Goal: Task Accomplishment & Management: Manage account settings

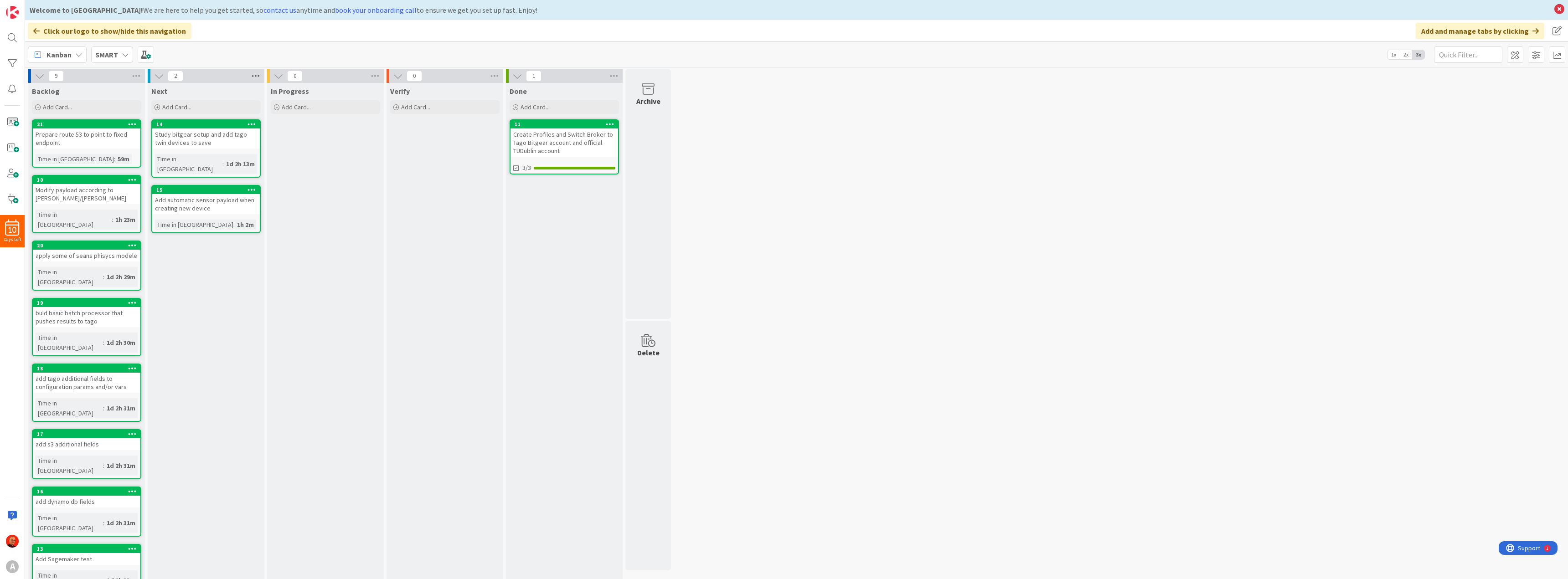
click at [257, 73] on icon at bounding box center [256, 76] width 12 height 14
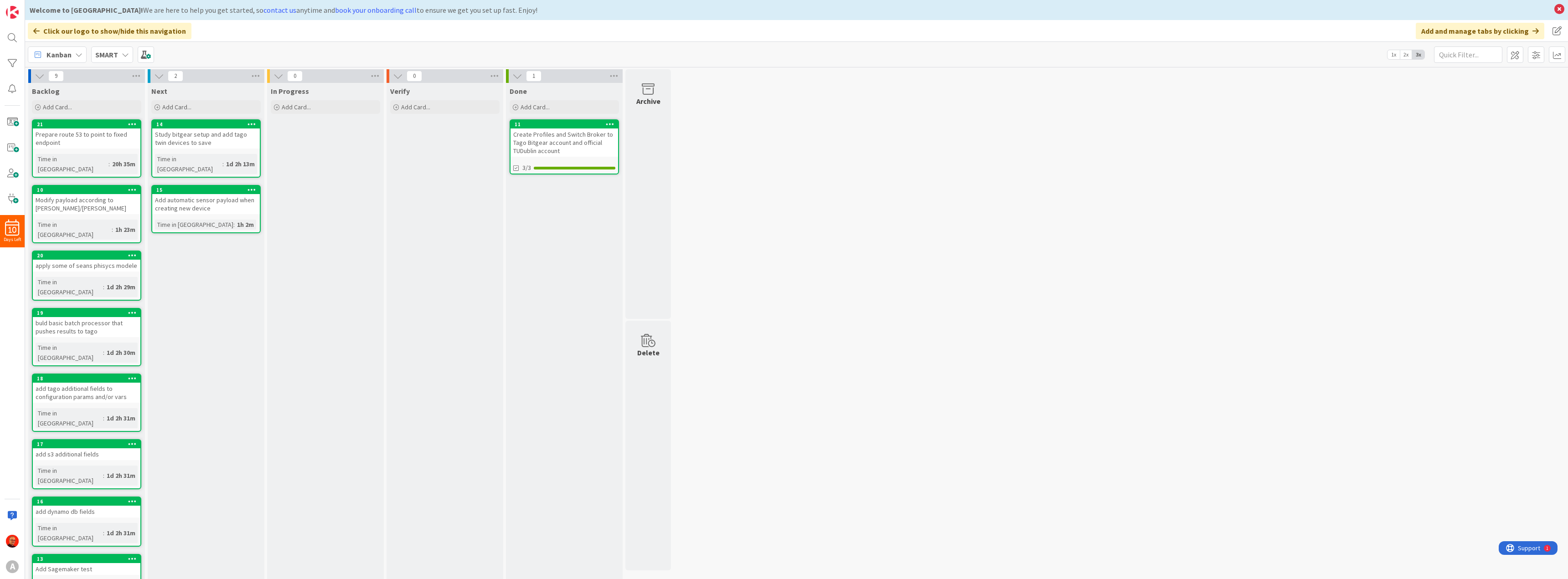
click at [65, 53] on span "Kanban" at bounding box center [59, 54] width 25 height 11
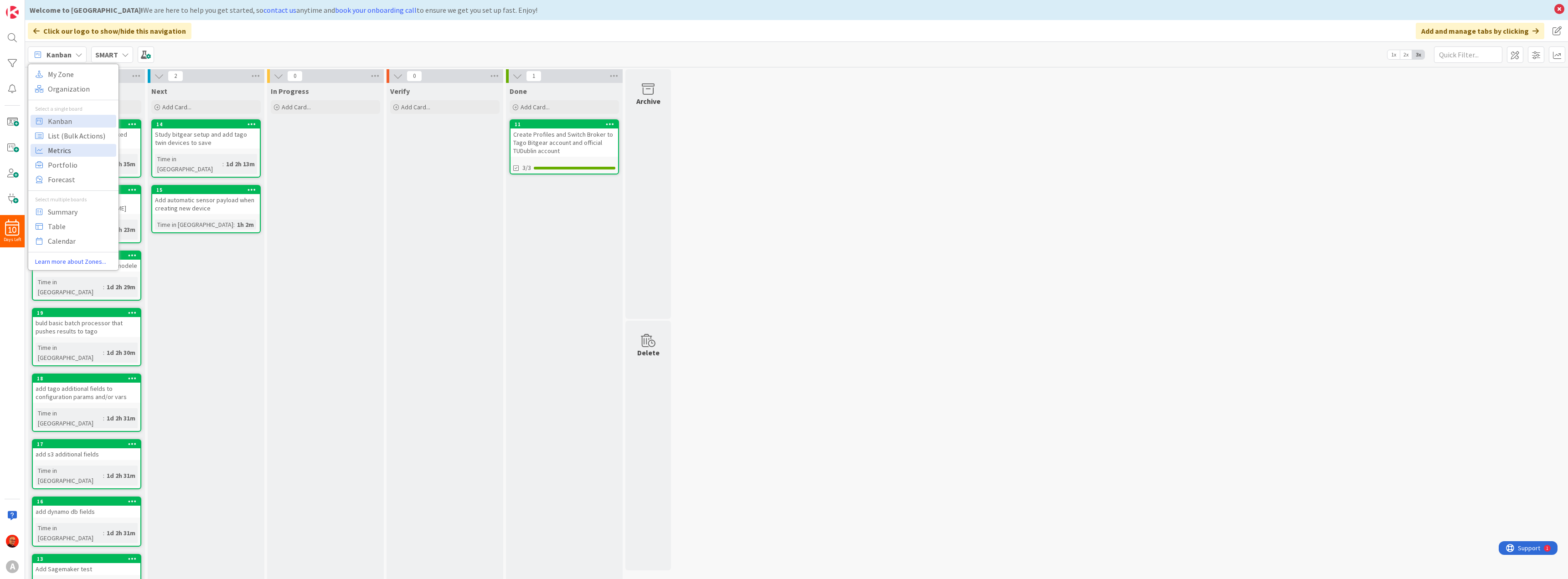
click at [76, 147] on span "Metrics" at bounding box center [80, 151] width 65 height 14
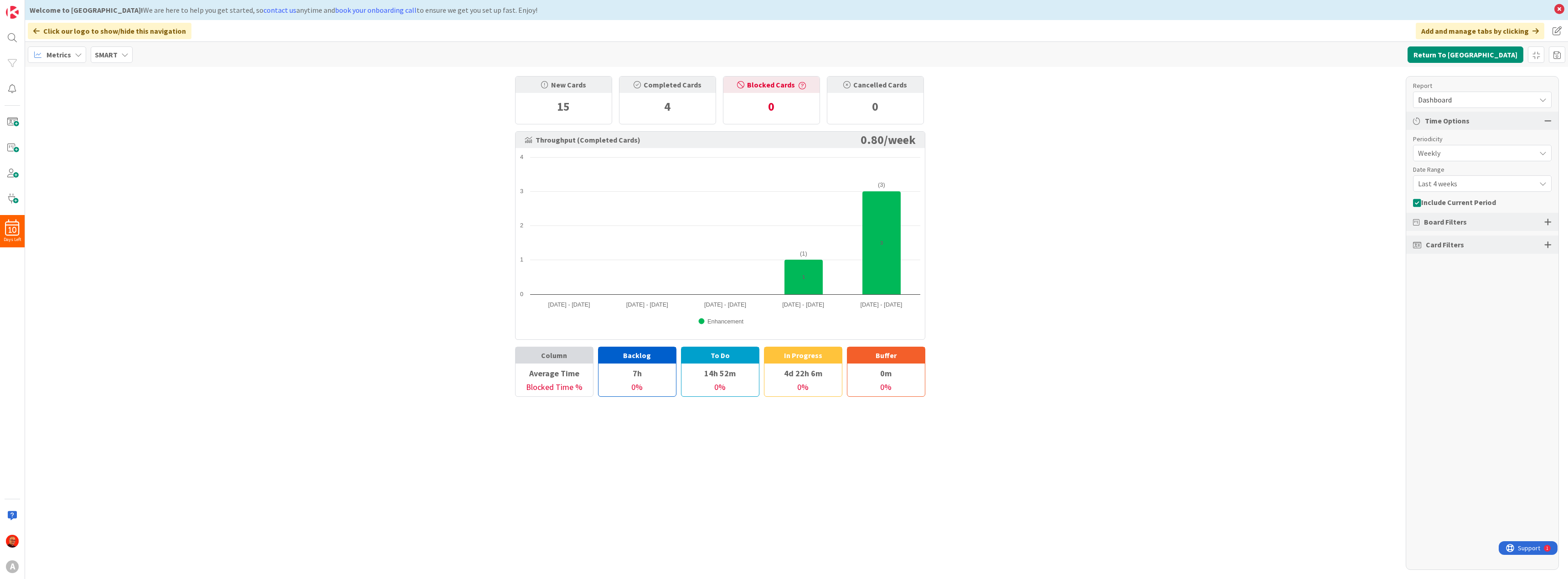
click at [61, 54] on span "Metrics" at bounding box center [58, 54] width 24 height 11
click at [67, 124] on span "Kanban" at bounding box center [80, 121] width 65 height 14
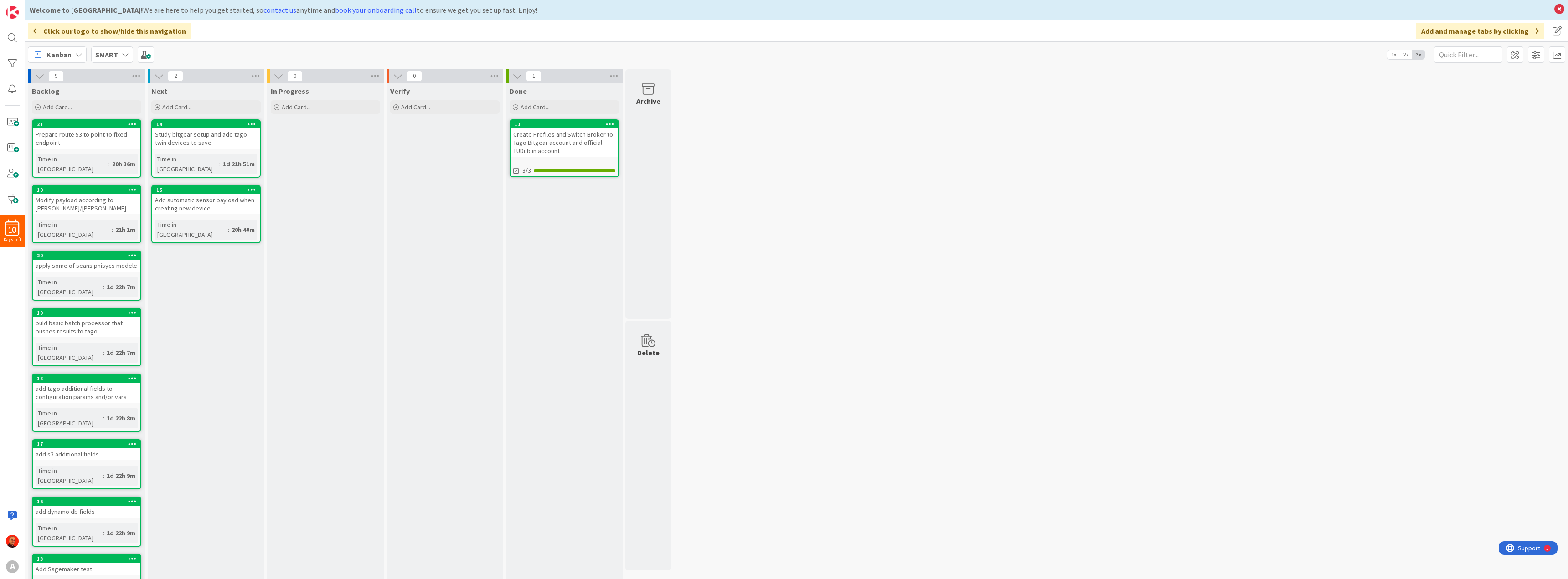
click at [126, 51] on icon at bounding box center [126, 55] width 8 height 8
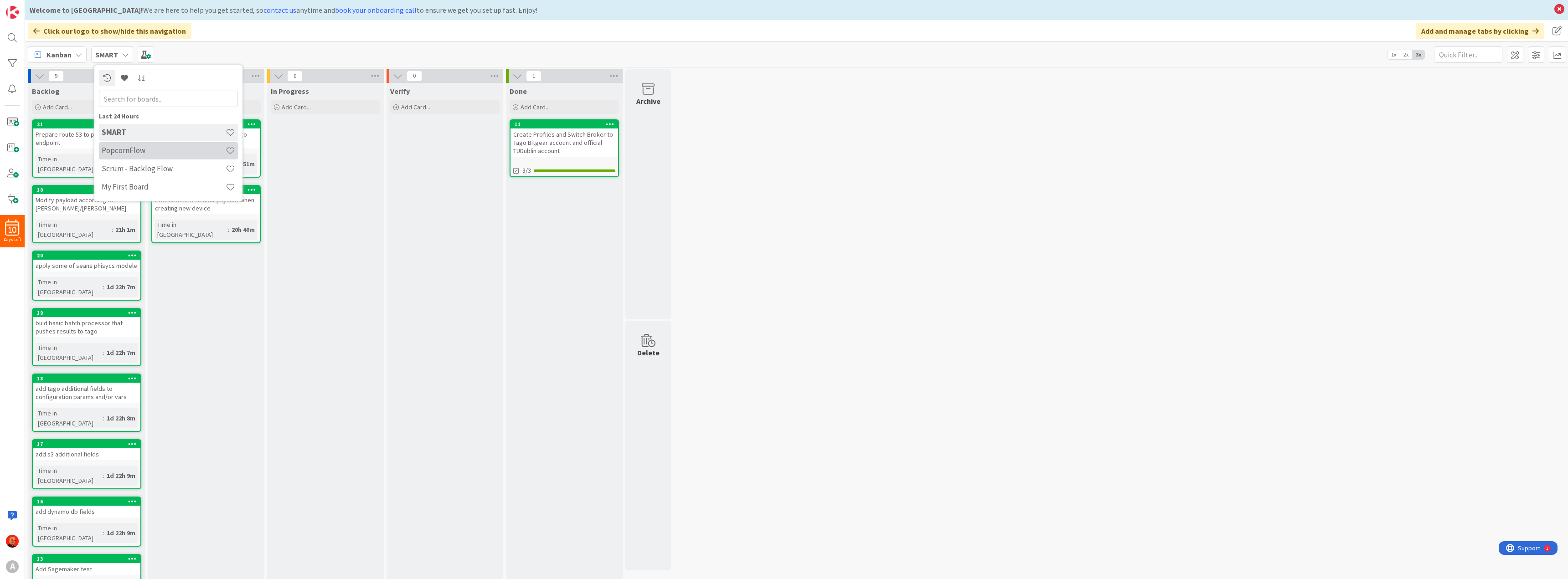
click at [127, 150] on h4 "PopcornFlow" at bounding box center [163, 150] width 124 height 9
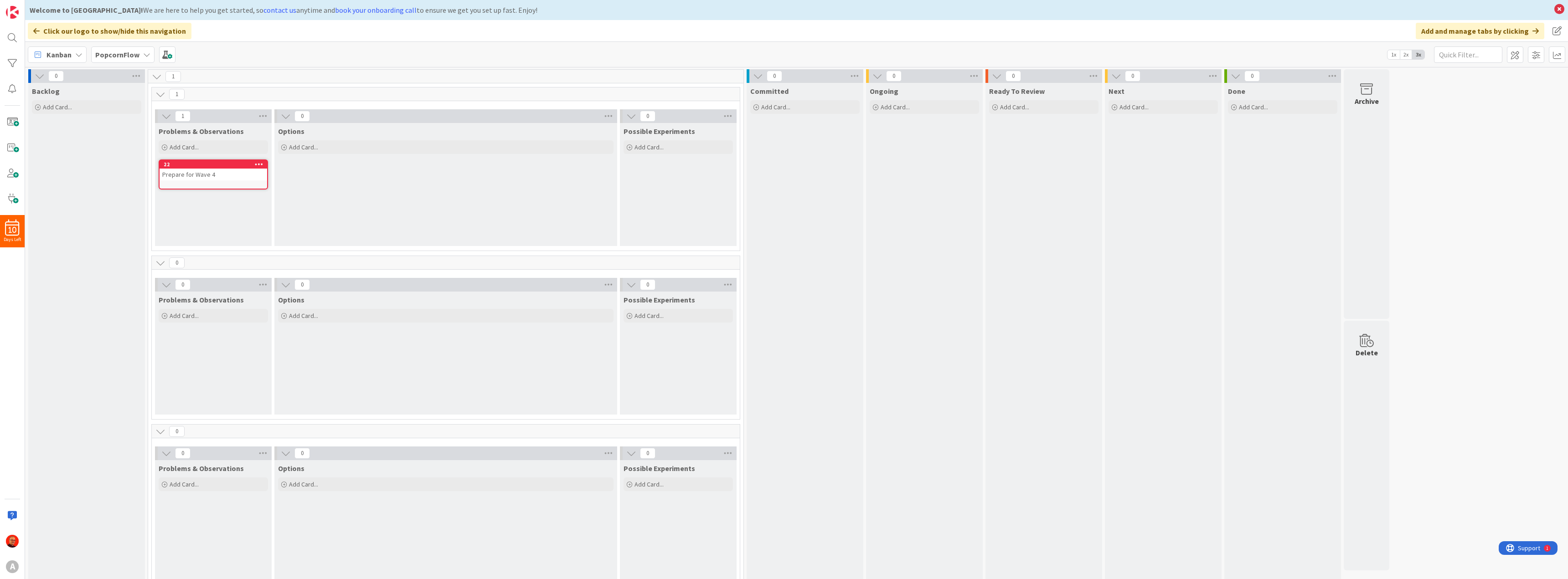
click at [136, 54] on b "PopcornFlow" at bounding box center [117, 55] width 44 height 9
click at [145, 52] on icon at bounding box center [147, 55] width 8 height 8
click at [253, 95] on div "1" at bounding box center [446, 94] width 588 height 14
click at [134, 53] on b "PopcornFlow" at bounding box center [117, 55] width 44 height 9
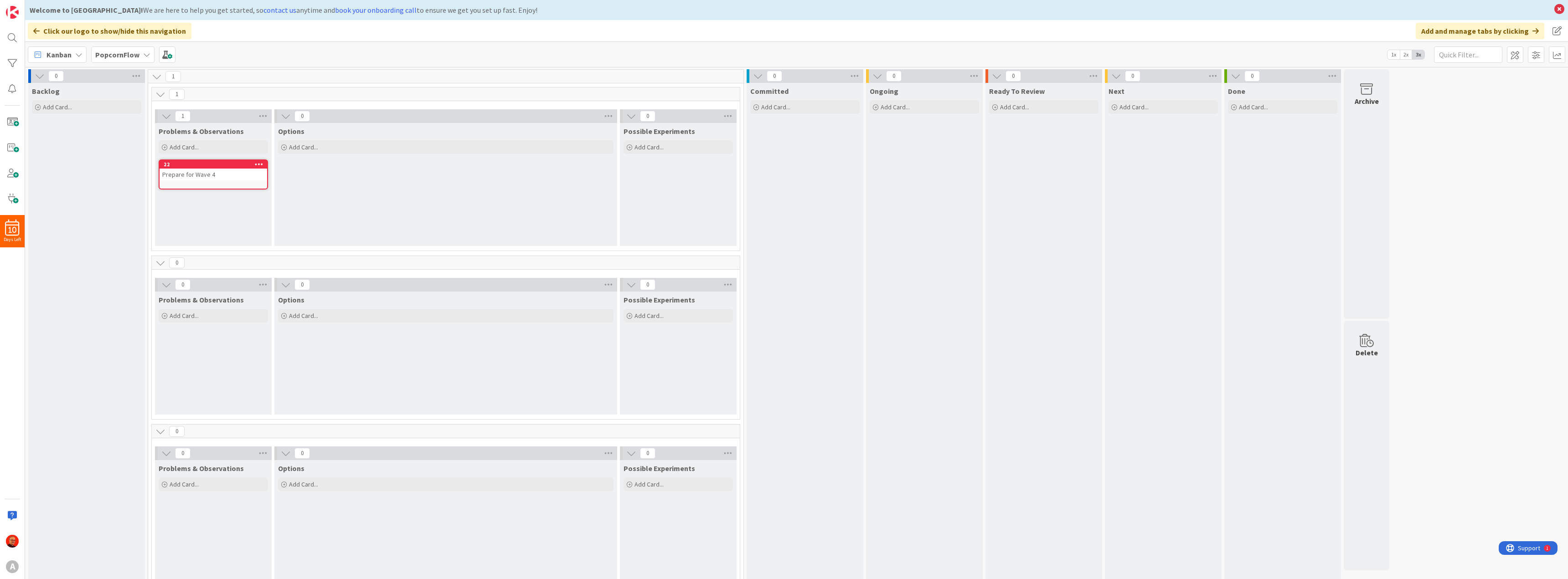
click at [68, 56] on span "Kanban" at bounding box center [59, 54] width 25 height 11
click at [238, 55] on div "Kanban My Zone Organization Select a single board Kanban List (Bulk Actions) Me…" at bounding box center [797, 55] width 1543 height 25
click at [132, 52] on b "PopcornFlow" at bounding box center [117, 55] width 44 height 9
click at [116, 147] on h4 "SMART" at bounding box center [163, 150] width 124 height 9
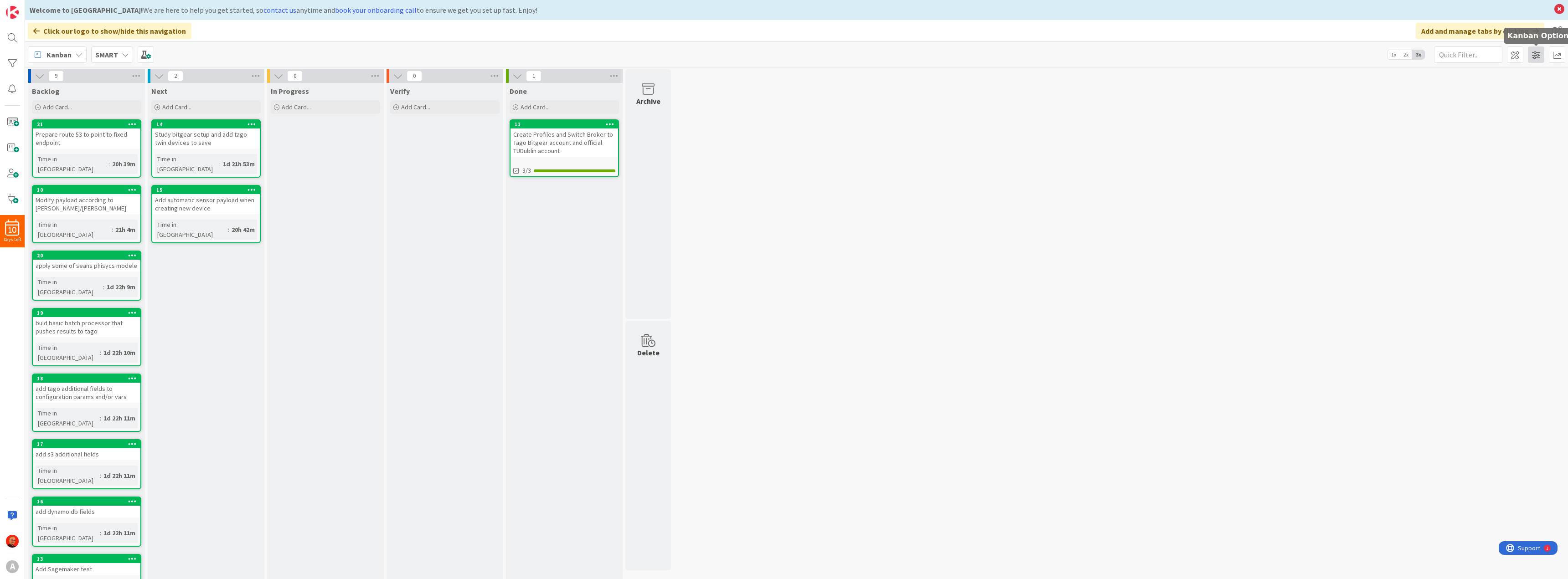
click at [1540, 57] on span at bounding box center [1536, 55] width 16 height 16
click at [1541, 57] on span at bounding box center [1536, 55] width 16 height 16
click at [1514, 57] on span at bounding box center [1515, 55] width 16 height 16
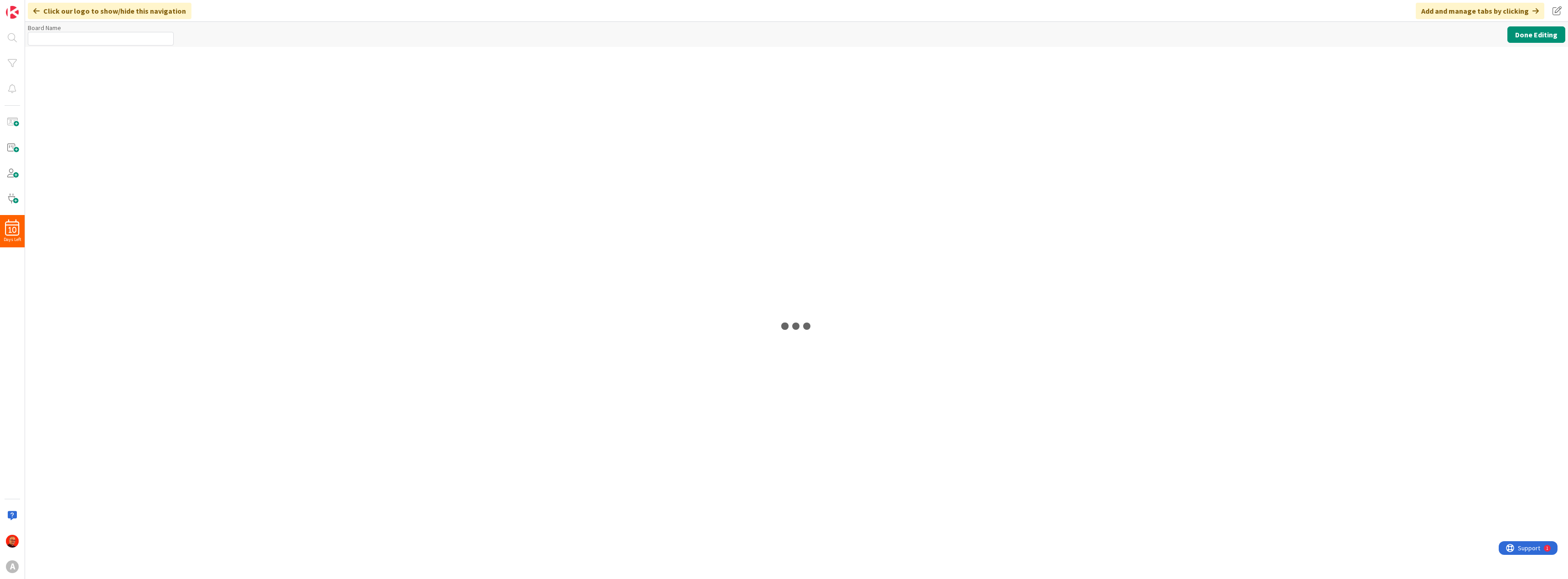
type input "SMART"
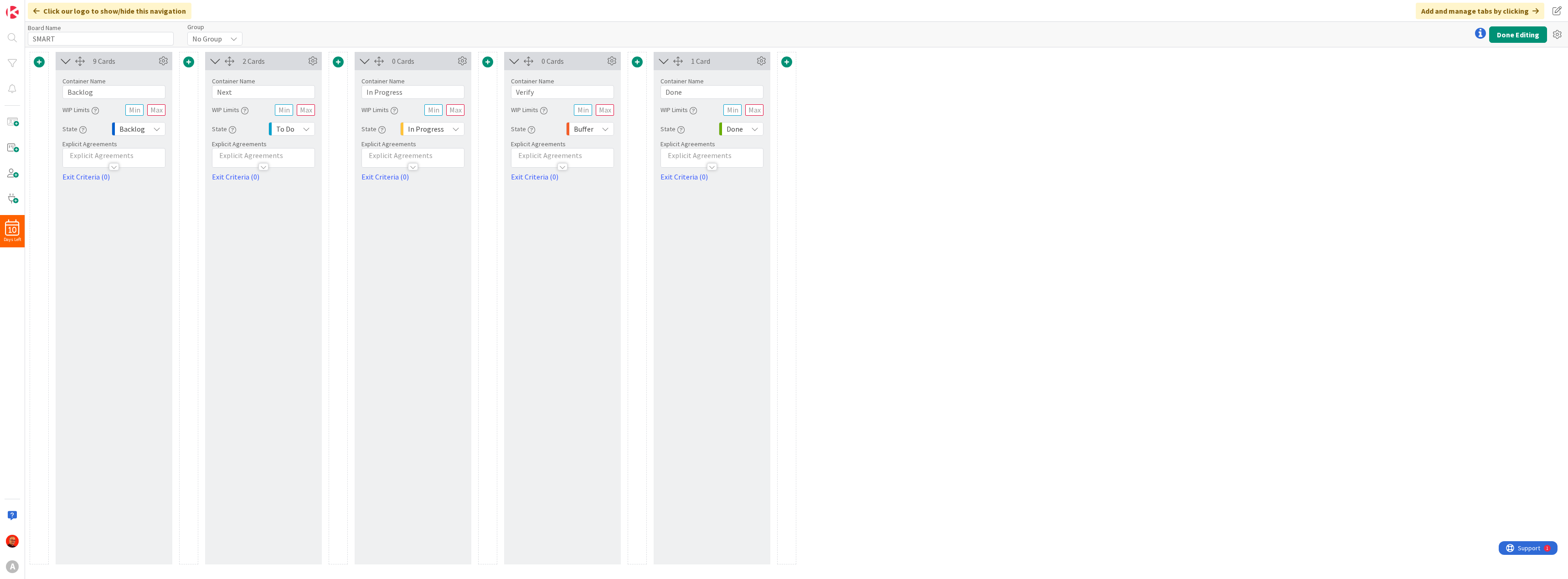
click at [36, 13] on icon at bounding box center [36, 11] width 6 height 8
click at [1517, 35] on button "Done Editing" at bounding box center [1518, 35] width 58 height 16
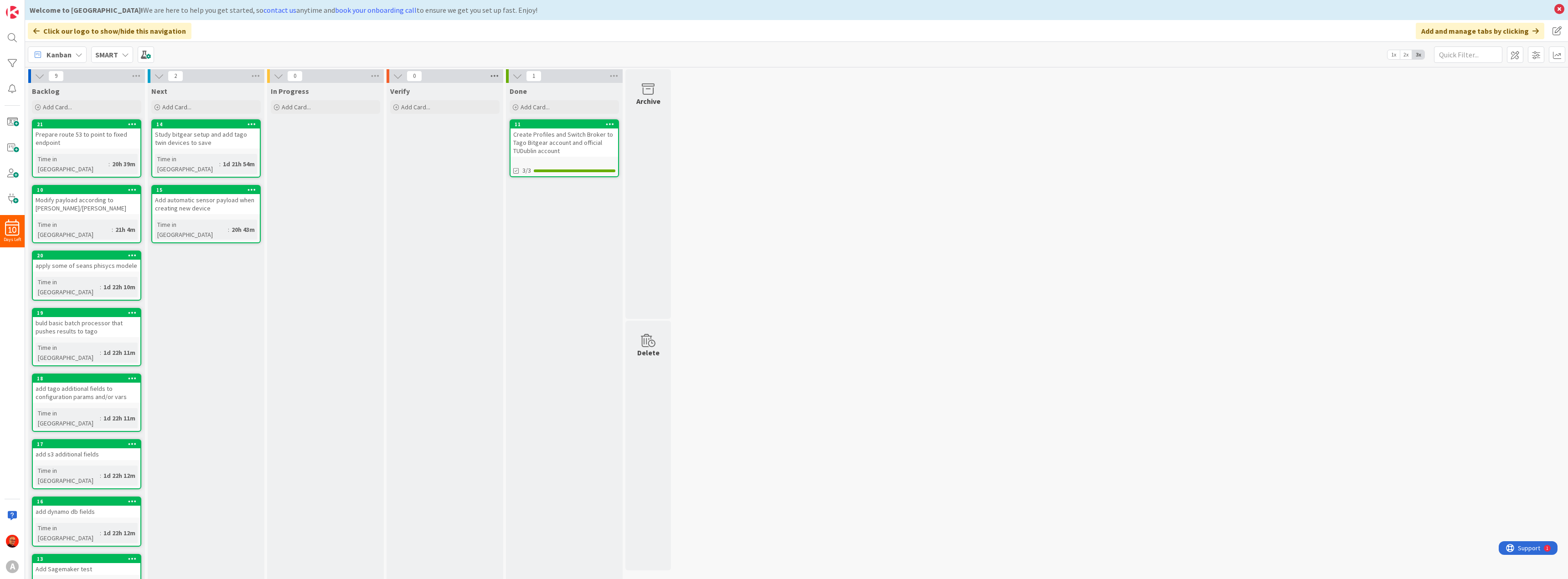
click at [491, 75] on icon at bounding box center [494, 76] width 12 height 14
click at [832, 109] on div "9 Backlog Add Card... 21 Prepare route 53 to point to fixed endpoint Time in [G…" at bounding box center [797, 371] width 1539 height 604
click at [14, 146] on span at bounding box center [12, 148] width 18 height 18
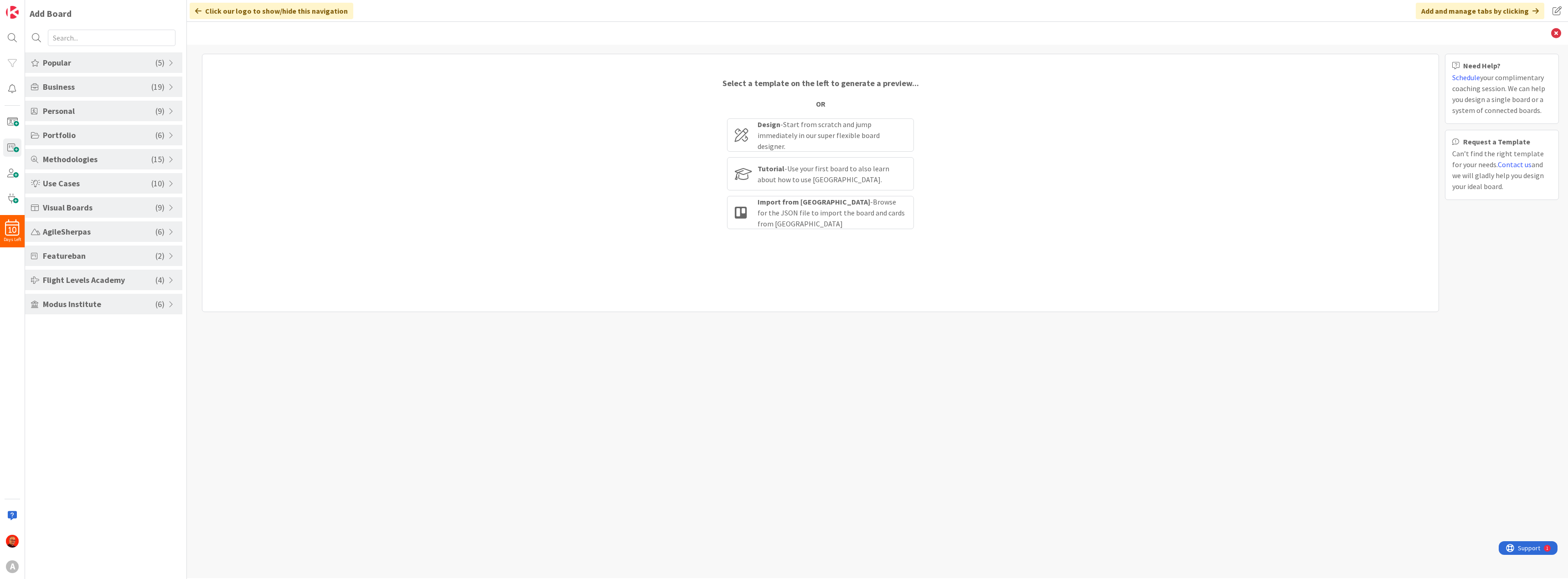
click at [172, 281] on span at bounding box center [172, 280] width 8 height 8
click at [170, 256] on span at bounding box center [172, 256] width 8 height 8
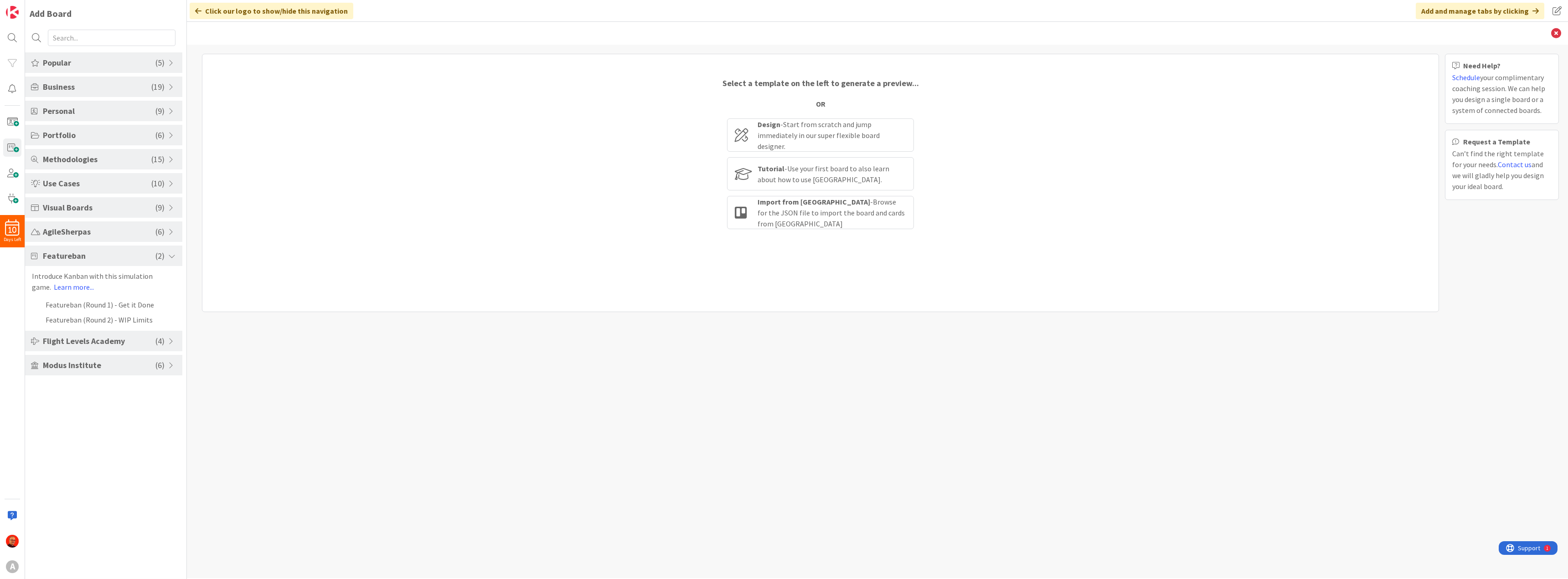
click at [170, 256] on span at bounding box center [172, 256] width 8 height 8
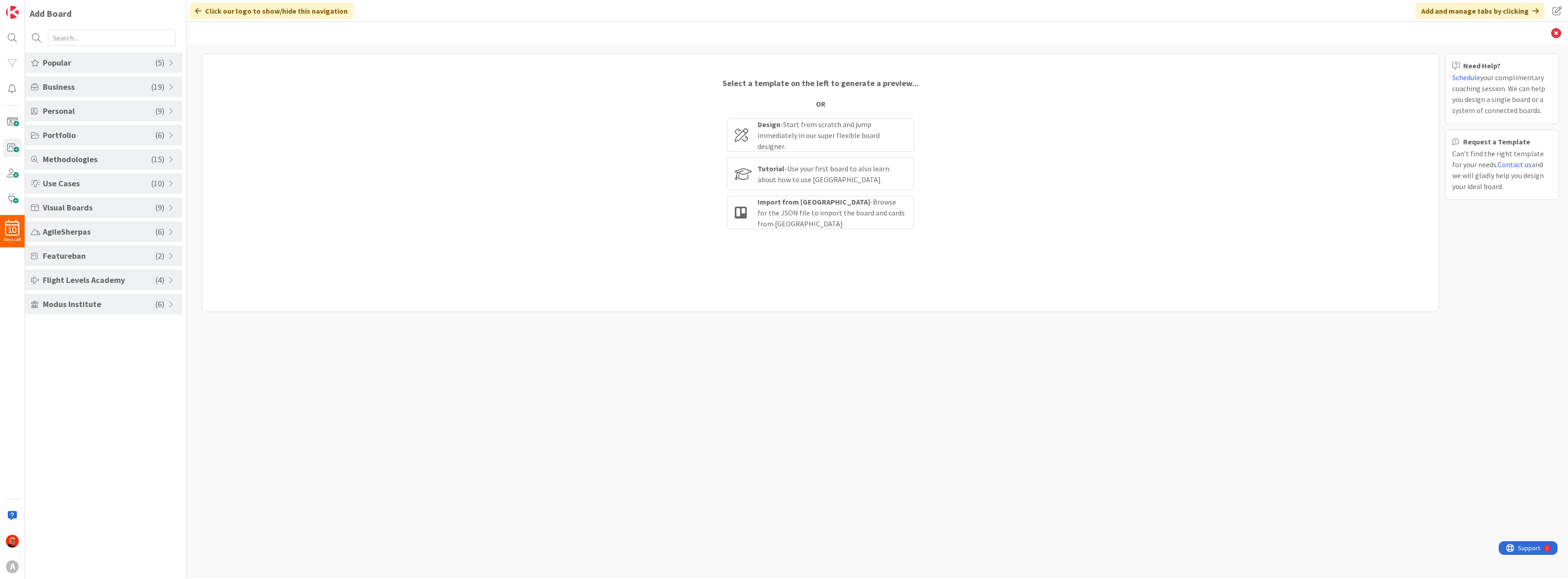
click at [170, 236] on div "AgileSherpas ( 6 )" at bounding box center [104, 232] width 157 height 21
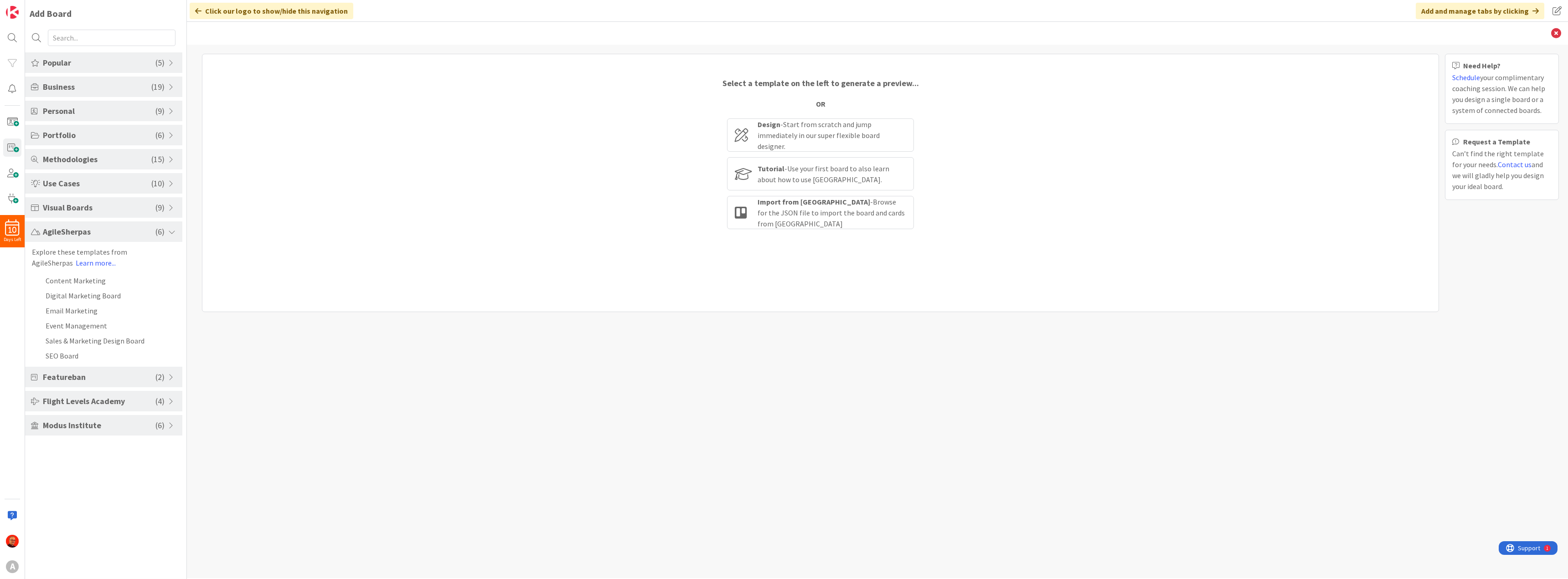
click at [170, 236] on div "AgileSherpas ( 6 )" at bounding box center [104, 232] width 157 height 21
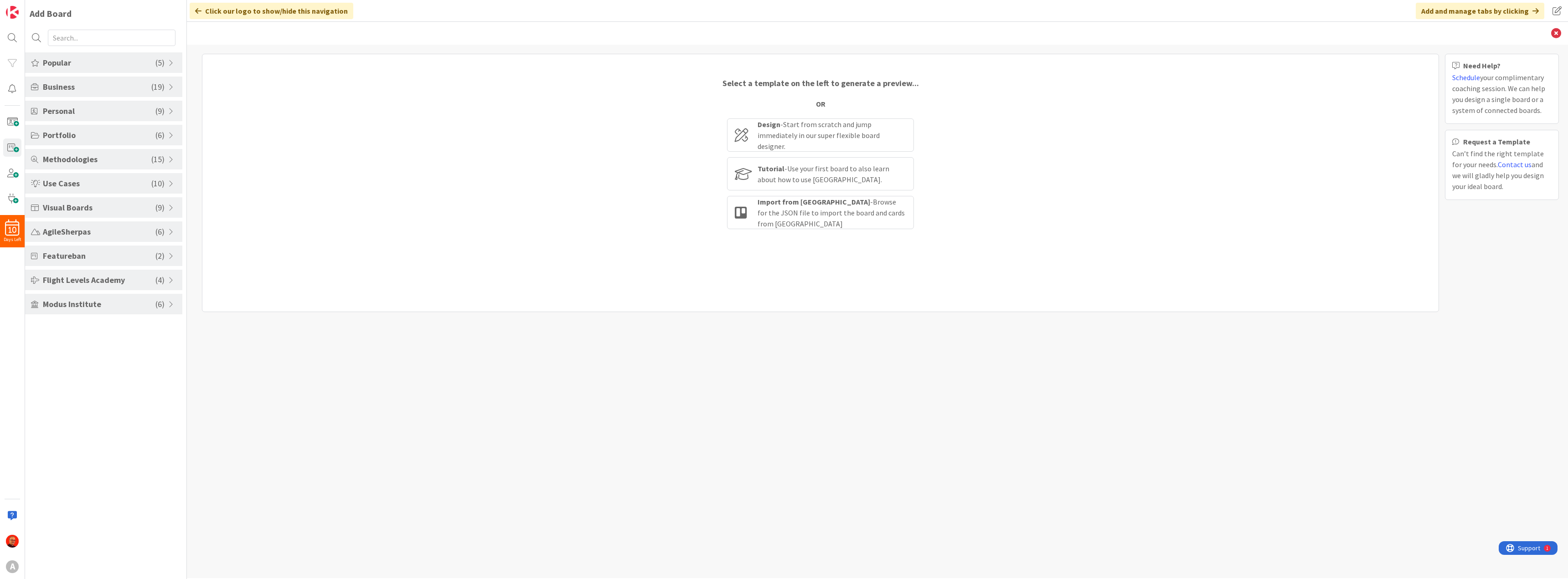
click at [170, 205] on span at bounding box center [172, 208] width 8 height 8
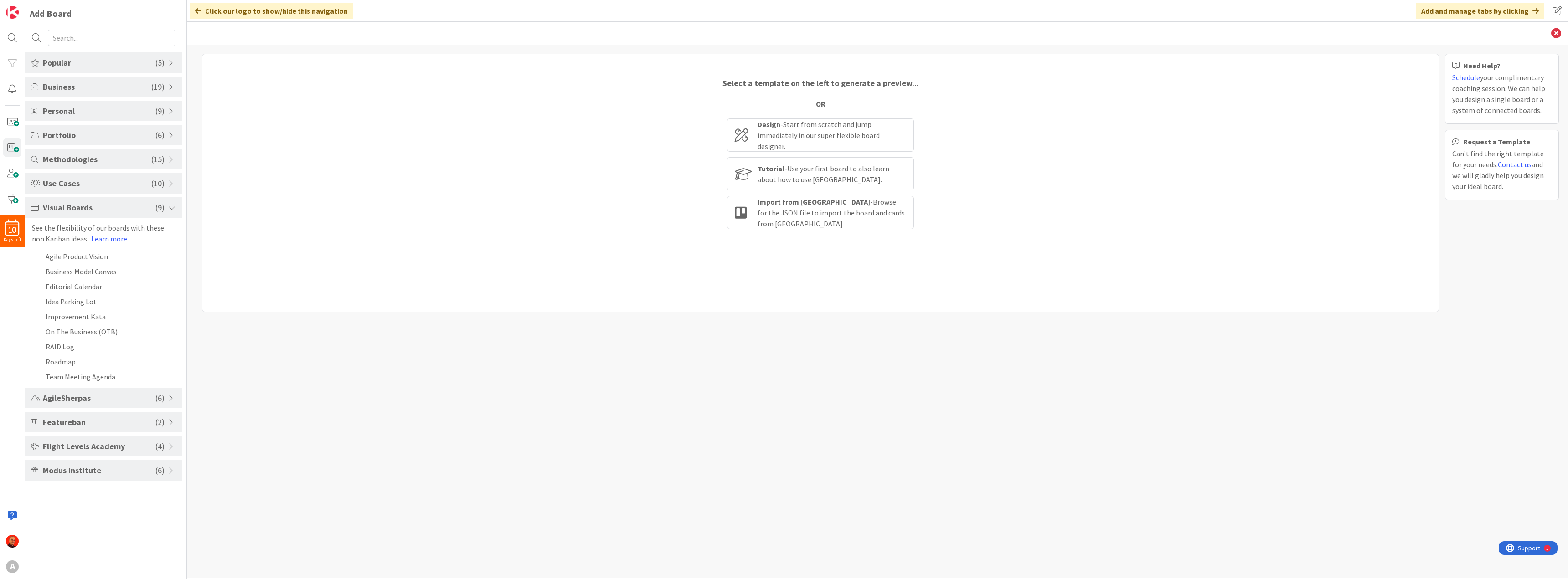
click at [170, 205] on span at bounding box center [172, 208] width 8 height 8
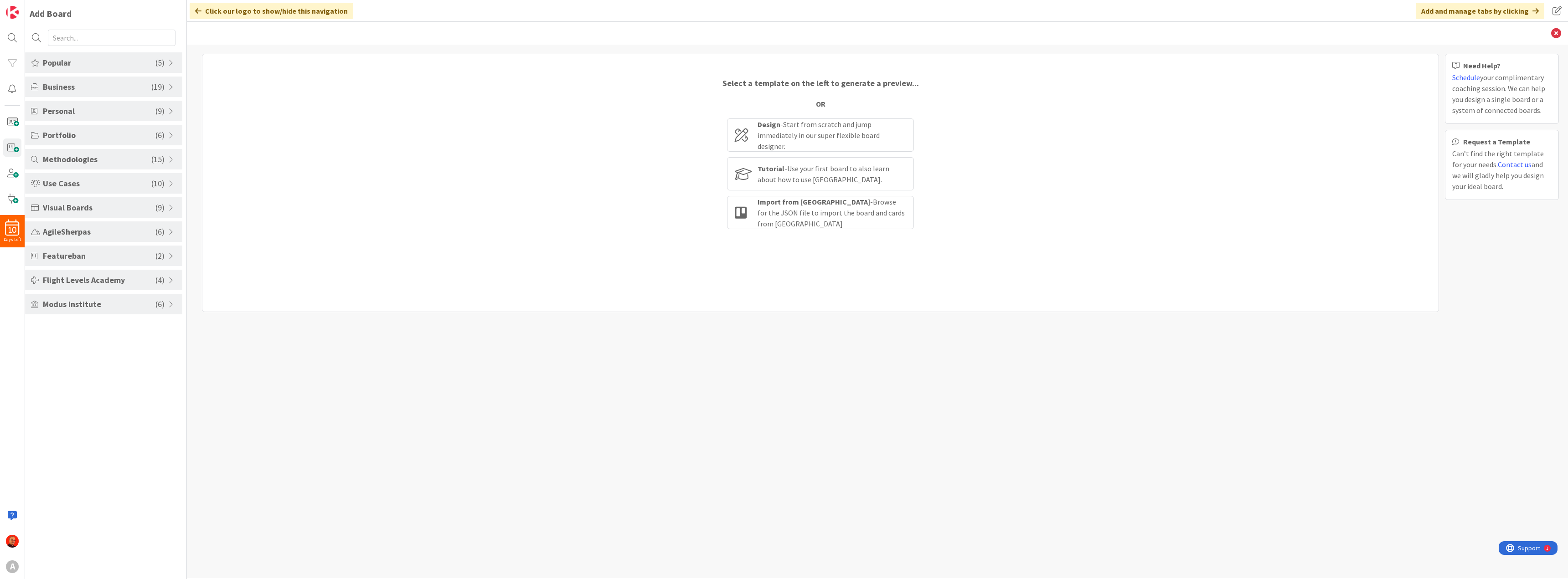
click at [173, 181] on span at bounding box center [172, 184] width 8 height 8
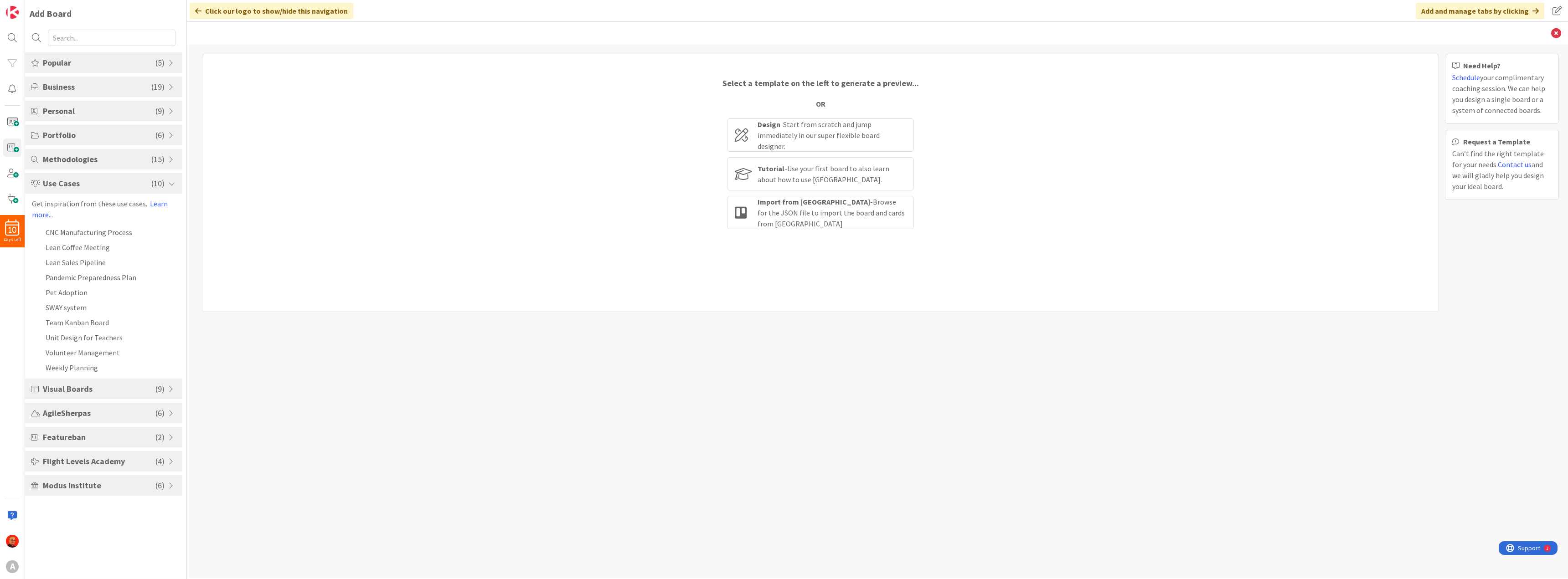
click at [166, 487] on div "Modus Institute ( 6 )" at bounding box center [104, 485] width 157 height 21
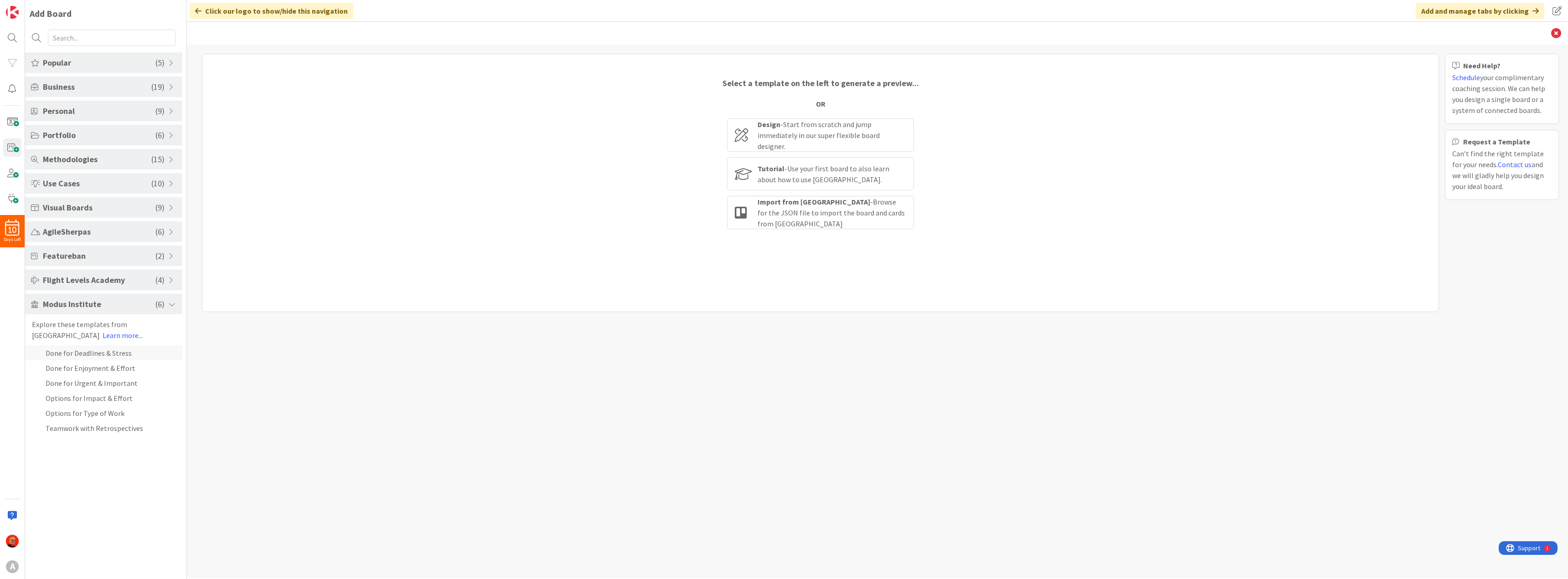
click at [111, 354] on li "Done for Deadlines & Stress" at bounding box center [104, 353] width 157 height 15
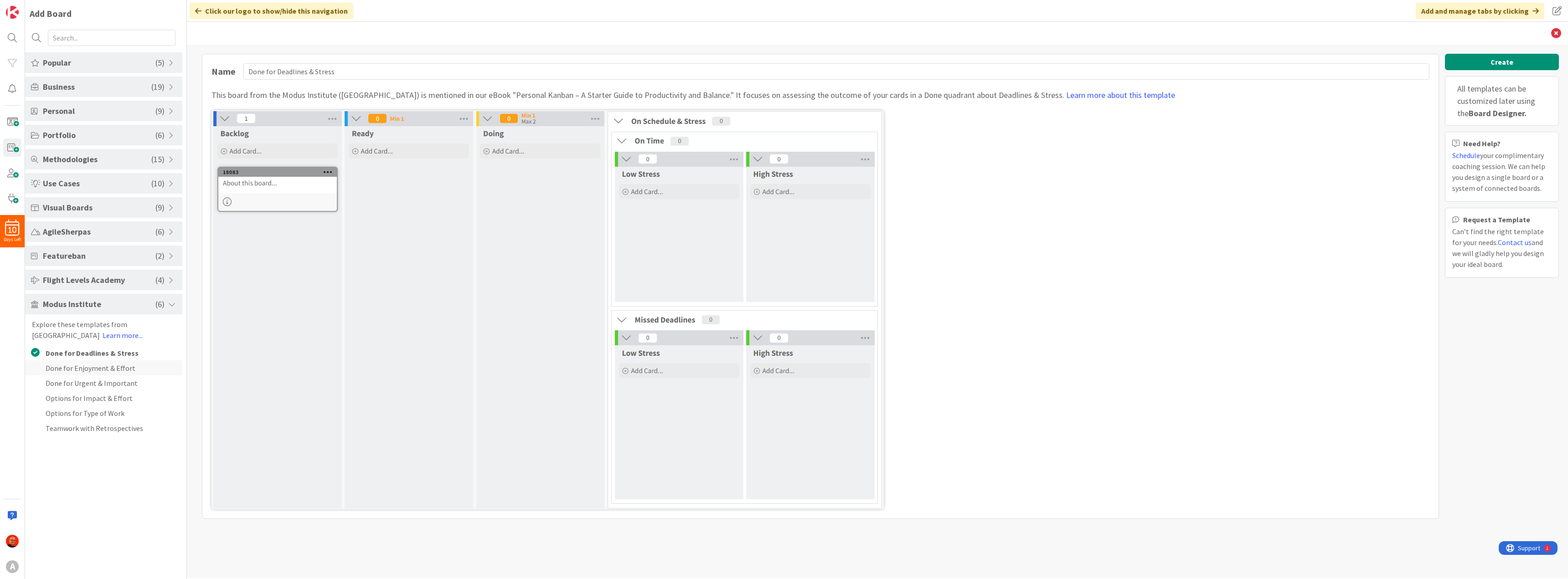
click at [107, 370] on li "Done for Enjoyment & Effort" at bounding box center [104, 368] width 157 height 15
click at [104, 383] on li "Done for Urgent & Important" at bounding box center [104, 383] width 157 height 15
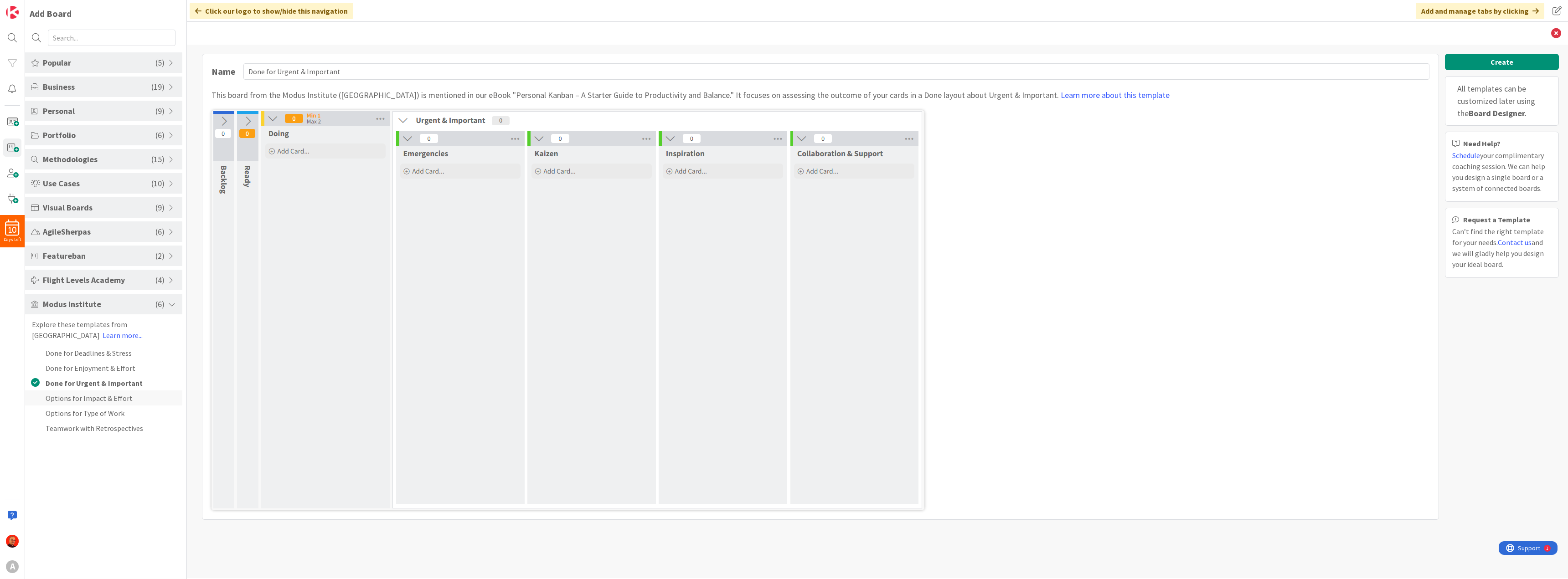
click at [111, 399] on li "Options for Impact & Effort" at bounding box center [104, 398] width 157 height 15
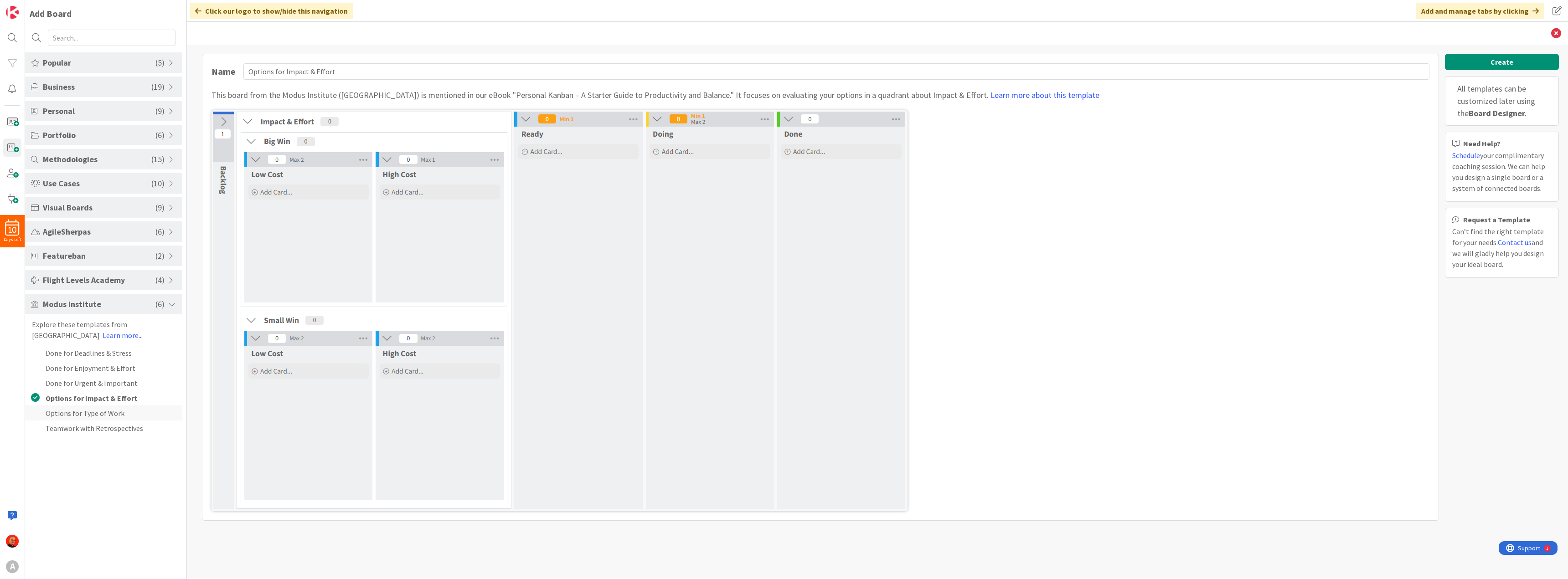
click at [111, 409] on li "Options for Type of Work" at bounding box center [104, 413] width 157 height 15
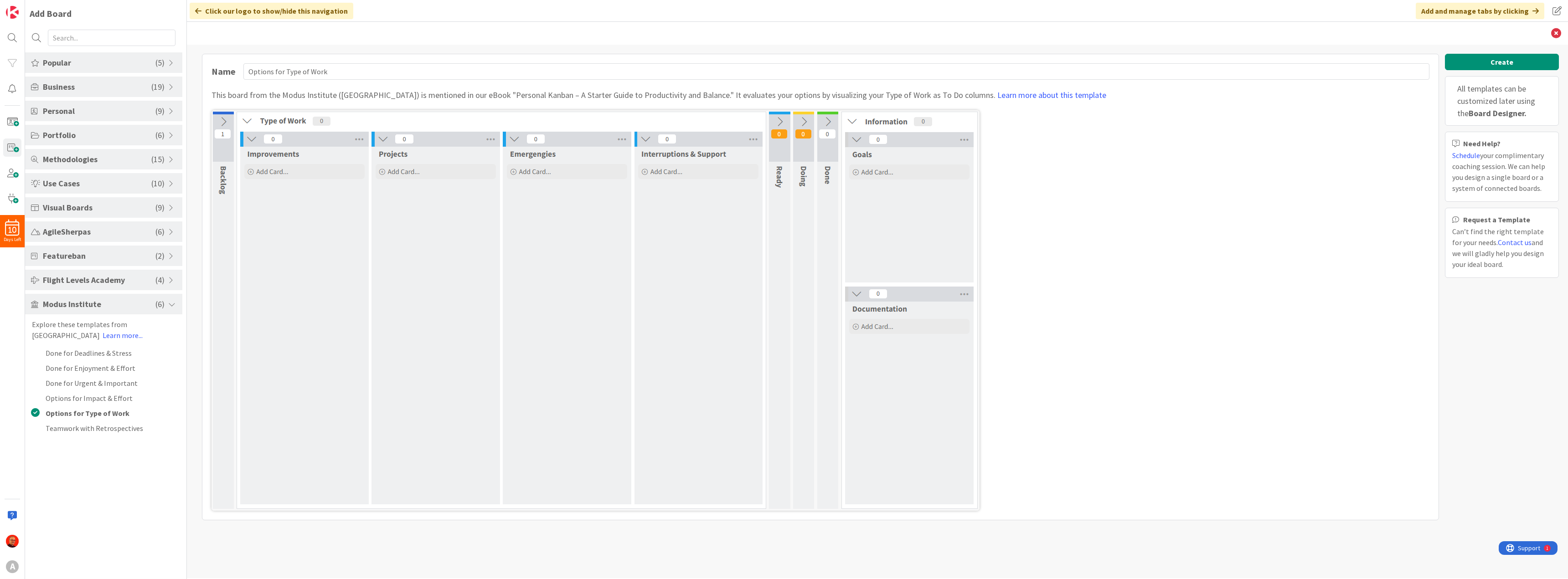
click at [779, 120] on img at bounding box center [596, 311] width 768 height 401
click at [803, 122] on img at bounding box center [596, 311] width 768 height 401
click at [87, 428] on li "Teamwork with Retrospectives" at bounding box center [104, 428] width 157 height 15
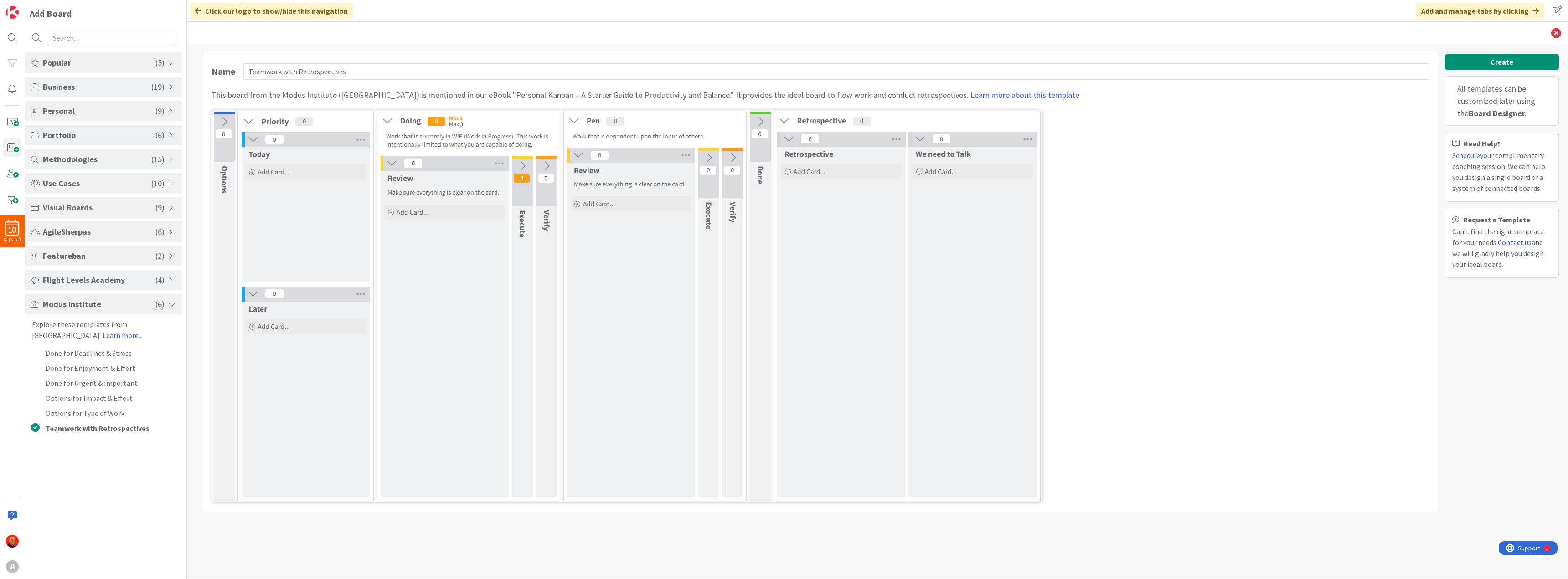
click at [111, 306] on span "Modus Institute" at bounding box center [99, 305] width 112 height 13
click at [119, 273] on div "Flight Levels Academy ( 4 )" at bounding box center [104, 280] width 157 height 21
click at [117, 276] on span "Flight Levels Academy" at bounding box center [99, 280] width 112 height 13
click at [114, 253] on span "Featureban" at bounding box center [99, 256] width 112 height 13
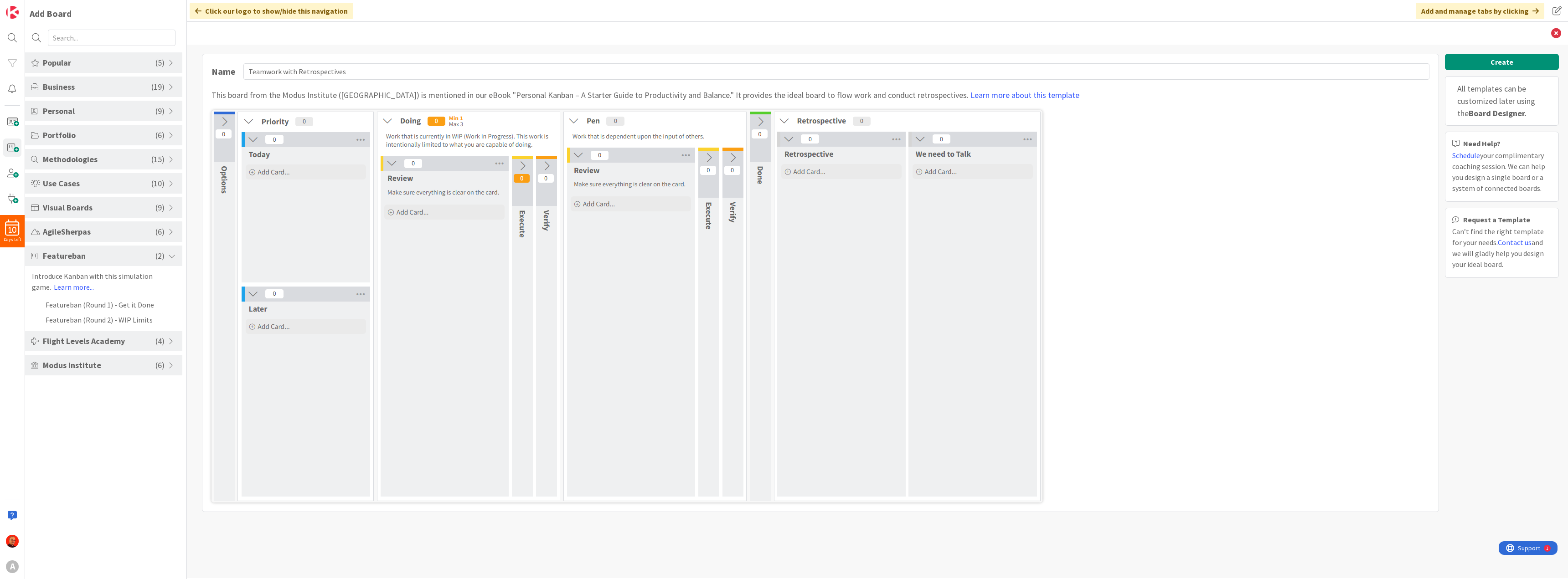
click at [114, 253] on span "Featureban" at bounding box center [99, 256] width 112 height 13
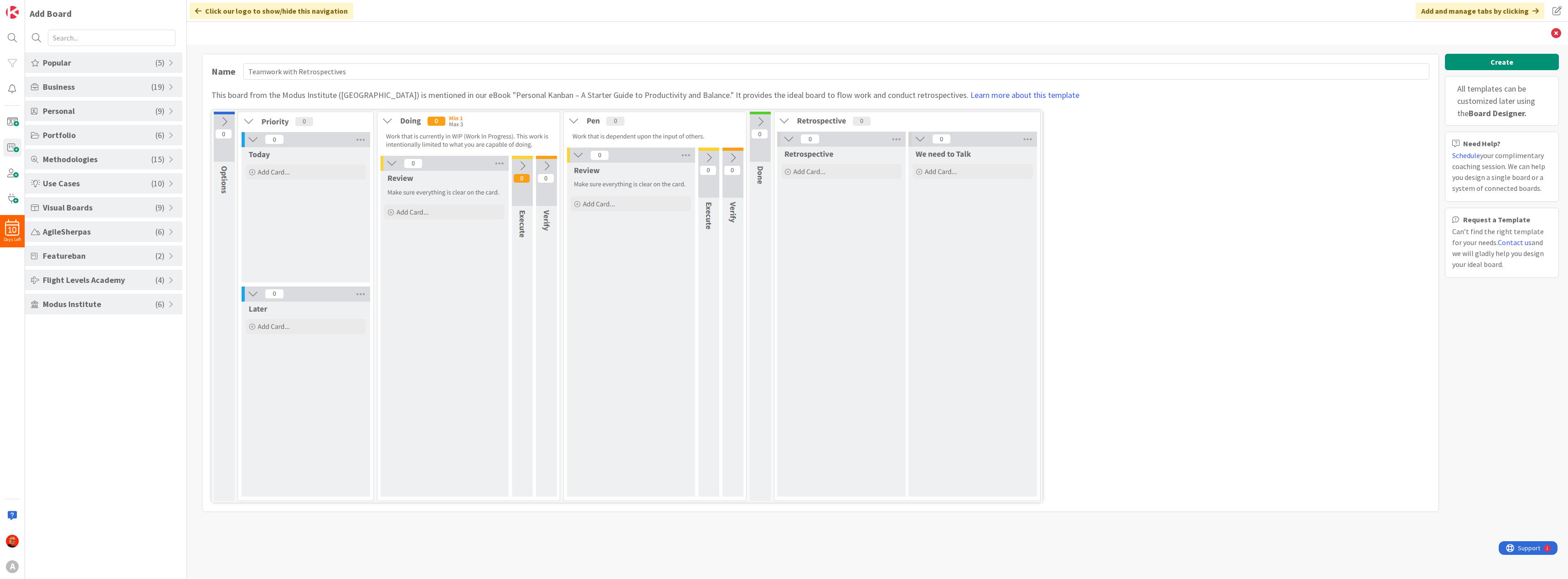
click at [117, 227] on span "AgileSherpas" at bounding box center [99, 232] width 112 height 13
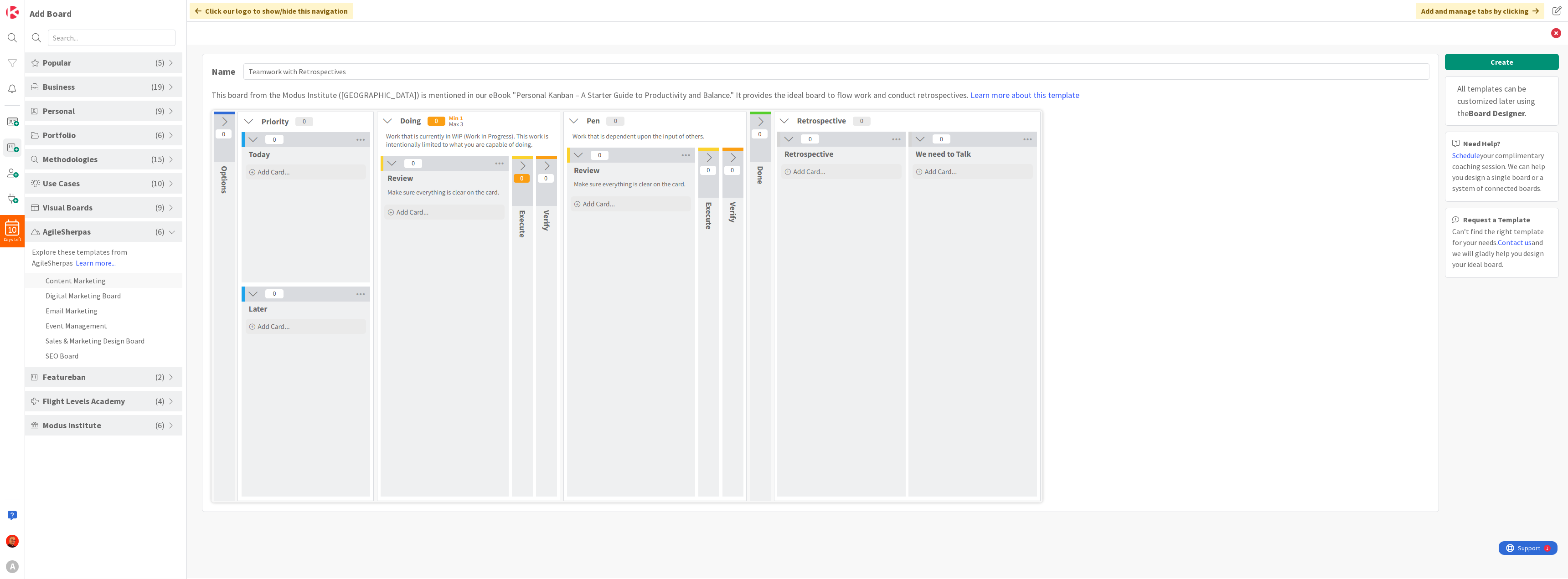
click at [84, 280] on li "Content Marketing" at bounding box center [104, 281] width 157 height 15
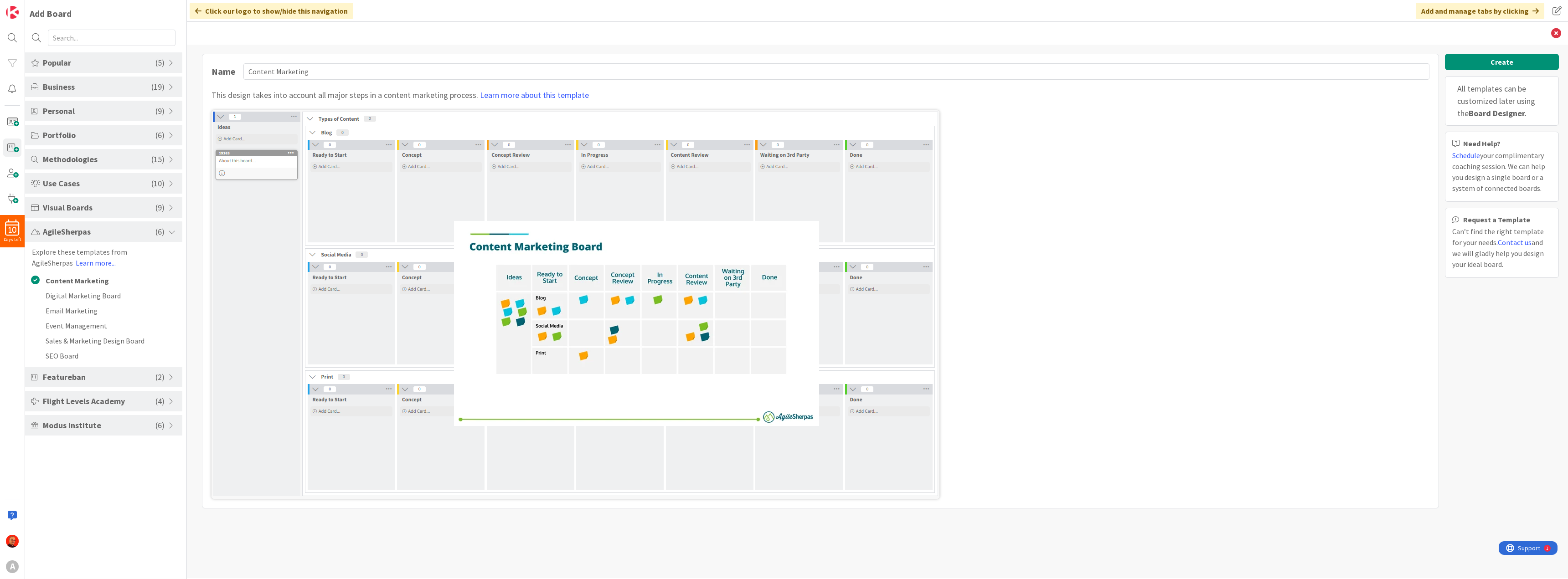
click at [101, 210] on span "Visual Boards" at bounding box center [99, 208] width 112 height 13
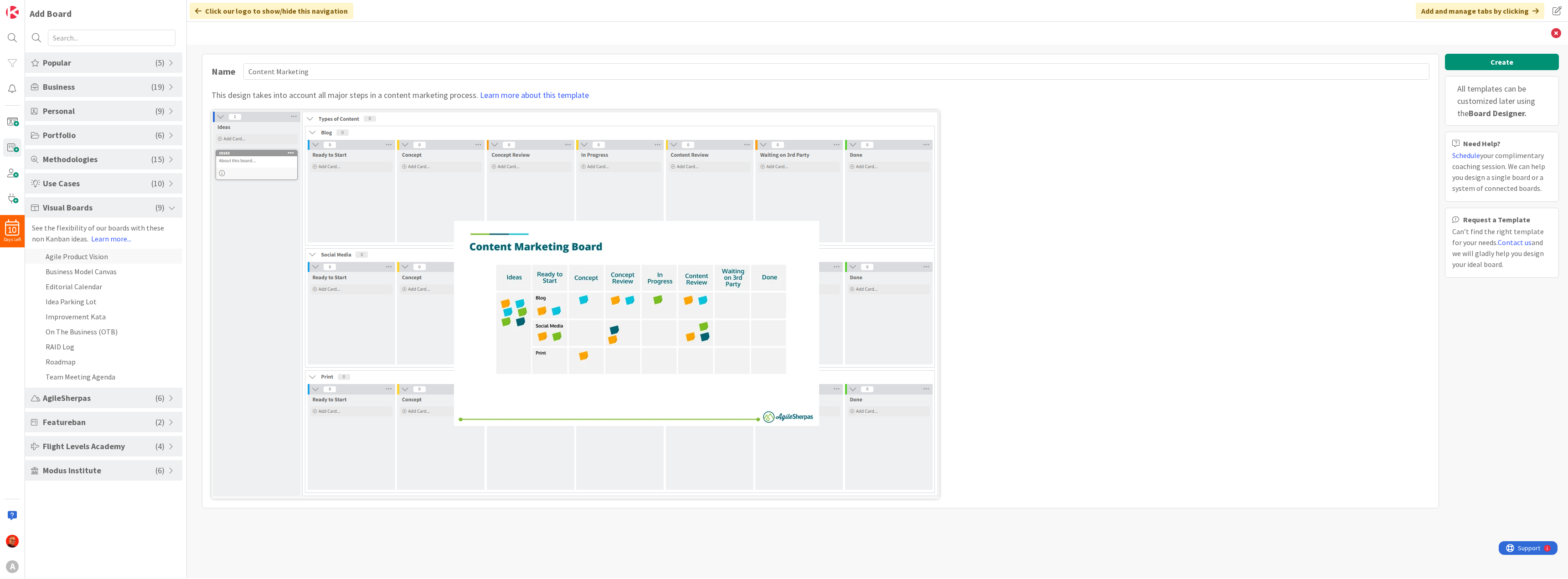
click at [92, 255] on li "Agile Product Vision" at bounding box center [104, 256] width 157 height 15
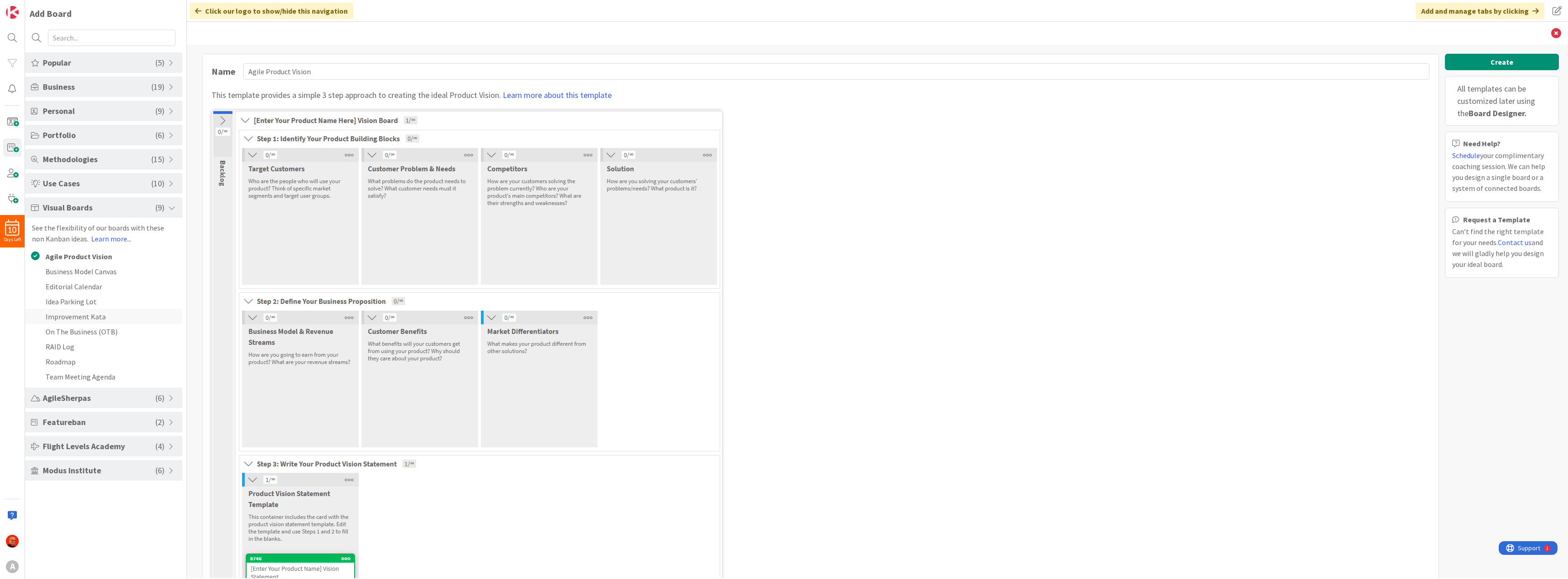
click at [81, 317] on li "Improvement Kata" at bounding box center [104, 317] width 157 height 15
type input "Improvement Kata"
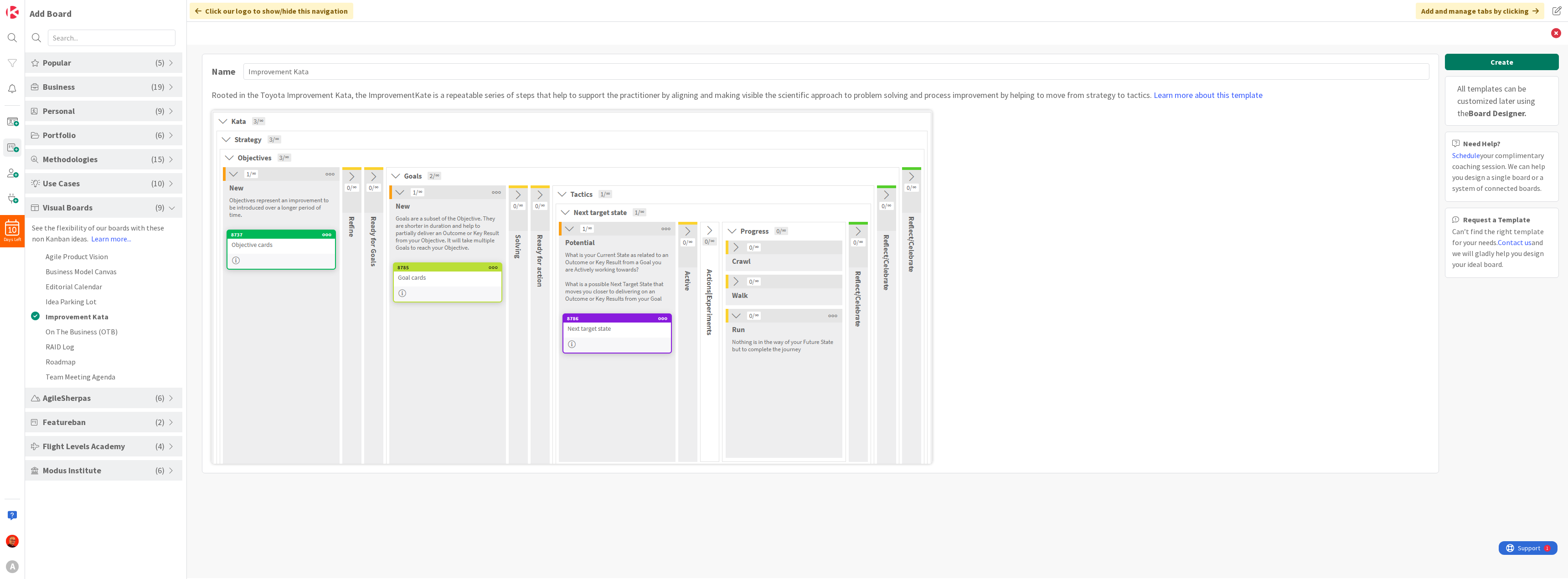
click at [1510, 64] on button "Create" at bounding box center [1501, 62] width 114 height 16
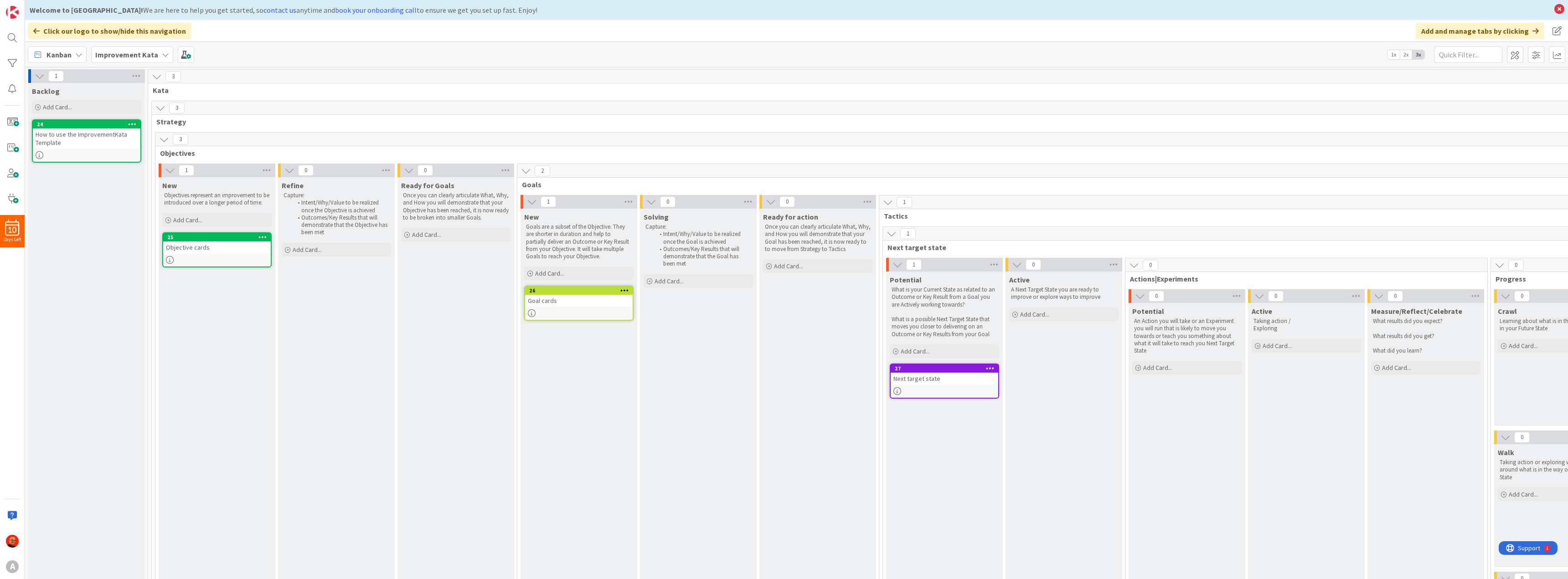
click at [160, 106] on icon at bounding box center [160, 108] width 10 height 10
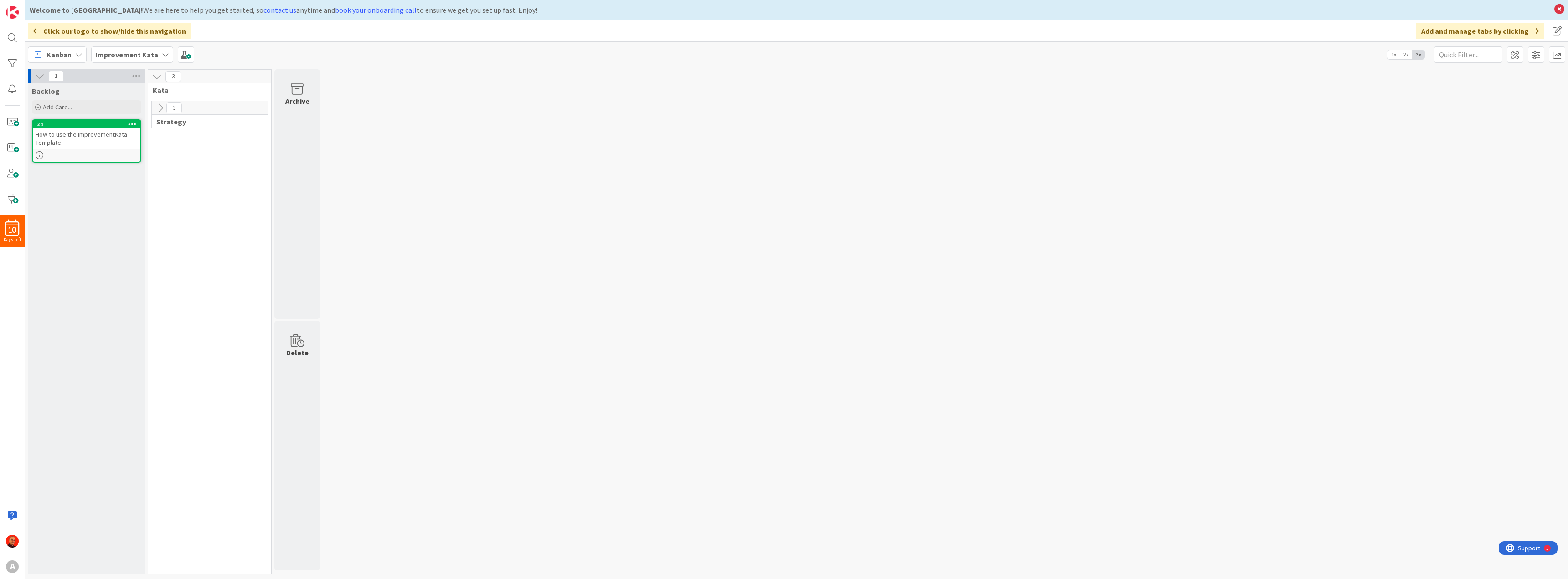
click at [160, 111] on icon at bounding box center [160, 108] width 10 height 10
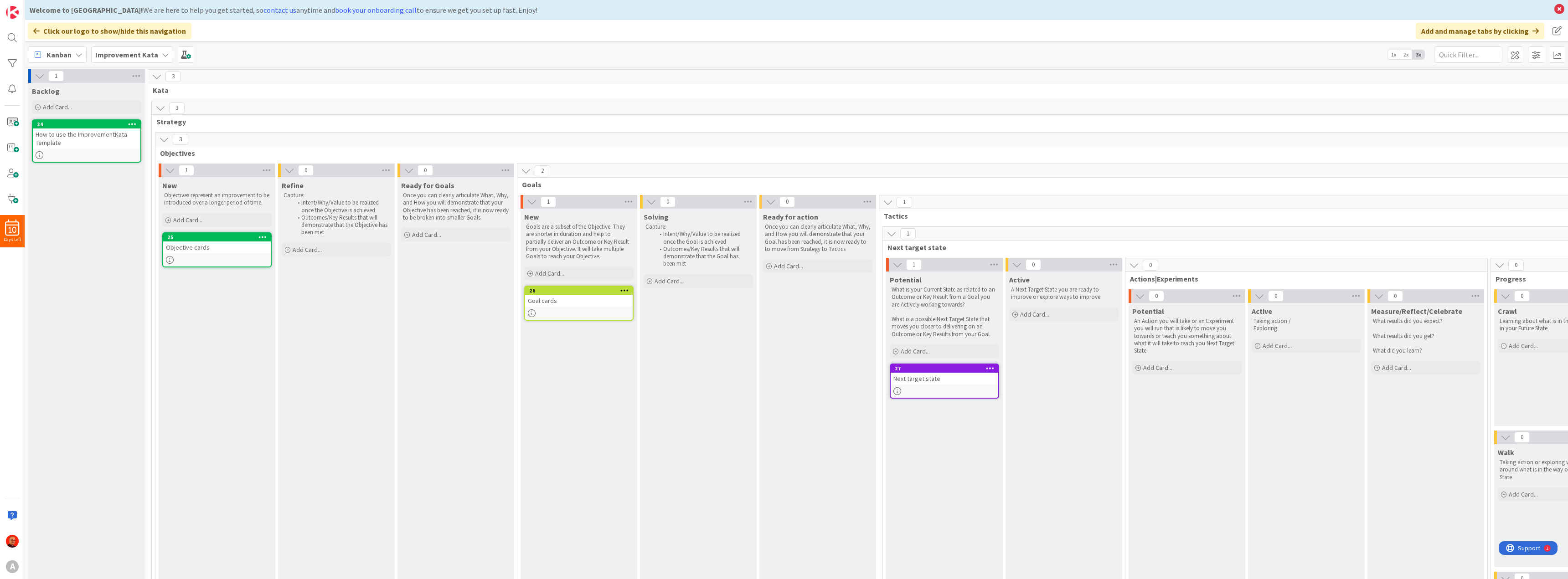
click at [163, 139] on icon at bounding box center [164, 139] width 10 height 10
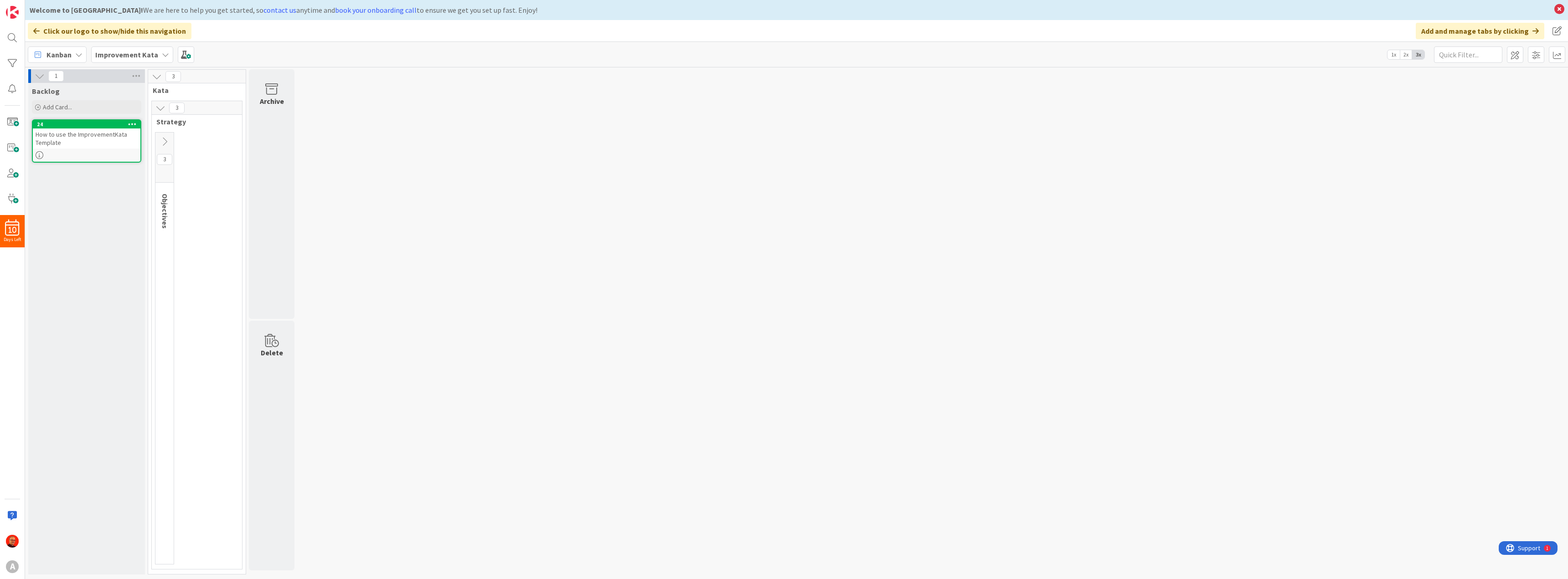
click at [162, 142] on icon at bounding box center [165, 142] width 10 height 10
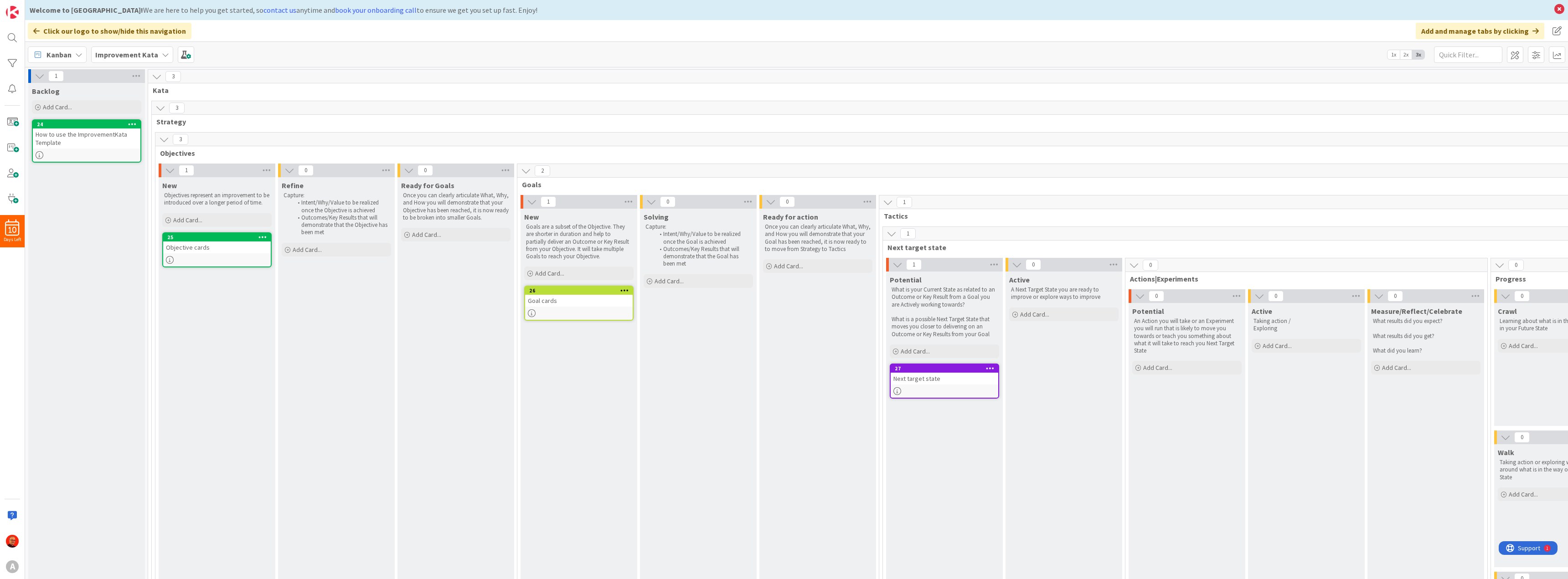
click at [170, 170] on icon at bounding box center [170, 170] width 10 height 10
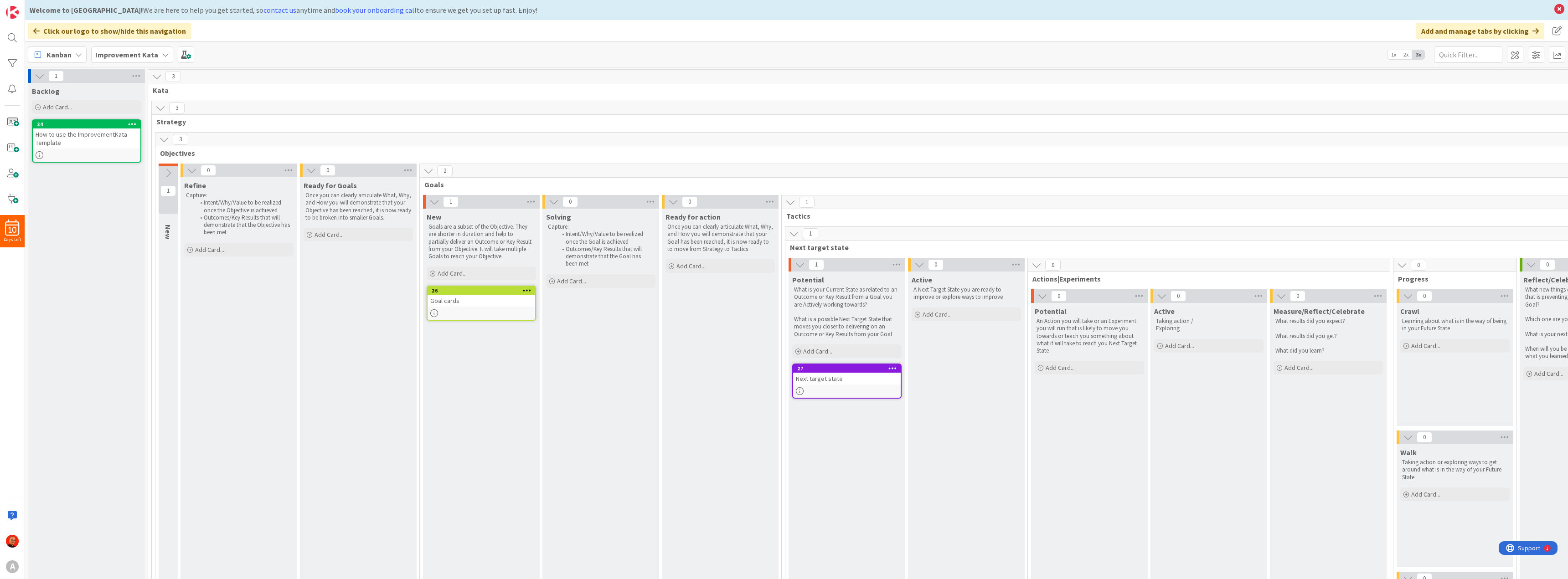
click at [170, 170] on icon at bounding box center [168, 173] width 10 height 10
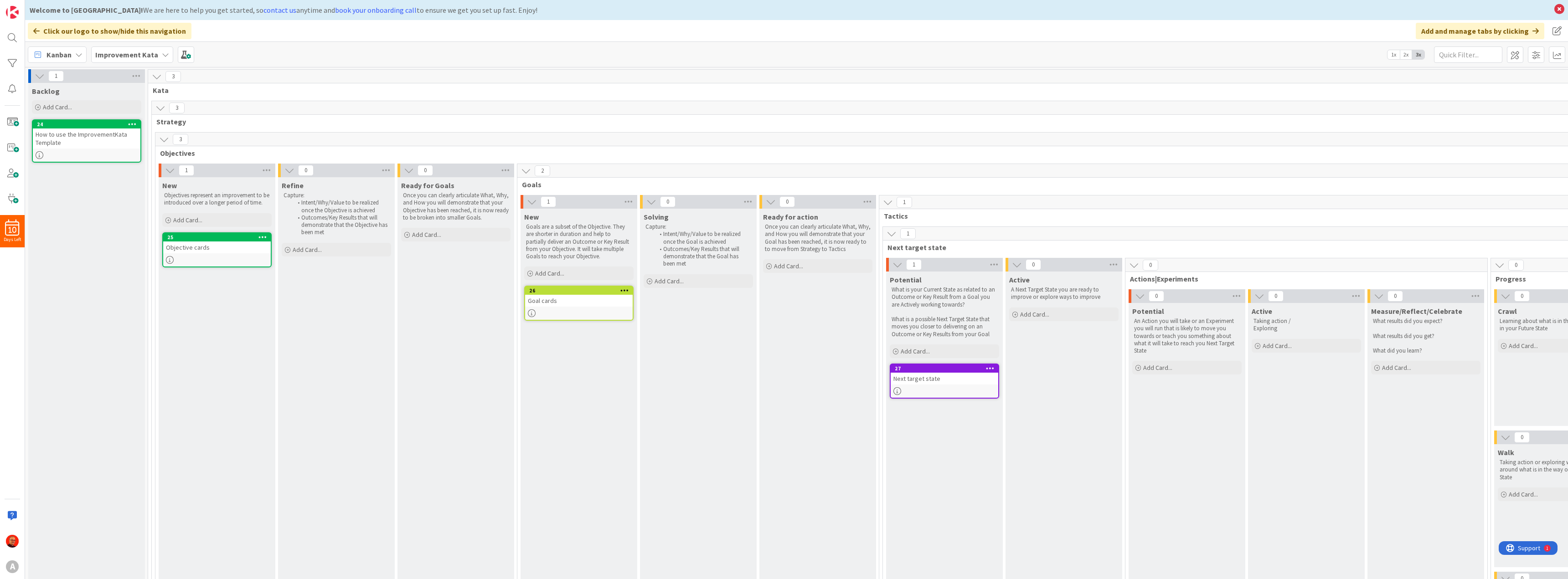
click at [161, 138] on icon at bounding box center [164, 139] width 10 height 10
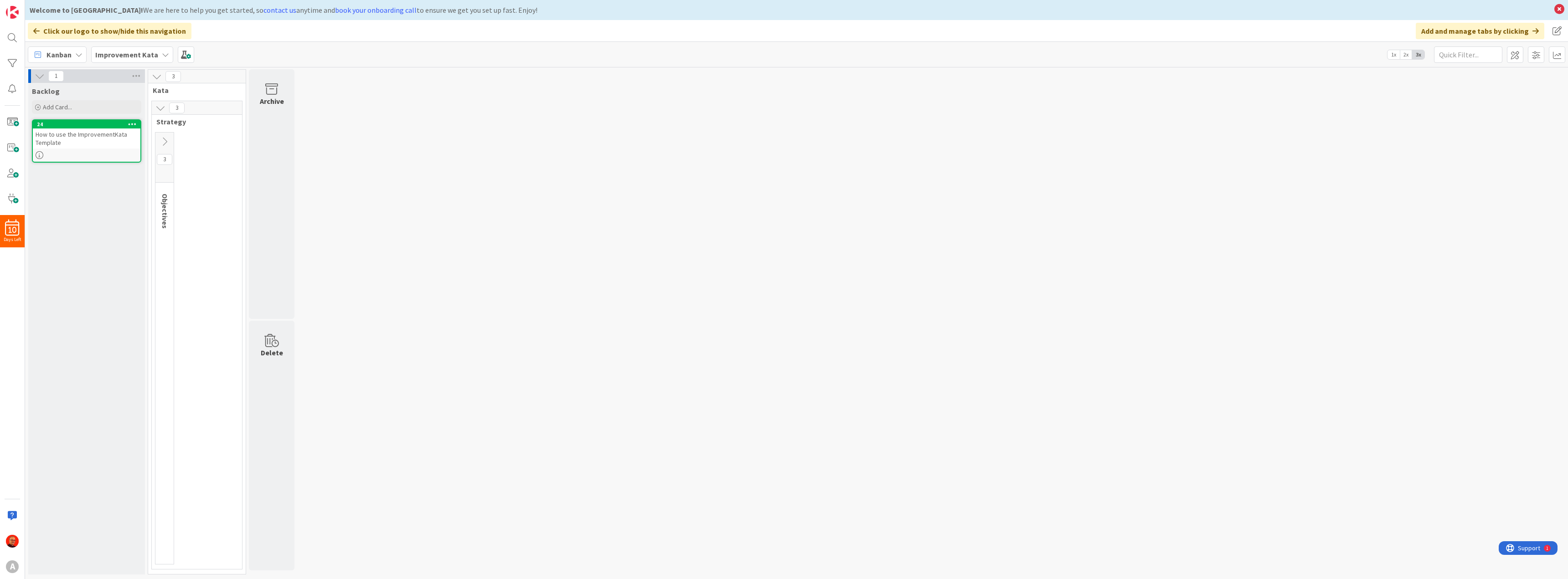
click at [162, 107] on icon at bounding box center [160, 108] width 10 height 10
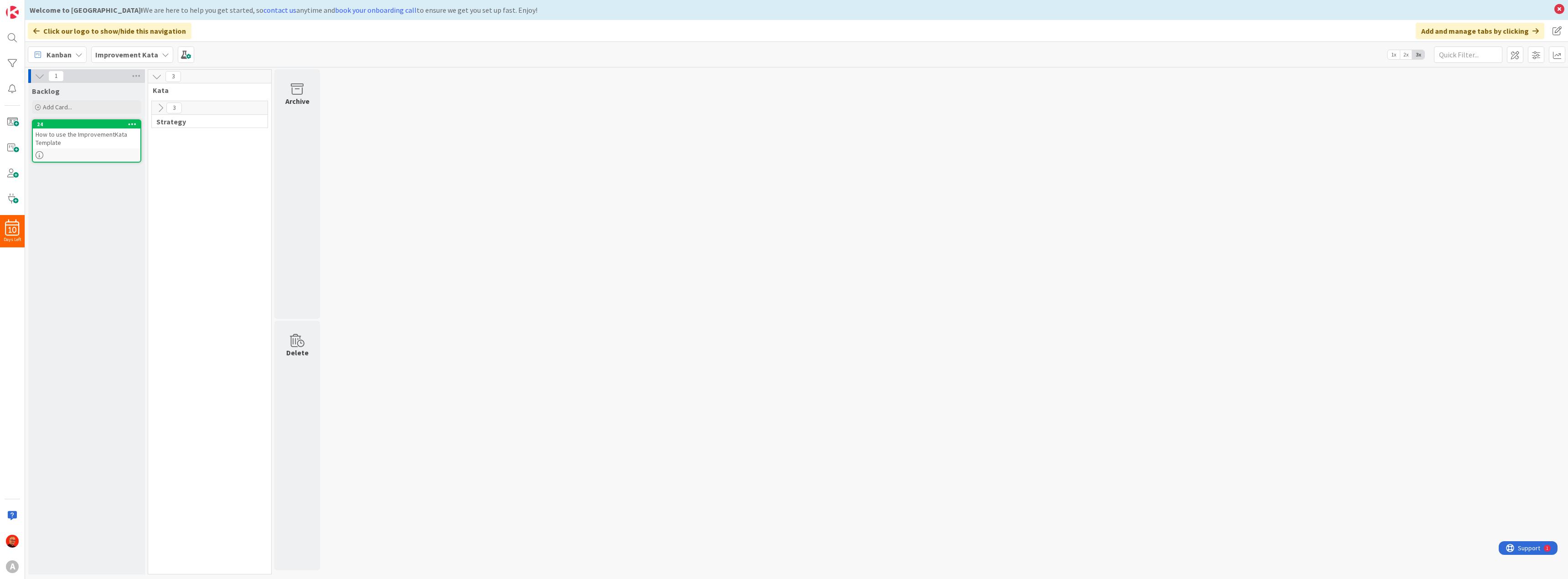
click at [160, 77] on icon at bounding box center [157, 77] width 10 height 10
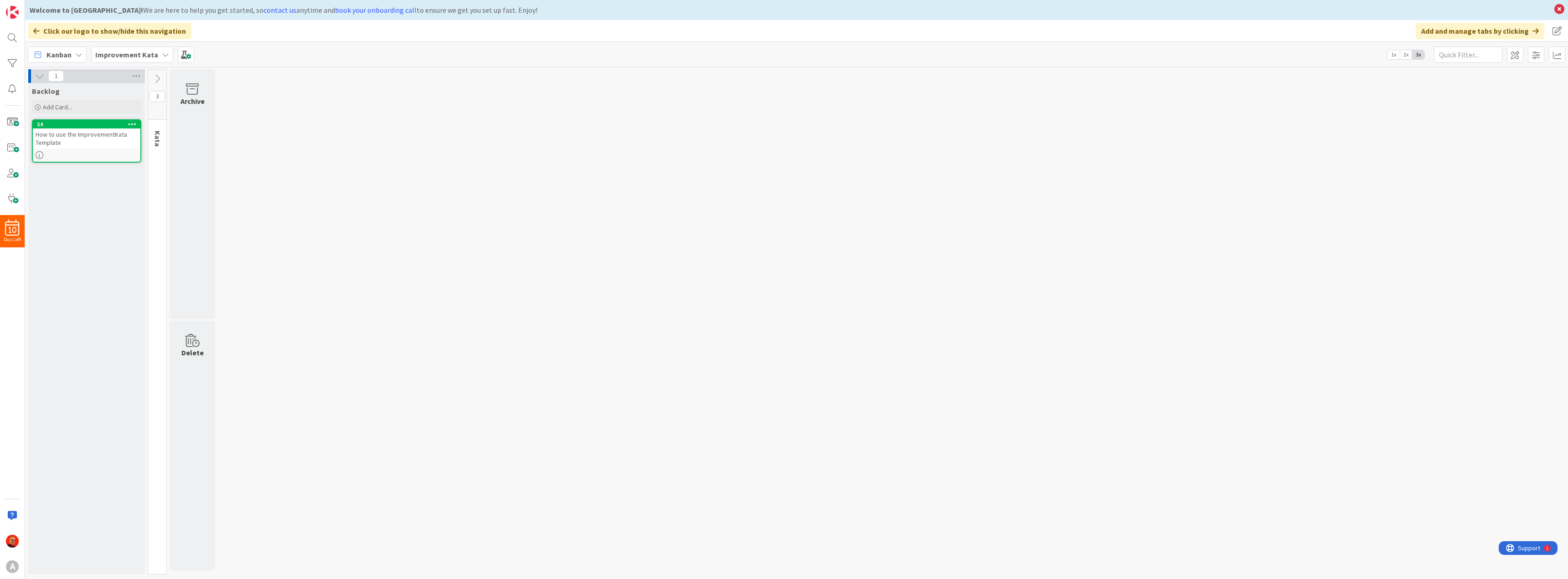
click at [159, 77] on icon at bounding box center [157, 79] width 10 height 10
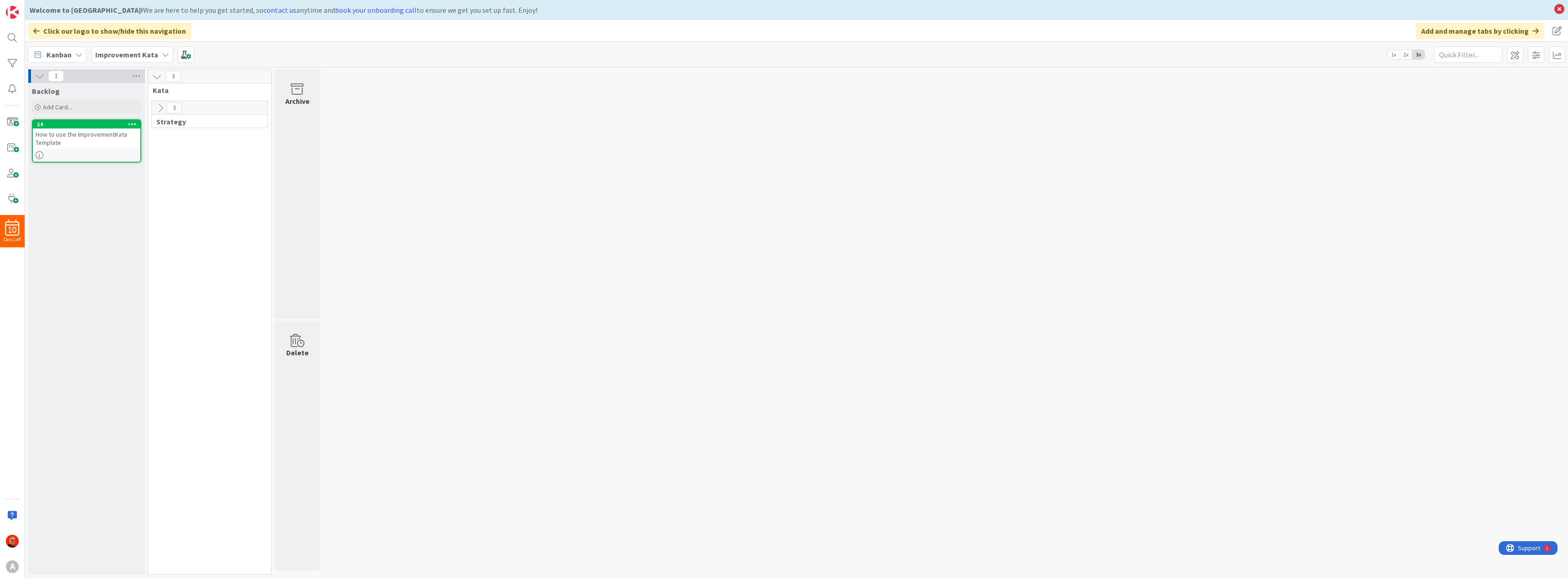
click at [158, 106] on icon at bounding box center [160, 108] width 10 height 10
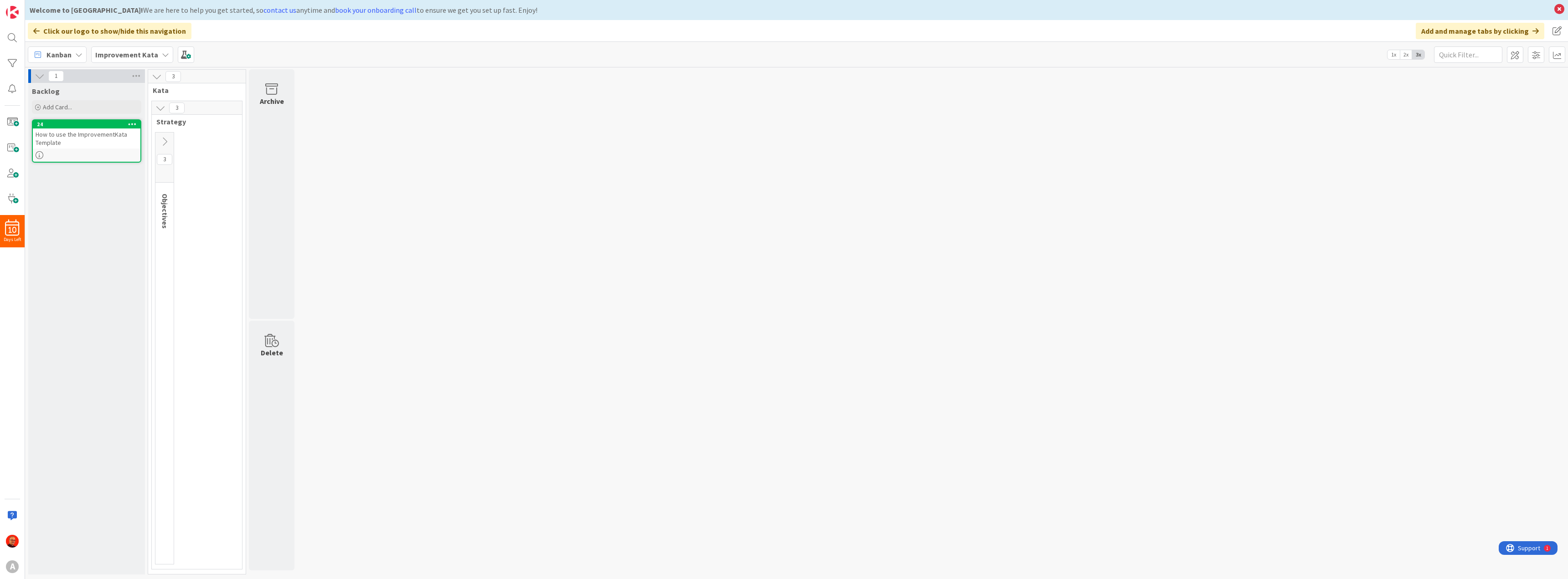
click at [162, 108] on icon at bounding box center [160, 108] width 10 height 10
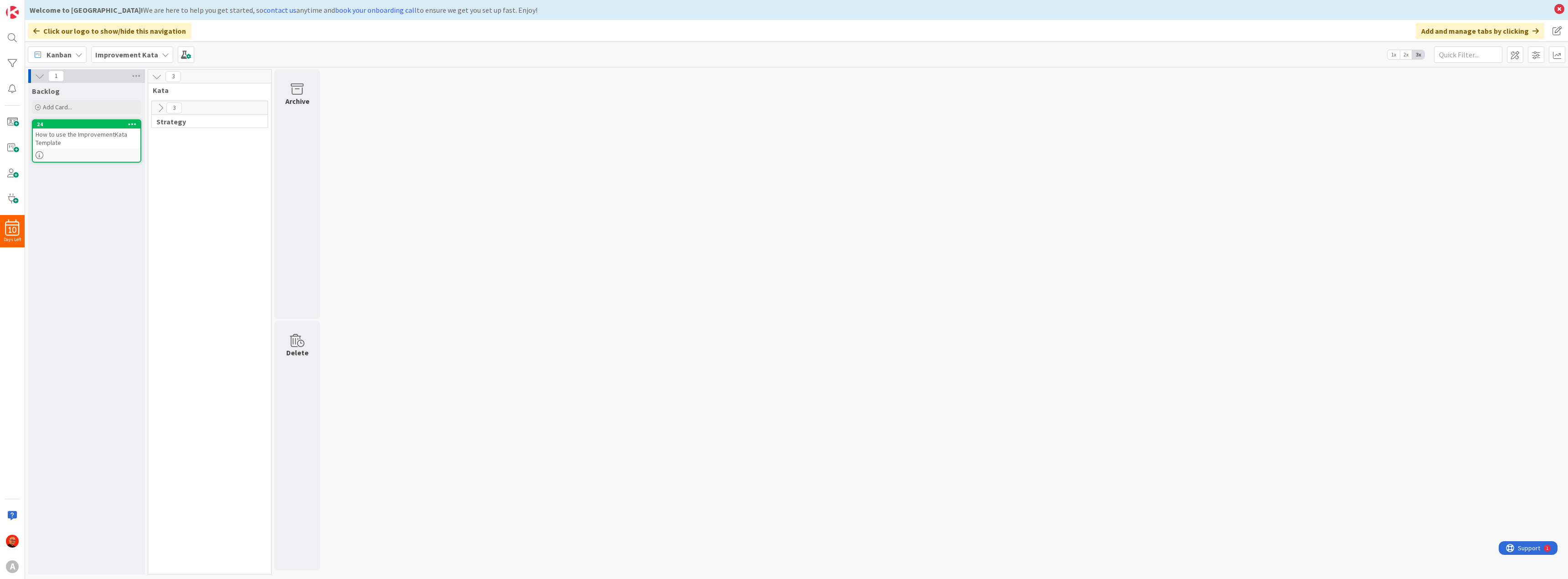
click at [84, 134] on div "How to use the ImprovementKata Template" at bounding box center [86, 139] width 107 height 20
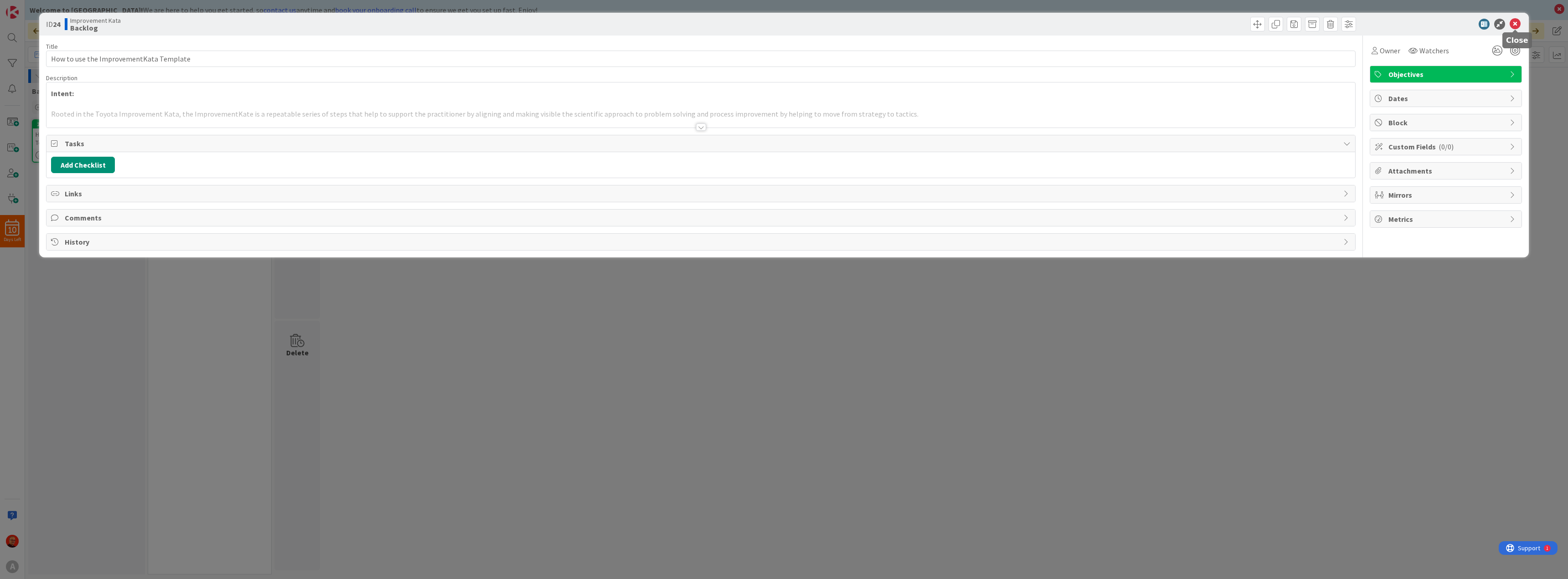
click at [1514, 21] on icon at bounding box center [1515, 24] width 11 height 11
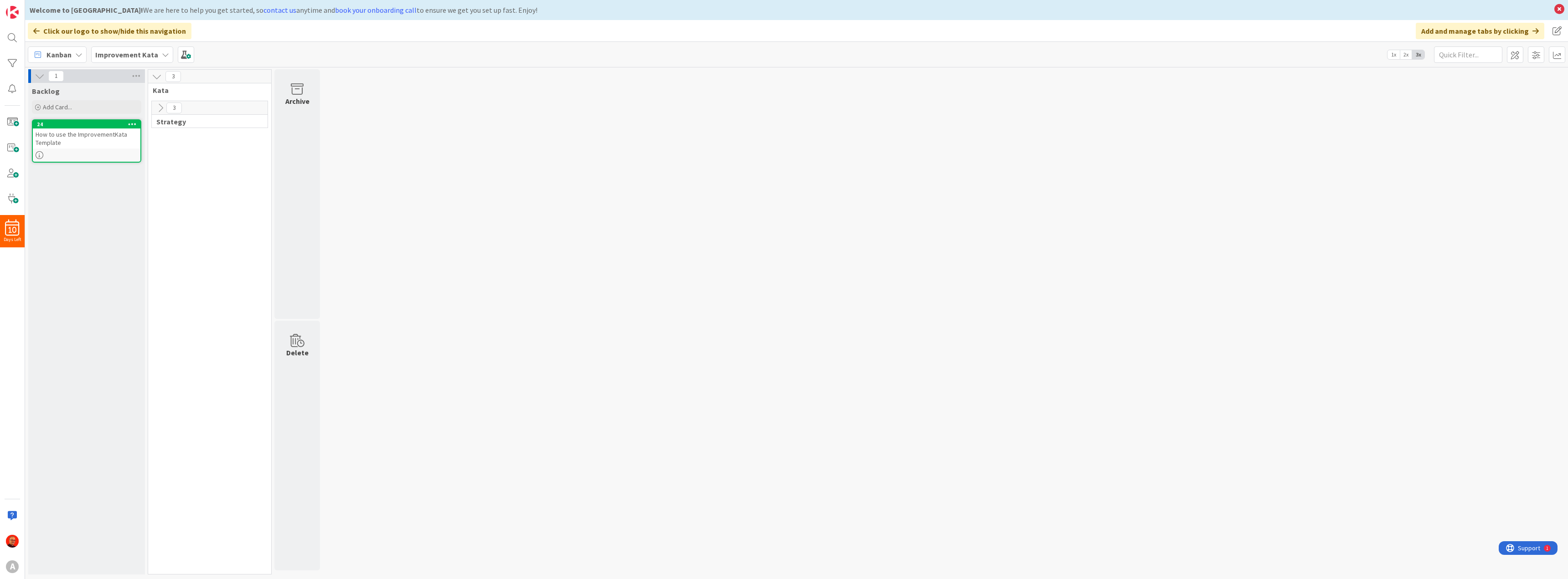
click at [161, 107] on icon at bounding box center [160, 108] width 10 height 10
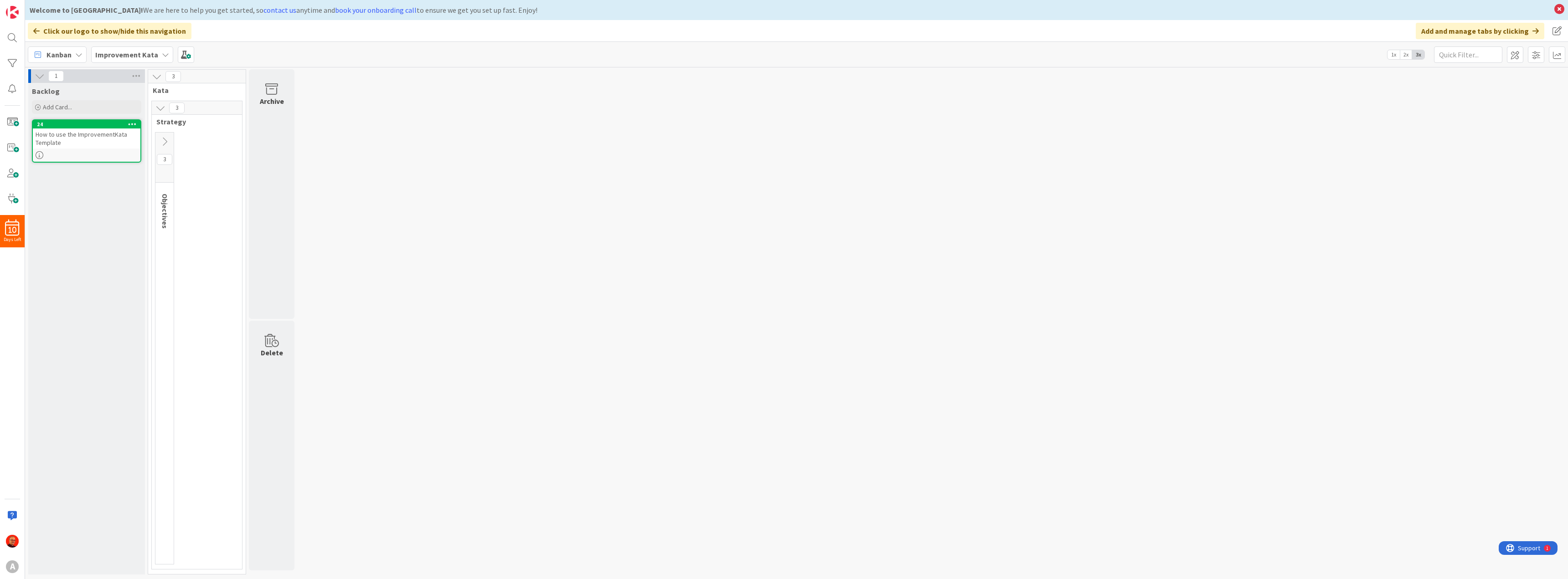
click at [165, 145] on icon at bounding box center [165, 142] width 10 height 10
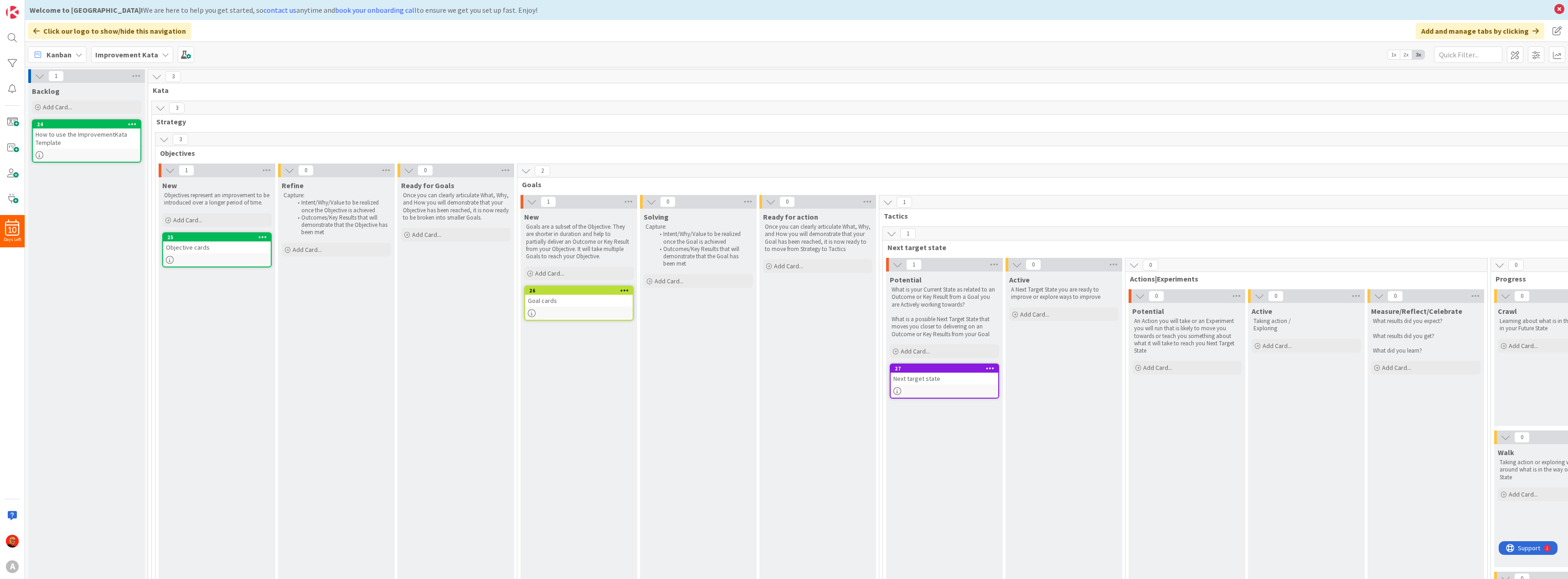
click at [527, 169] on icon at bounding box center [526, 171] width 10 height 10
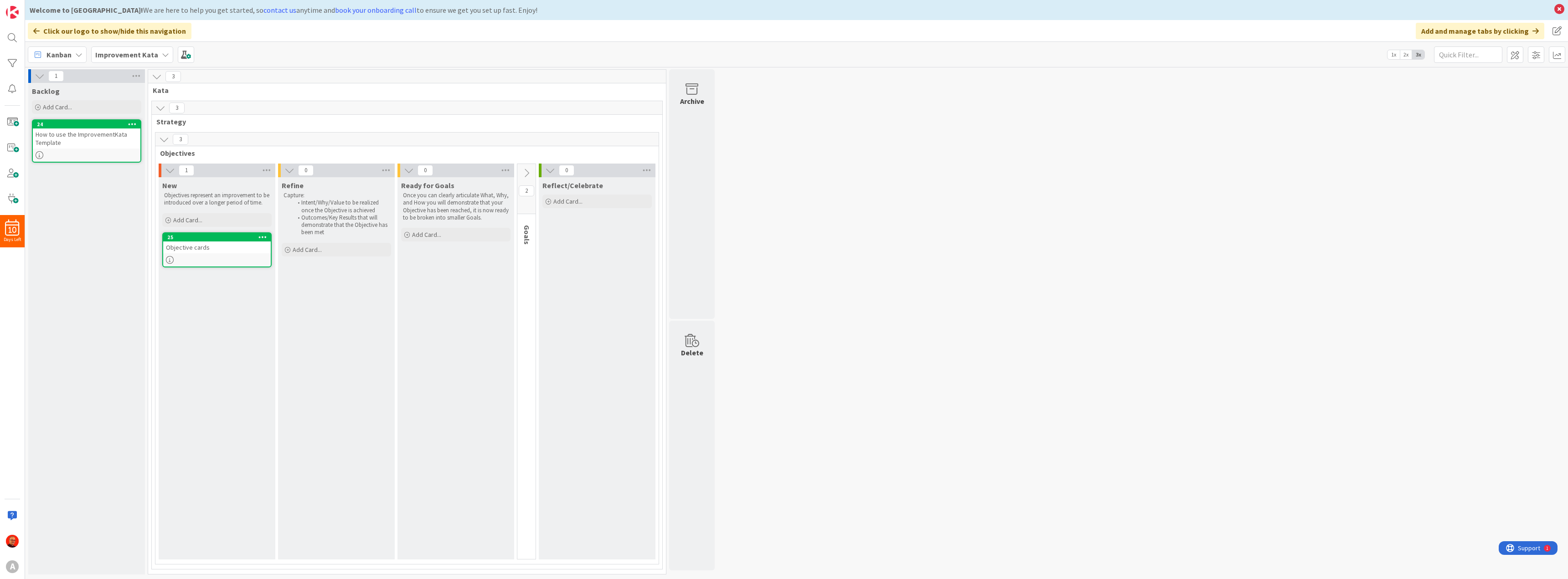
click at [528, 171] on icon at bounding box center [526, 173] width 10 height 10
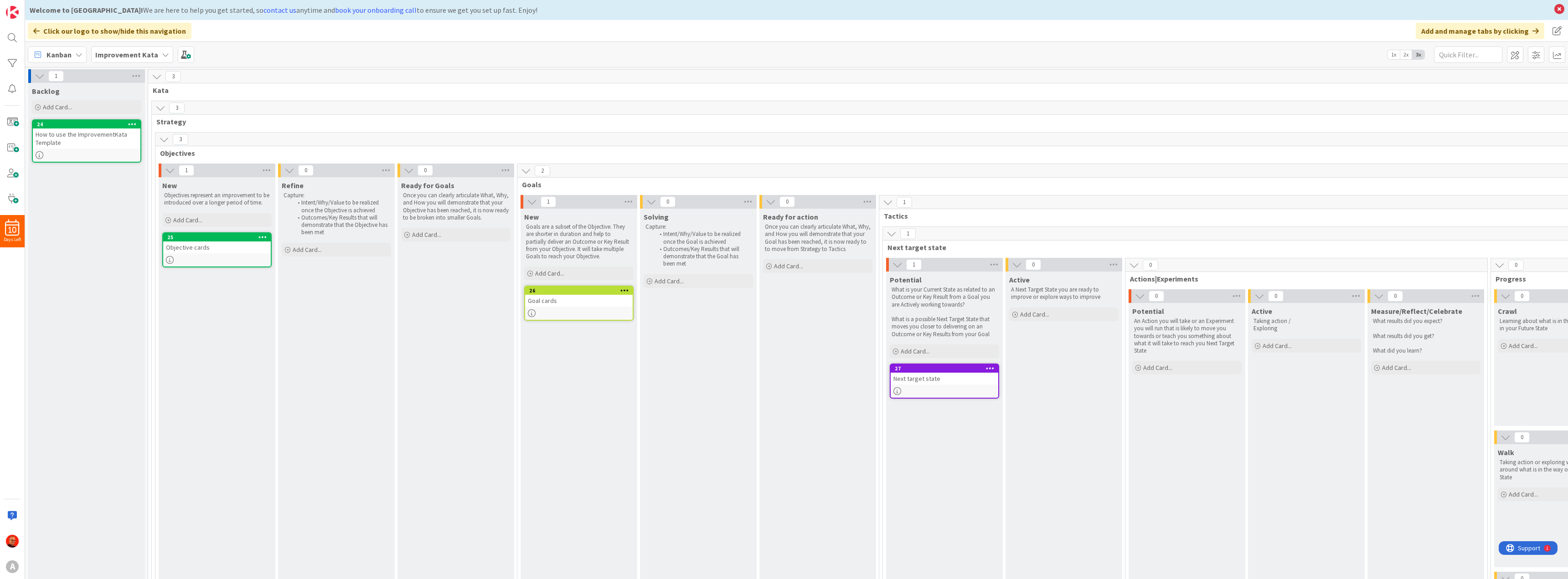
click at [890, 230] on icon at bounding box center [891, 234] width 10 height 10
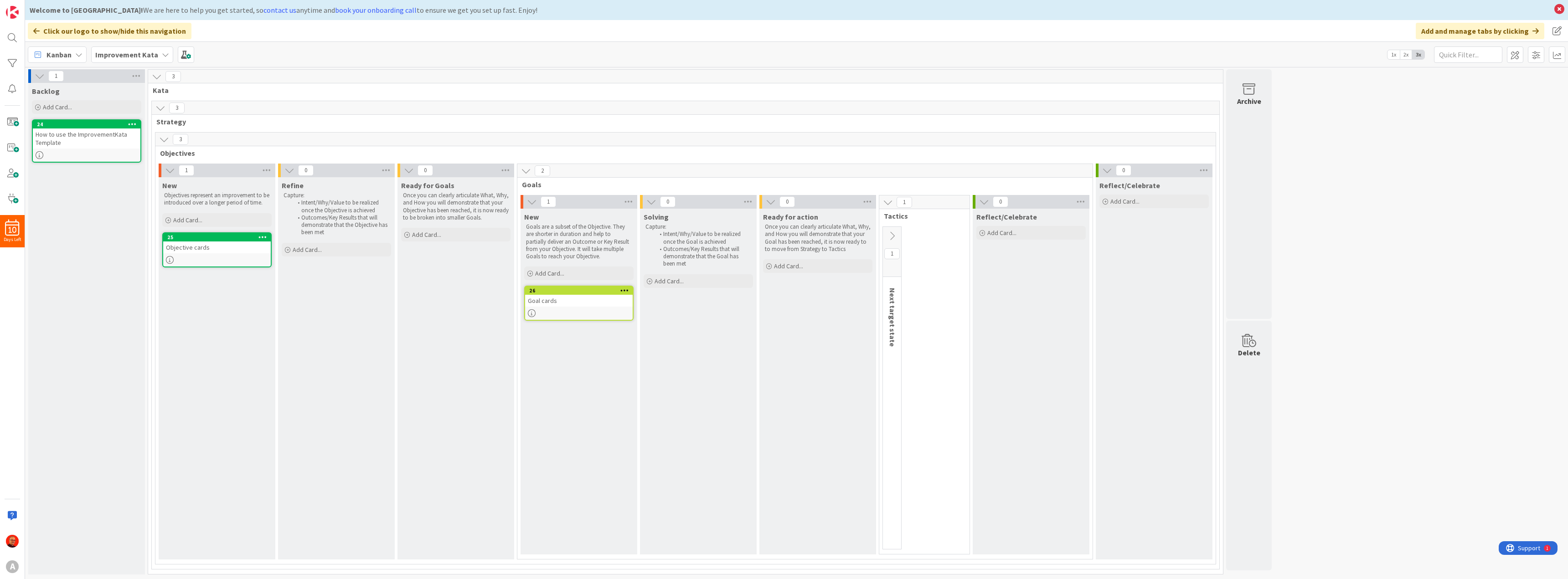
click at [890, 230] on button at bounding box center [892, 236] width 18 height 14
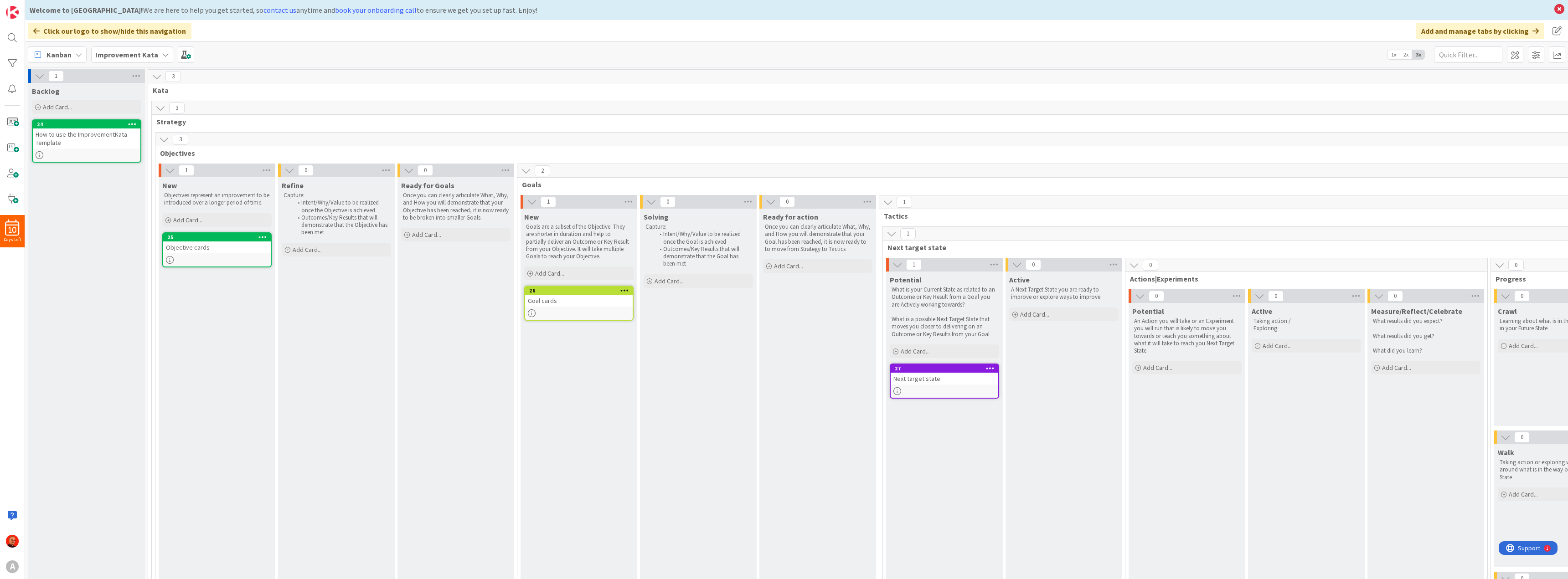
click at [144, 55] on b "Improvement Kata" at bounding box center [127, 55] width 63 height 9
click at [149, 50] on b "Improvement Kata" at bounding box center [127, 55] width 63 height 9
click at [12, 6] on img at bounding box center [12, 12] width 13 height 13
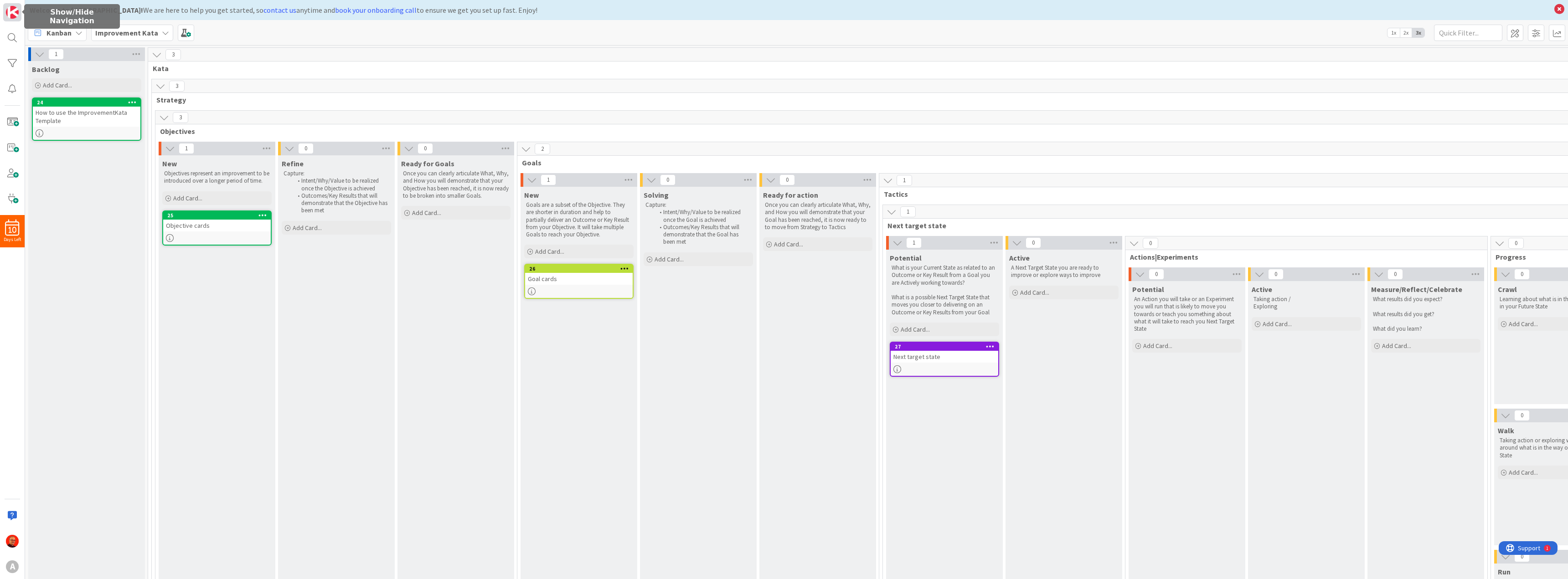
click at [12, 6] on img at bounding box center [12, 12] width 13 height 13
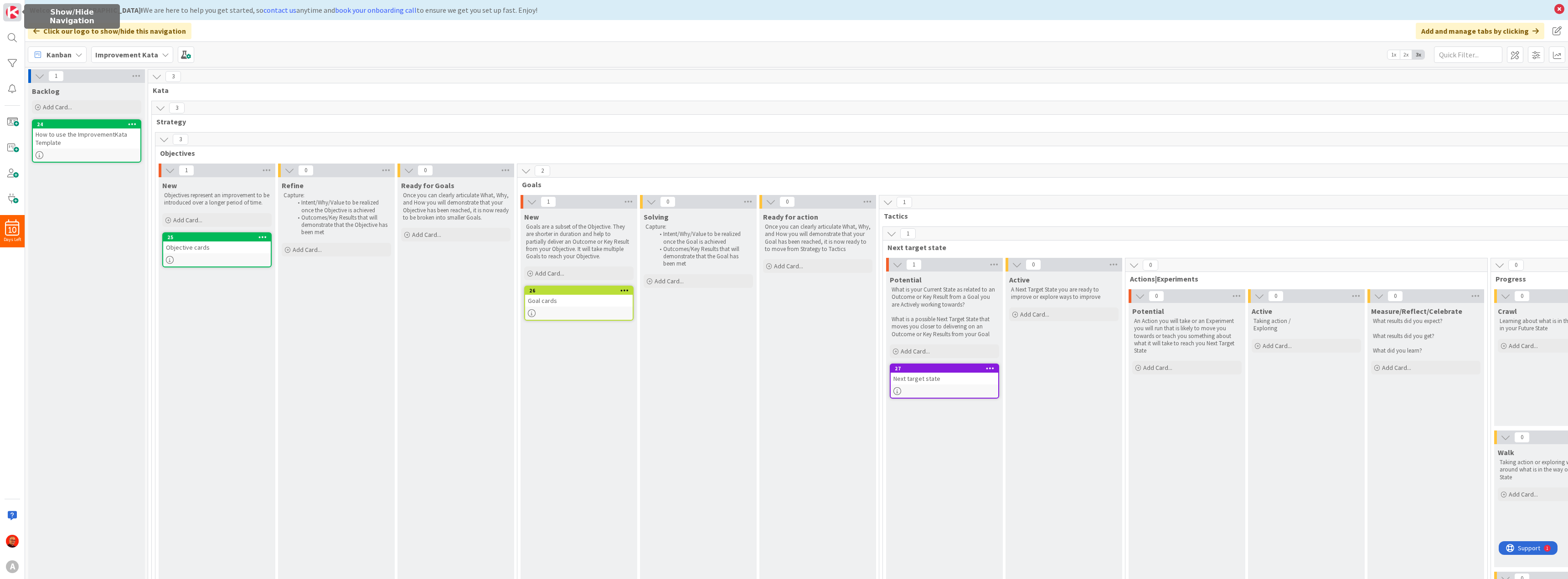
click at [12, 6] on img at bounding box center [12, 12] width 13 height 13
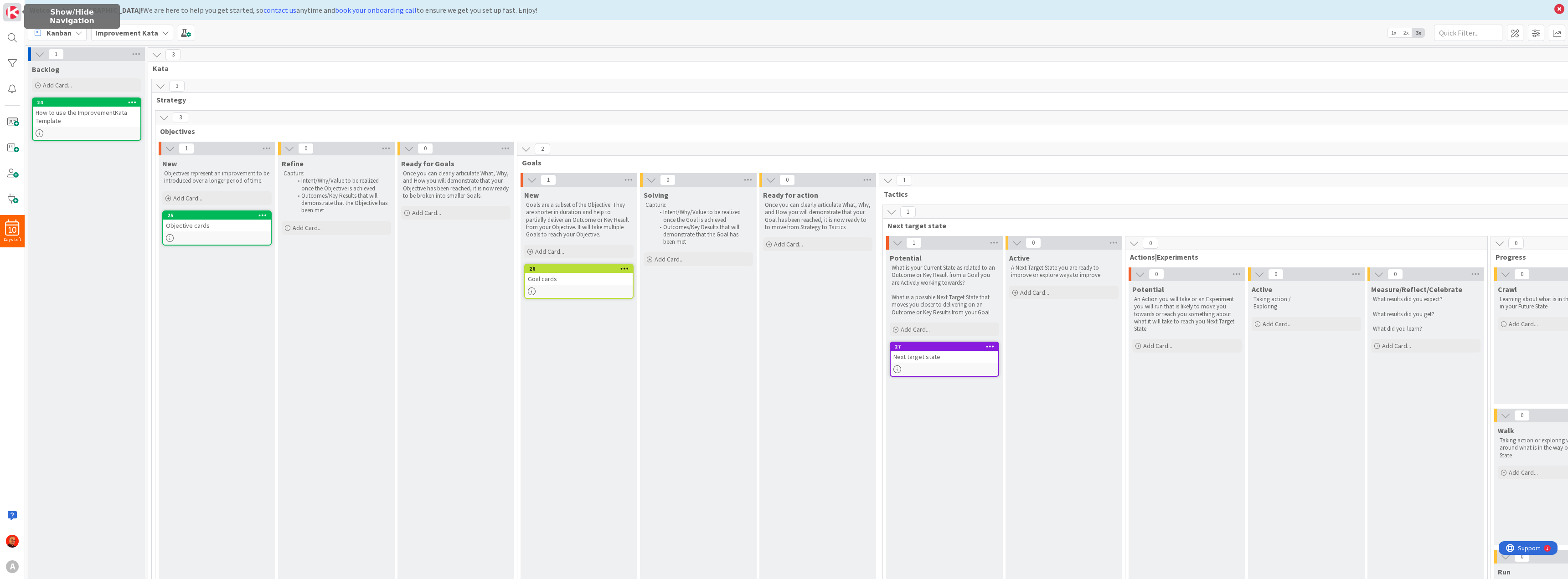
click at [12, 6] on img at bounding box center [12, 12] width 13 height 13
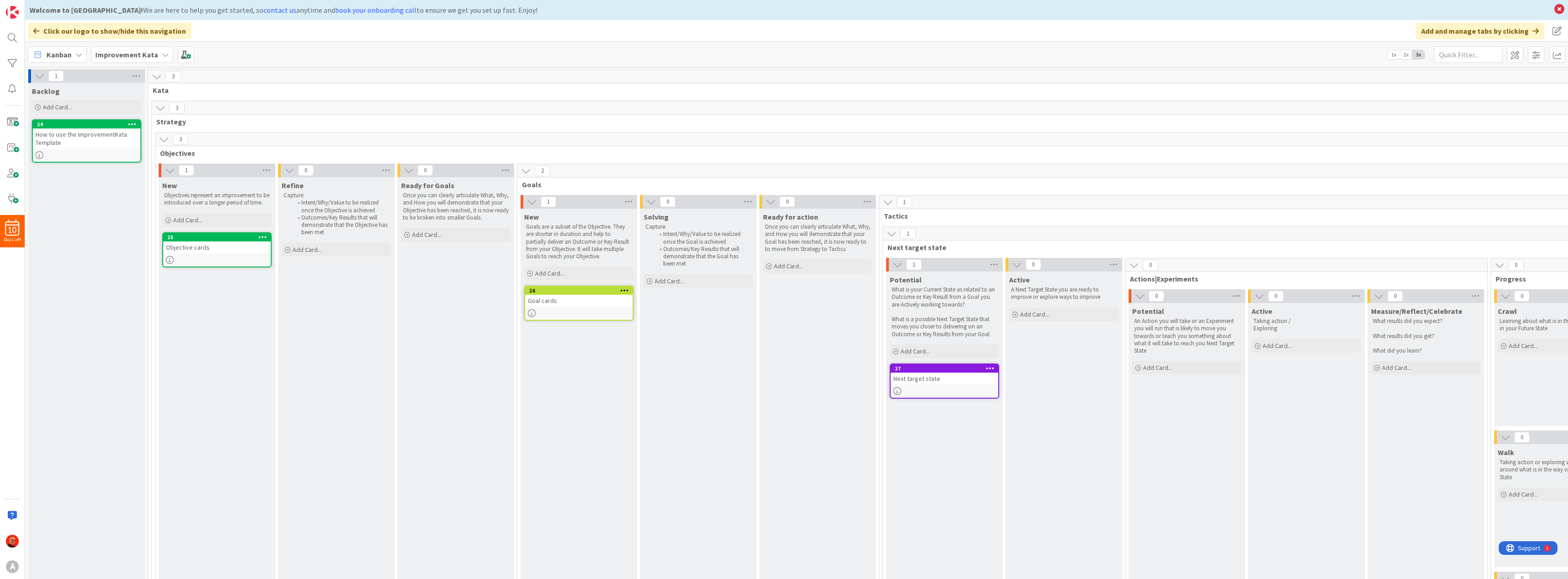
click at [36, 31] on icon at bounding box center [36, 31] width 6 height 8
click at [9, 13] on img at bounding box center [12, 12] width 13 height 13
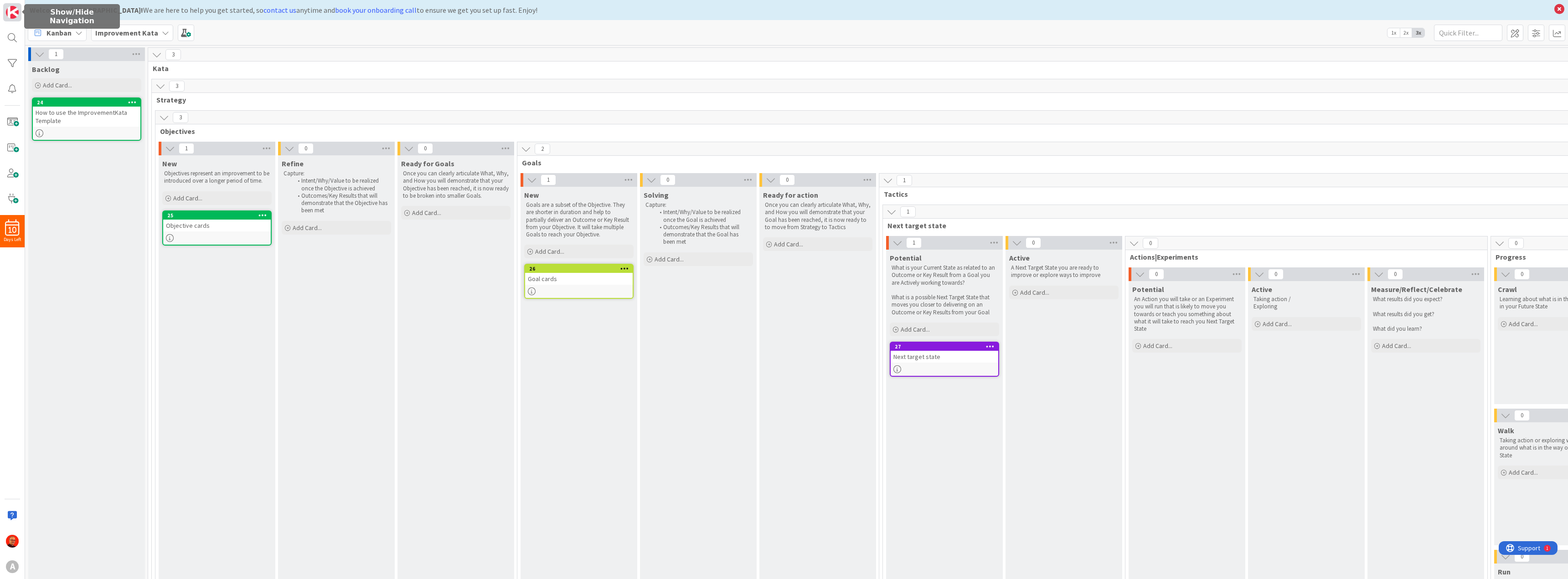
click at [9, 13] on img at bounding box center [12, 12] width 13 height 13
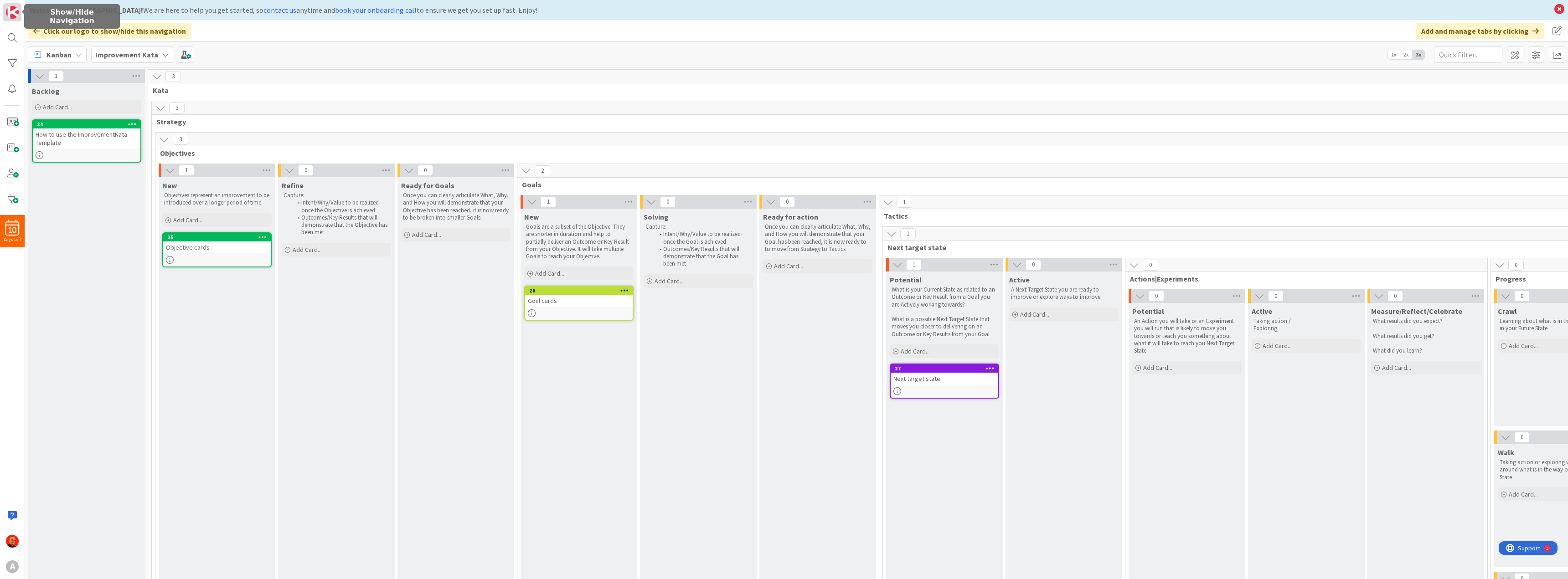
click at [13, 16] on img at bounding box center [12, 12] width 13 height 13
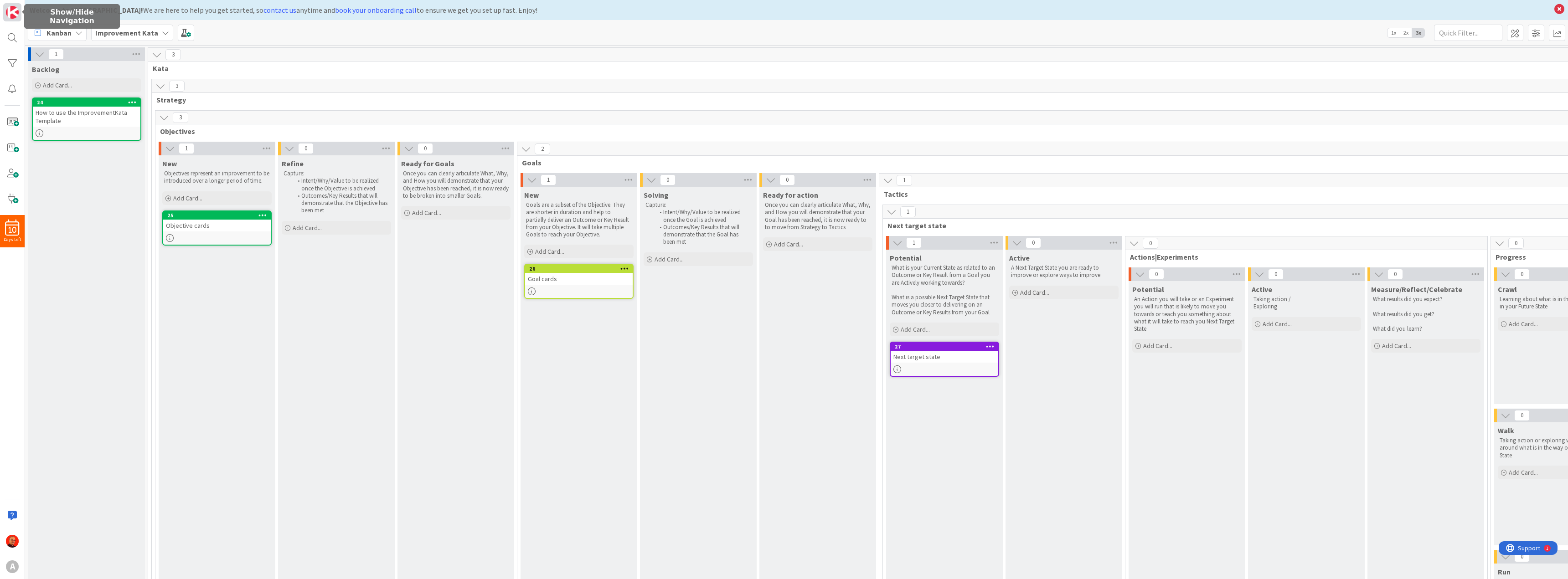
click at [13, 16] on img at bounding box center [12, 12] width 13 height 13
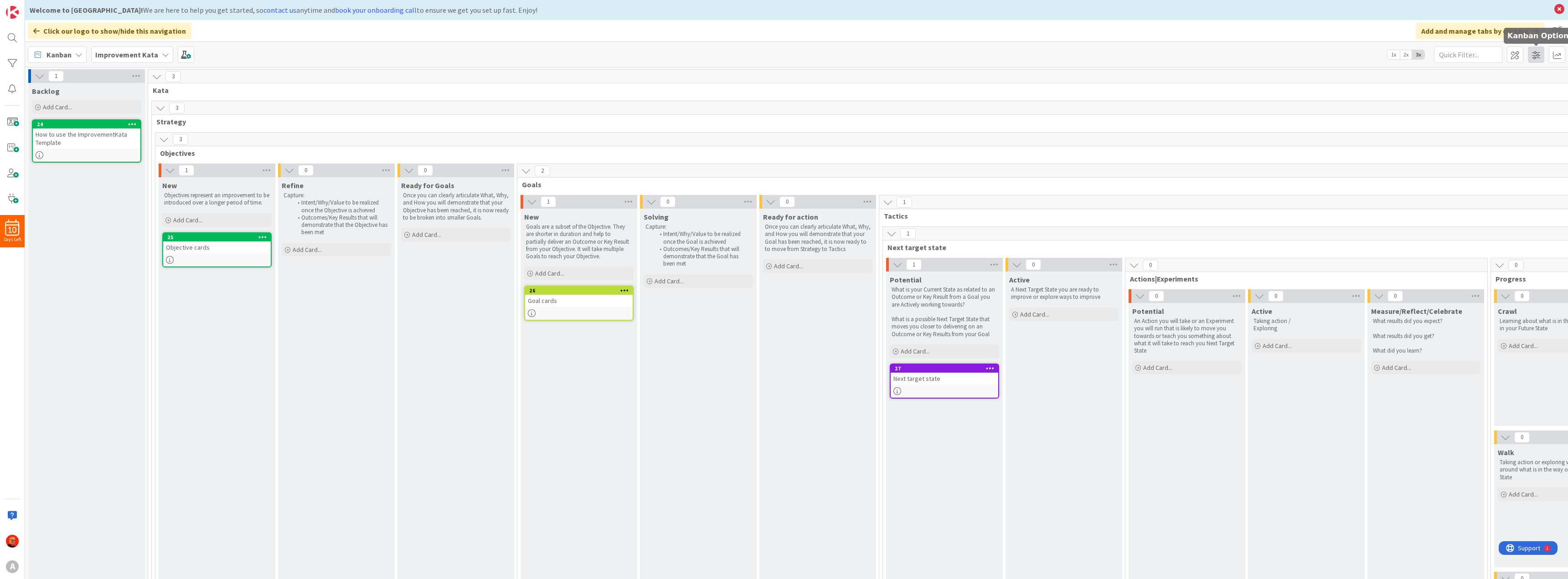
click at [1539, 55] on span at bounding box center [1536, 55] width 16 height 16
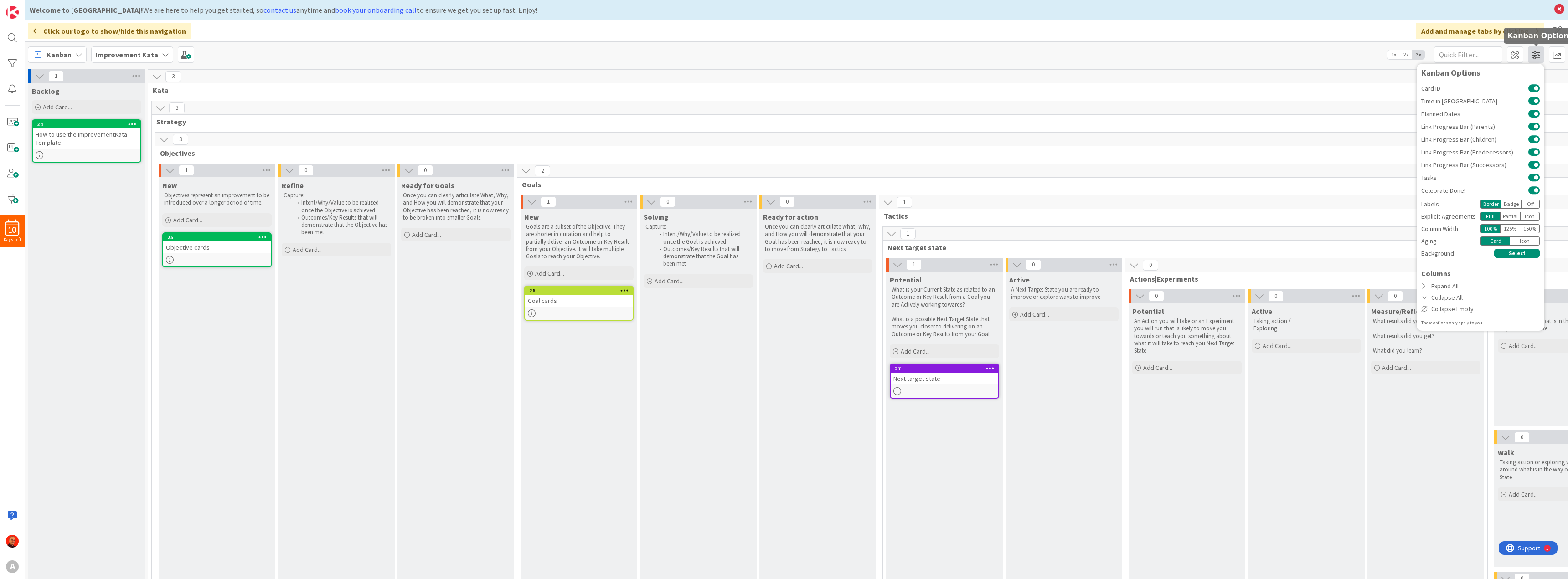
click at [1539, 55] on span at bounding box center [1536, 55] width 16 height 16
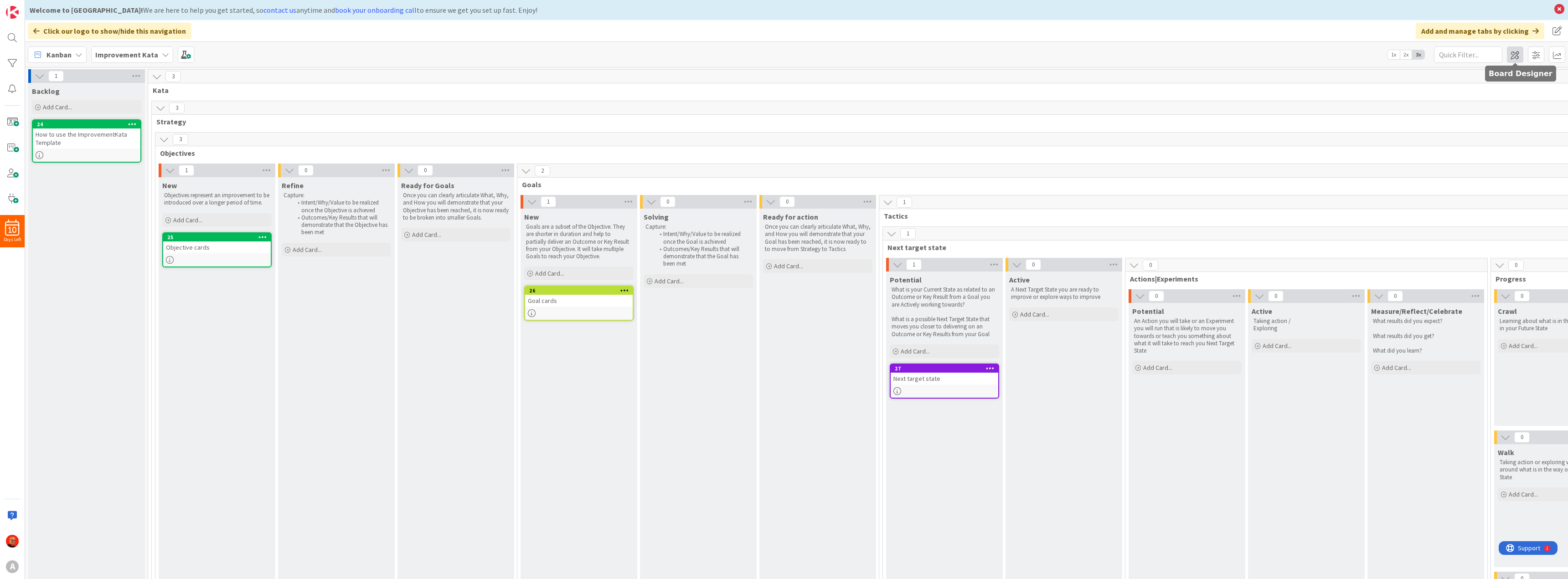
click at [1517, 57] on span at bounding box center [1515, 55] width 16 height 16
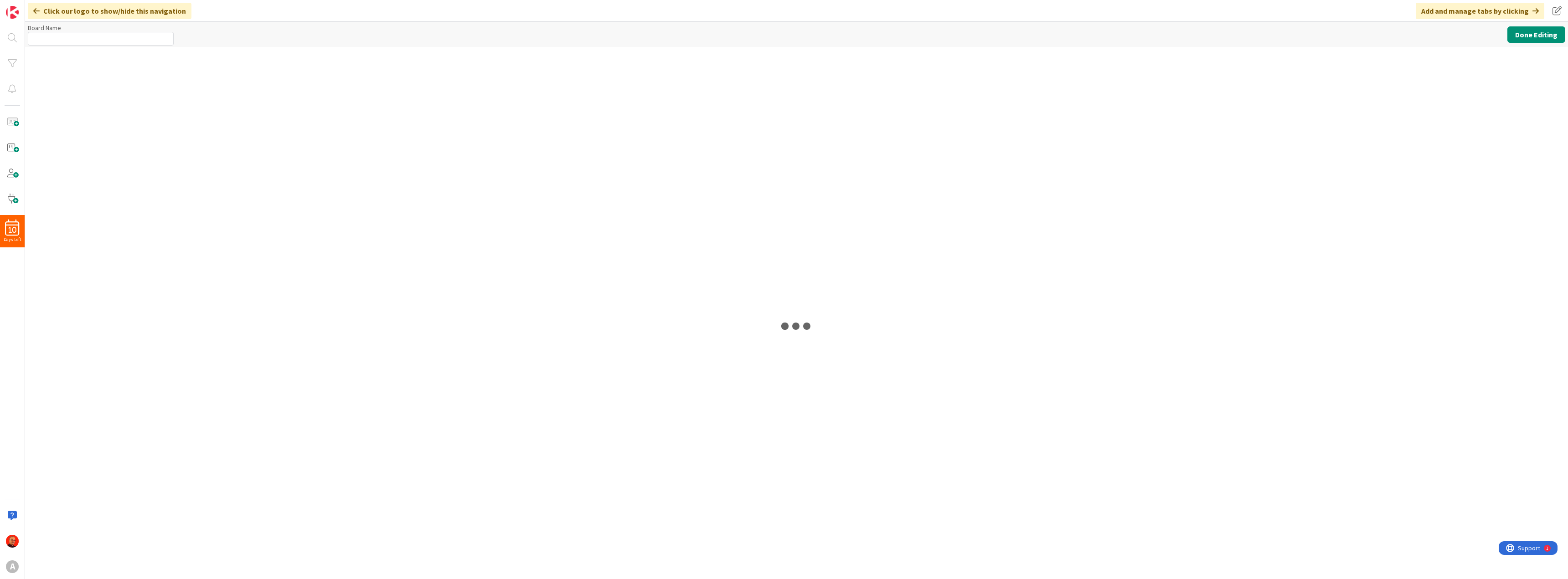
type input "Improvement Kata"
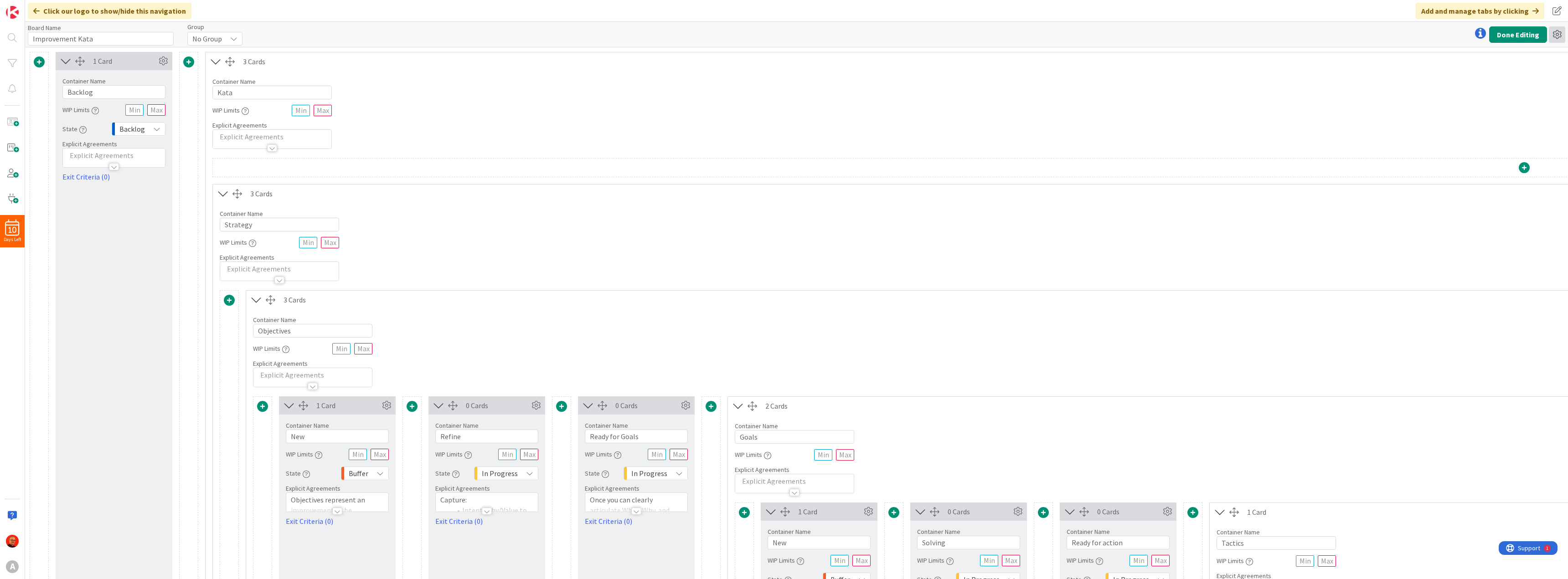
click at [1558, 35] on icon at bounding box center [1557, 35] width 16 height 16
click at [1510, 79] on link "Delete Board" at bounding box center [1508, 82] width 115 height 13
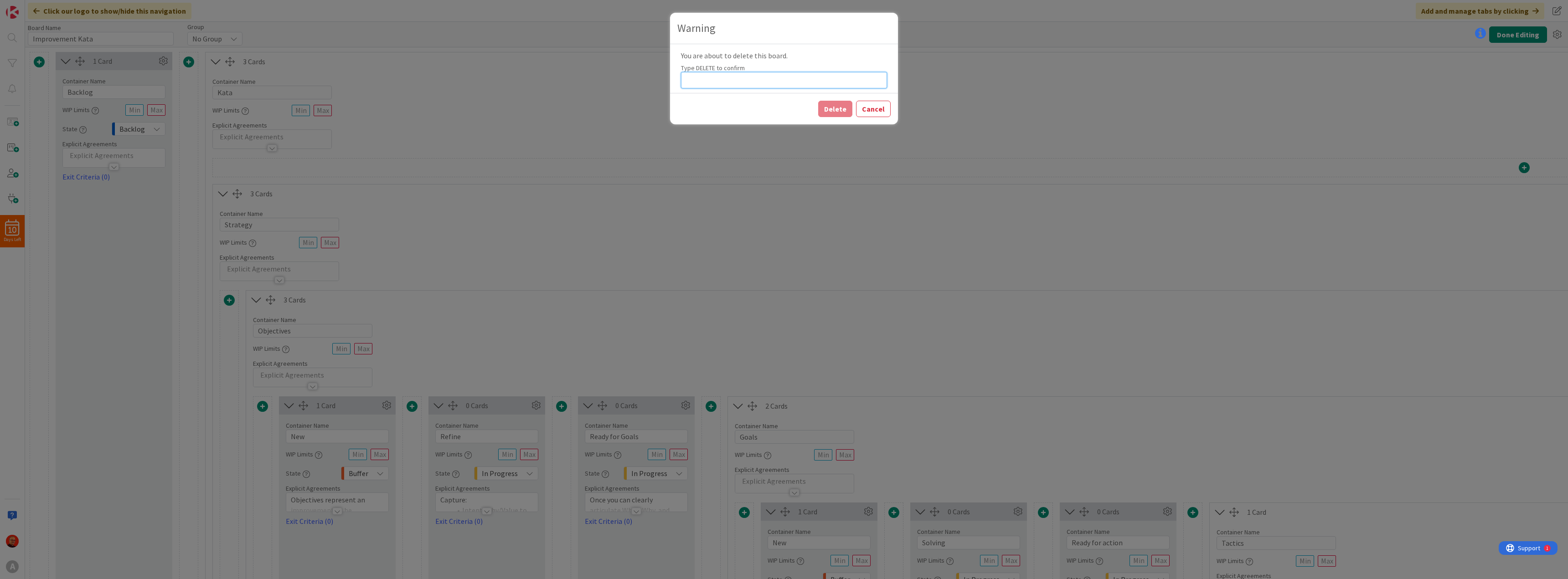
click at [723, 78] on input at bounding box center [784, 80] width 206 height 16
type input "DELETE"
click at [827, 109] on button "Delete" at bounding box center [835, 109] width 34 height 16
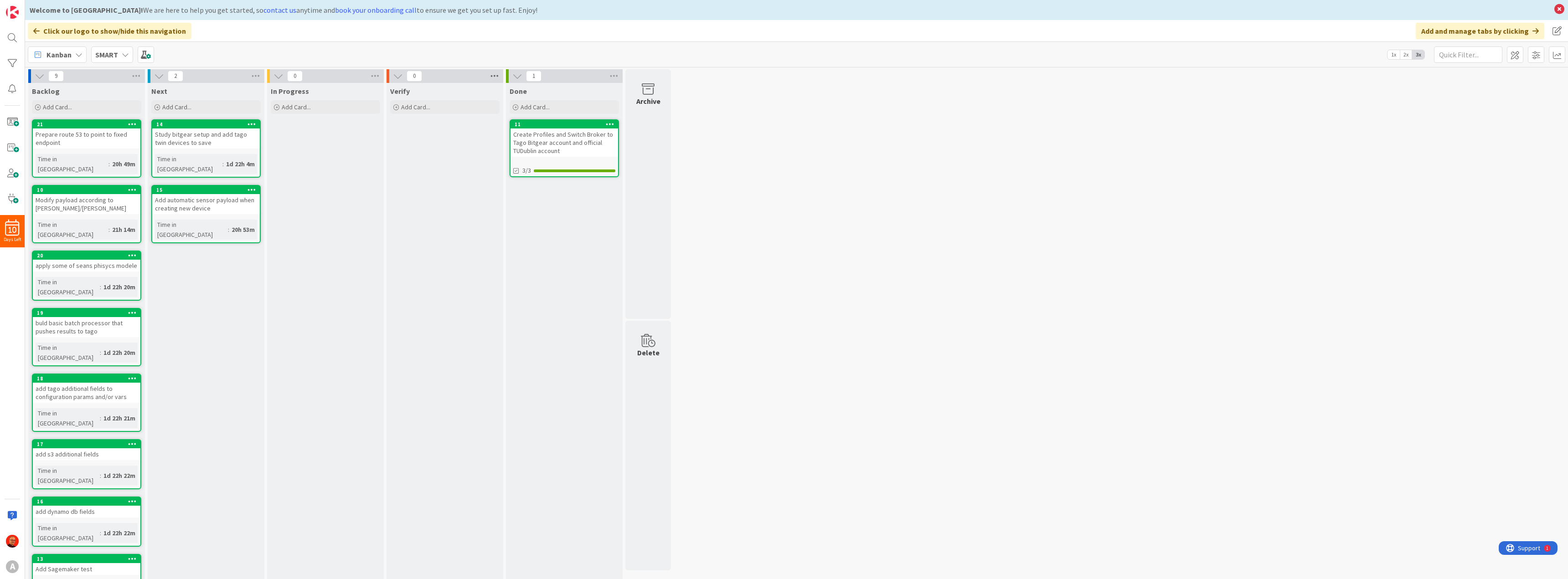
click at [494, 77] on icon at bounding box center [494, 76] width 12 height 14
click at [1537, 53] on span at bounding box center [1536, 55] width 16 height 16
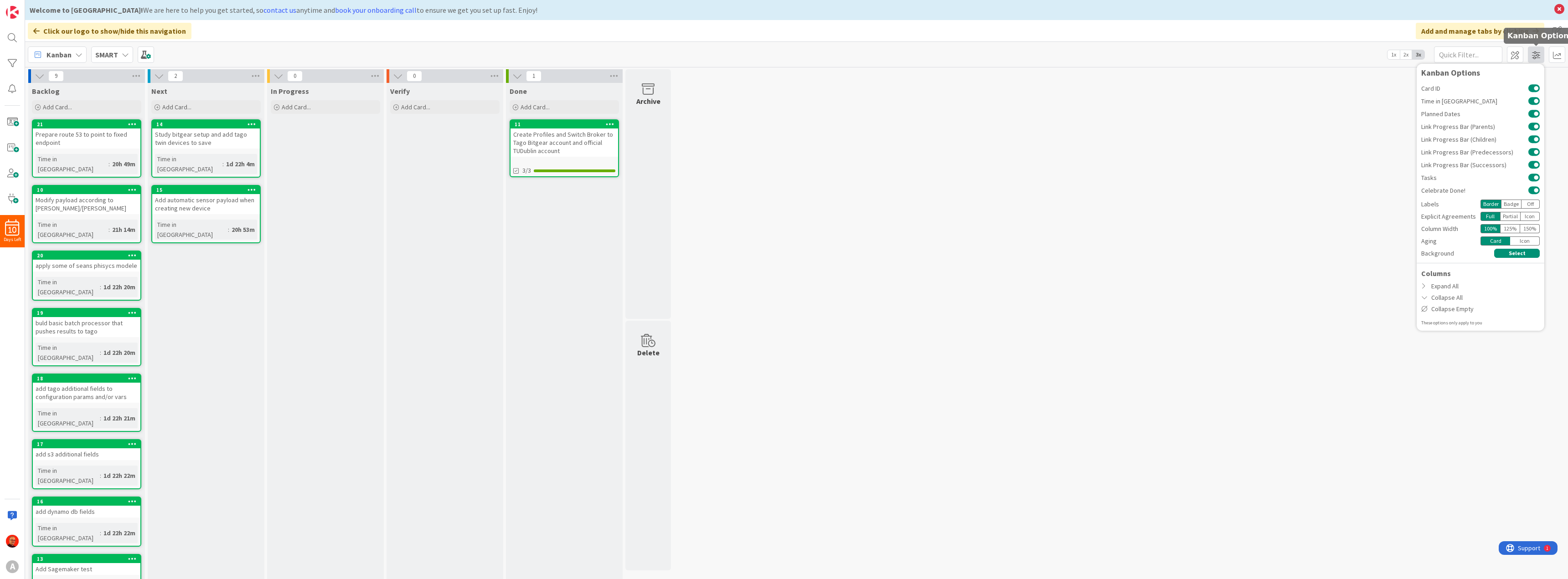
click at [1537, 53] on span at bounding box center [1536, 55] width 16 height 16
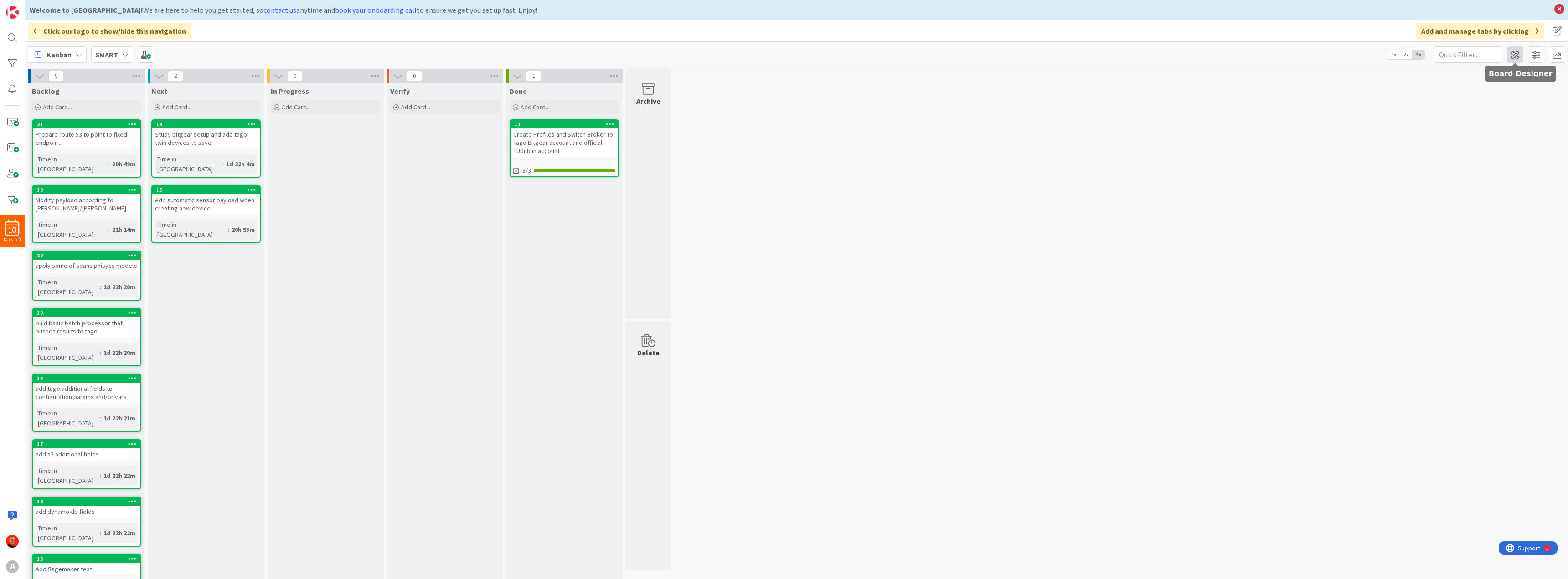
click at [1519, 55] on span at bounding box center [1515, 55] width 16 height 16
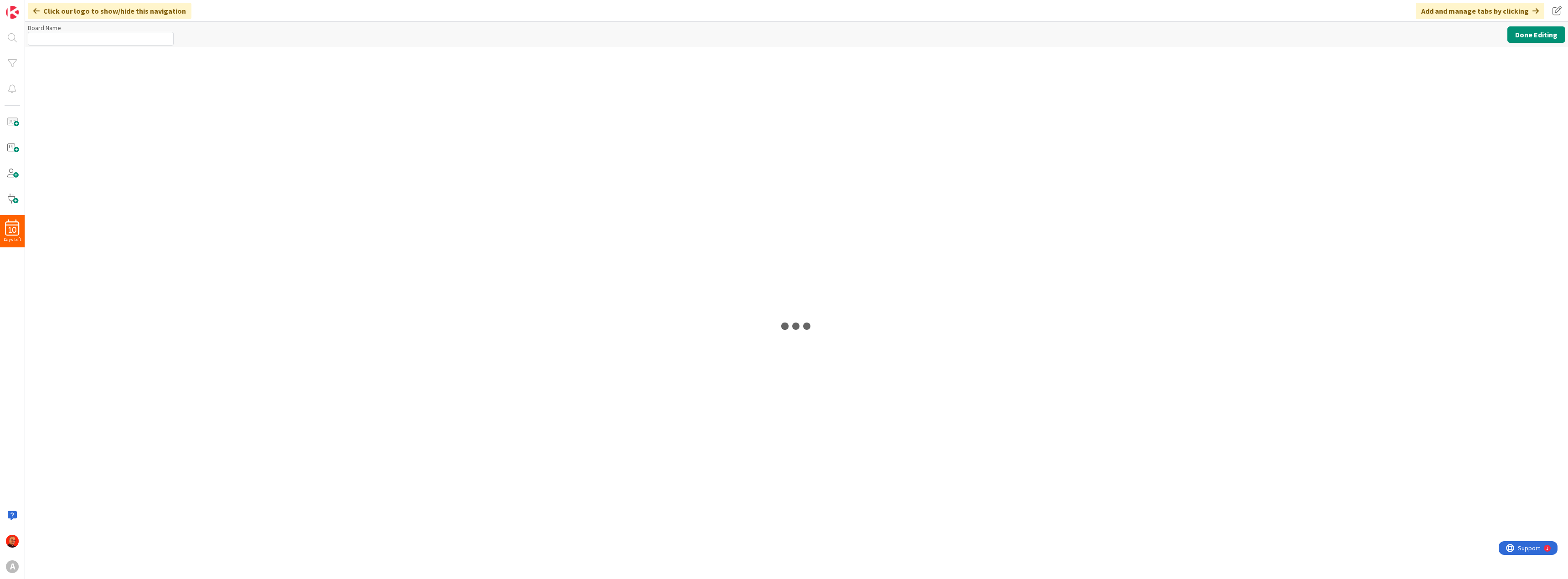
type input "SMART"
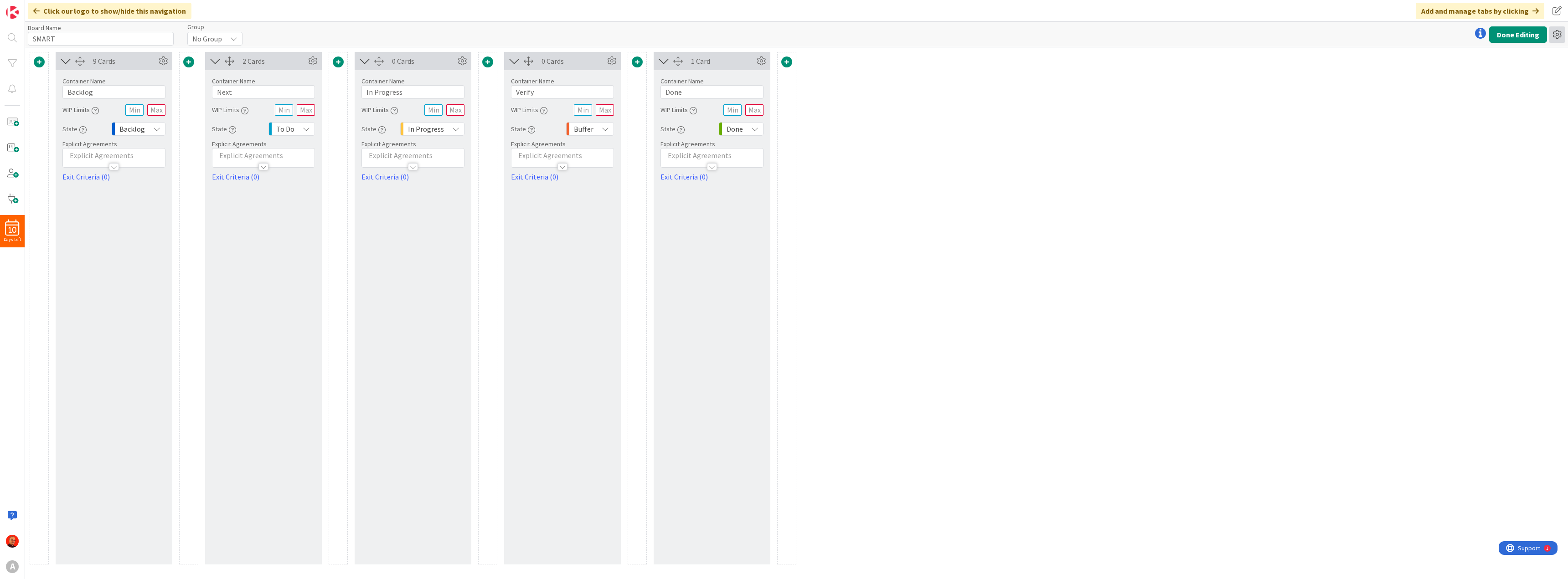
click at [1556, 38] on icon at bounding box center [1557, 35] width 16 height 16
click at [1490, 66] on link "Copy Board" at bounding box center [1508, 68] width 115 height 13
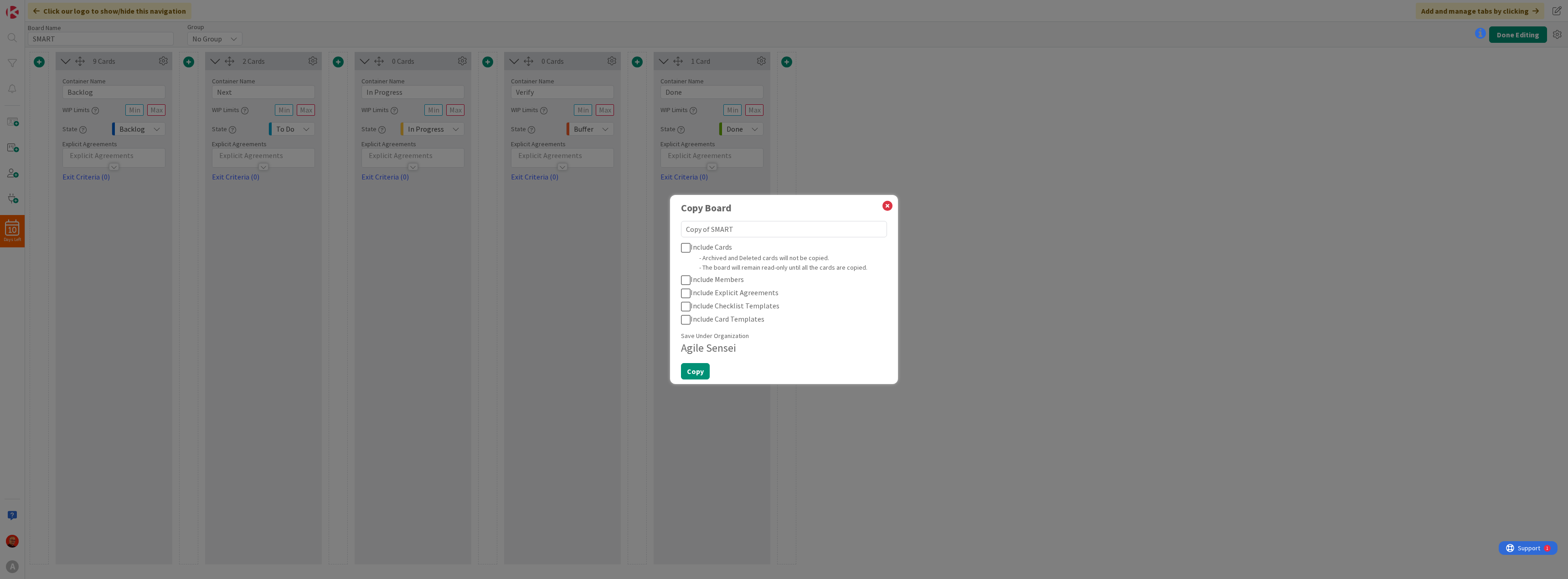
type textarea "x"
type textarea "B"
type textarea "x"
type textarea "Br"
type textarea "x"
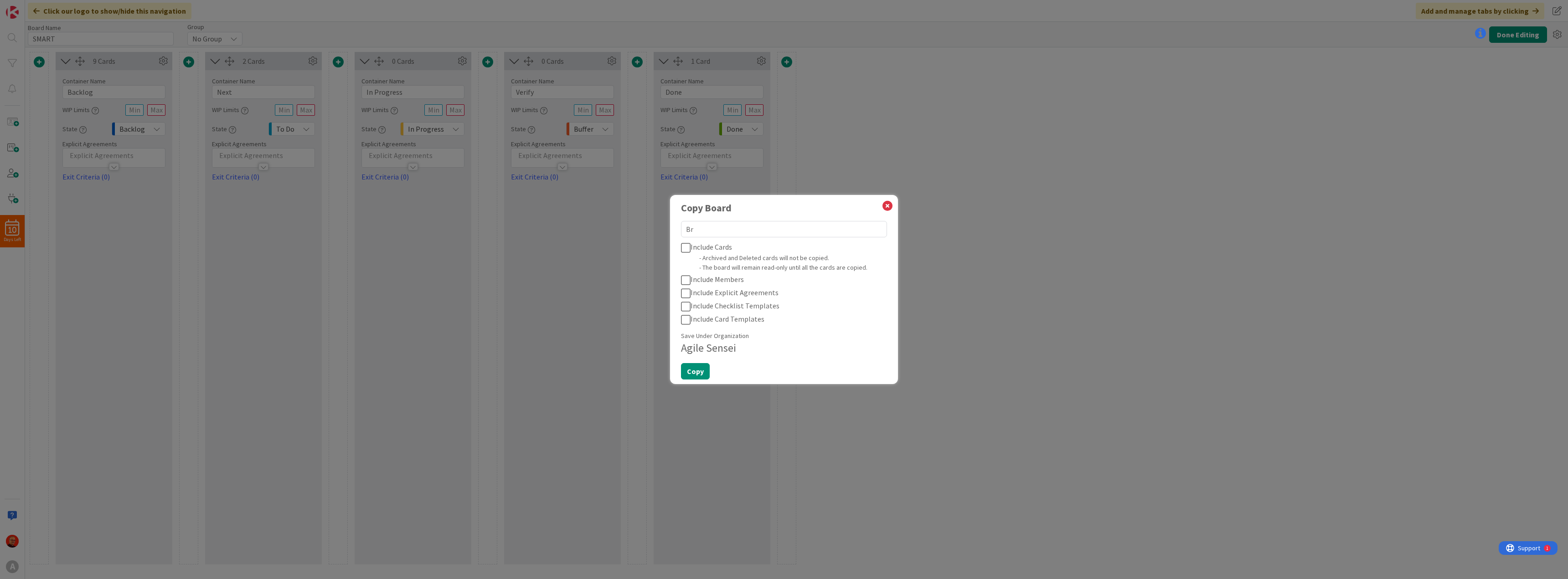
type textarea "Bru"
type textarea "x"
type textarea "Brun"
type textarea "x"
type textarea "Brunc"
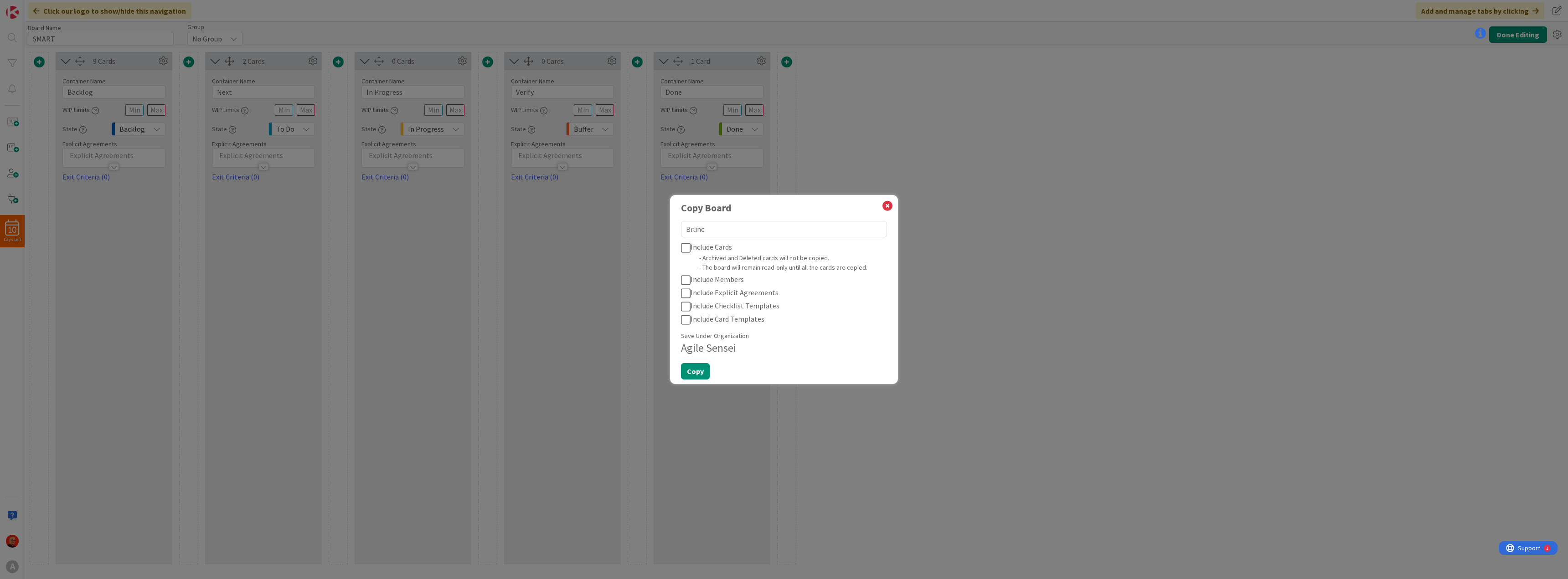
type textarea "x"
type textarea "Brunch"
type textarea "x"
type textarea "BrunchH"
type textarea "x"
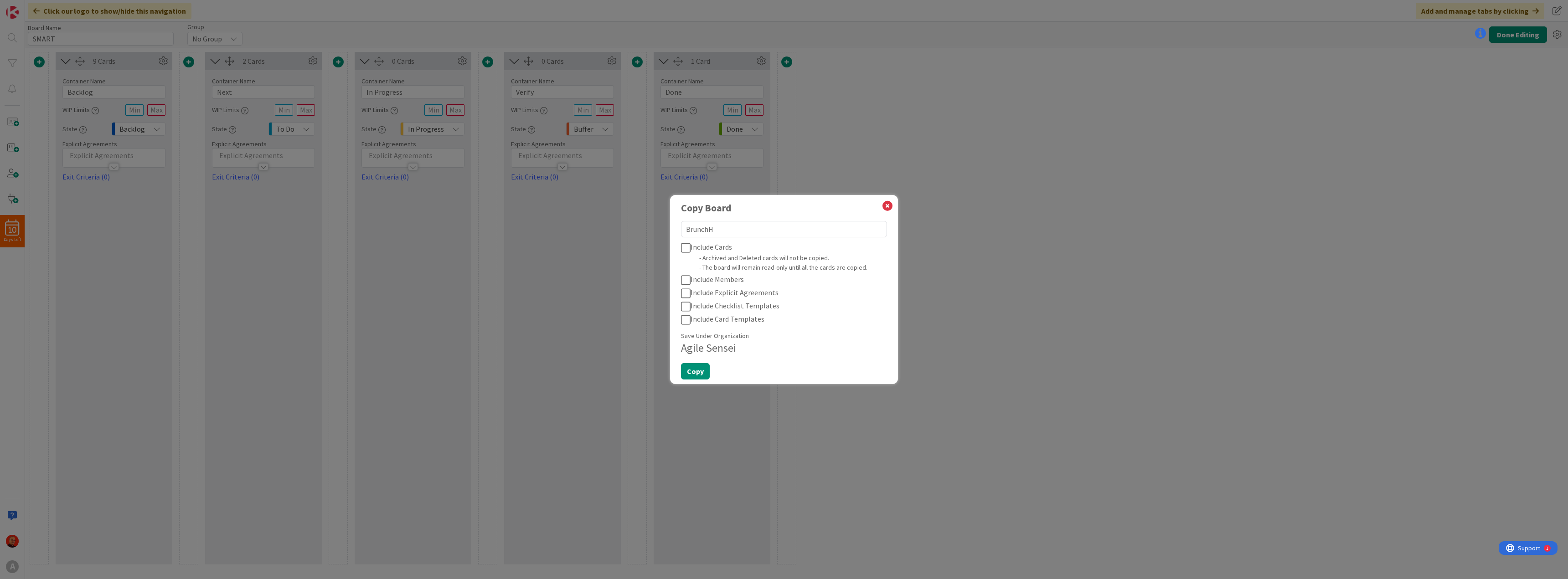
type textarea "BrunchHa"
type textarea "x"
type textarea "BrunchHac"
type textarea "x"
type textarea "BrunchHack"
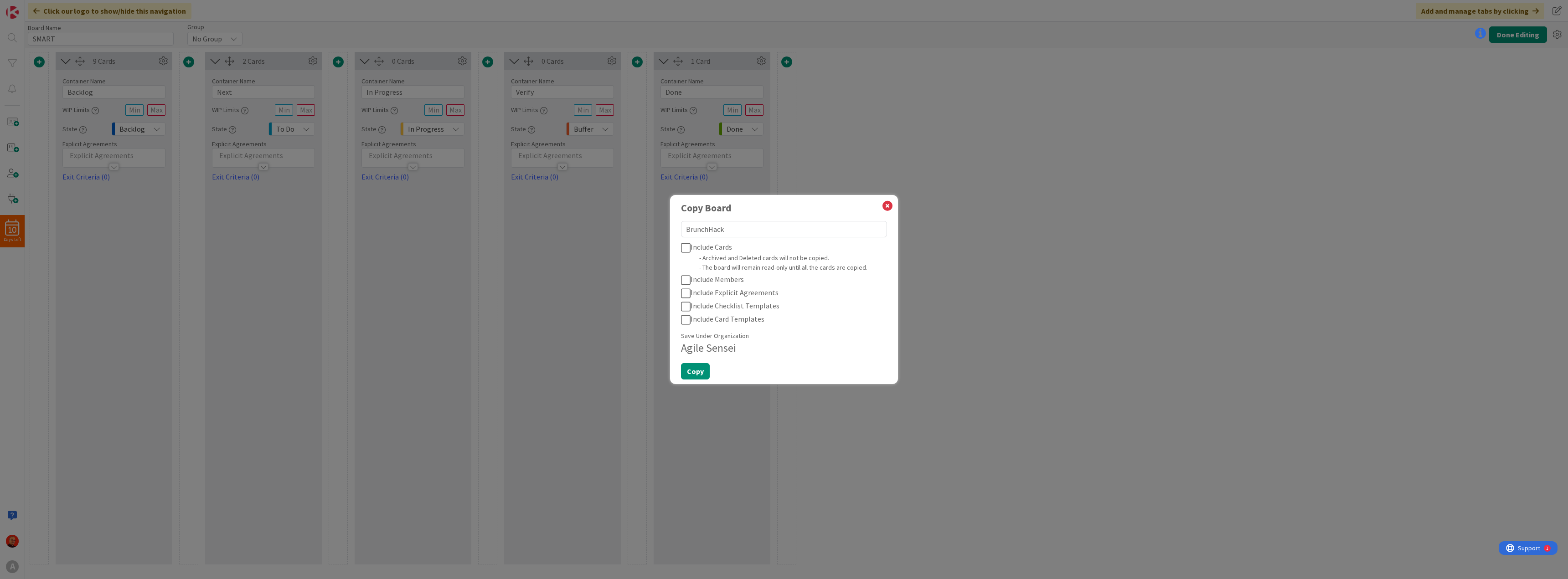
type textarea "x"
type textarea "BrunchHacker"
type textarea "x"
type textarea "BrunchHackers"
click at [699, 374] on button "Copy" at bounding box center [695, 371] width 29 height 16
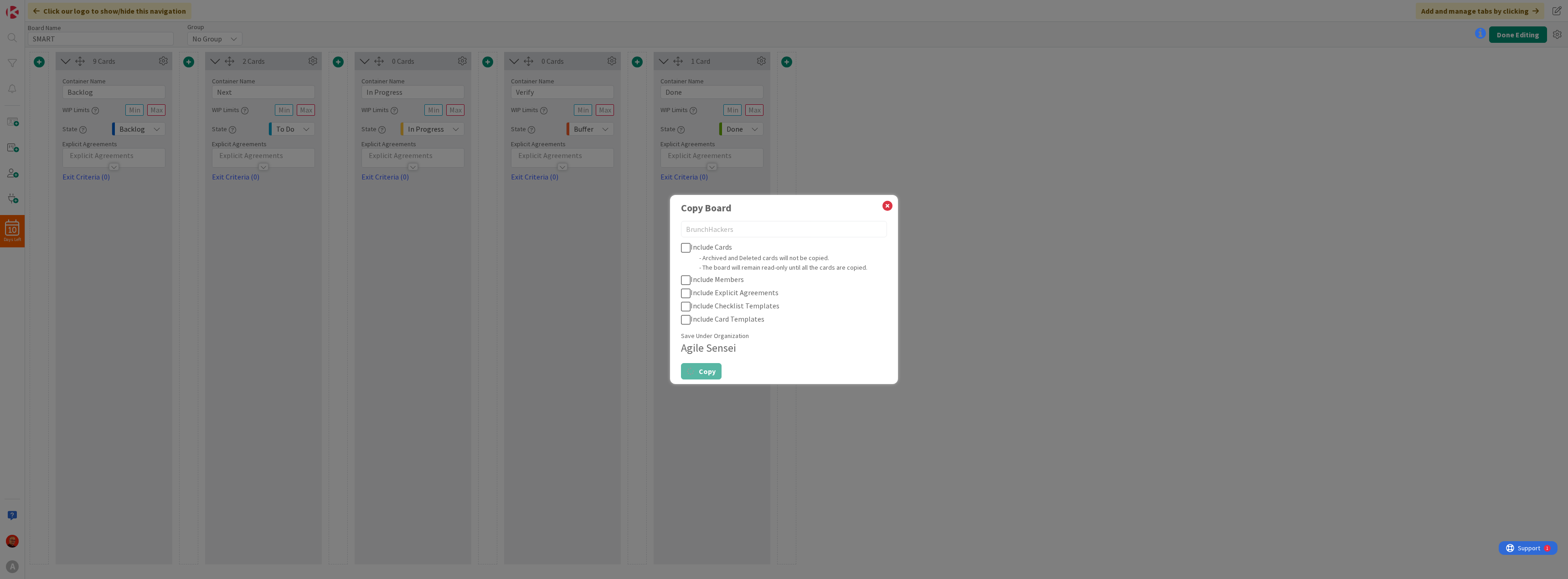
type textarea "x"
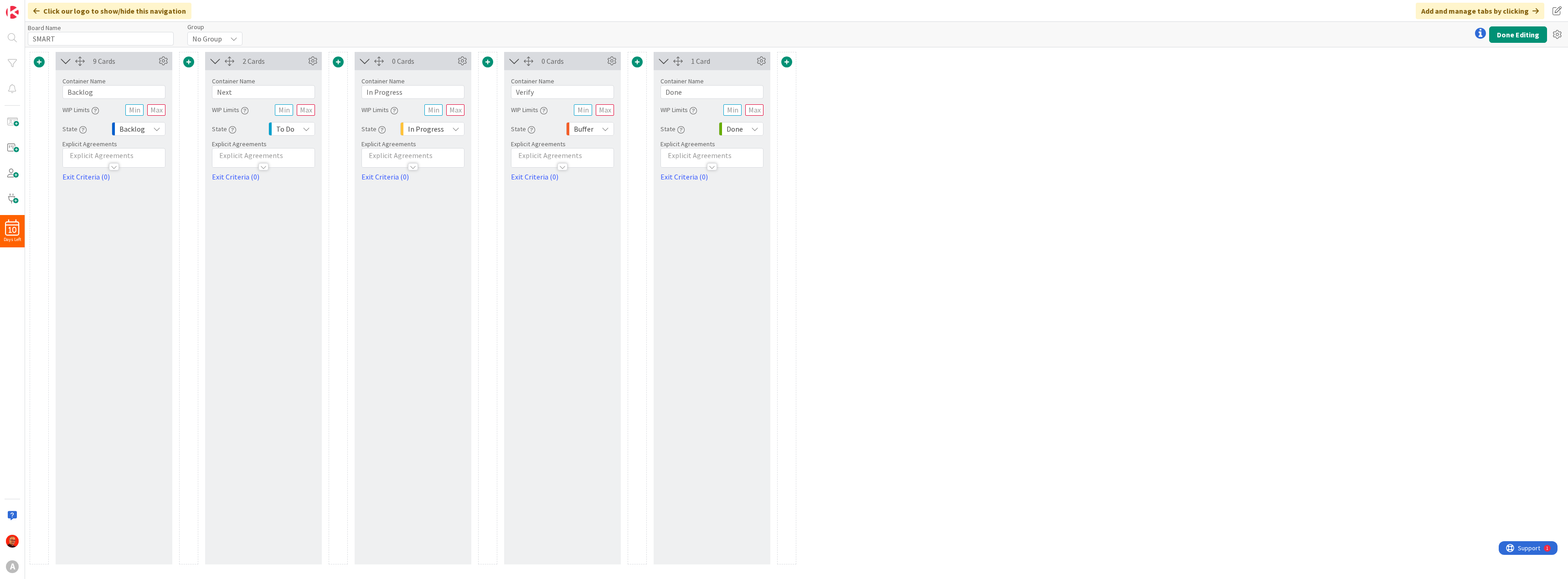
type input "BrunchHackers"
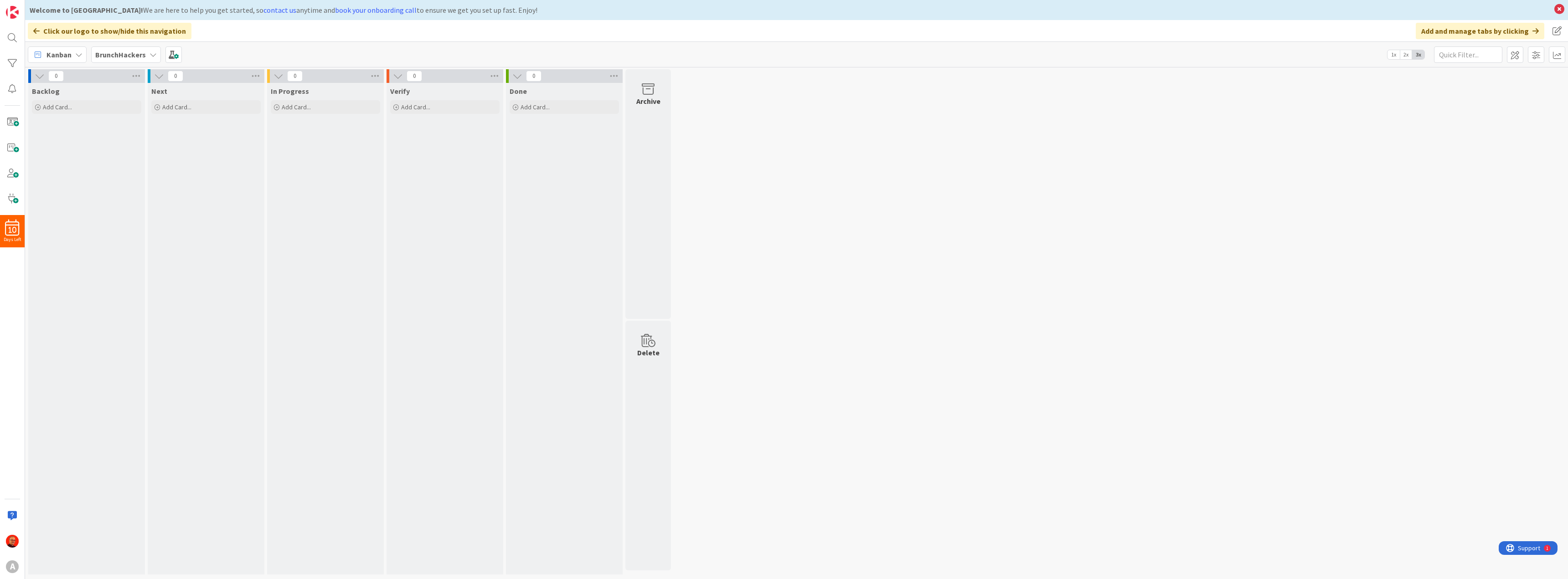
click at [153, 54] on icon at bounding box center [153, 55] width 8 height 8
click at [152, 55] on icon at bounding box center [153, 55] width 8 height 8
click at [9, 143] on span at bounding box center [12, 148] width 18 height 18
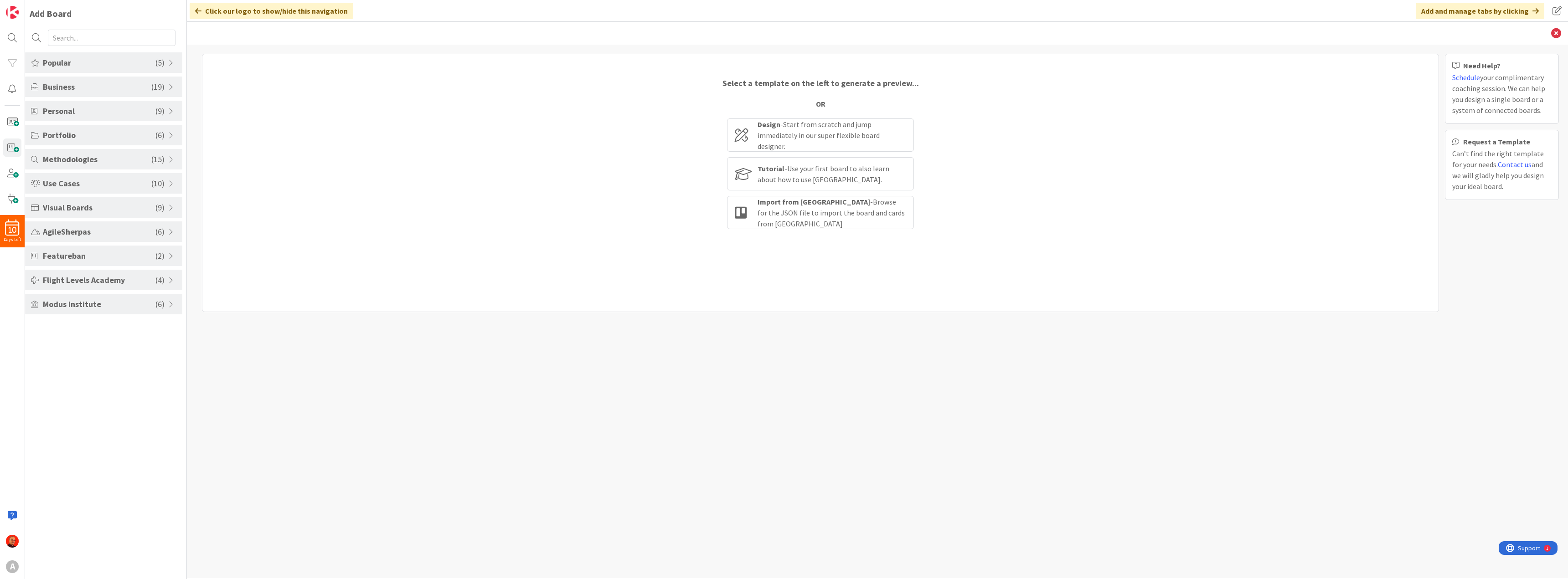
click at [171, 158] on span at bounding box center [172, 160] width 8 height 8
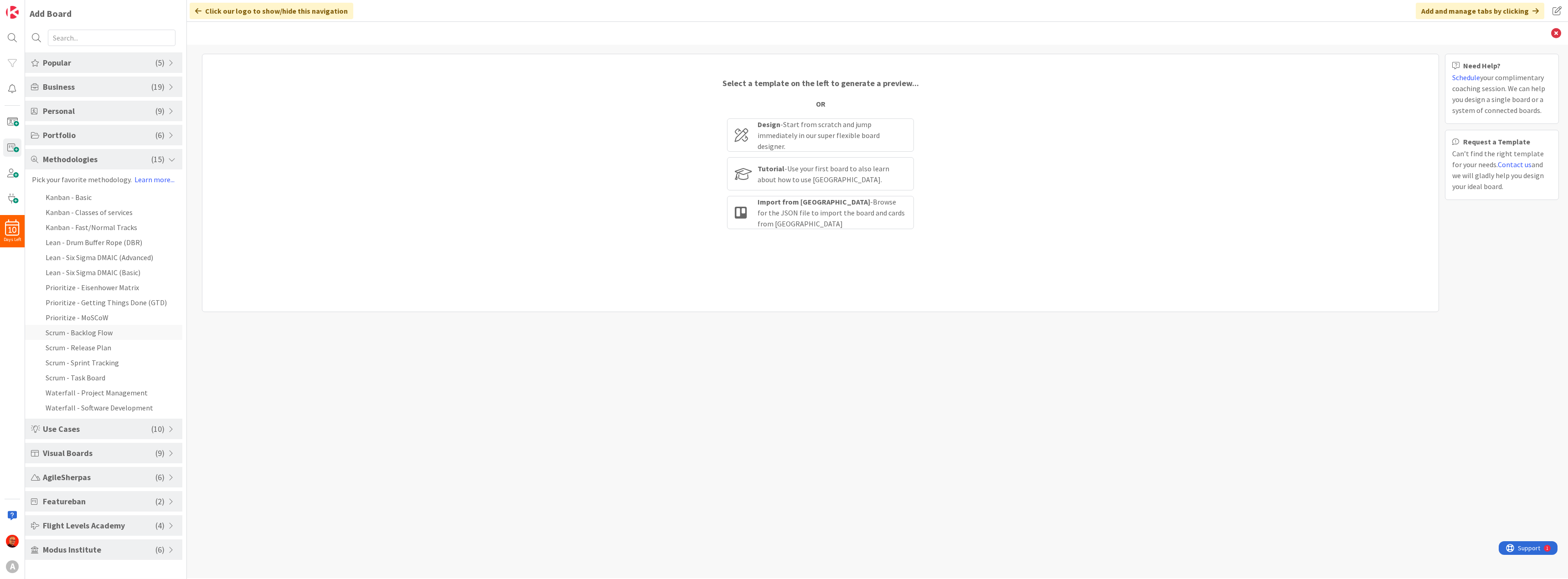
click at [133, 327] on li "Scrum - Backlog Flow" at bounding box center [104, 332] width 157 height 15
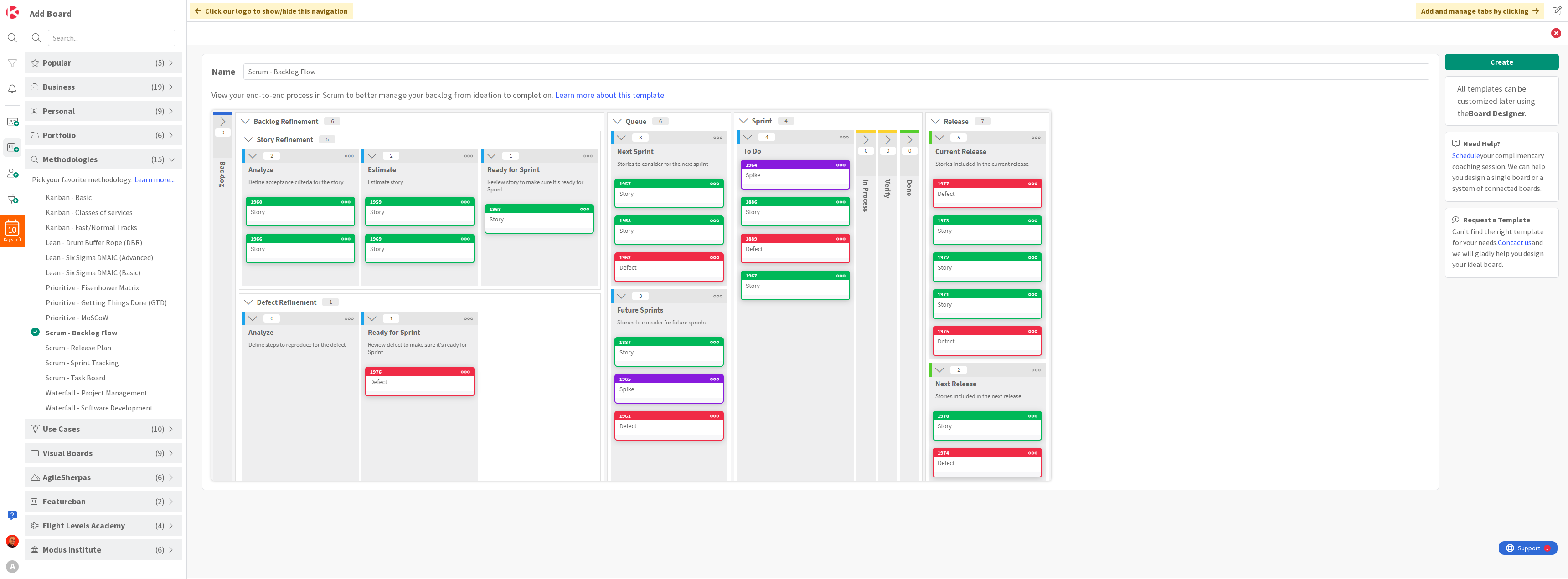
click at [121, 430] on span "Use Cases" at bounding box center [97, 429] width 109 height 13
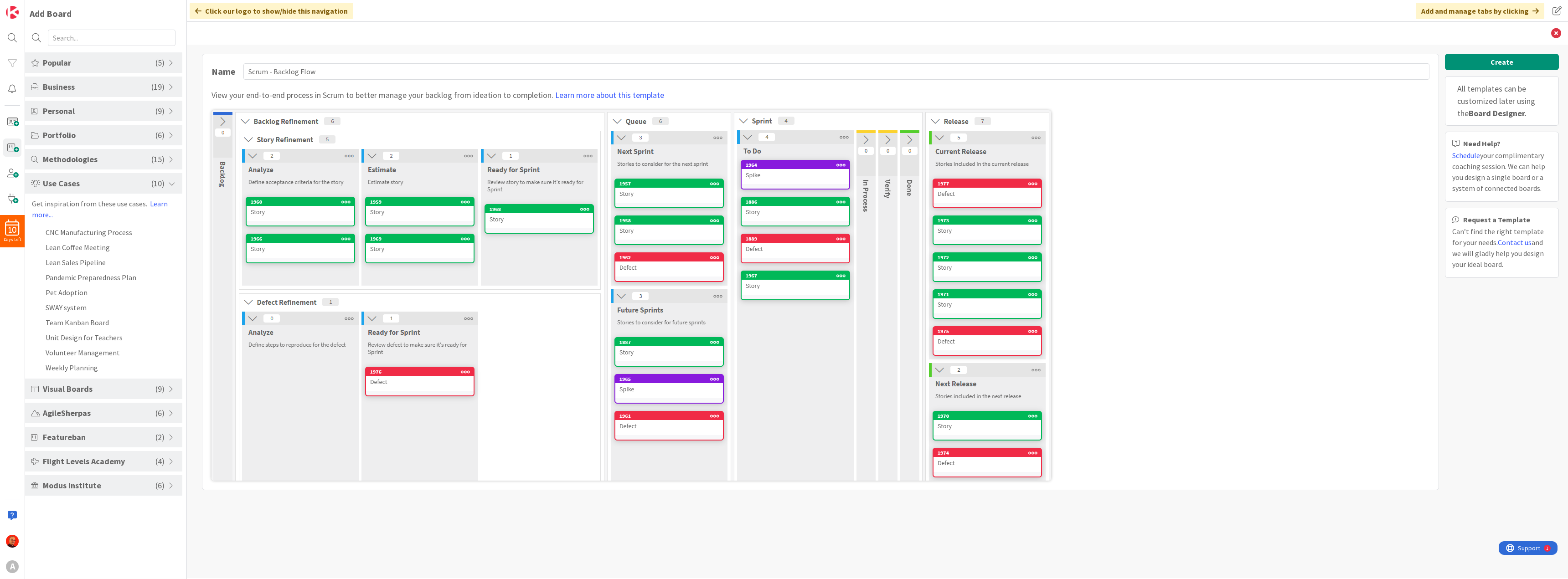
click at [85, 155] on span "Methodologies" at bounding box center [97, 160] width 109 height 13
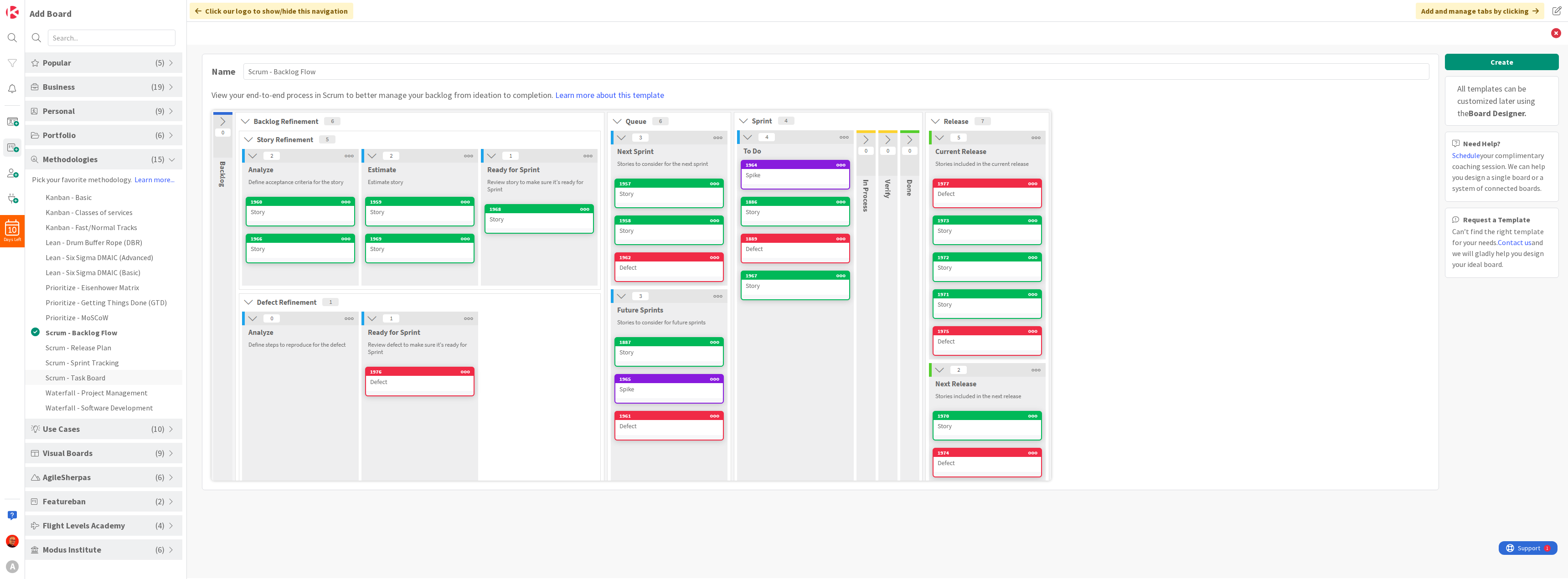
click at [89, 377] on li "Scrum - Task Board" at bounding box center [104, 377] width 157 height 15
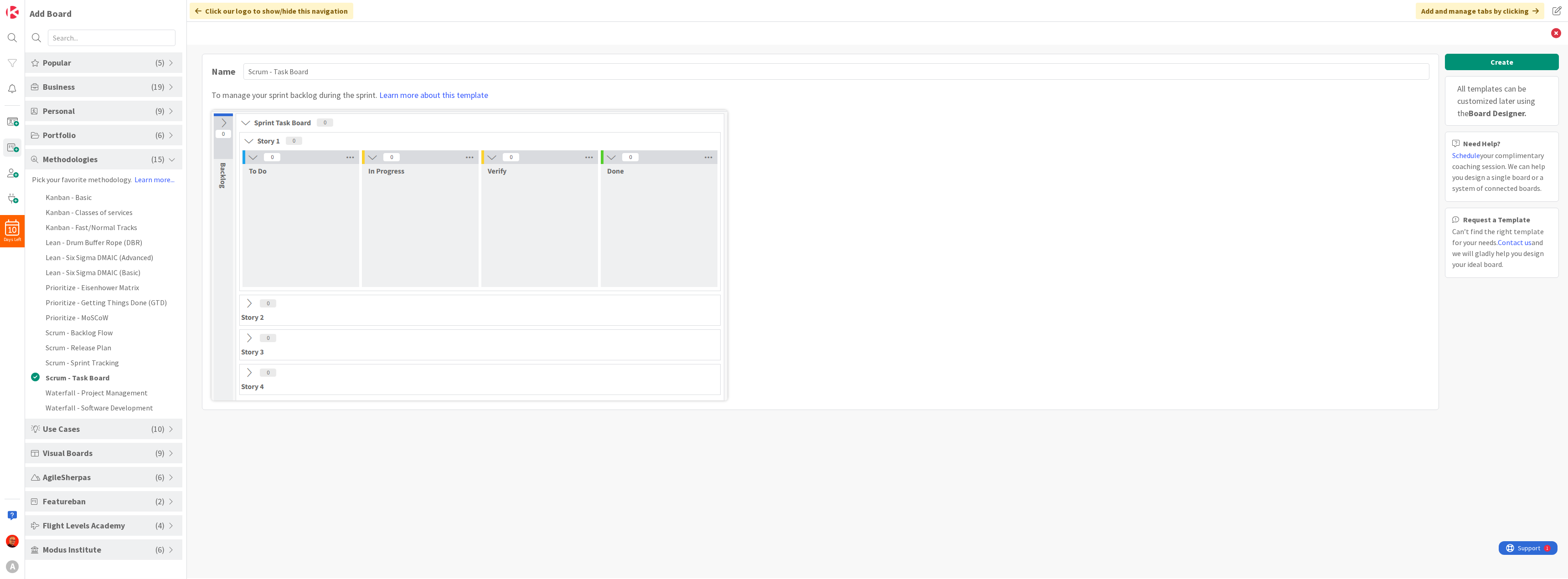
click at [107, 426] on span "Use Cases" at bounding box center [97, 429] width 109 height 13
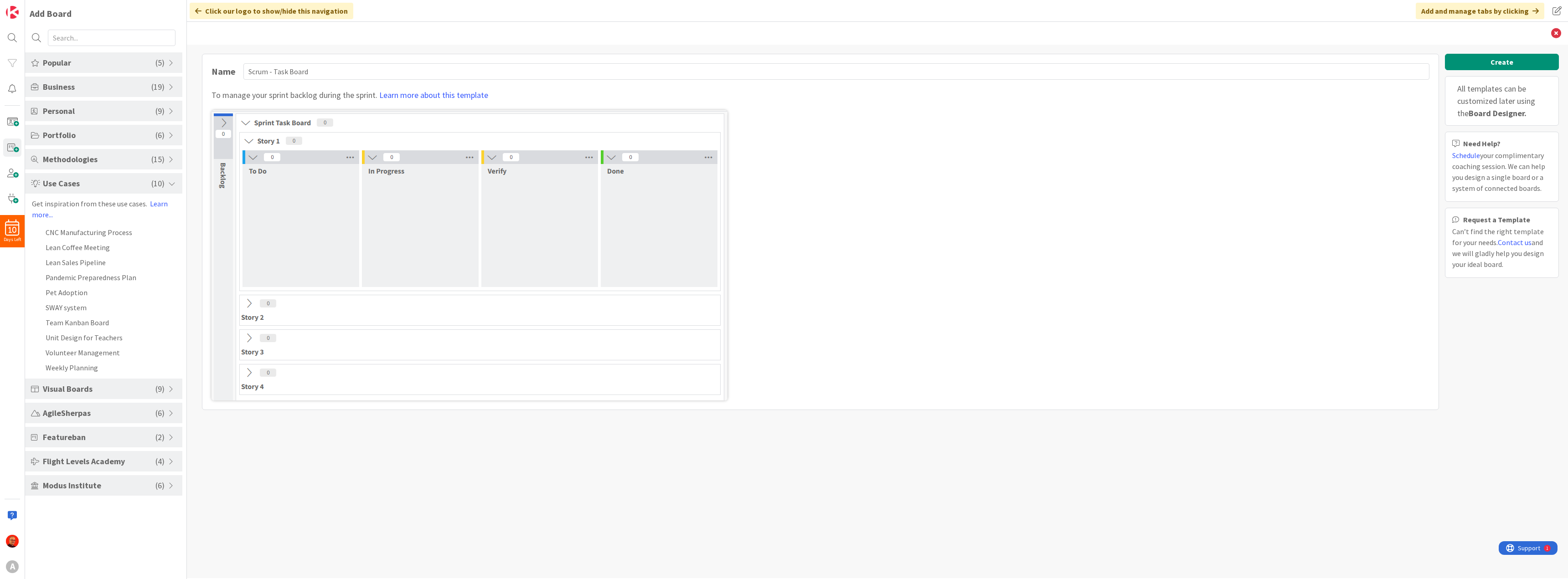
click at [100, 384] on span "Visual Boards" at bounding box center [99, 389] width 112 height 13
click at [115, 254] on li "Agile Product Vision" at bounding box center [104, 256] width 157 height 15
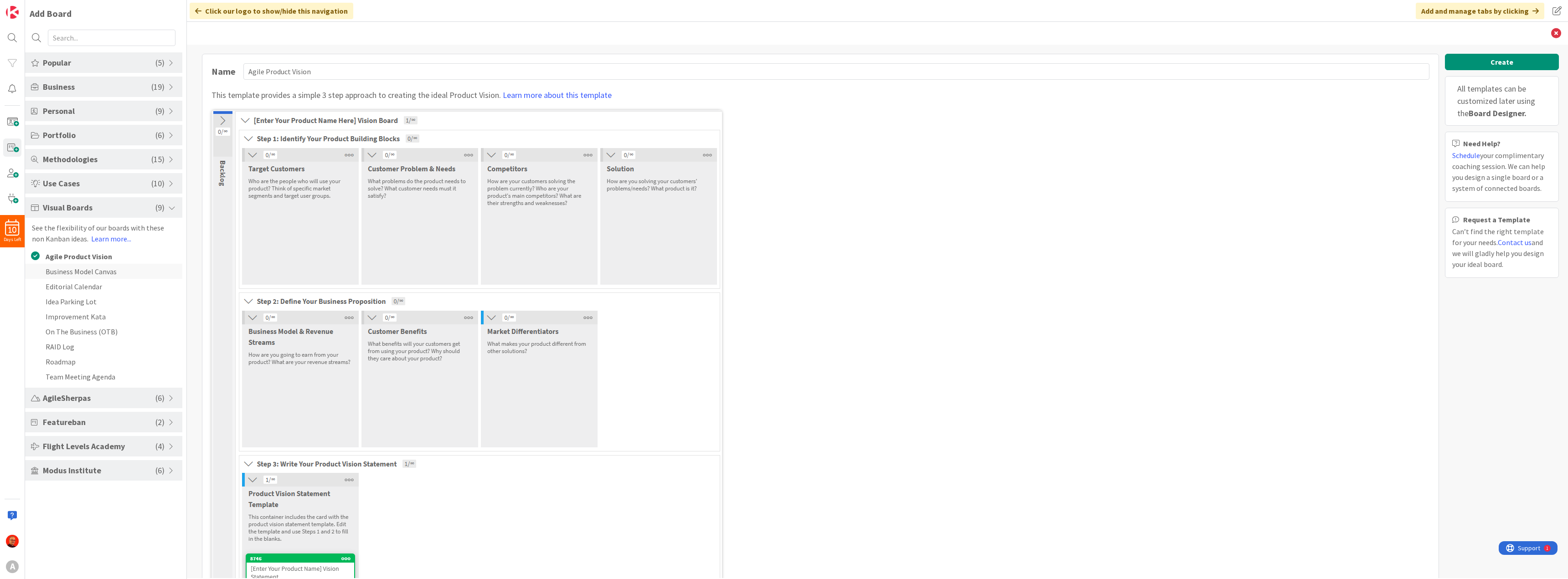
click at [106, 270] on li "Business Model Canvas" at bounding box center [104, 271] width 157 height 15
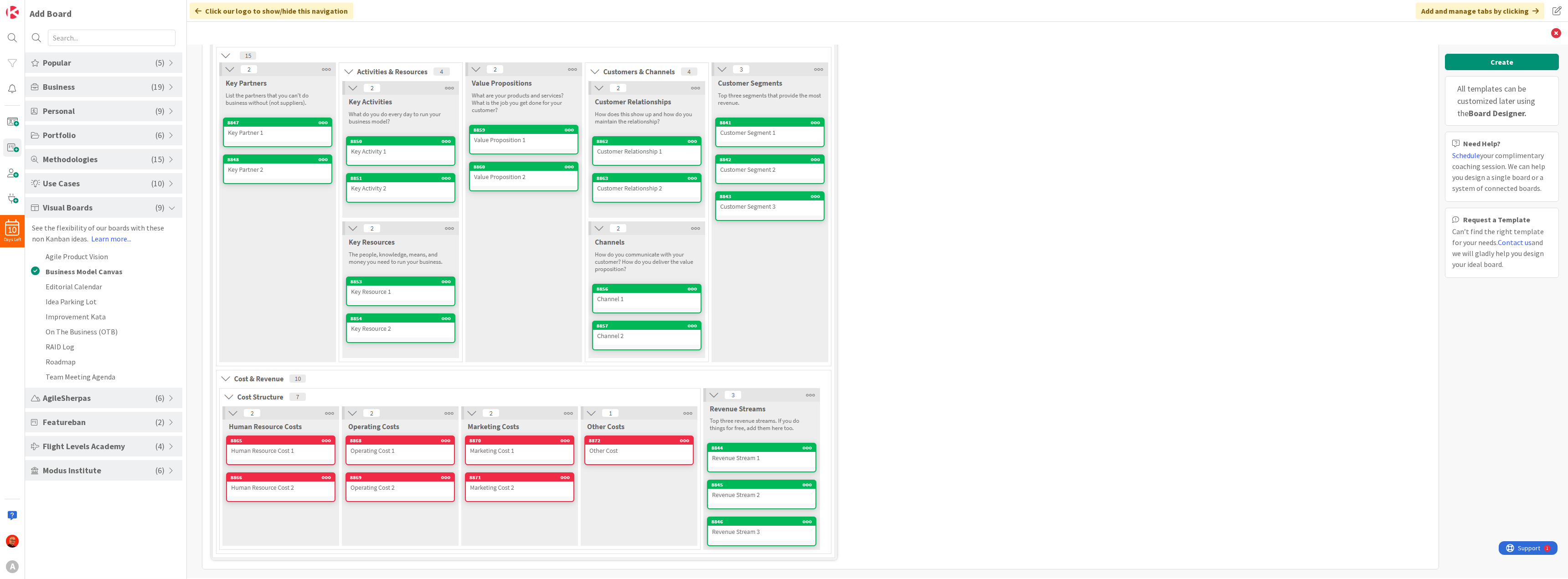
scroll to position [84, 0]
click at [84, 285] on li "Editorial Calendar" at bounding box center [104, 286] width 157 height 15
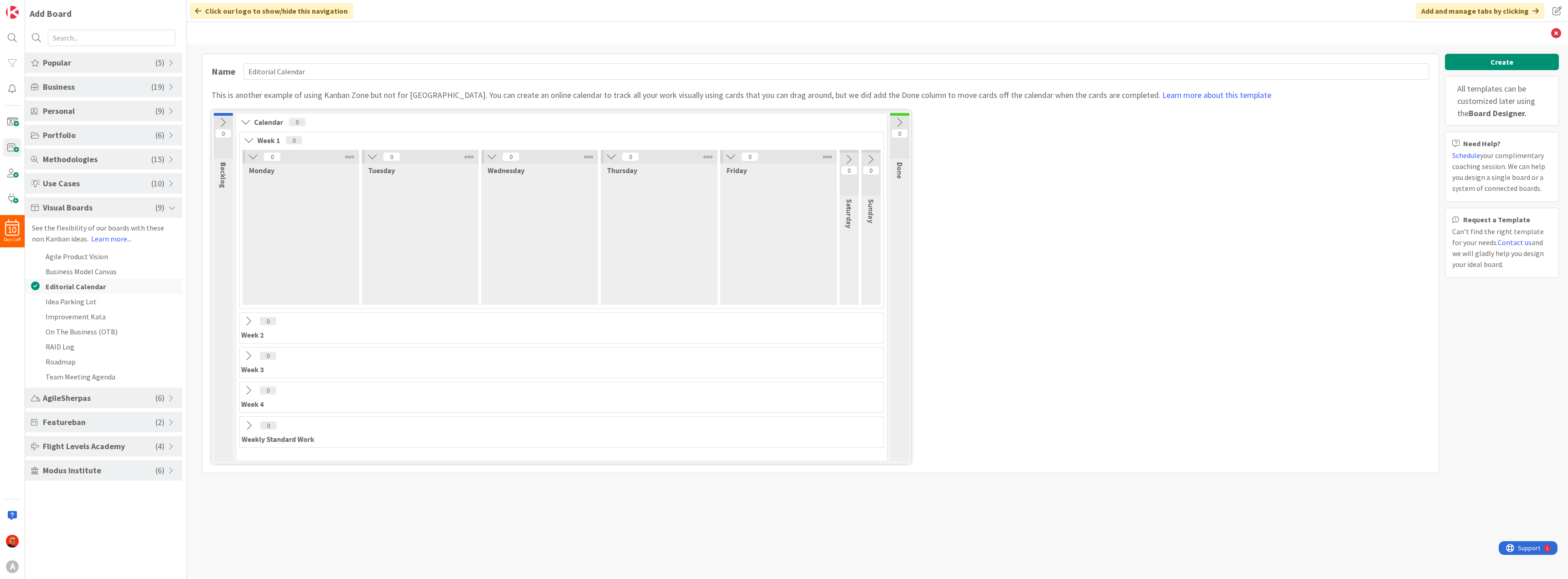
scroll to position [0, 0]
click at [101, 301] on li "Idea Parking Lot" at bounding box center [104, 301] width 157 height 15
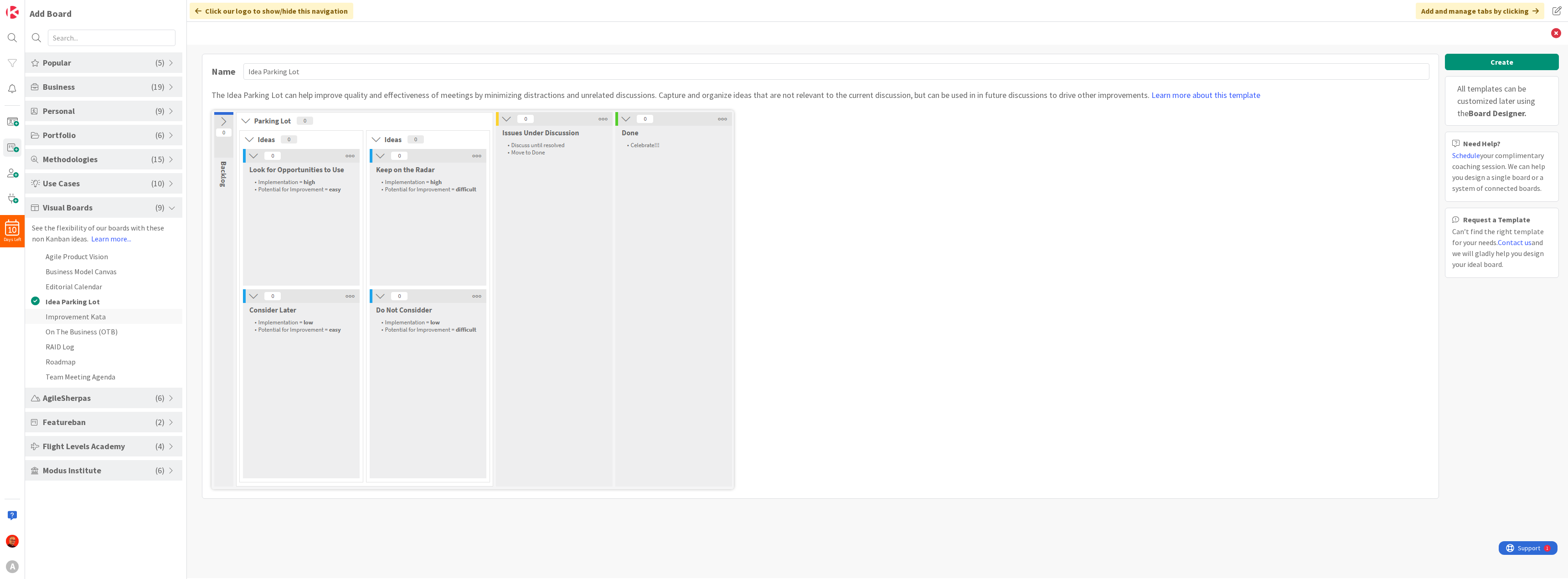
click at [98, 315] on li "Improvement Kata" at bounding box center [104, 317] width 157 height 15
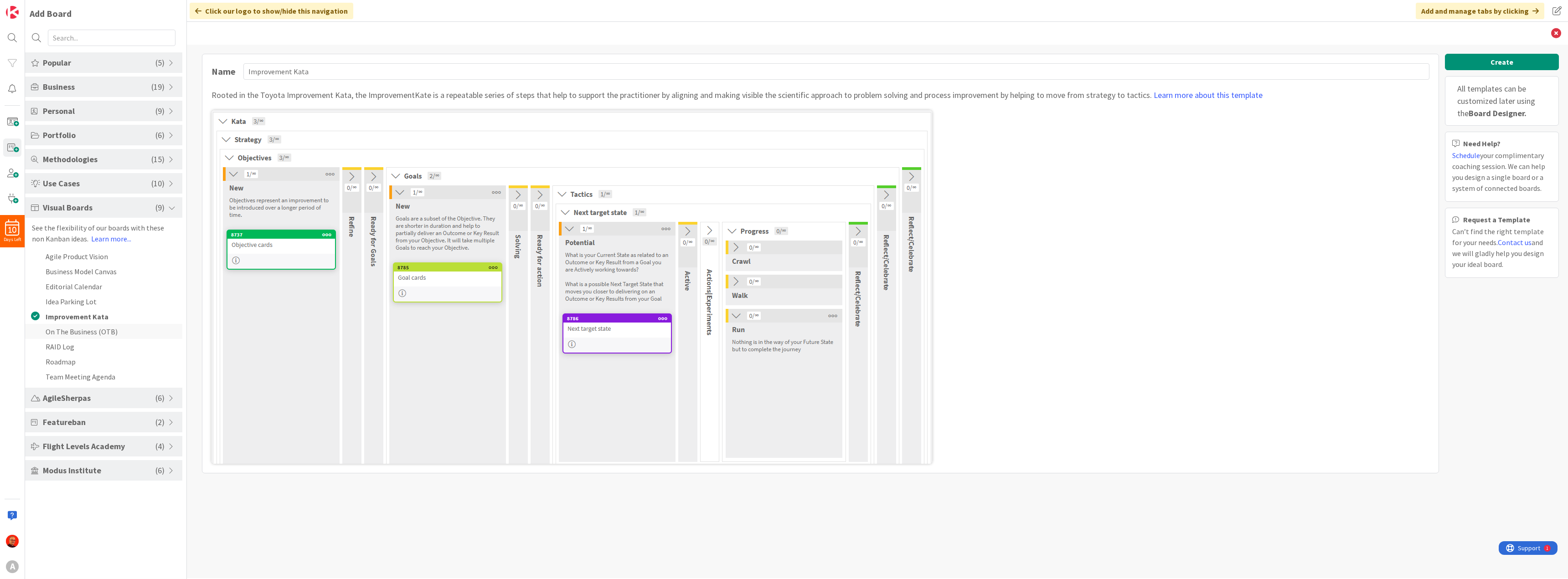
click at [102, 327] on li "On The Business (OTB)" at bounding box center [104, 332] width 157 height 15
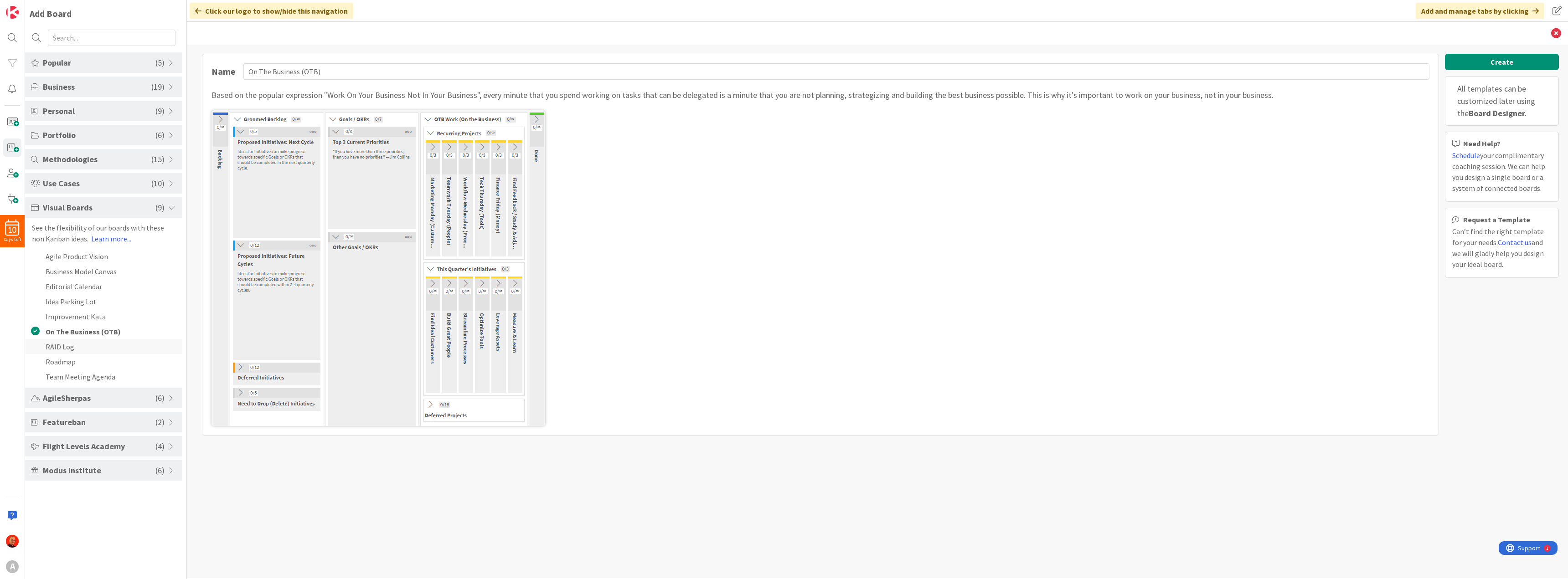
click at [89, 342] on li "RAID Log" at bounding box center [104, 347] width 157 height 15
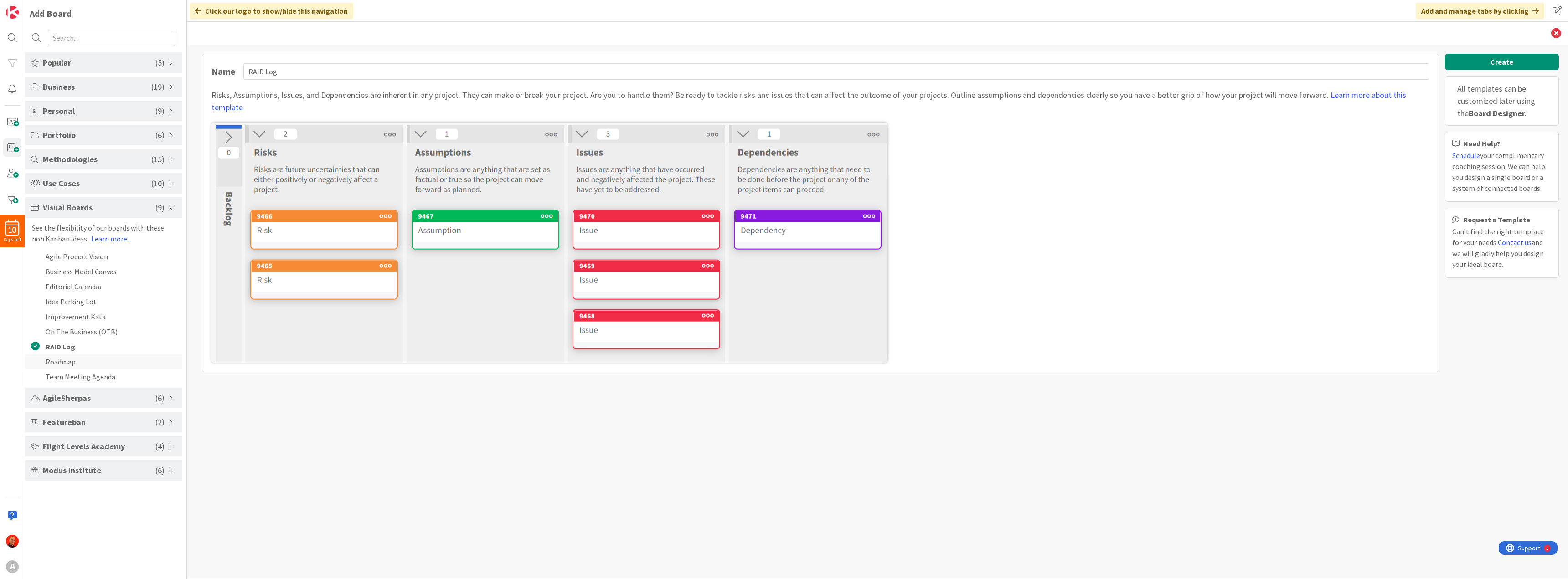
click at [92, 356] on li "Roadmap" at bounding box center [104, 362] width 157 height 15
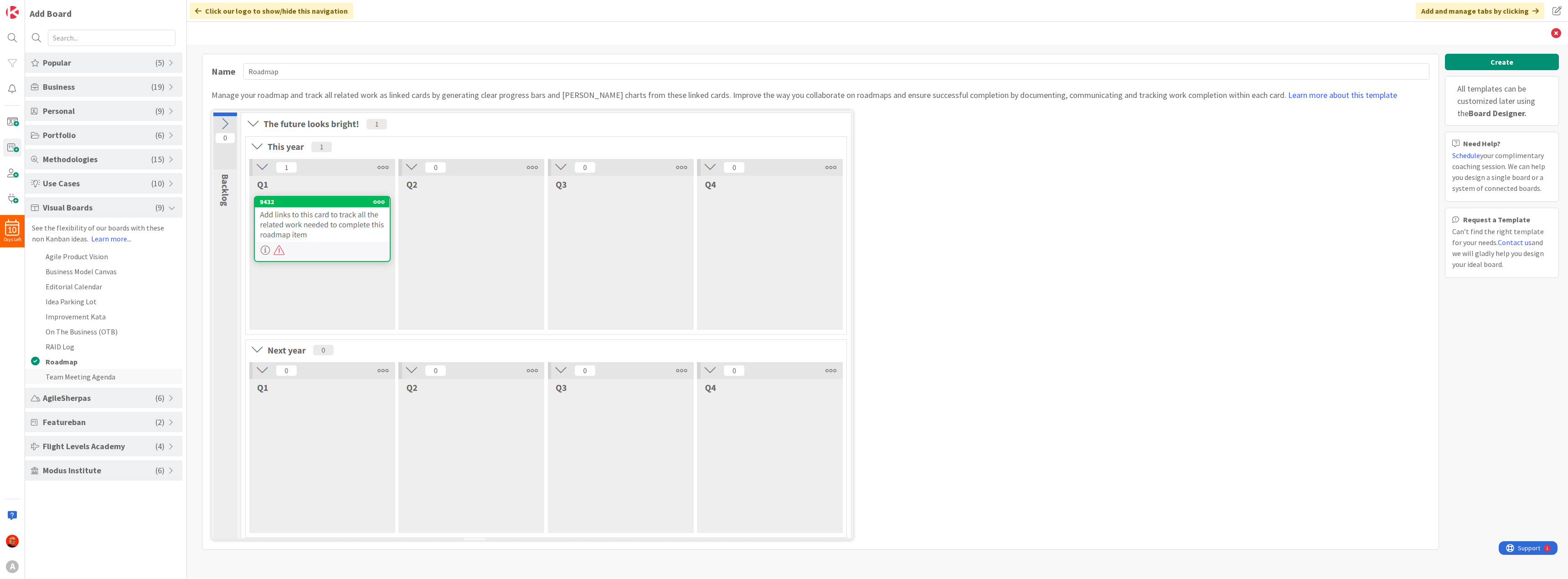
click at [82, 379] on li "Team Meeting Agenda" at bounding box center [104, 377] width 157 height 15
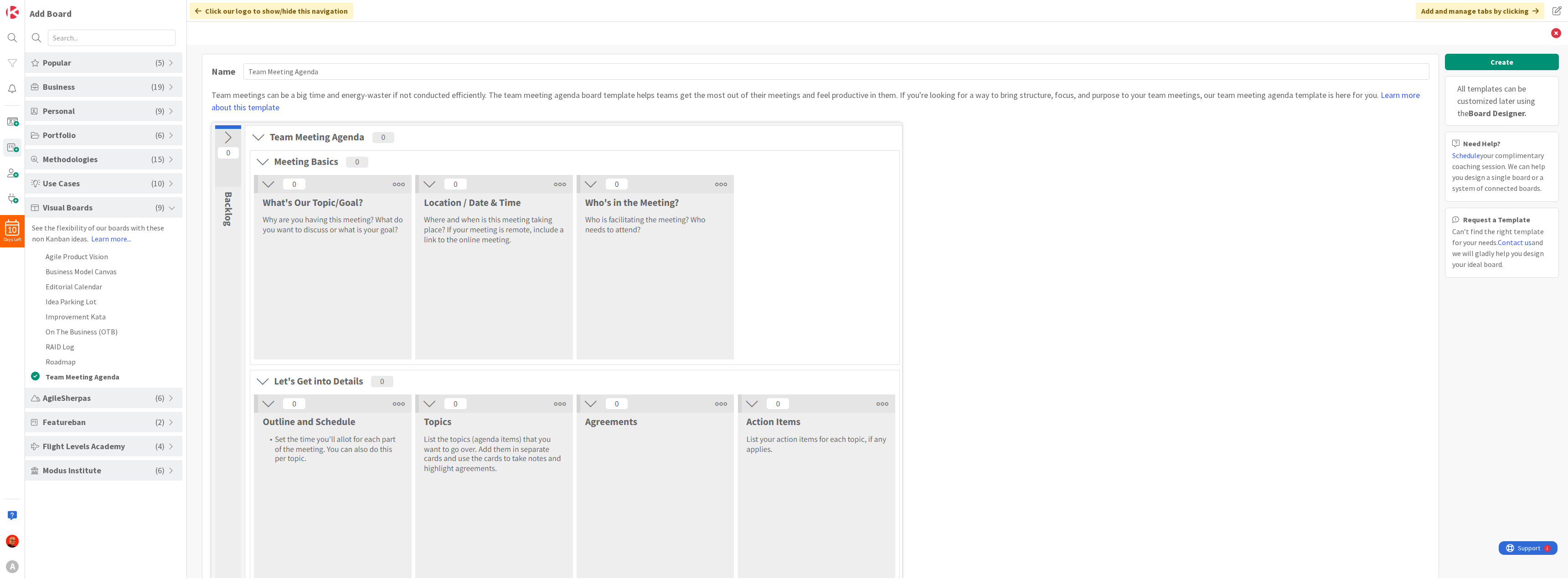
click at [83, 398] on span "AgileSherpas" at bounding box center [99, 398] width 112 height 13
click at [124, 281] on li "Content Marketing" at bounding box center [104, 281] width 157 height 15
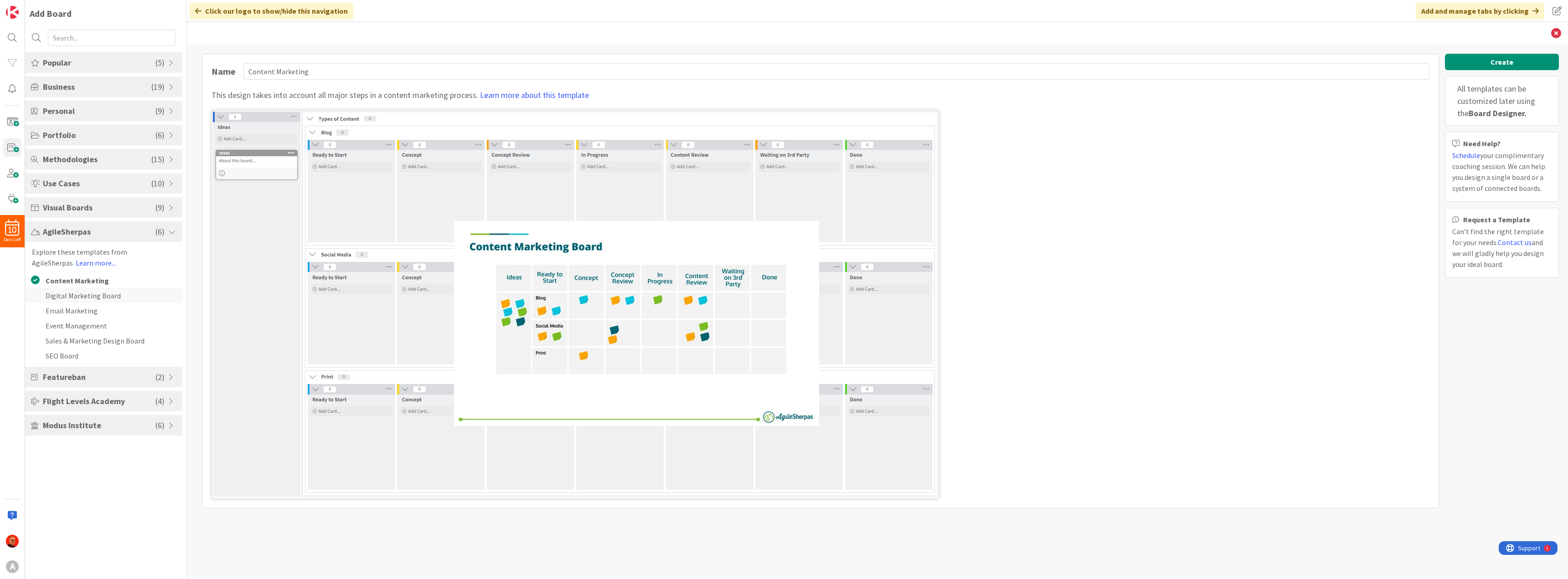
click at [116, 293] on li "Digital Marketing Board" at bounding box center [104, 296] width 157 height 15
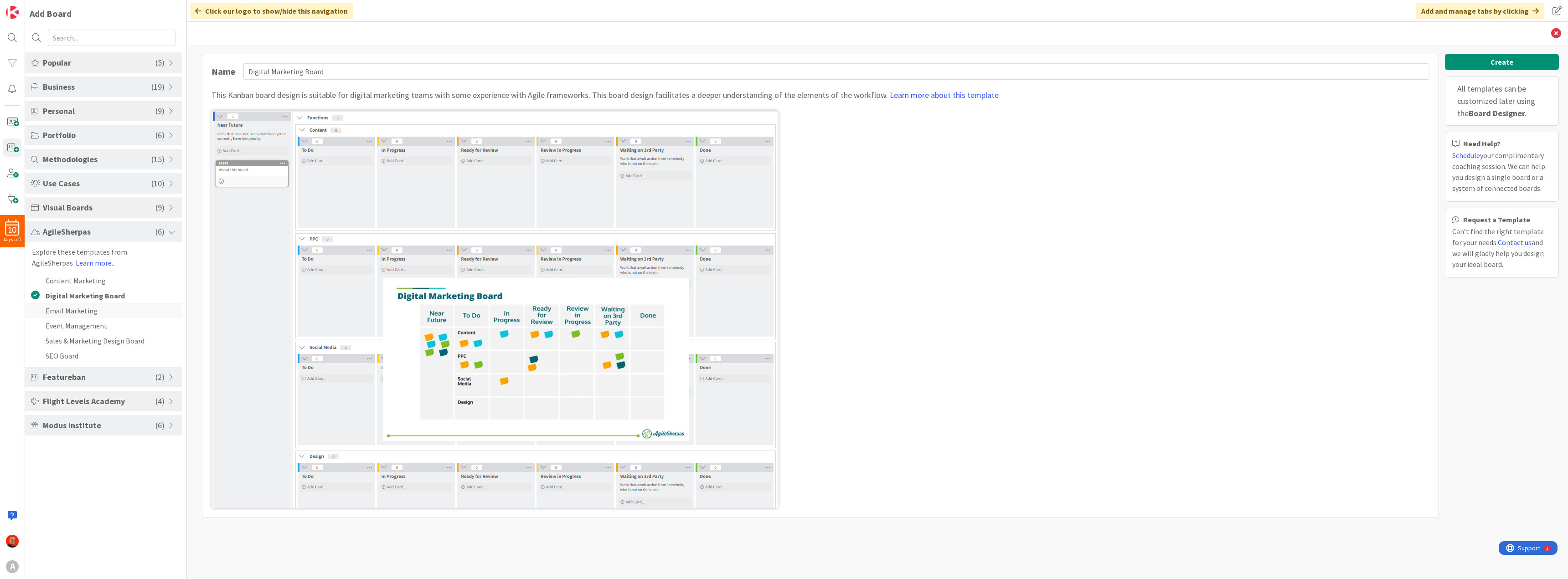
click at [115, 310] on li "Email Marketing" at bounding box center [104, 311] width 157 height 15
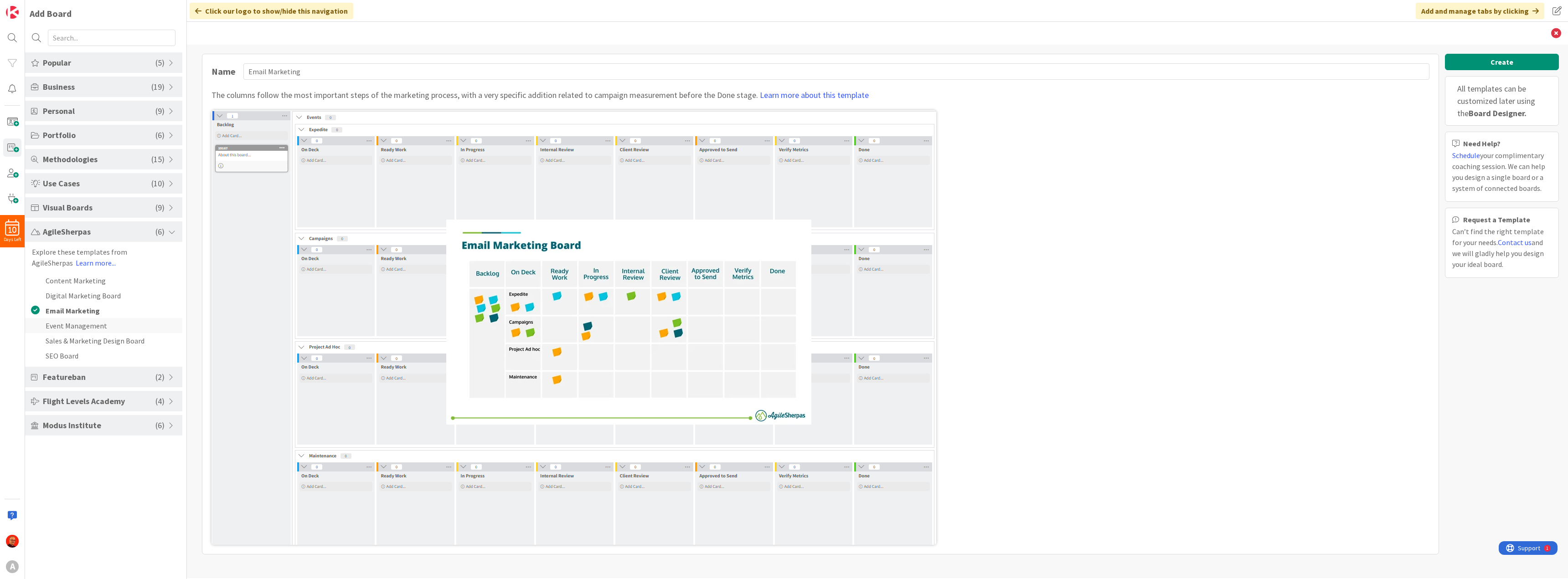
click at [111, 319] on li "Event Management" at bounding box center [104, 325] width 157 height 15
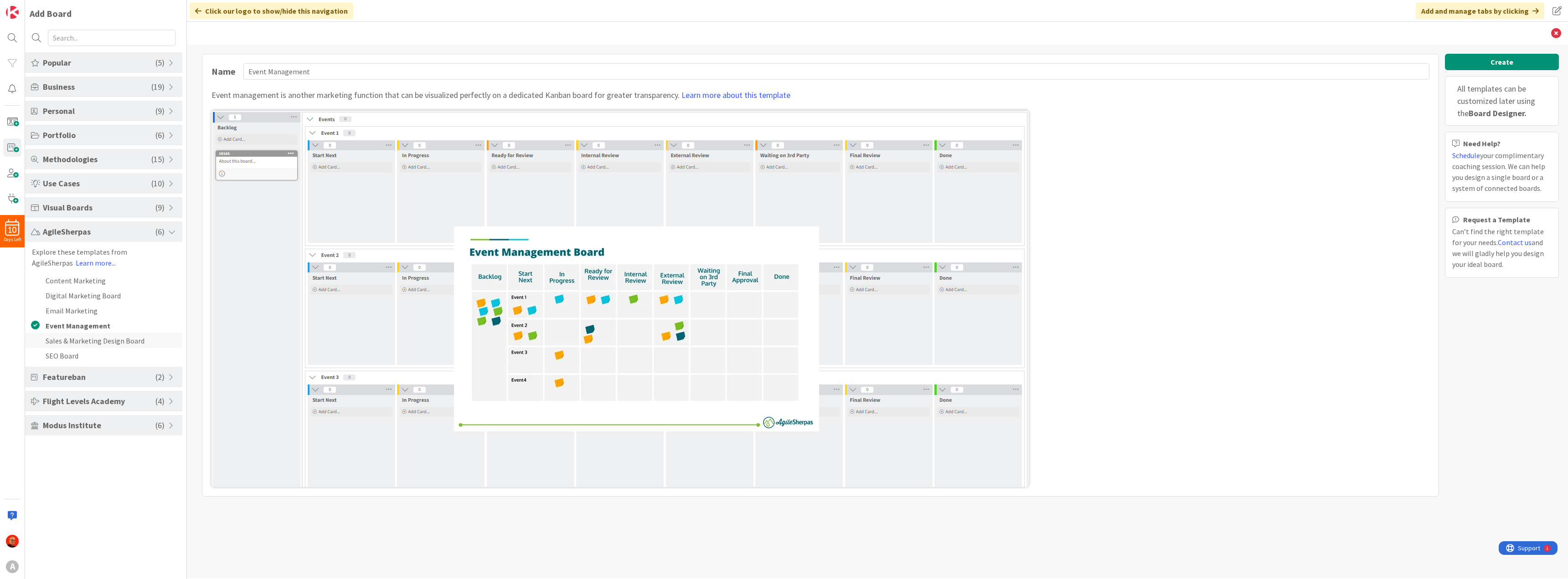
click at [102, 338] on li "Sales & Marketing Design Board" at bounding box center [104, 340] width 157 height 15
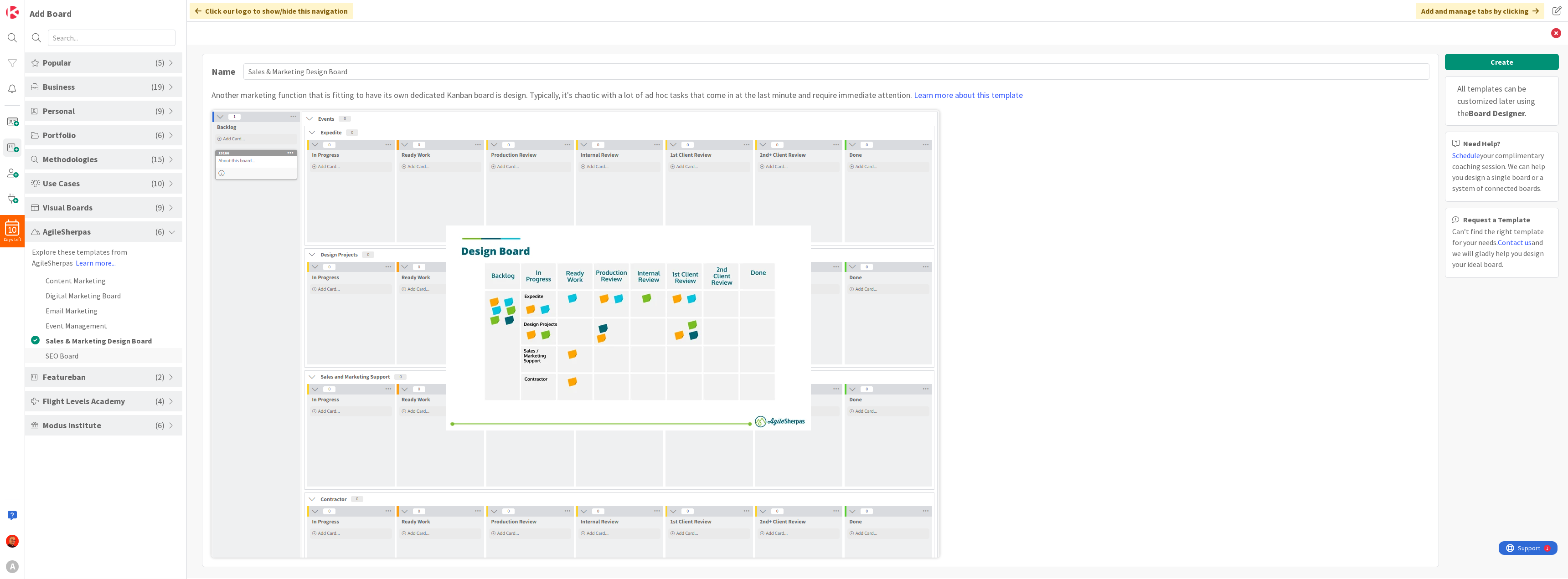
click at [72, 350] on li "SEO Board" at bounding box center [104, 355] width 157 height 15
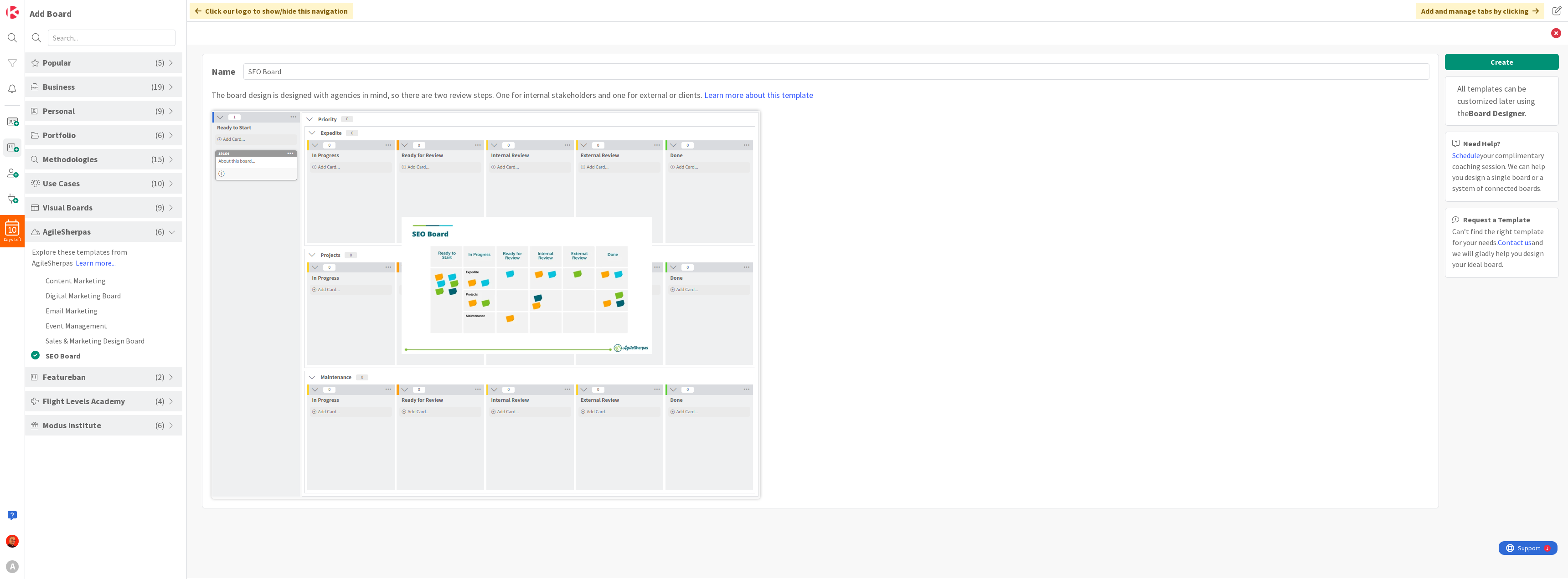
click at [111, 401] on span "Flight Levels Academy" at bounding box center [99, 401] width 112 height 13
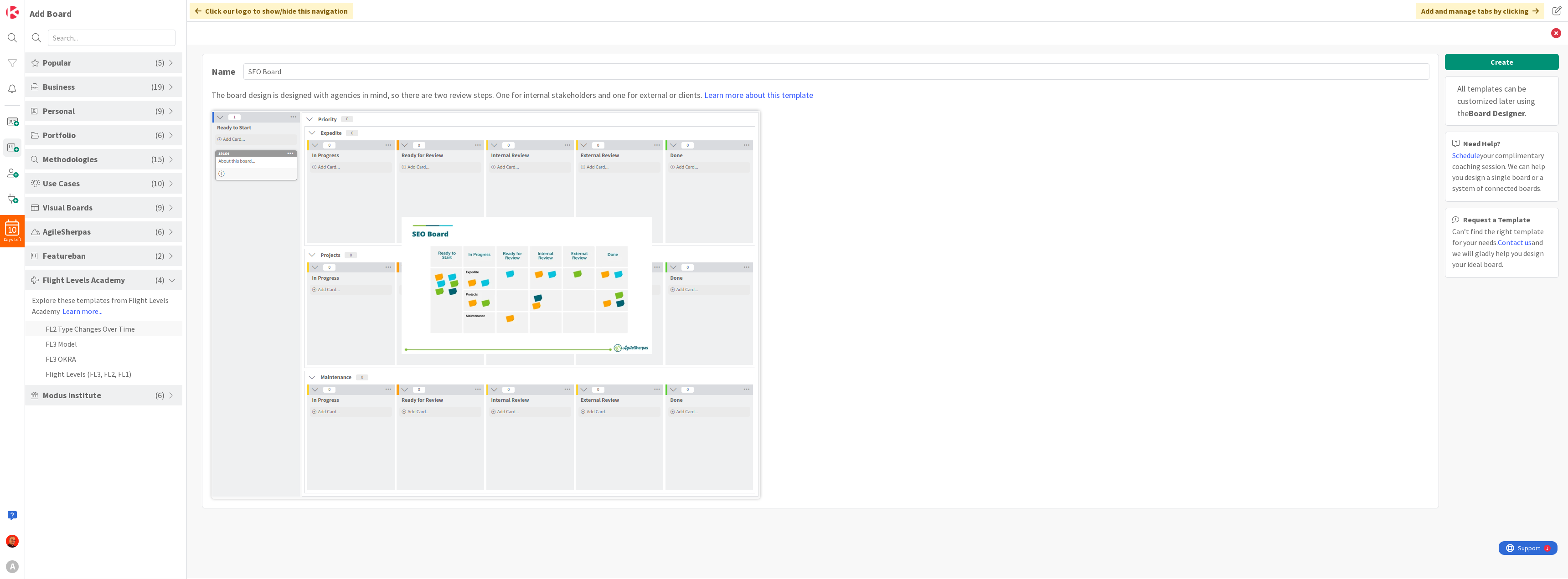
click at [84, 327] on li "FL2 Type Changes Over Time" at bounding box center [104, 329] width 157 height 15
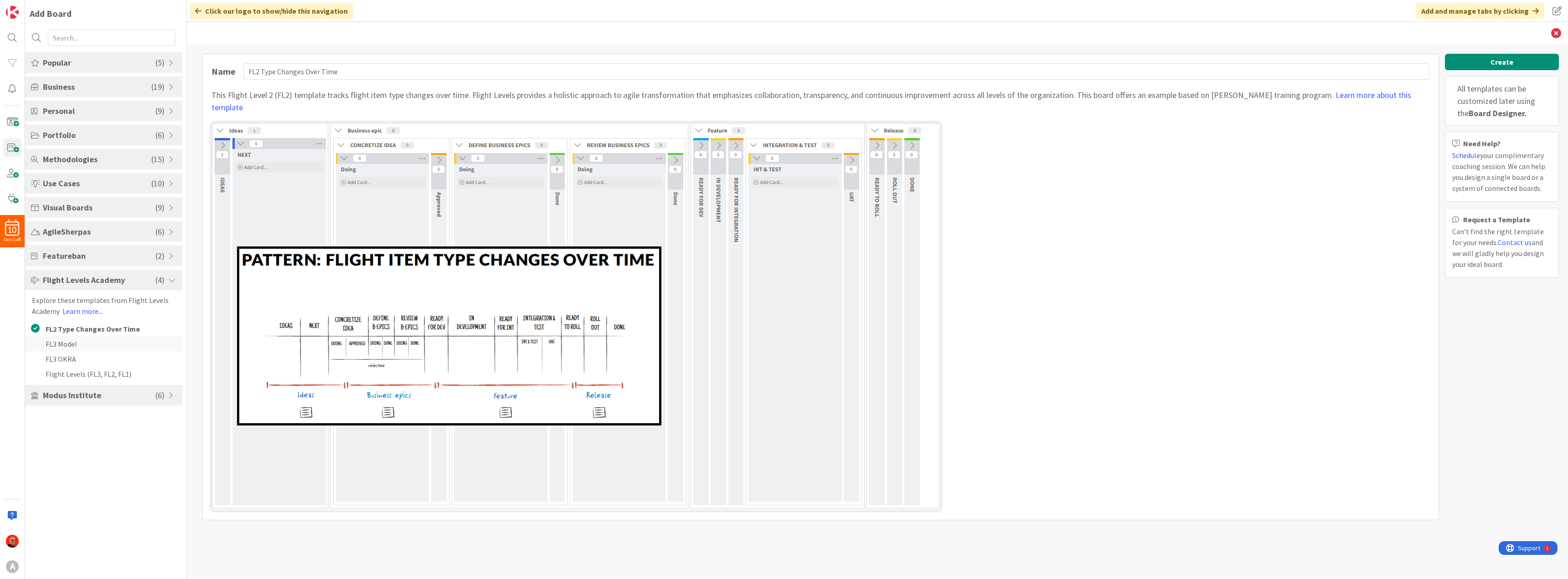
click at [68, 342] on li "FL3 Model" at bounding box center [104, 344] width 157 height 15
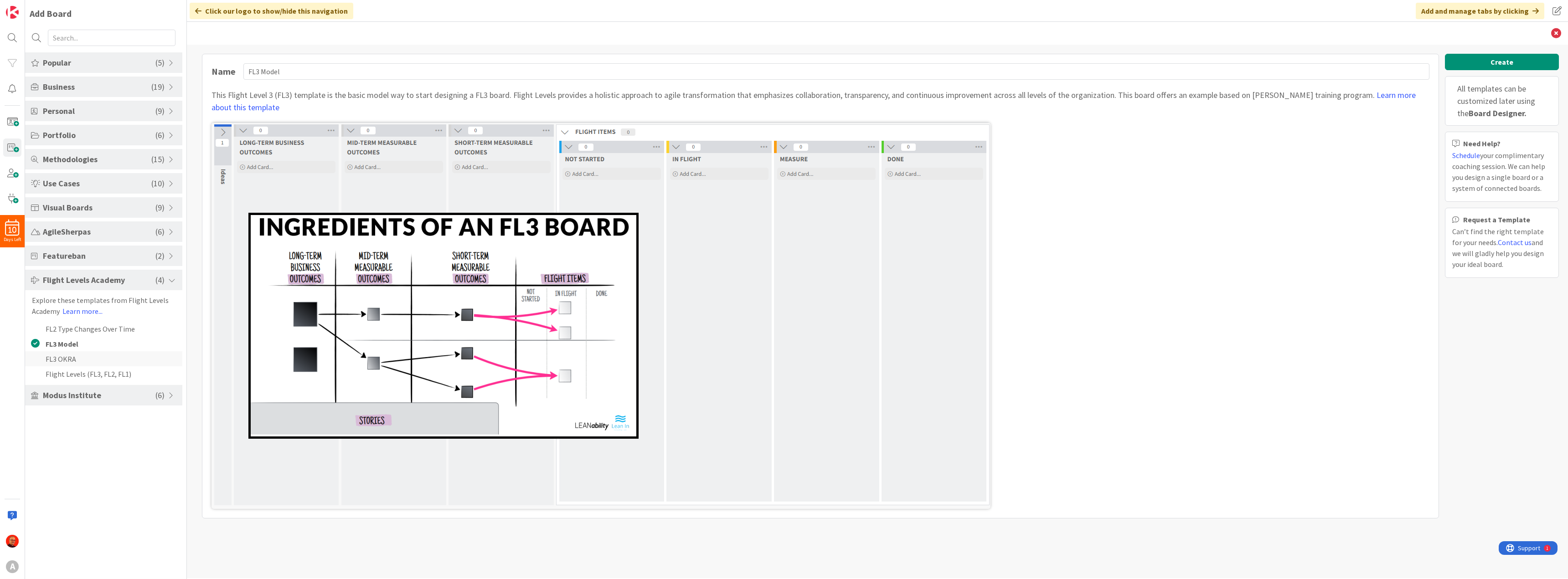
click at [60, 358] on li "FL3 OKRA" at bounding box center [104, 359] width 157 height 15
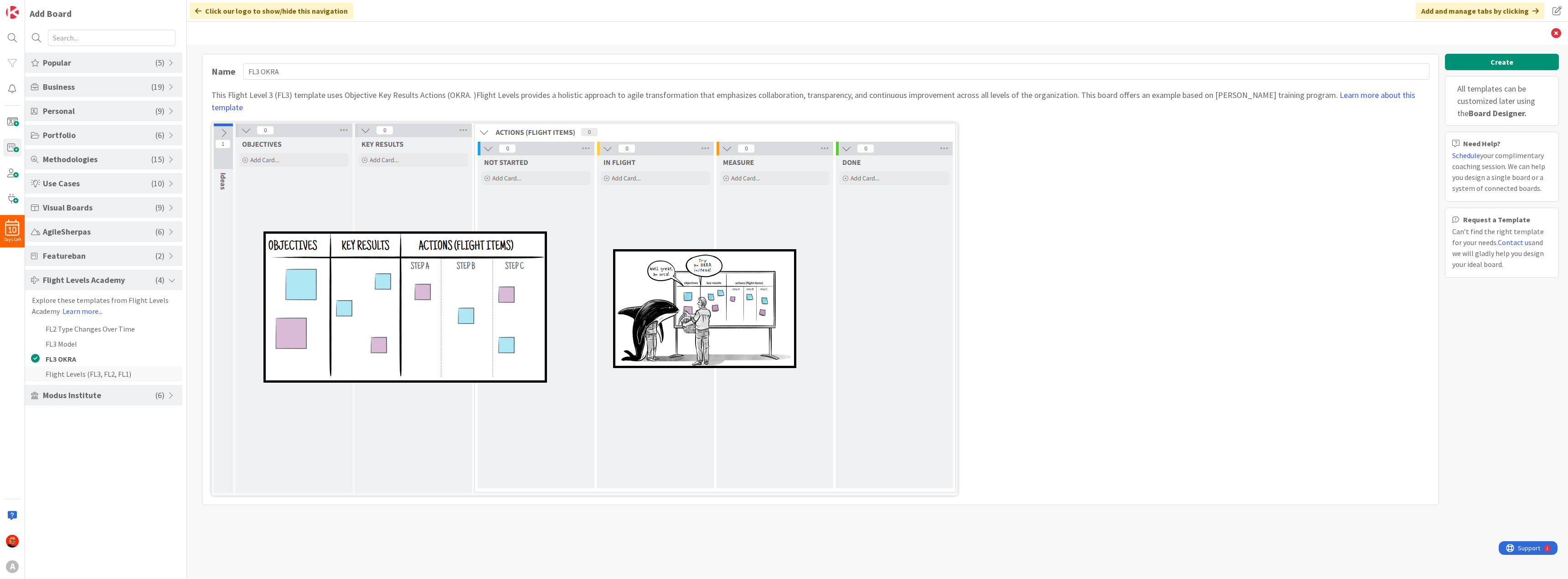
click at [67, 377] on li "Flight Levels (FL3, FL2, FL1)" at bounding box center [104, 374] width 157 height 15
type input "Flight Levels (FL3, FL2, FL1)"
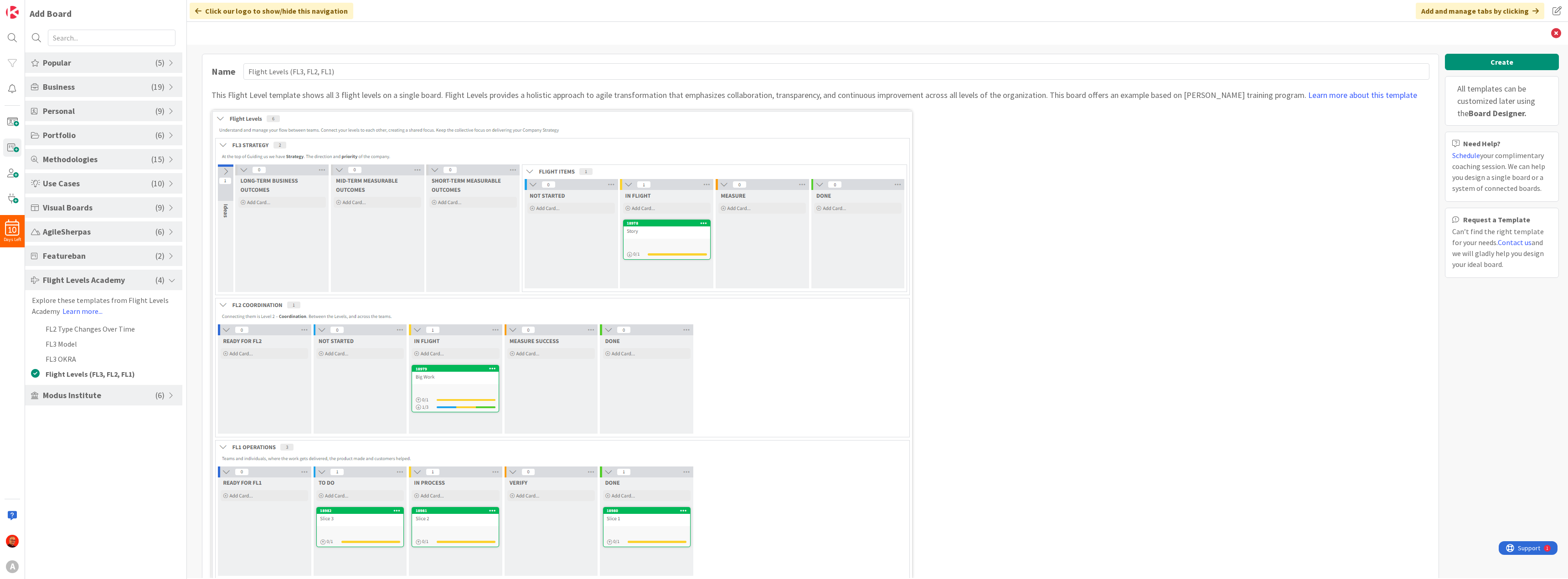
scroll to position [21, 0]
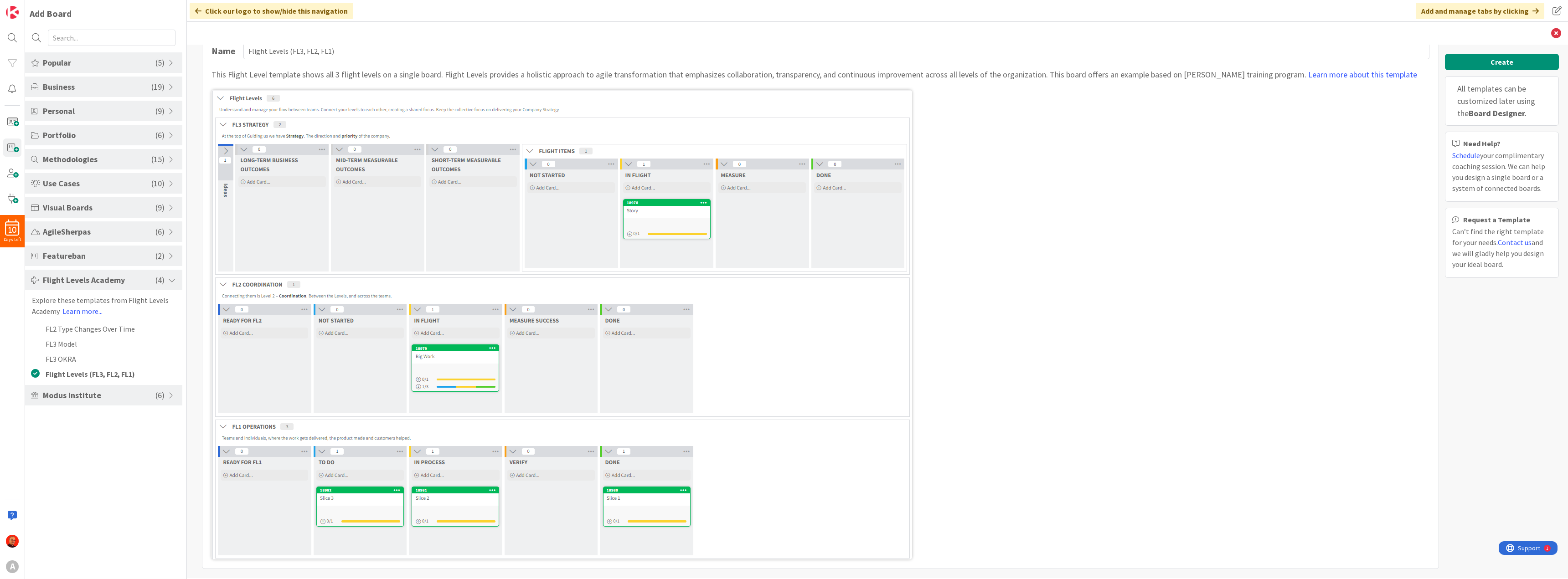
click at [70, 62] on span "Popular" at bounding box center [99, 63] width 112 height 13
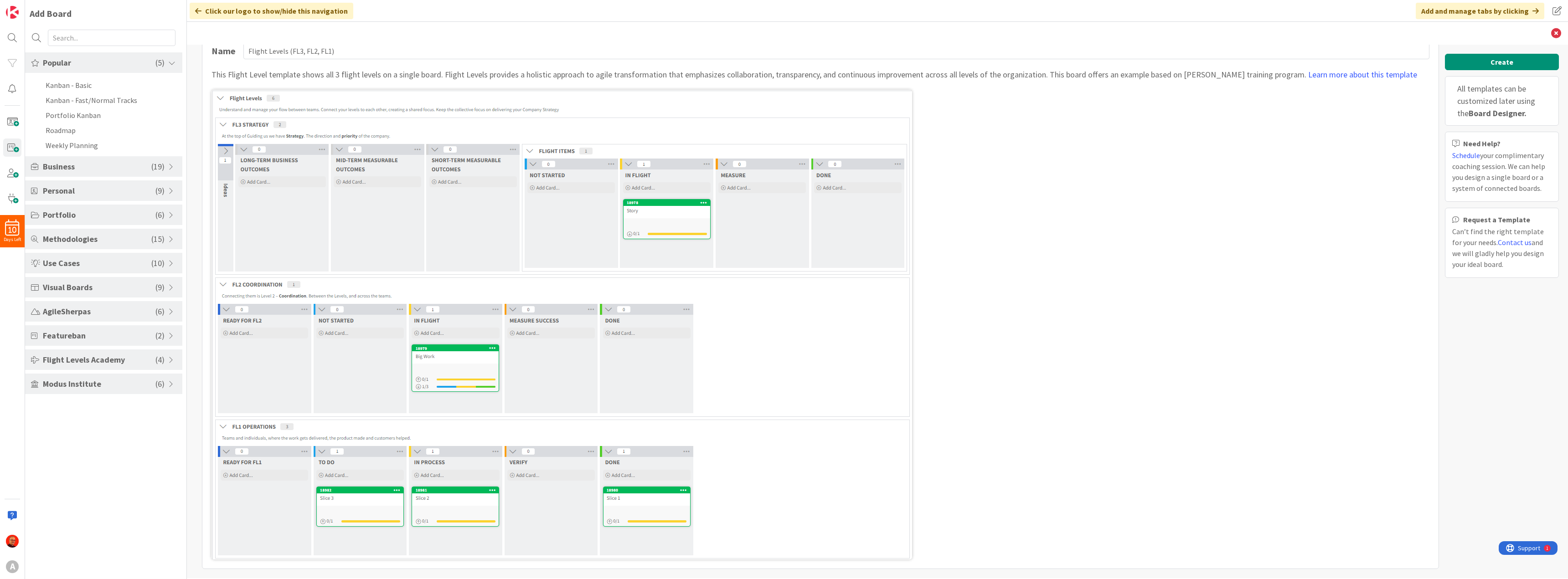
click at [70, 62] on span "Popular" at bounding box center [99, 63] width 112 height 13
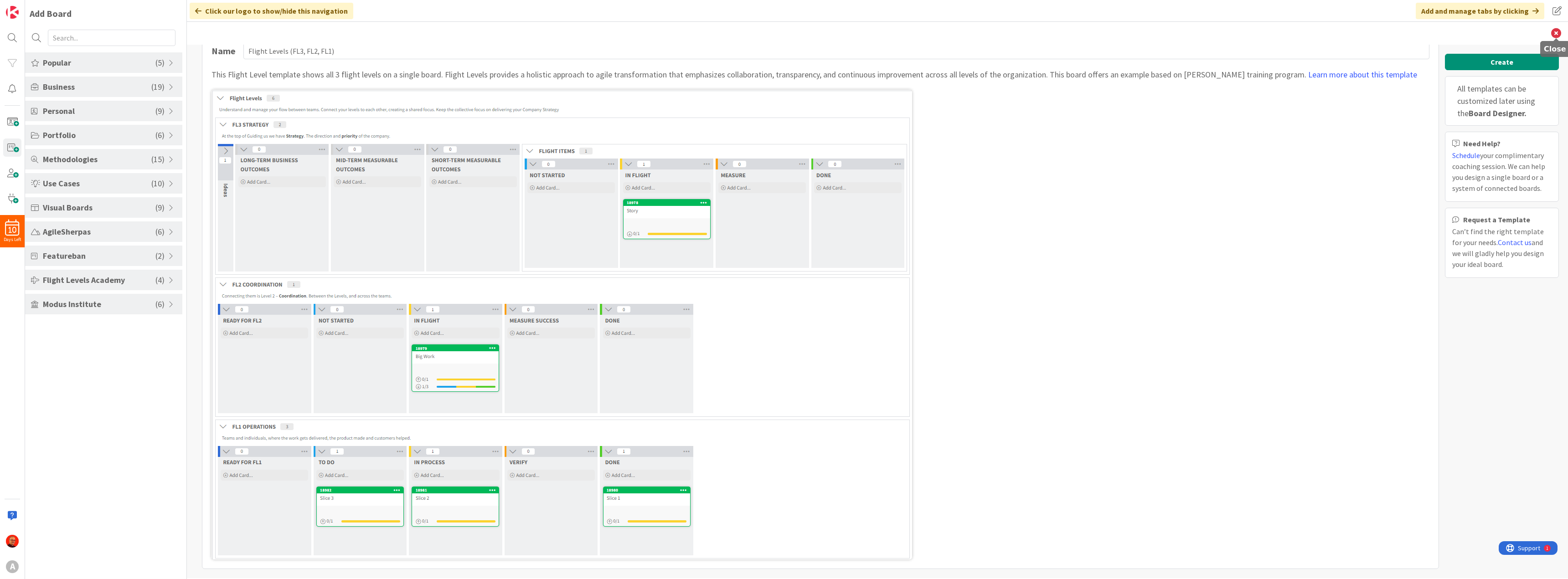
click at [1556, 30] on icon at bounding box center [1556, 33] width 10 height 10
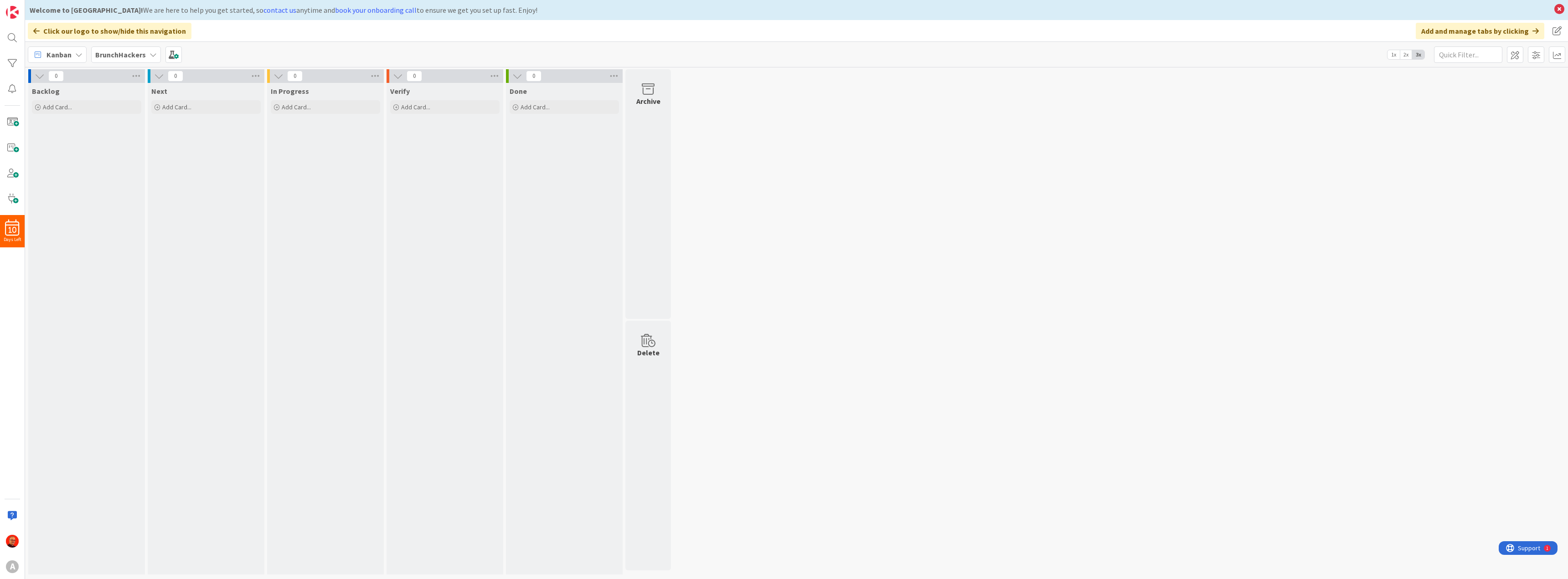
click at [119, 54] on b "BrunchHackers" at bounding box center [121, 55] width 51 height 9
click at [75, 106] on div "Add Card..." at bounding box center [87, 107] width 109 height 14
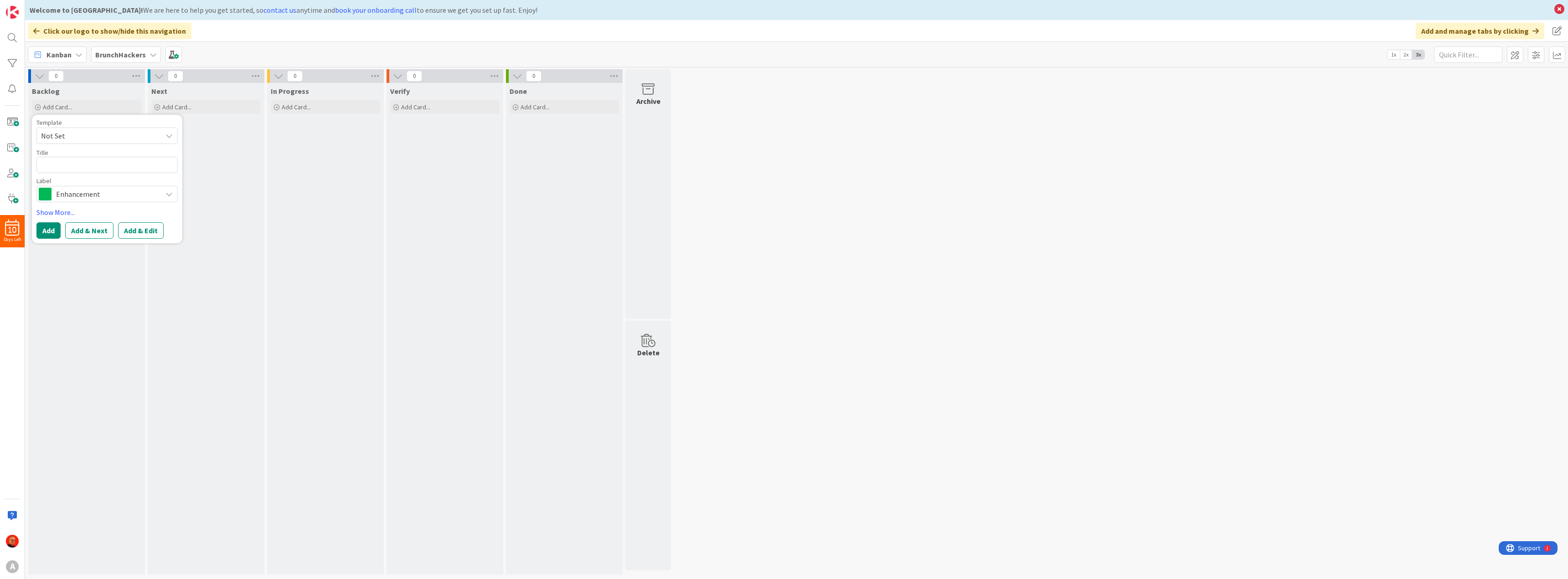
click at [150, 192] on span "Enhancement" at bounding box center [106, 194] width 101 height 13
click at [90, 230] on span "Issue" at bounding box center [126, 232] width 111 height 14
click at [67, 164] on textarea at bounding box center [107, 165] width 141 height 16
type textarea "x"
type textarea "V"
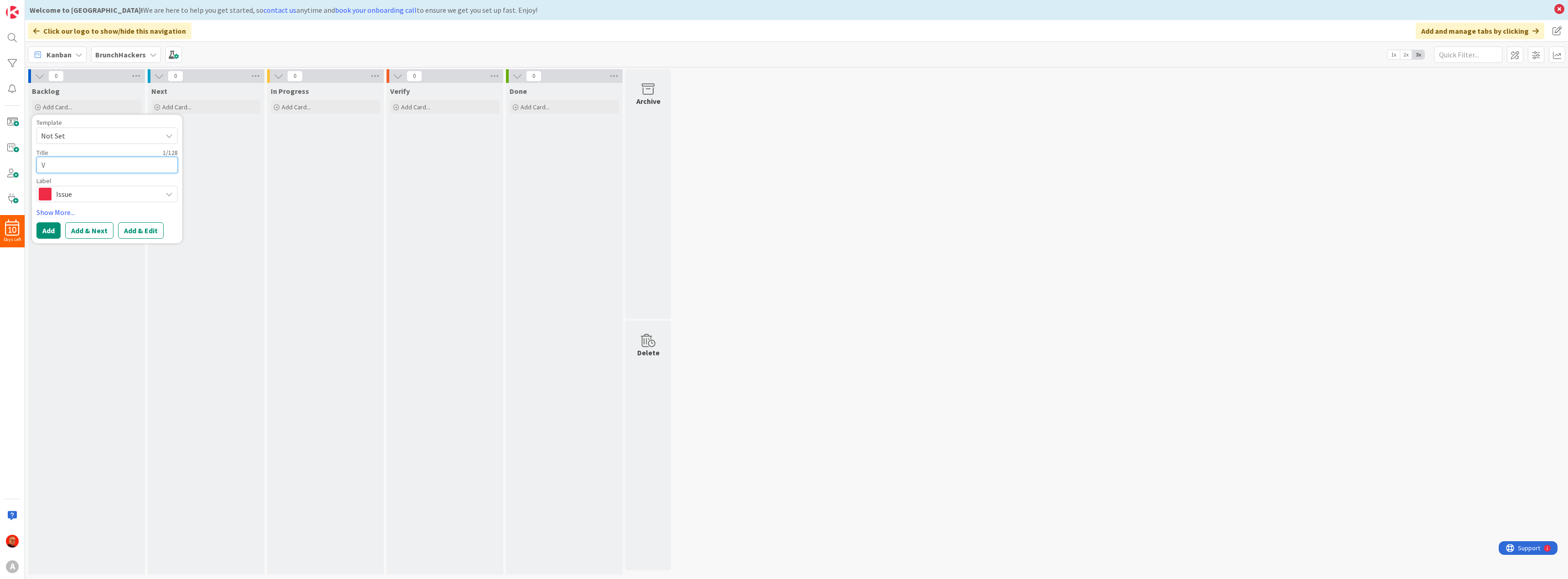
type textarea "x"
type textarea "Vi"
type textarea "x"
type textarea "Vid"
type textarea "x"
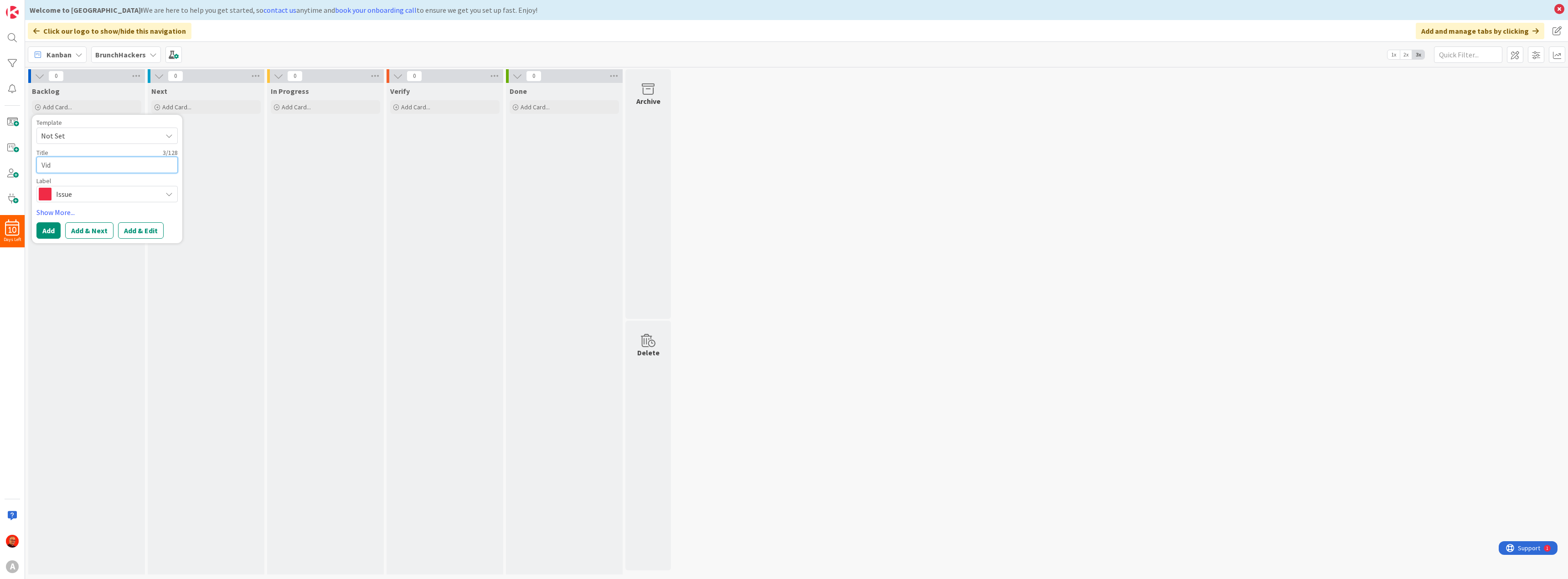
type textarea "Vide"
type textarea "x"
type textarea "Video"
type textarea "x"
type textarea "Video"
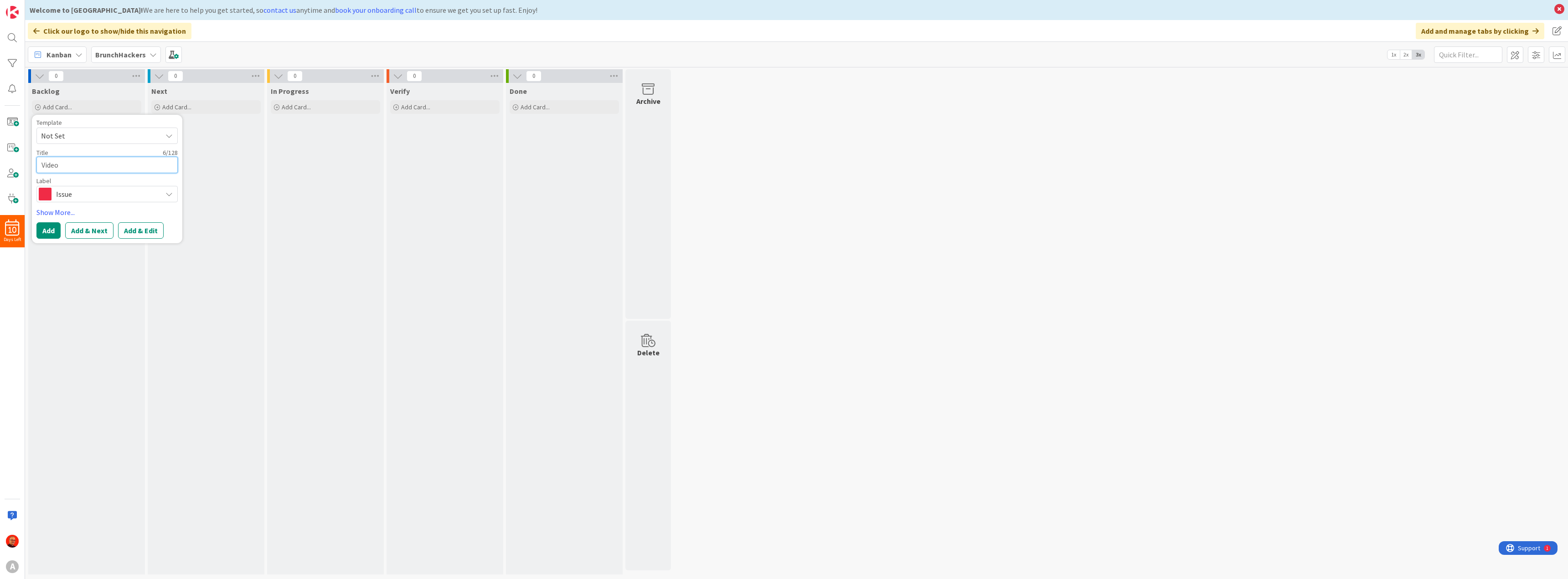
type textarea "x"
type textarea "Video o"
type textarea "x"
type textarea "Video on"
type textarea "x"
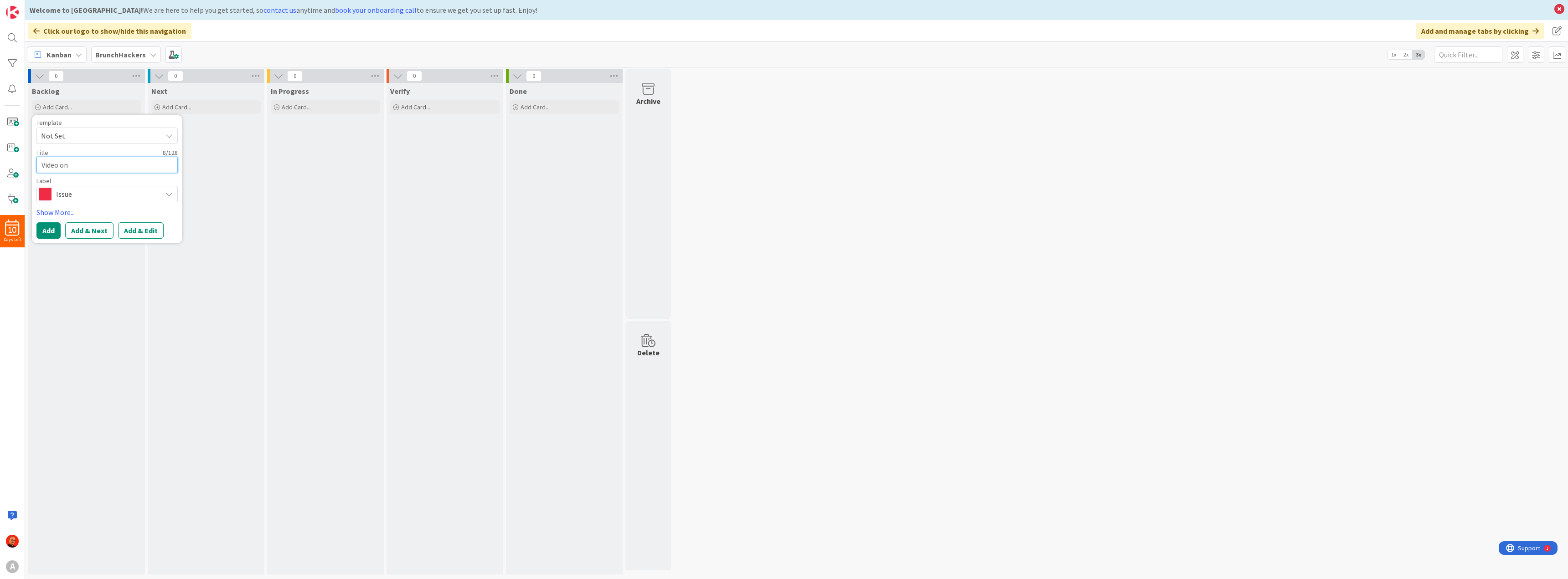
type textarea "Video on"
type textarea "x"
type textarea "Video on d"
type textarea "x"
type textarea "Video on di"
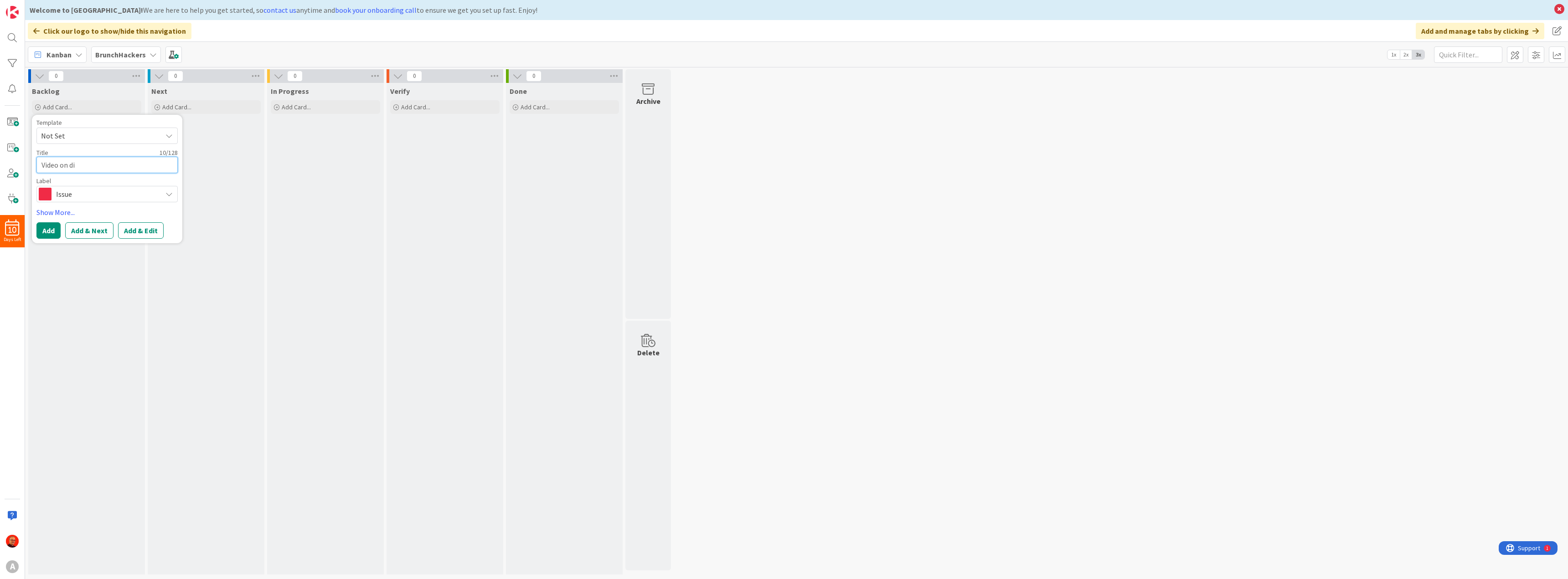
type textarea "x"
type textarea "Video on dis"
type textarea "x"
type textarea "Video on disa"
type textarea "x"
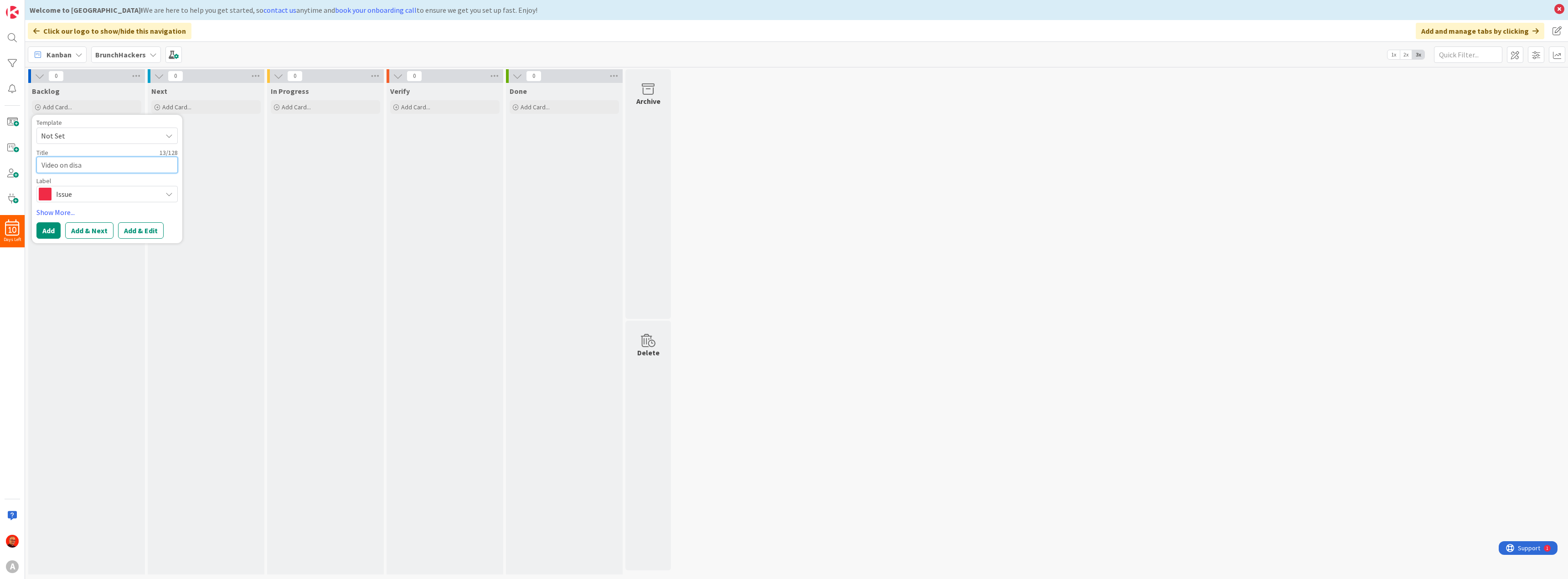
type textarea "Video on disab"
type textarea "x"
type textarea "Video on disabl"
type textarea "x"
type textarea "Video on disable"
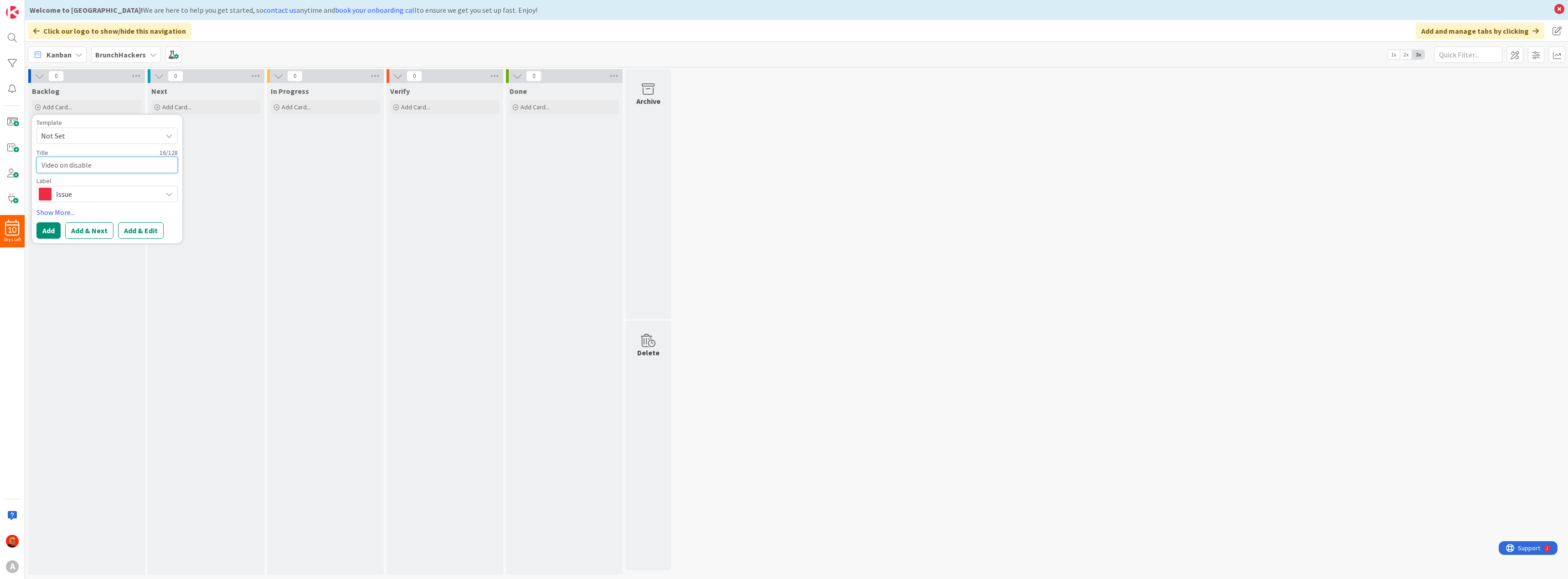
type textarea "x"
type textarea "Video on disabled"
type textarea "x"
type textarea "Video on disabled"
type textarea "x"
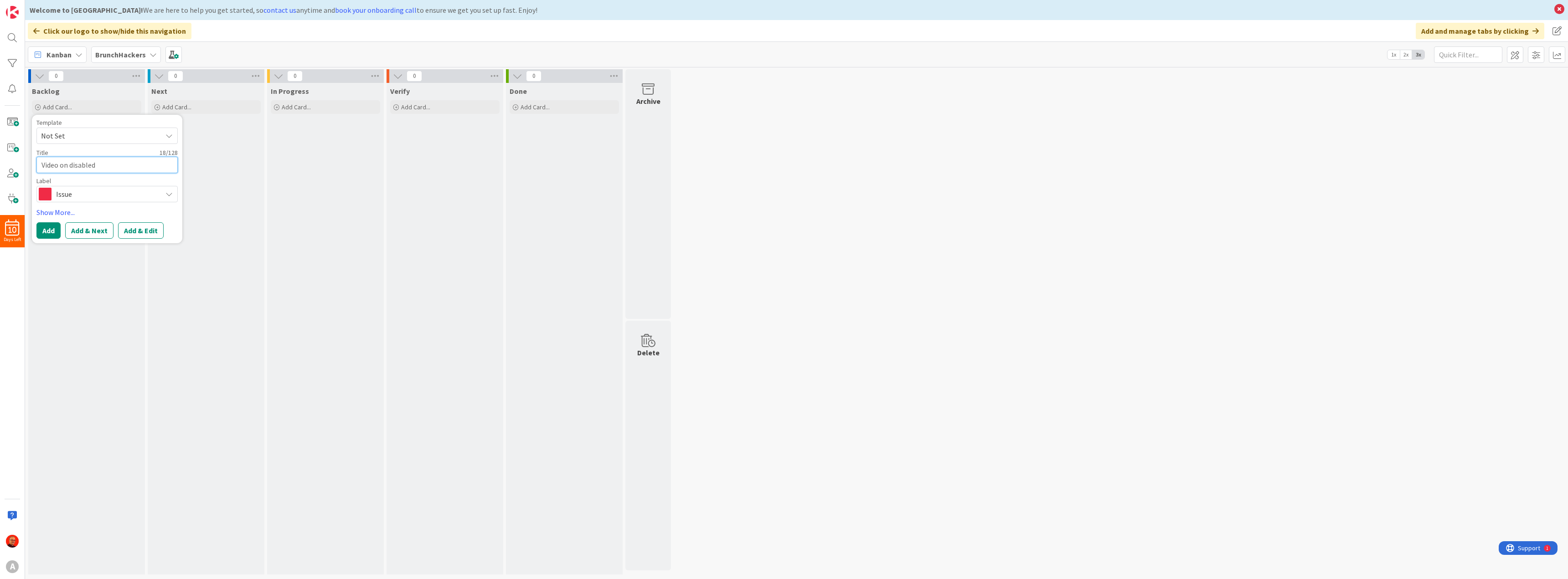
type textarea "Video on disabled S"
type textarea "x"
type textarea "Video on disabled Sc"
type textarea "x"
type textarea "Video on disabled Sce"
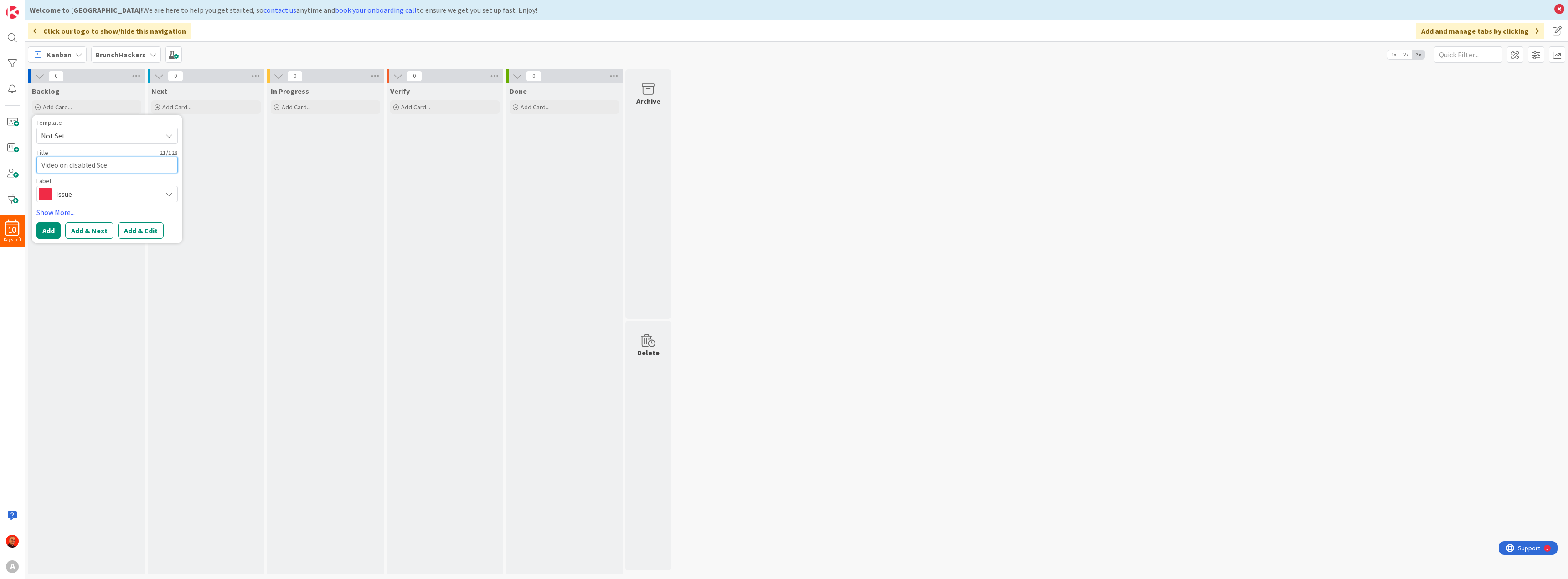
type textarea "x"
type textarea "Video on disabled Scen"
type textarea "x"
type textarea "Video on disabled Scene"
type textarea "x"
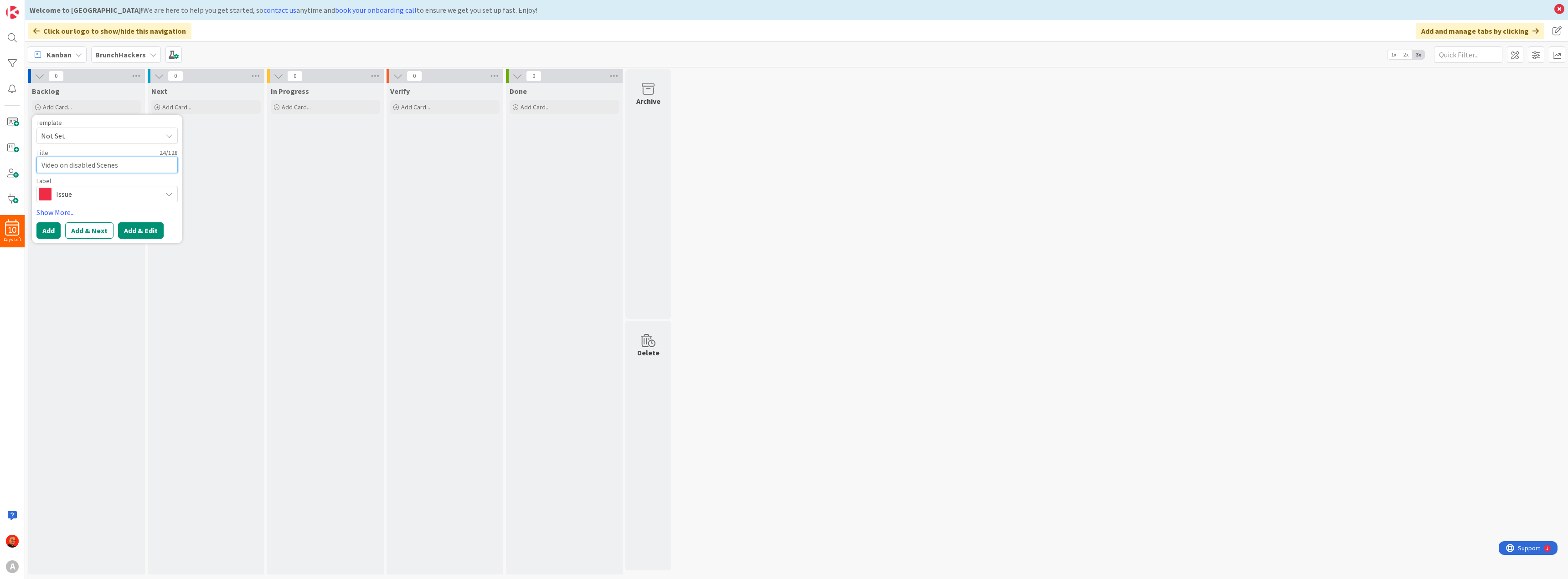
type textarea "Video on disabled Scenes"
click at [152, 229] on button "Add & Edit" at bounding box center [141, 230] width 46 height 16
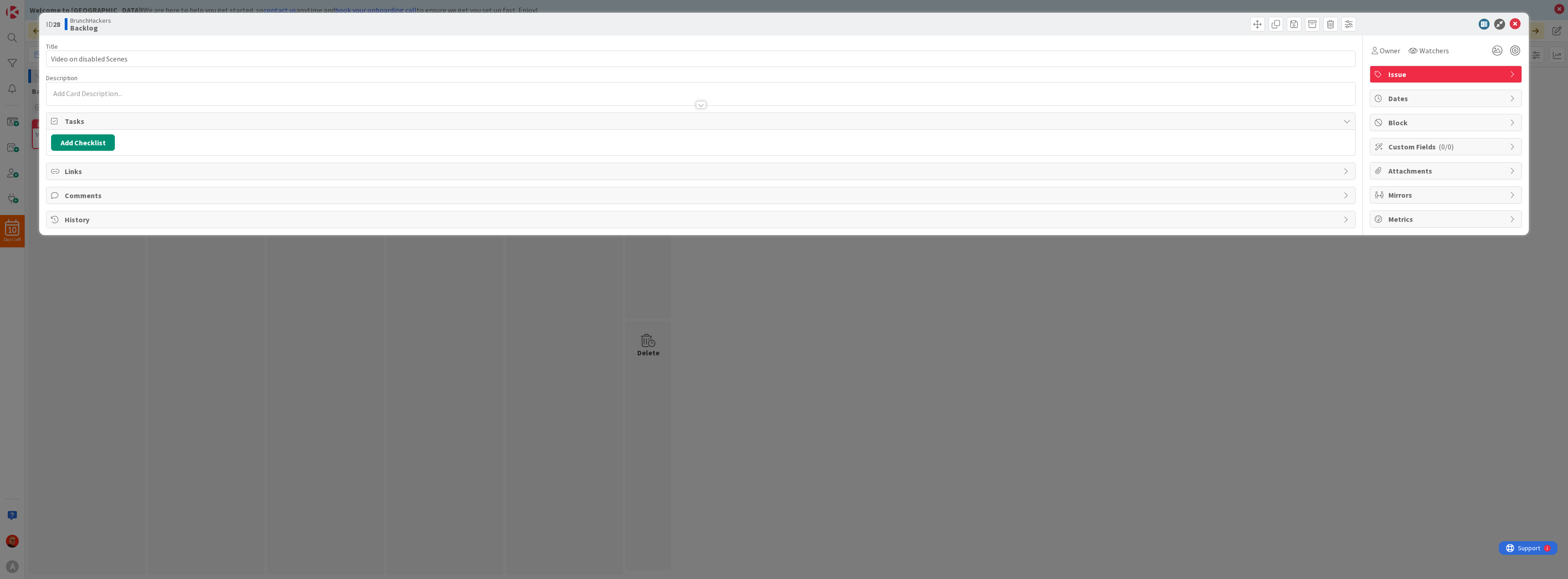
click at [111, 90] on p at bounding box center [700, 94] width 1300 height 11
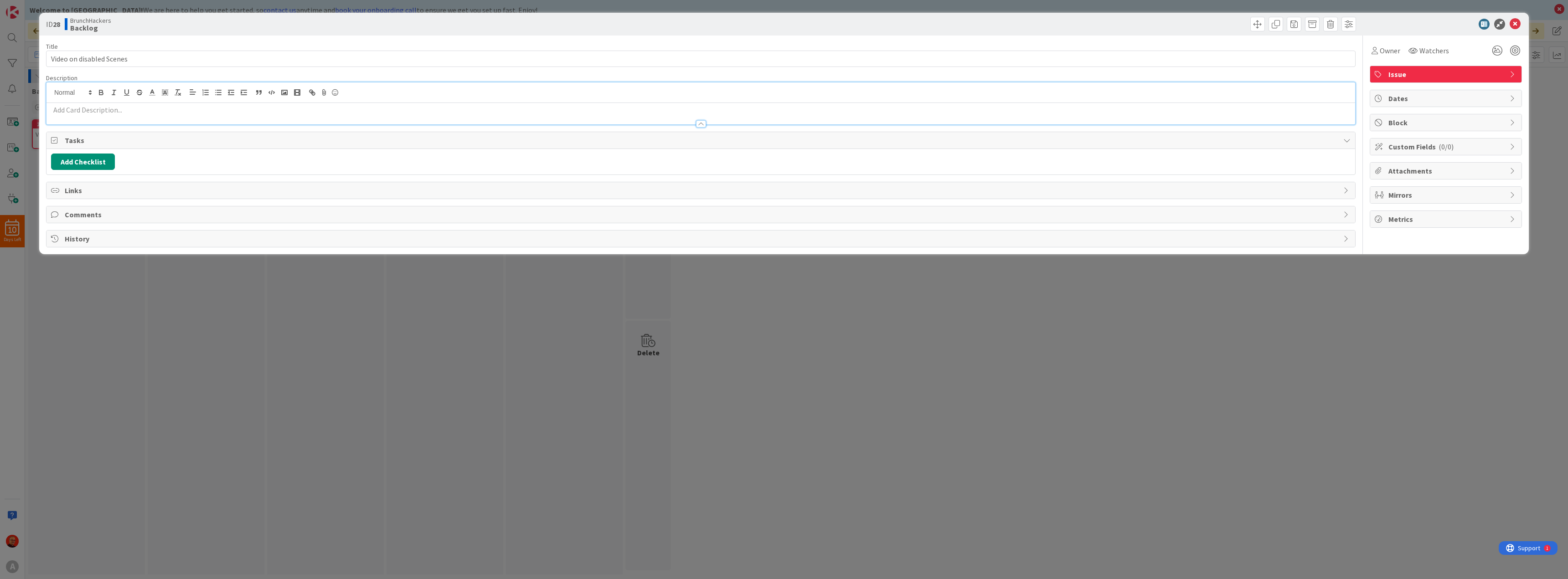
click at [80, 110] on p at bounding box center [700, 110] width 1300 height 11
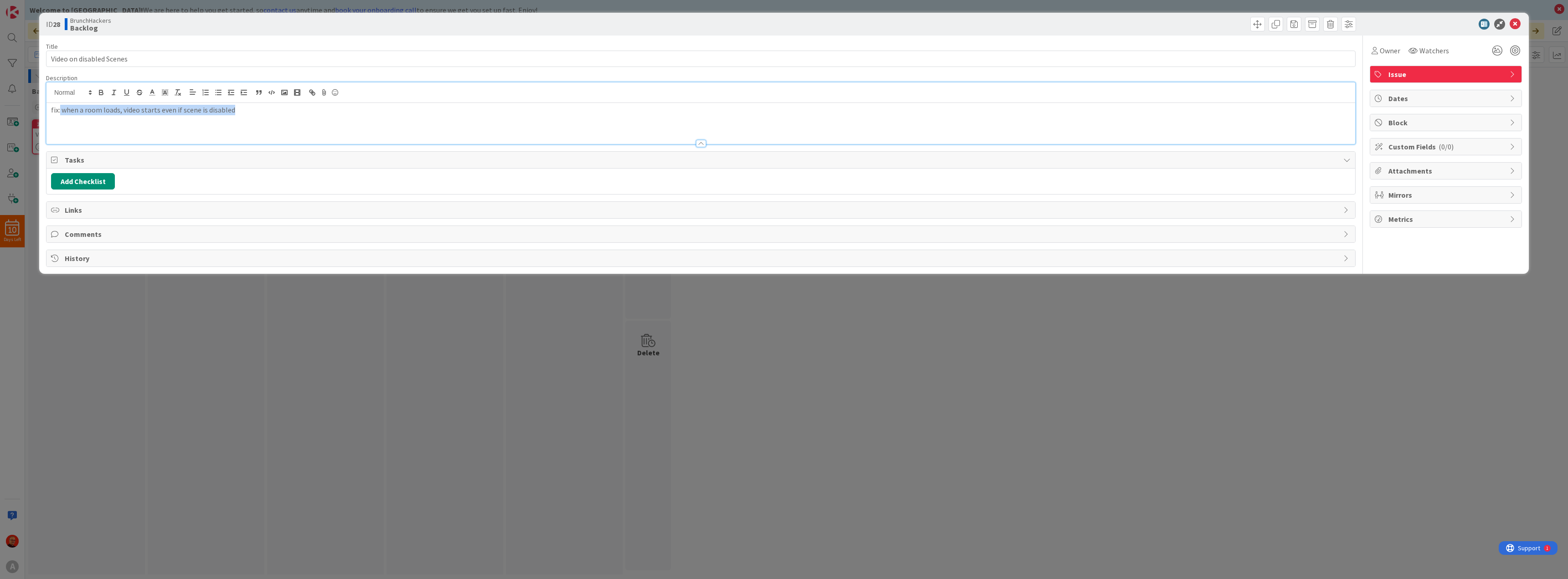
drag, startPoint x: 61, startPoint y: 111, endPoint x: 246, endPoint y: 114, distance: 185.0
click at [246, 114] on p "fix: when a room loads, video starts even if scene is disabled" at bounding box center [700, 110] width 1300 height 11
drag, startPoint x: 140, startPoint y: 57, endPoint x: 35, endPoint y: 54, distance: 105.0
click at [35, 54] on div "ID 28 BrunchHackers Backlog Title 24 / 128 Video on disabled Scenes Description…" at bounding box center [784, 290] width 1568 height 579
paste input "when a room loads, video starts even if scene is disabled"
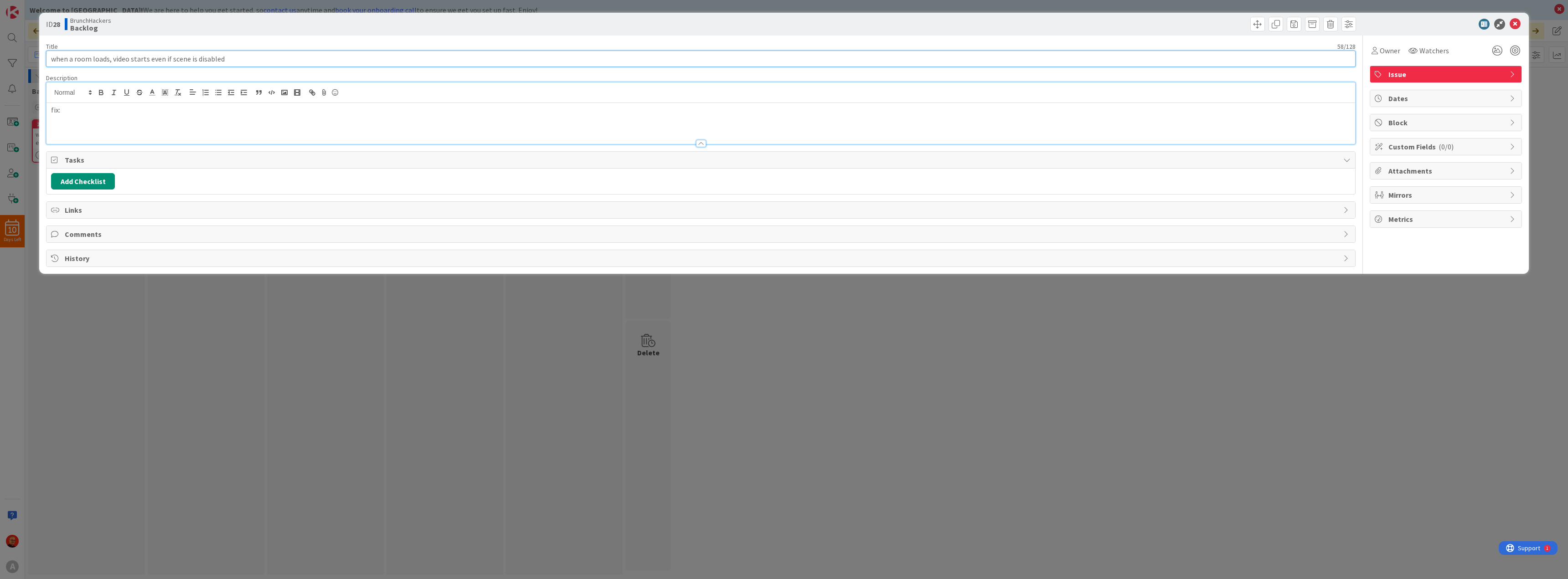
type input "when a room loads, video starts even if scene is disabled"
drag, startPoint x: 75, startPoint y: 112, endPoint x: 24, endPoint y: 106, distance: 51.4
click at [24, 106] on div "ID 28 BrunchHackers Backlog Title 58 / 128 when a room loads, video starts even…" at bounding box center [784, 290] width 1568 height 579
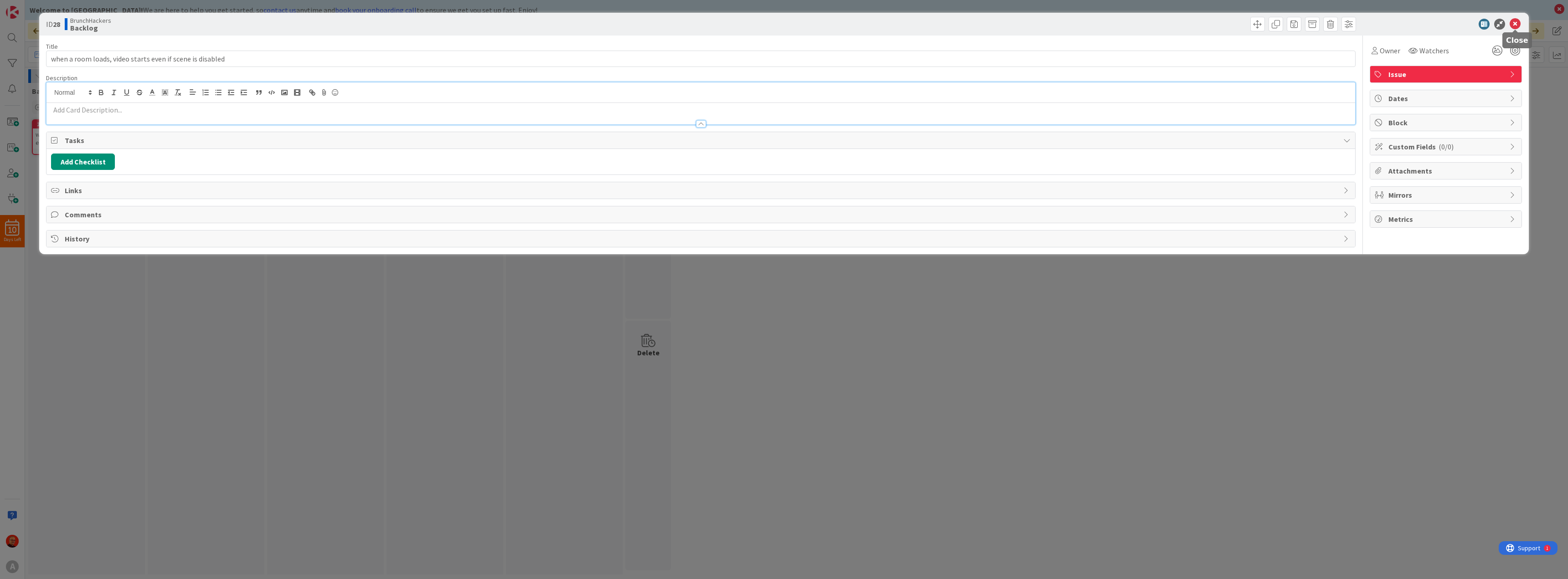
click at [1513, 21] on icon at bounding box center [1515, 24] width 11 height 11
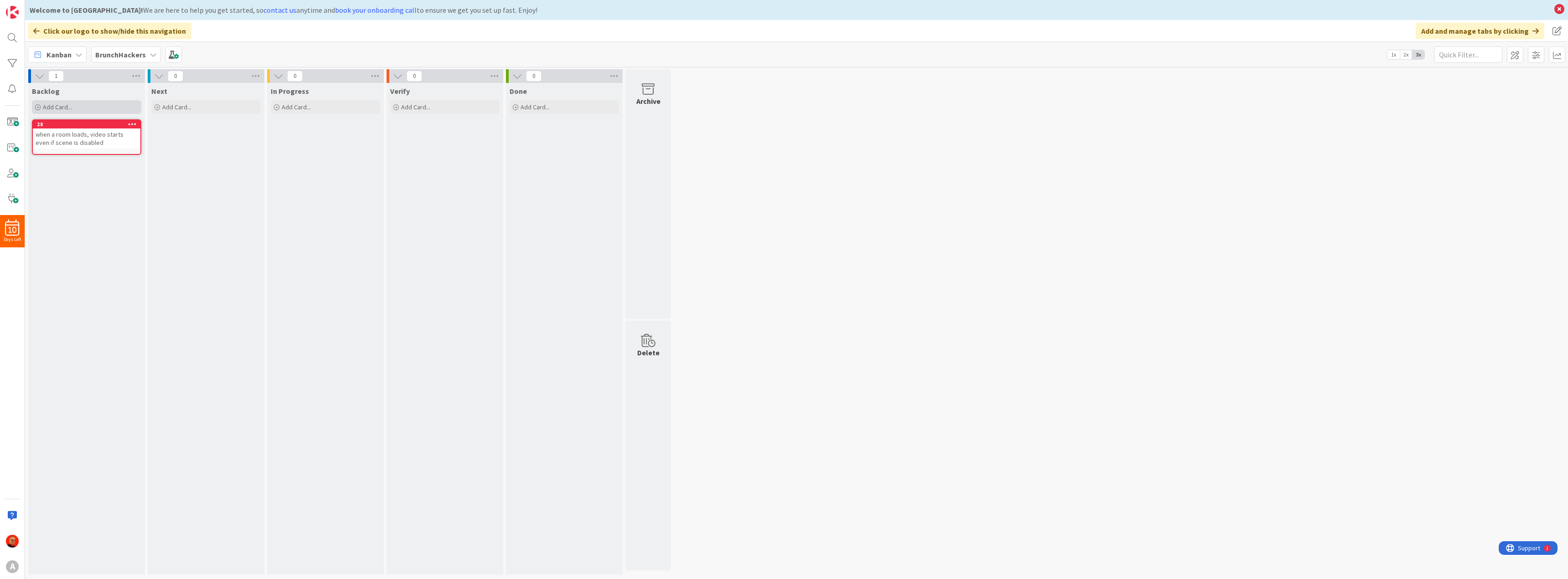
click at [54, 107] on span "Add Card..." at bounding box center [57, 107] width 29 height 8
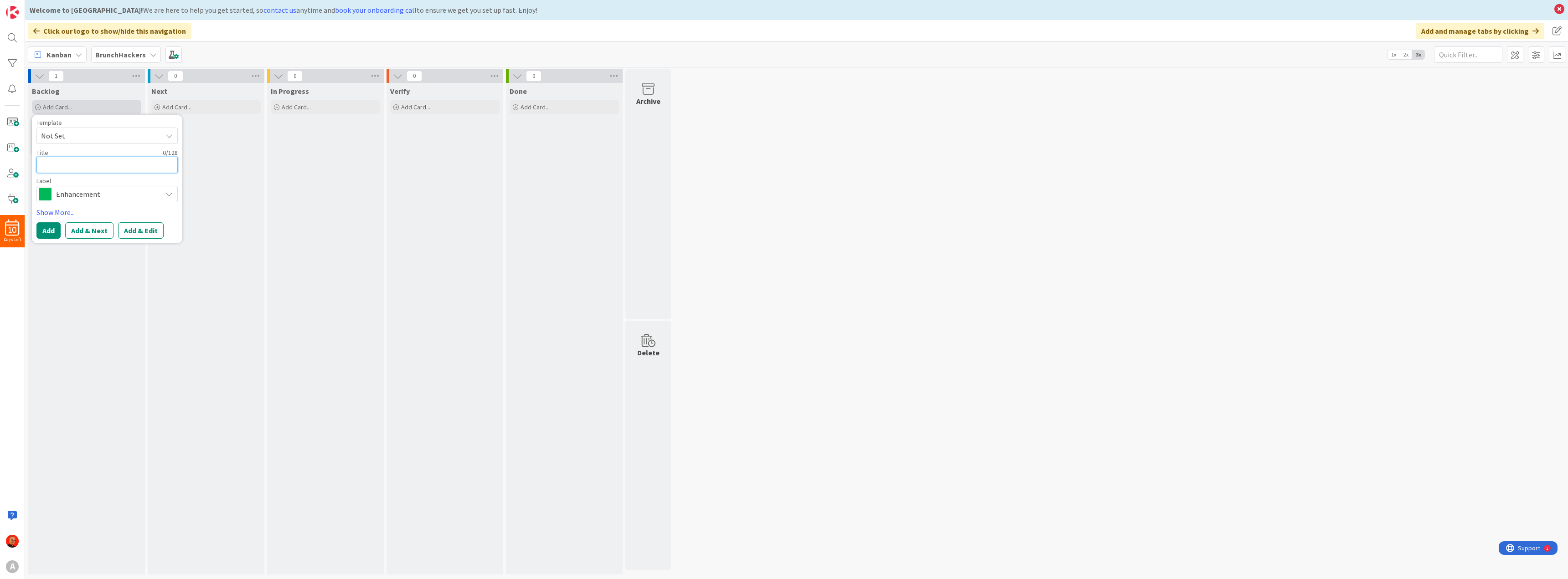
paste textarea "when video background is default, video starts before they tap to enter"
type textarea "x"
type textarea "when video background is default, video starts before they tap to enter"
click at [63, 216] on span "Enhancement" at bounding box center [106, 216] width 101 height 13
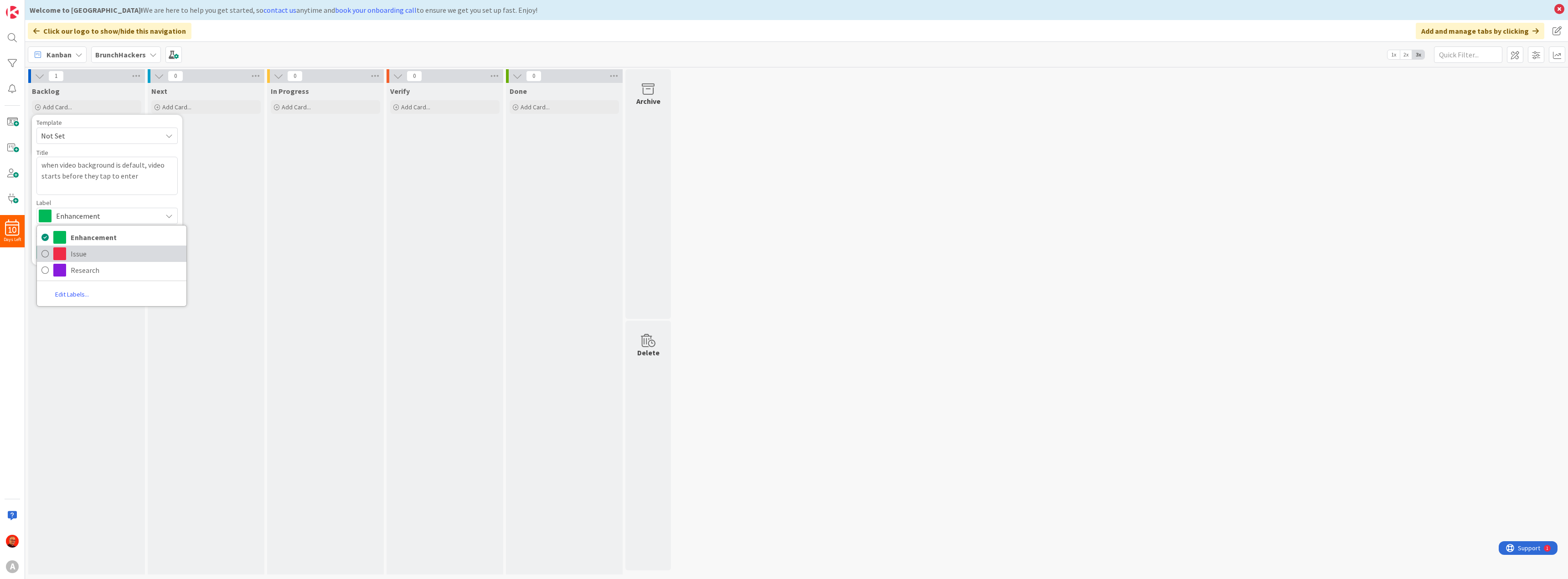
click at [82, 254] on span "Issue" at bounding box center [126, 254] width 111 height 14
type textarea "x"
click at [89, 254] on button "Add & Next" at bounding box center [89, 252] width 48 height 16
click at [53, 165] on textarea at bounding box center [107, 165] width 141 height 16
paste textarea "when re-enabling a scene, a paused video/sound doesn't restart from beginning."
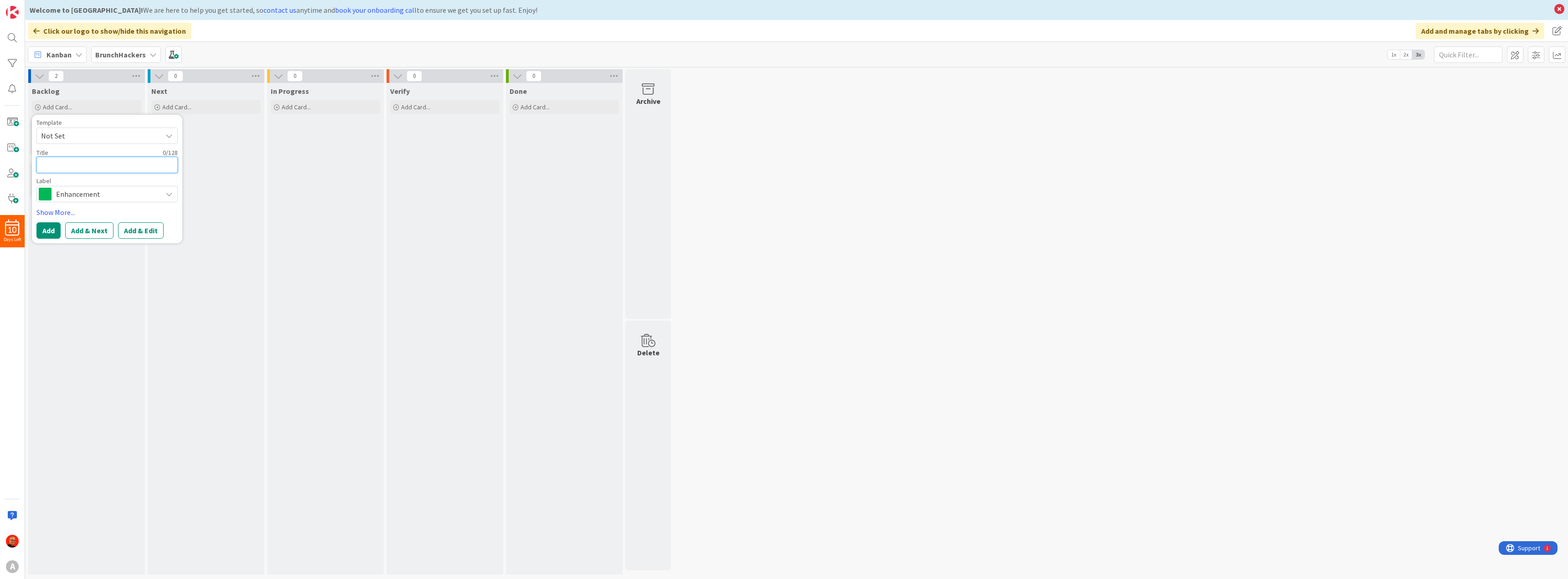
type textarea "x"
type textarea "when re-enabling a scene, a paused video/sound doesn't restart from beginning."
click at [67, 214] on span "Enhancement" at bounding box center [106, 216] width 101 height 13
click at [77, 252] on span "Issue" at bounding box center [126, 254] width 111 height 14
type textarea "x"
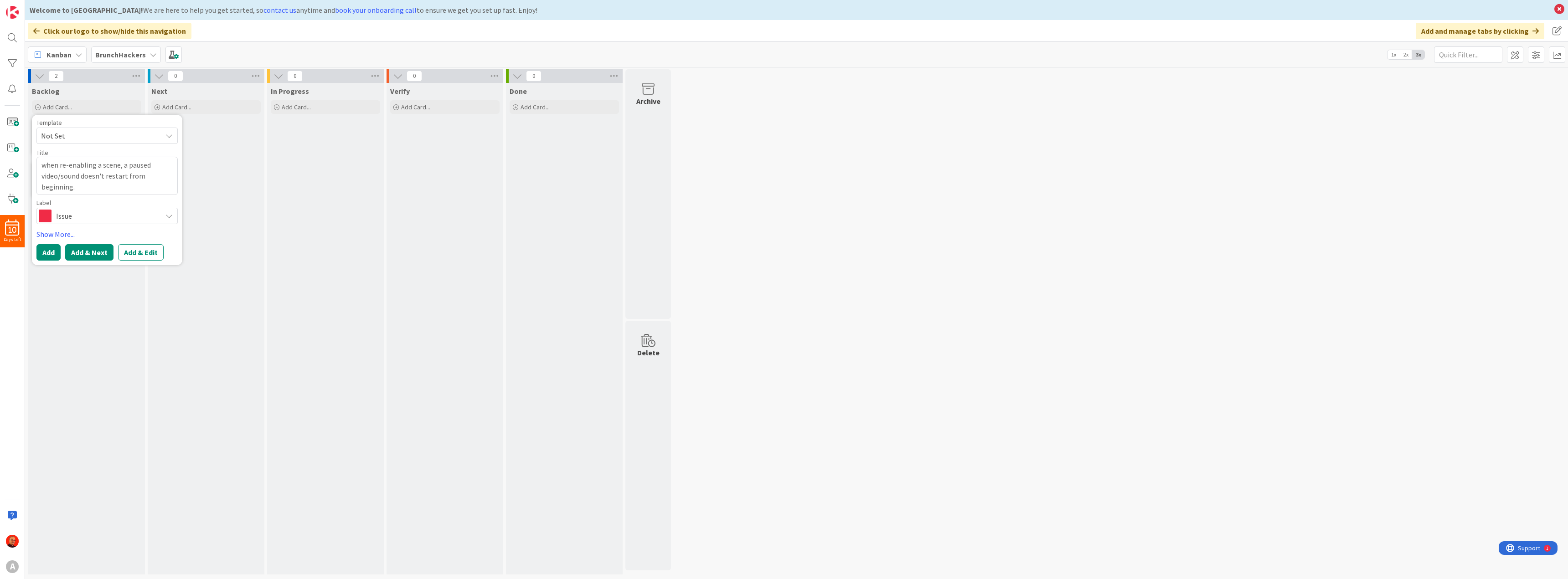
click at [97, 254] on button "Add & Next" at bounding box center [89, 252] width 48 height 16
click at [50, 156] on div "Title 0 / 128" at bounding box center [107, 153] width 141 height 8
click at [49, 166] on textarea at bounding box center [107, 165] width 141 height 16
paste textarea "after trigger on end, done again, video doesn't start from beginning."
type textarea "x"
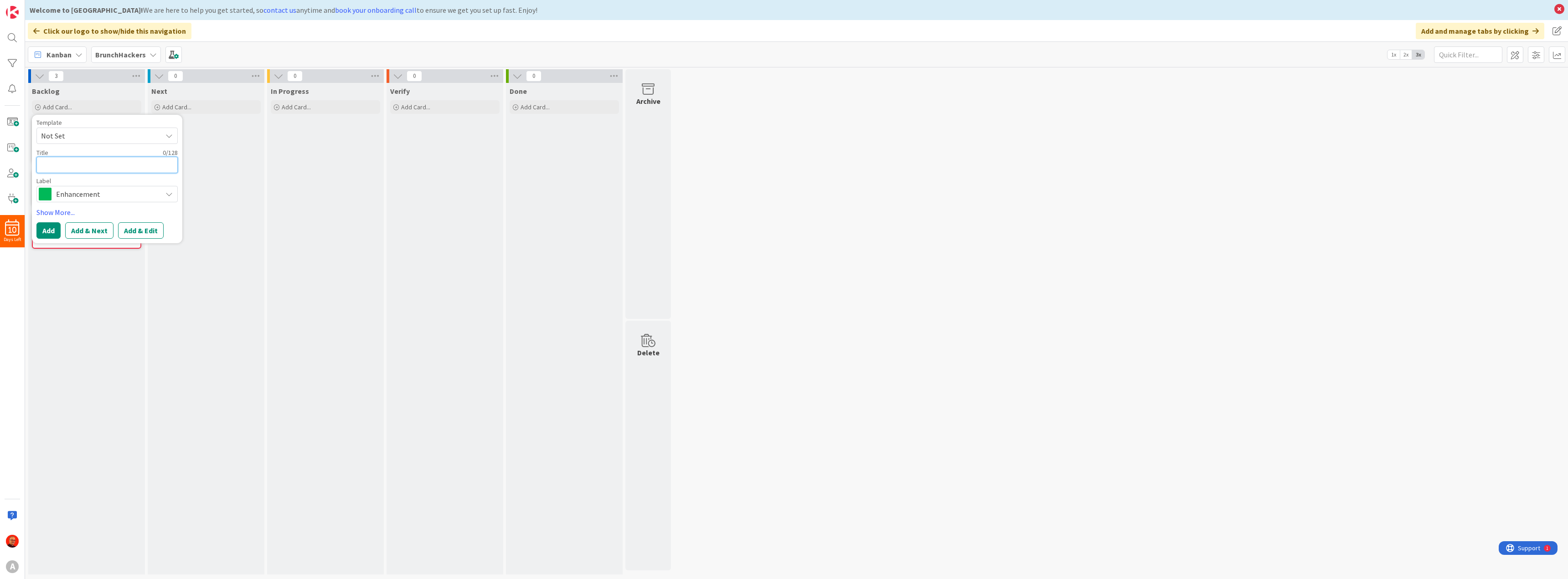
type textarea "after trigger on end, done again, video doesn't start from beginning."
type textarea "x"
type textarea "after trigger on end, done again, video doesn't start from beginning."
type textarea "x"
type textarea "after trigger on end, done again, video doesn't start from beginning."
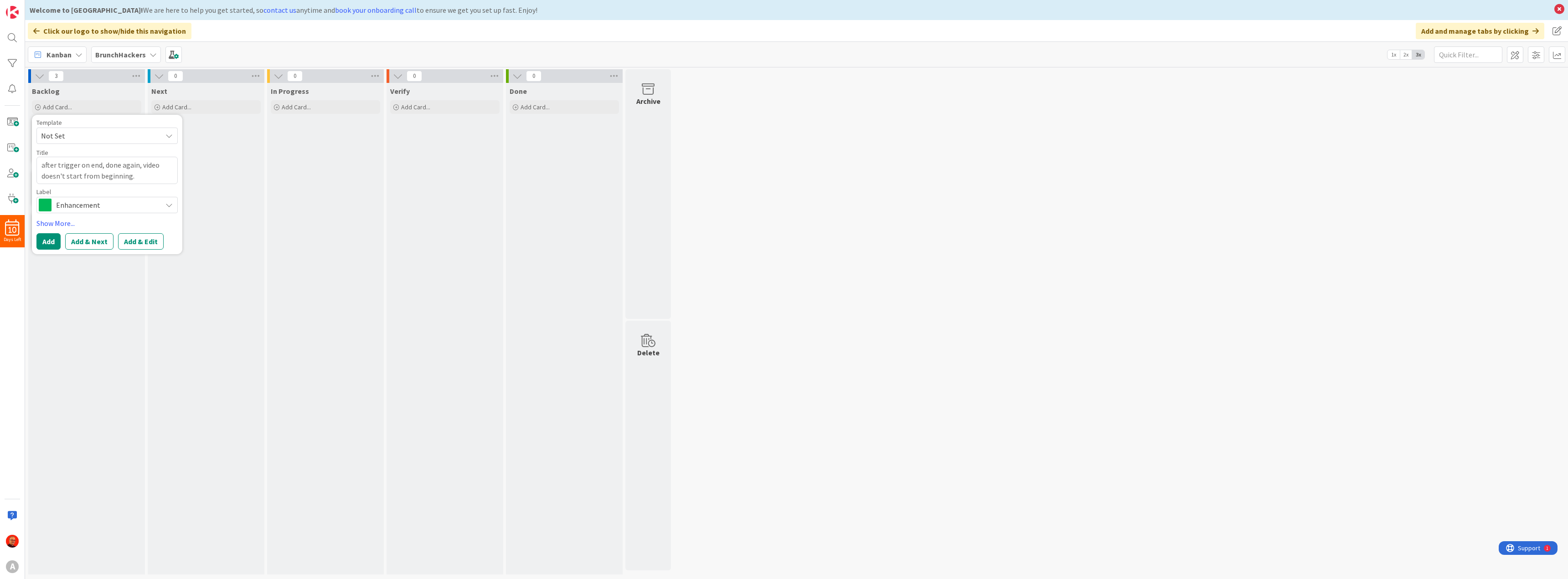
click at [92, 207] on span "Enhancement" at bounding box center [106, 205] width 101 height 13
click at [84, 245] on span "Issue" at bounding box center [126, 243] width 111 height 14
type textarea "x"
click at [94, 242] on button "Add & Next" at bounding box center [89, 242] width 48 height 16
click at [51, 165] on textarea at bounding box center [107, 165] width 141 height 16
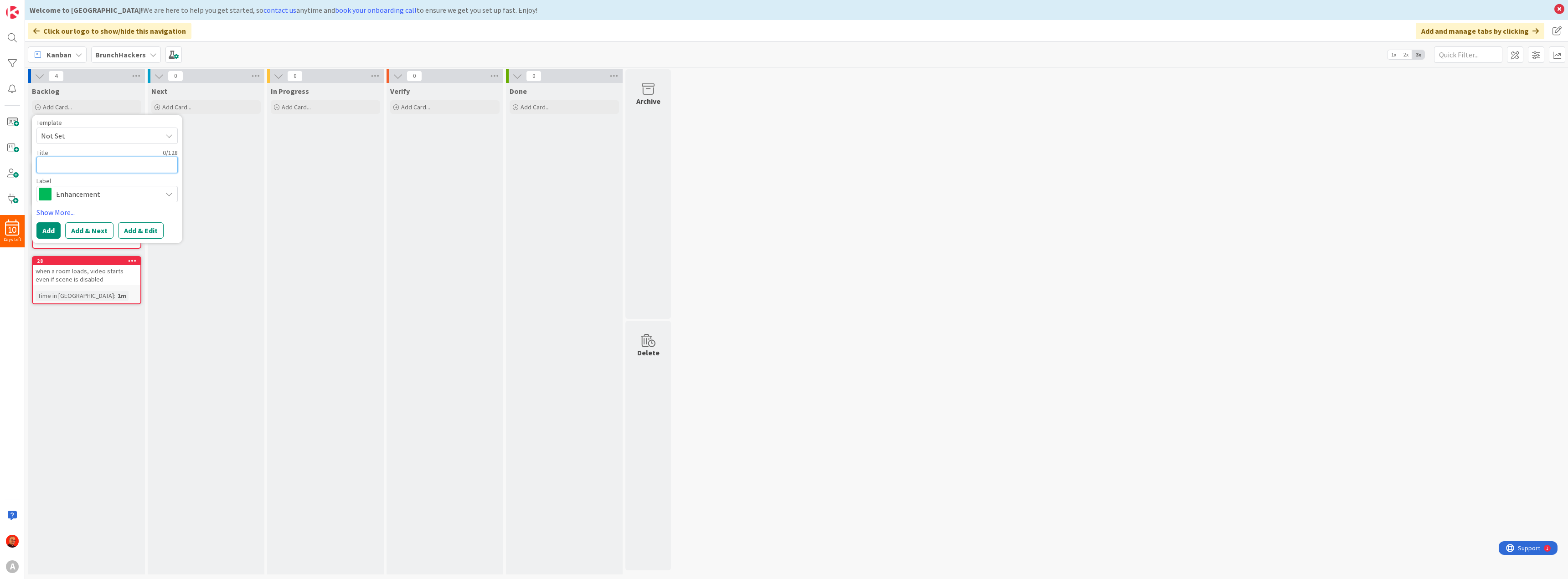
paste textarea "string variables don't work"
type textarea "x"
type textarea "string variables don't work"
click at [85, 164] on textarea "string variables don't work" at bounding box center [107, 165] width 141 height 16
type textarea "x"
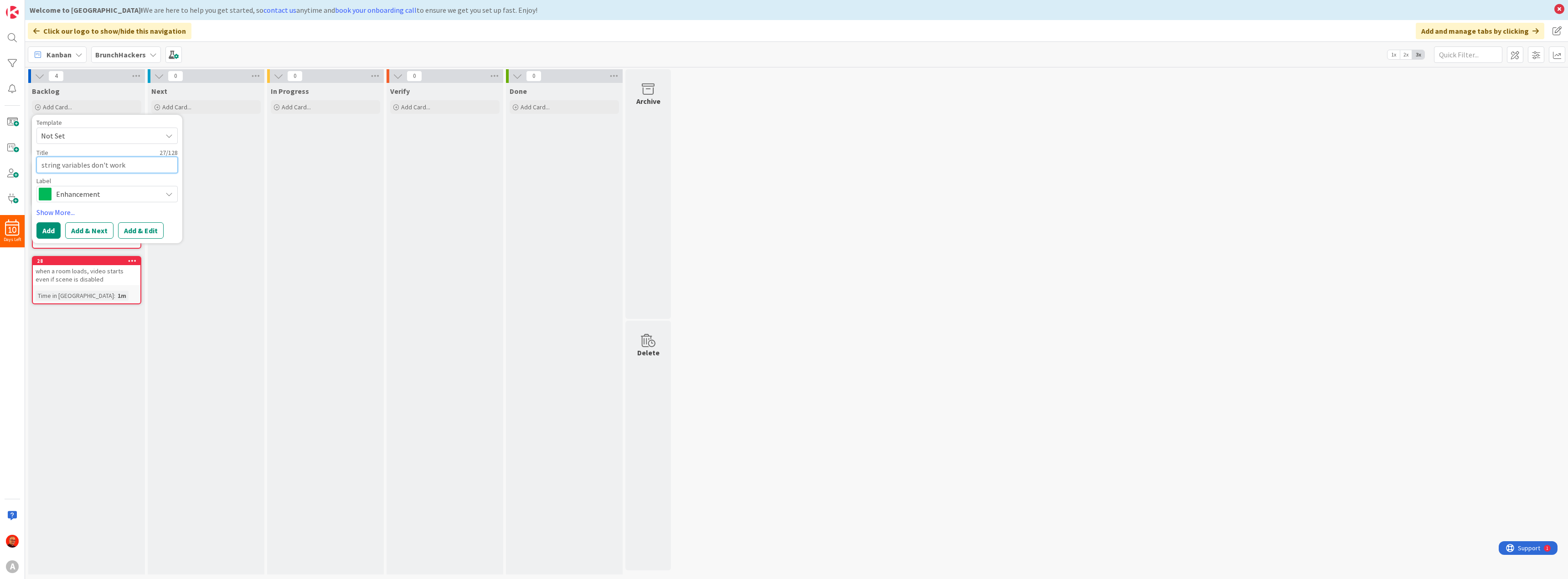
type textarea "string variable don't work"
type textarea "x"
type textarea "string variable don't work"
type textarea "x"
type textarea "string variable c don't work"
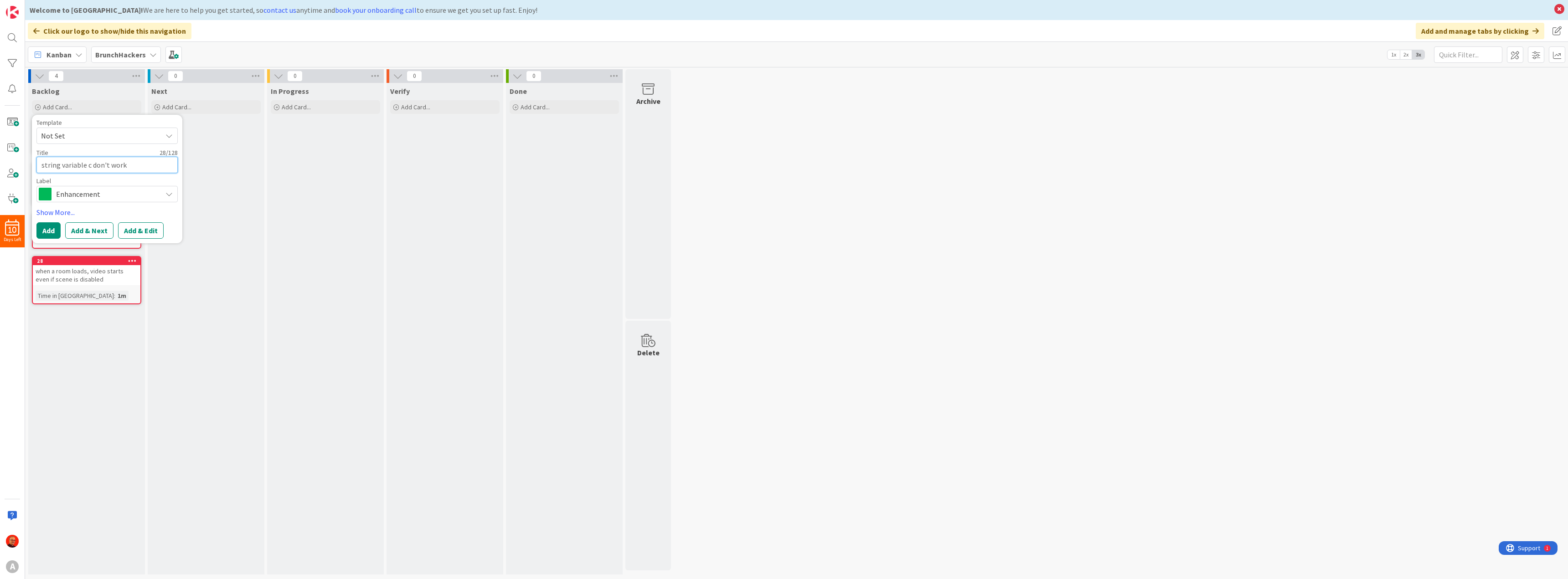
type textarea "x"
type textarea "string variable co don't work"
type textarea "x"
type textarea "string variable con don't work"
type textarea "x"
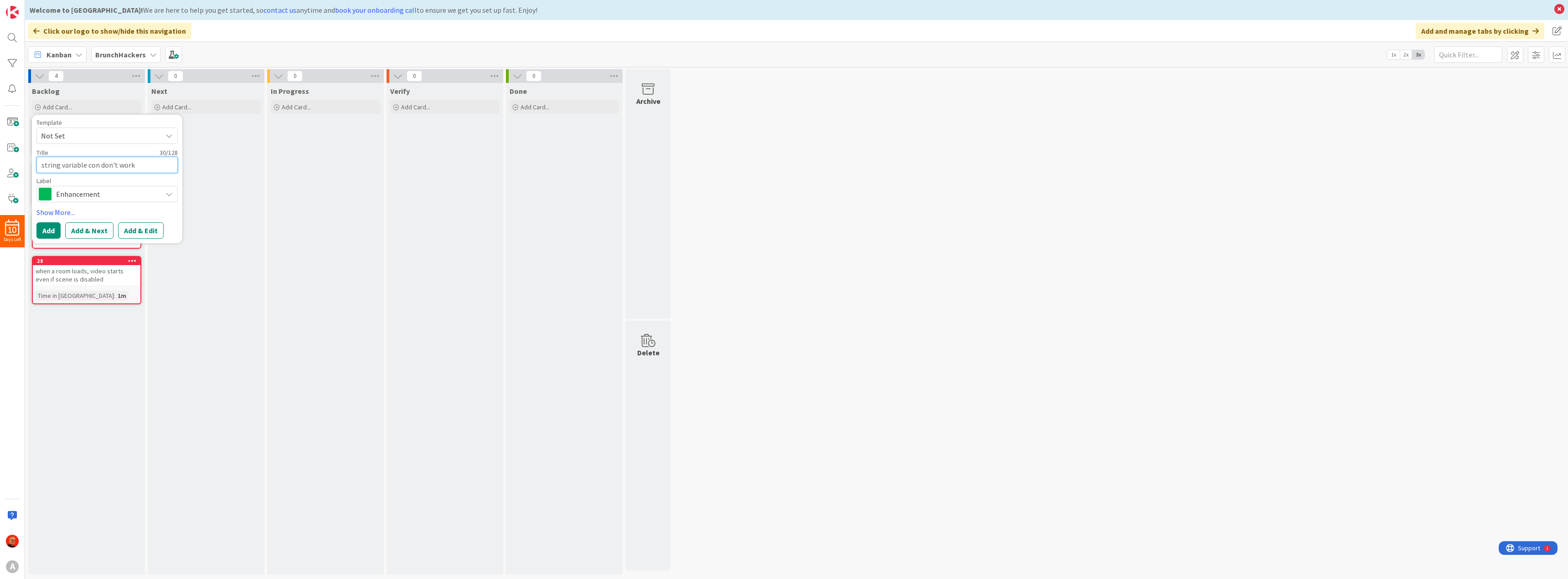
type textarea "string variable co don't work"
type textarea "x"
type textarea "string variable com don't work"
type textarea "x"
type textarea "string variable comp don't work"
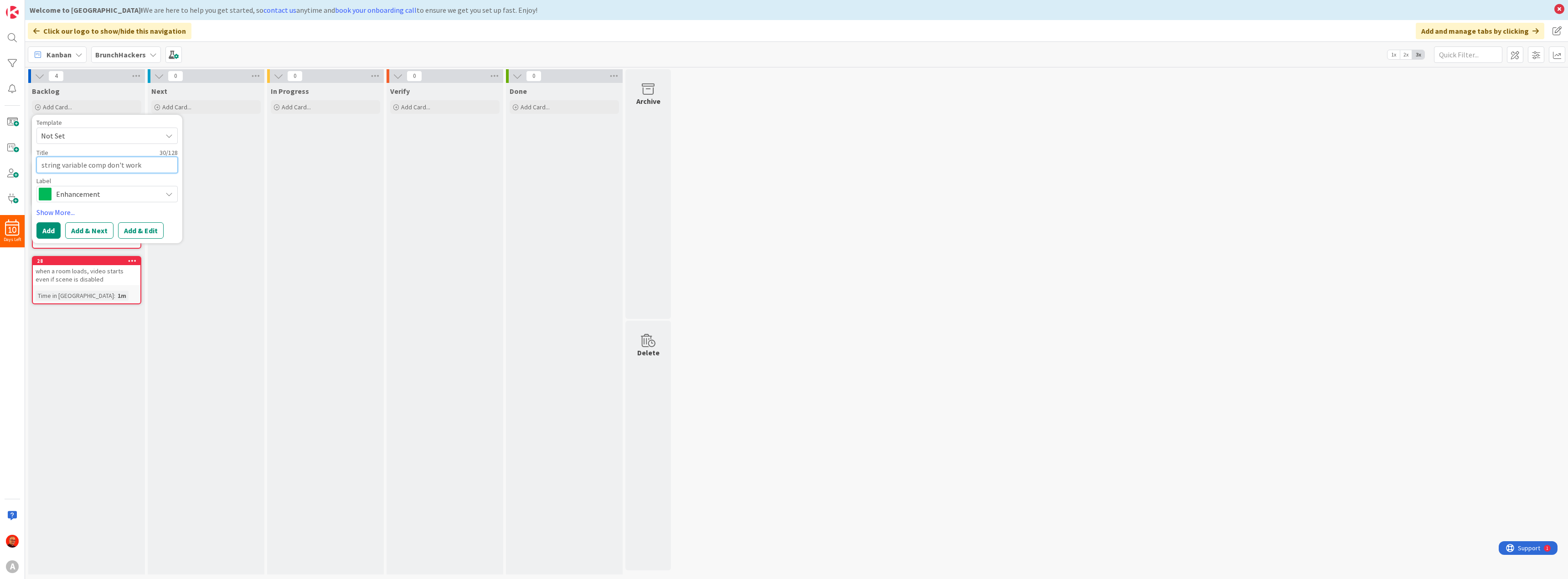
type textarea "x"
type textarea "string variable compa don't work"
type textarea "x"
type textarea "string variable compar don't work"
type textarea "x"
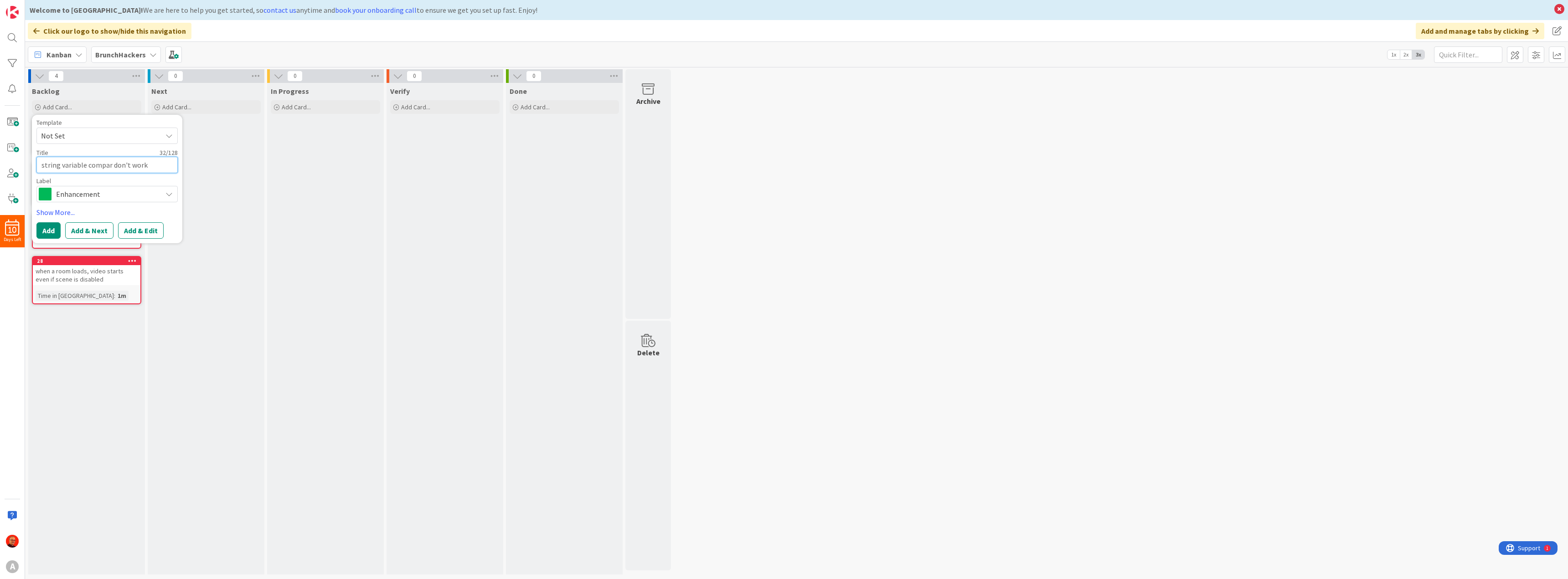
type textarea "string variable compari don't work"
type textarea "x"
type textarea "string variable compariz don't work"
type textarea "x"
type textarea "string variable comparizo don't work"
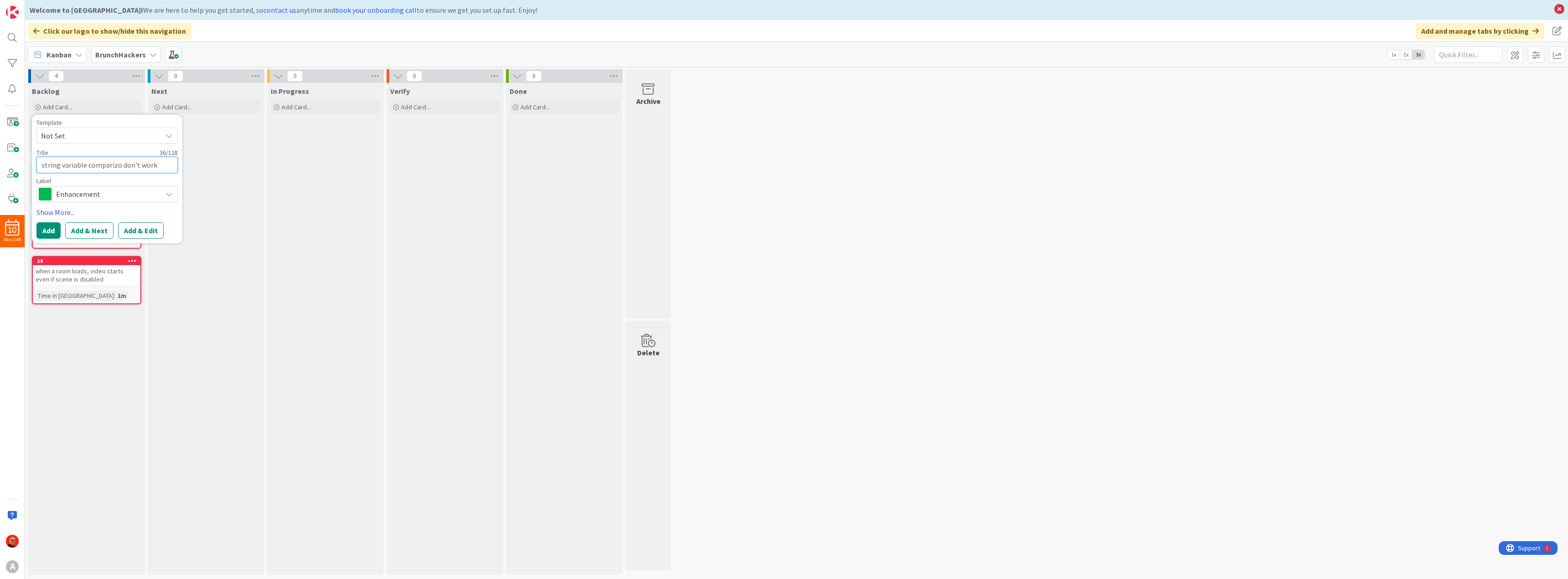
type textarea "x"
type textarea "string variable comparizon don't work"
type textarea "x"
type textarea "string variable comparizo don't work"
type textarea "x"
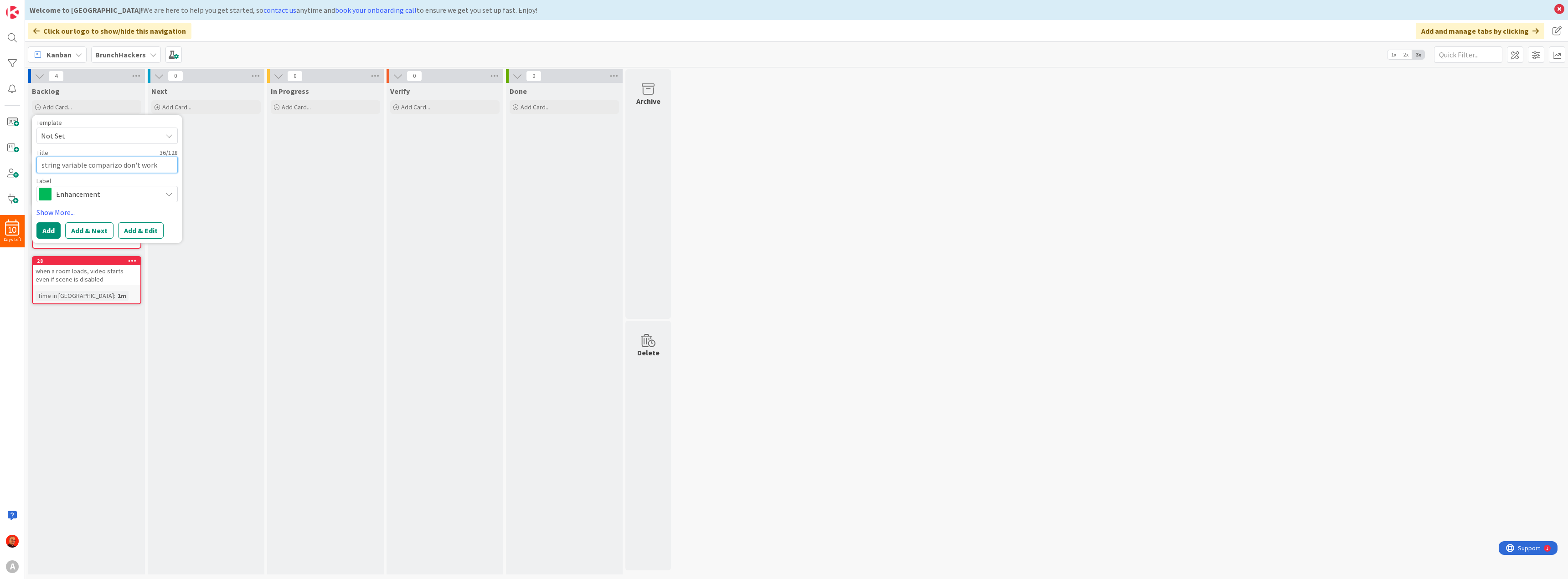
type textarea "string variable compariz don't work"
type textarea "x"
type textarea "string variable comparizo don't work"
type textarea "x"
type textarea "string variable comparizon don't work"
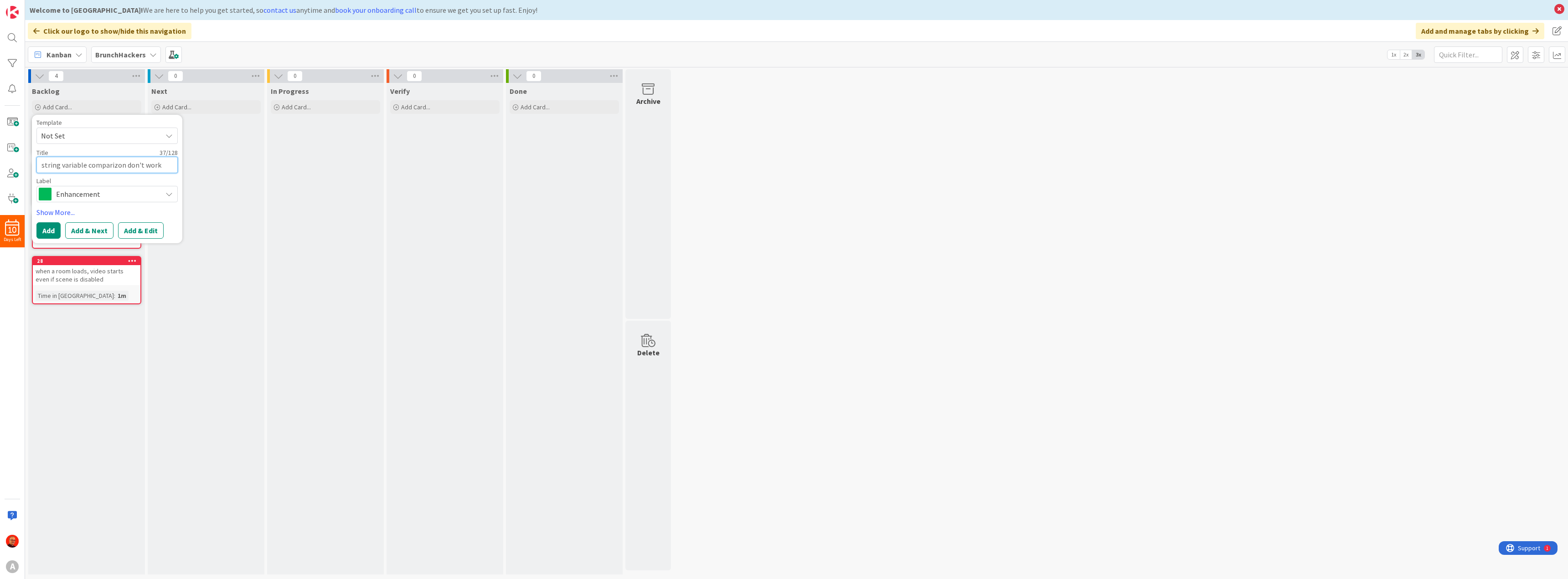
type textarea "x"
type textarea "string variable comparizo don't work"
type textarea "x"
type textarea "string variable compariz don't work"
type textarea "x"
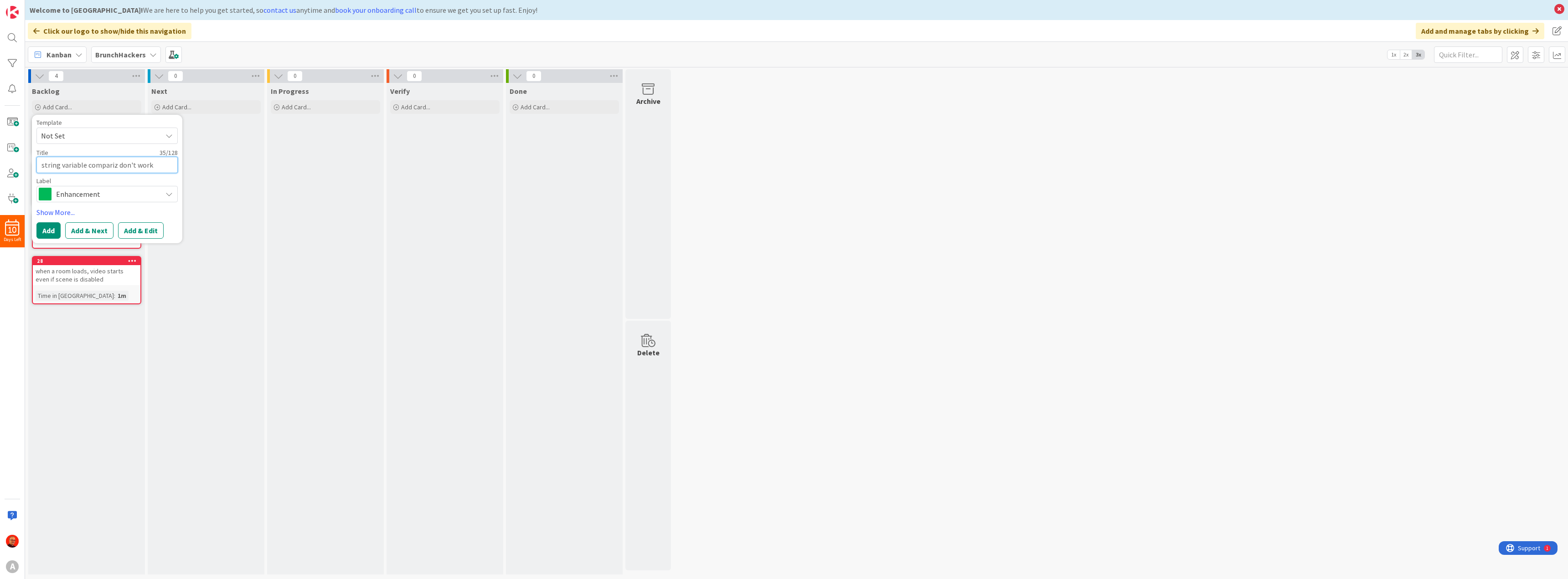
type textarea "string variable compari don't work"
type textarea "x"
type textarea "string variable comparis don't work"
type textarea "x"
type textarea "string variable compariso don't work"
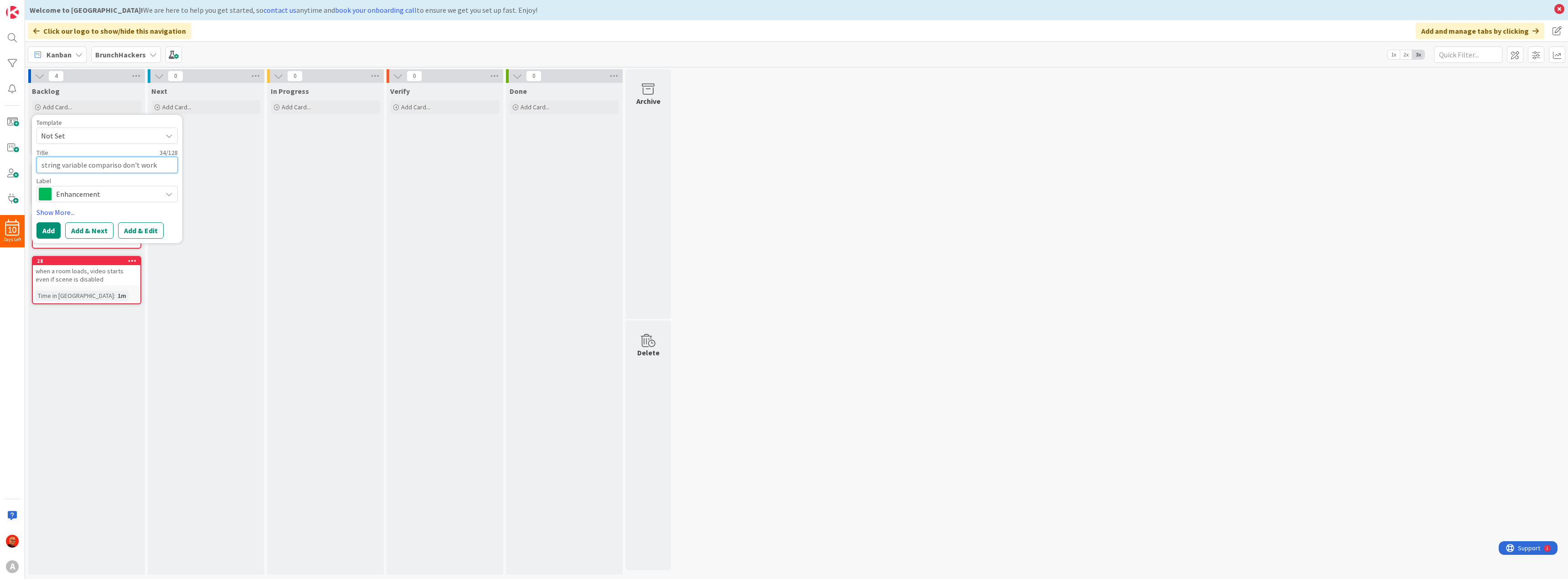
type textarea "x"
type textarea "string variable comparison don't work"
type textarea "x"
type textarea "string variable comparison f"
type textarea "x"
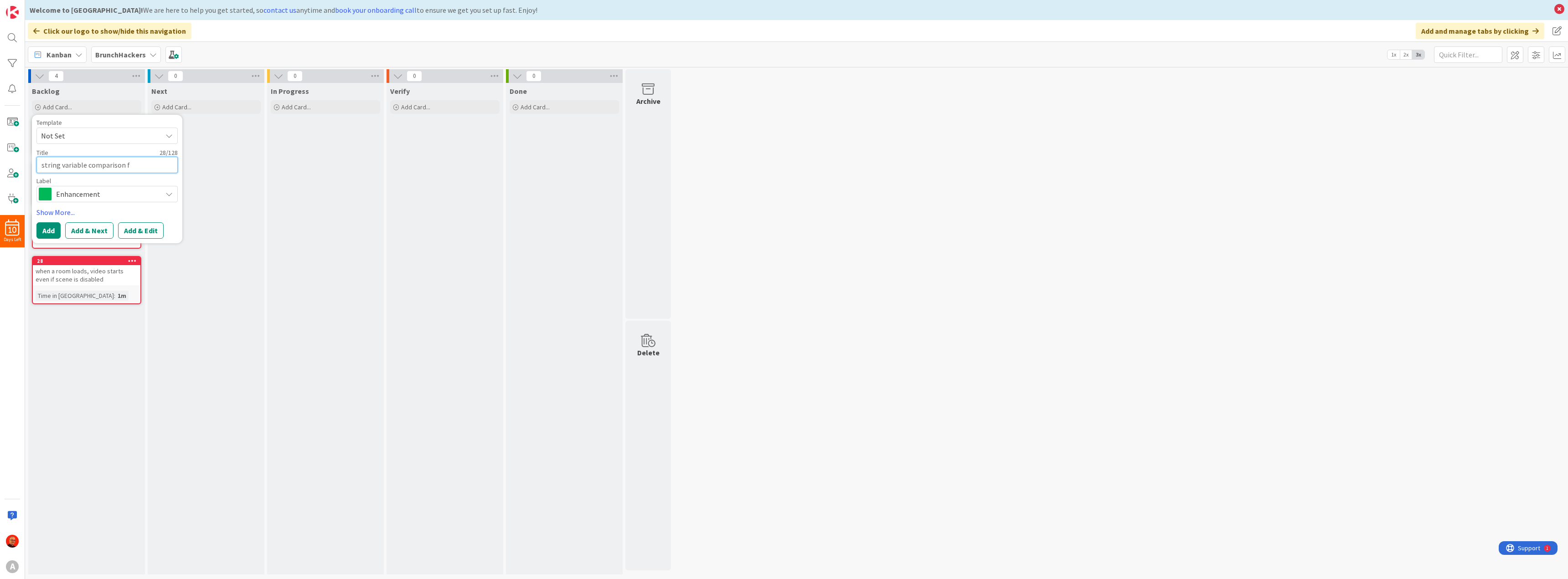
type textarea "string variable comparison fa"
type textarea "x"
type textarea "string variable comparison fai"
type textarea "x"
type textarea "string variable comparison fail"
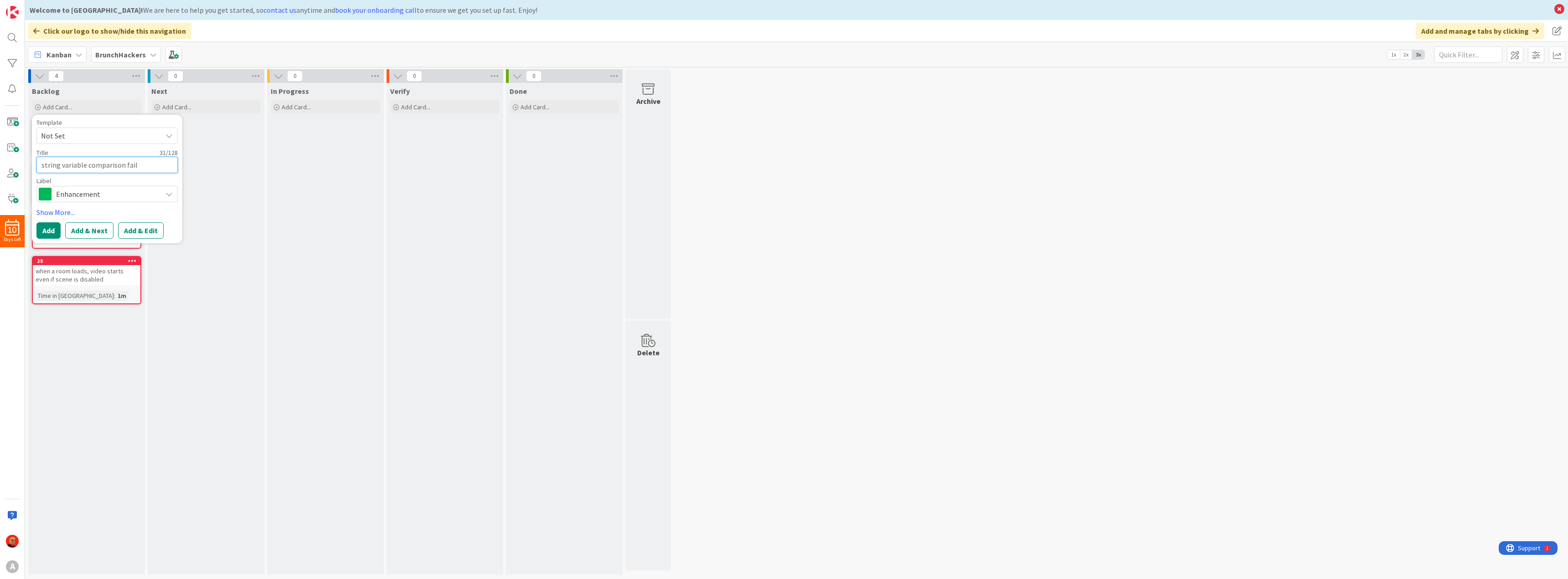
type textarea "x"
type textarea "string variable comparison fails"
type textarea "x"
type textarea "string variable comparison fails"
type textarea "x"
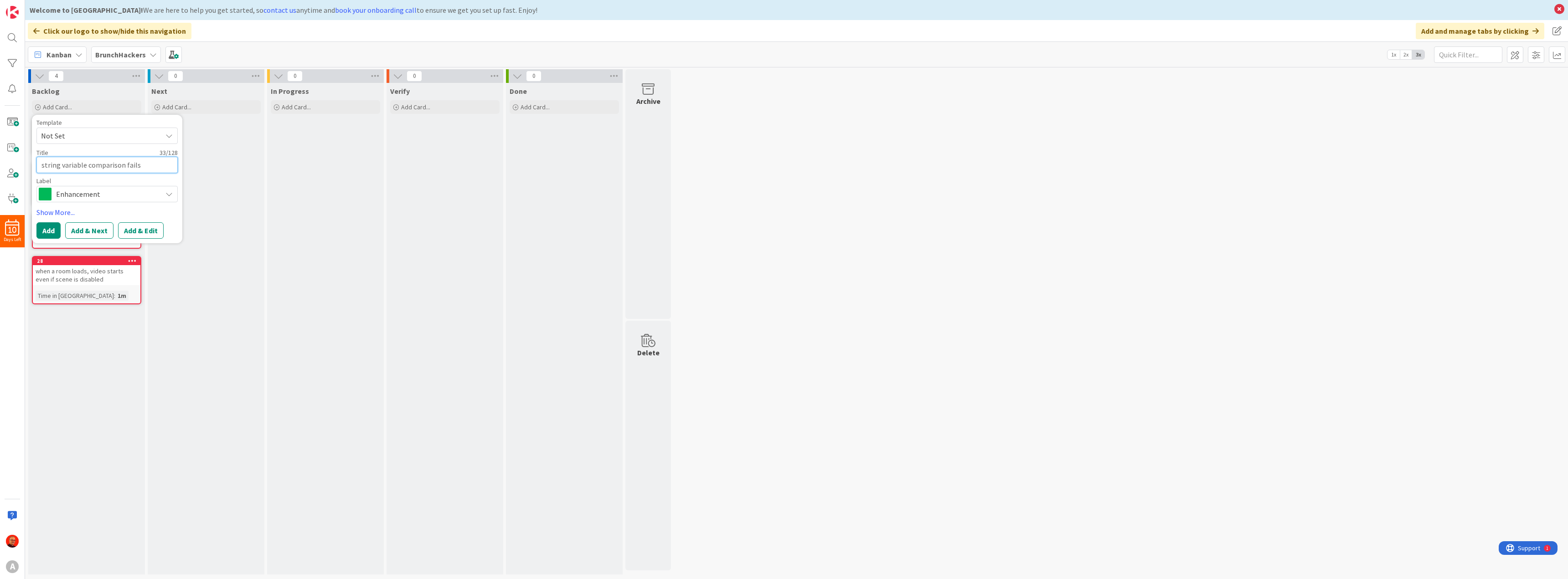
type textarea "string variable comparison fails d"
type textarea "x"
type textarea "string variable comparison fails du"
type textarea "x"
type textarea "string variable comparison fails due"
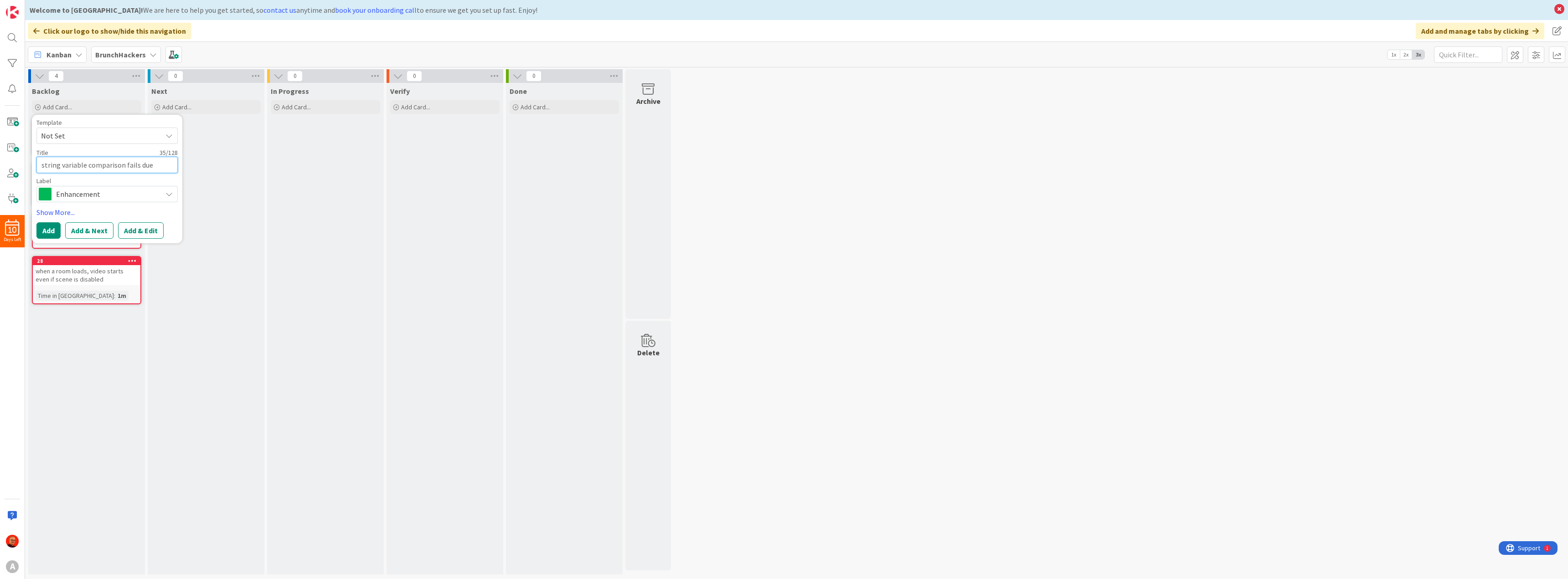
type textarea "x"
type textarea "string variable comparison fails dued"
type textarea "x"
type textarea "string variable comparison fails dued"
type textarea "x"
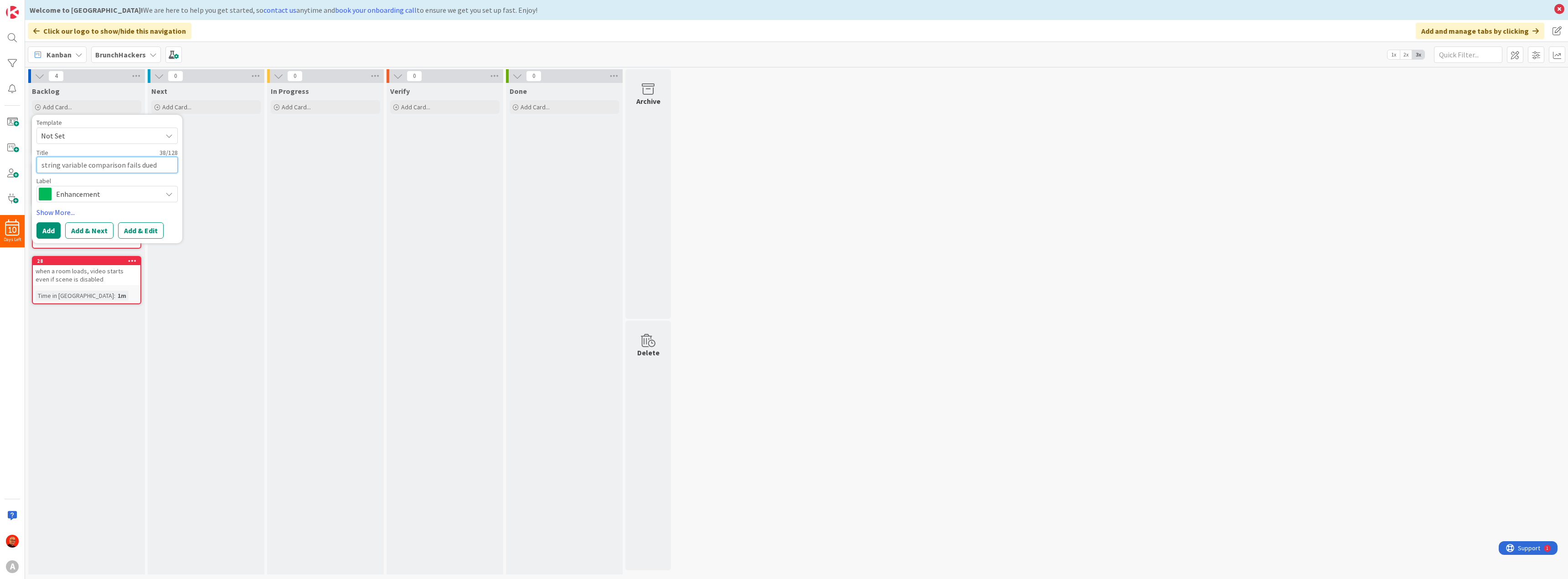
type textarea "string variable comparison fails dued t"
type textarea "x"
type textarea "string variable comparison fails dued to"
type textarea "x"
type textarea "string variable comparison fails dued t"
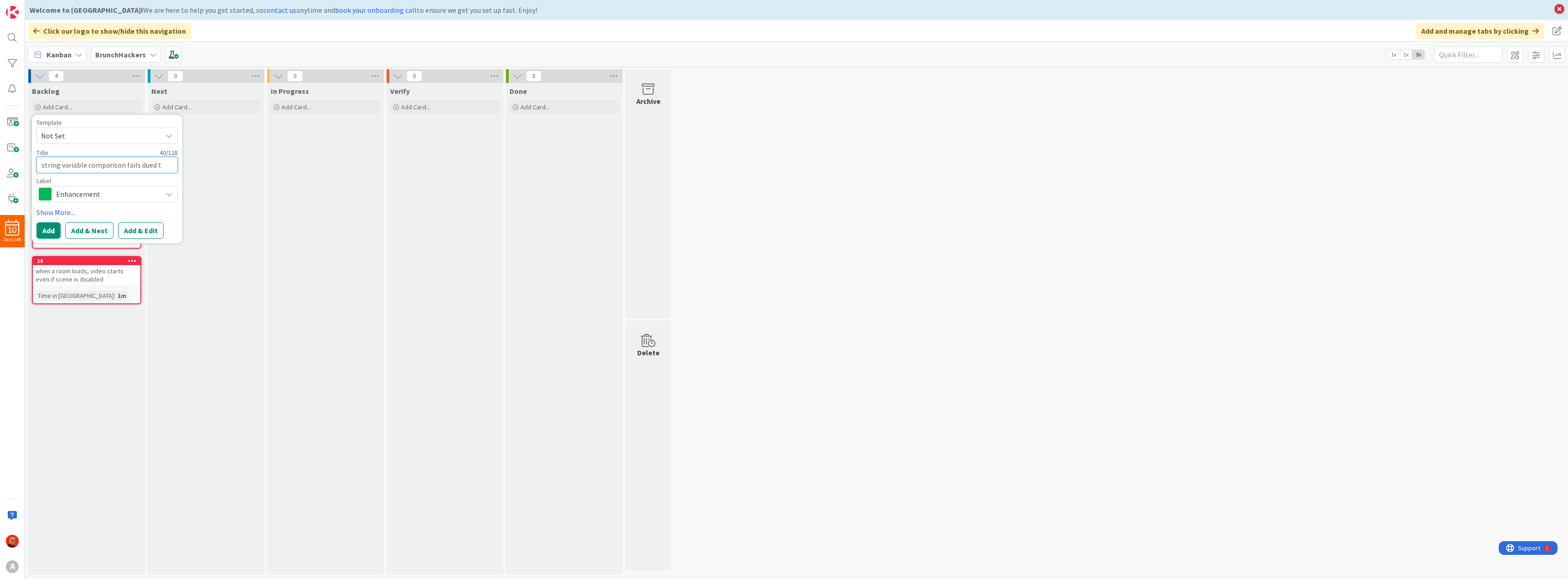
type textarea "x"
type textarea "string variable comparison fails dued"
type textarea "x"
type textarea "string variable comparison fails dued"
type textarea "x"
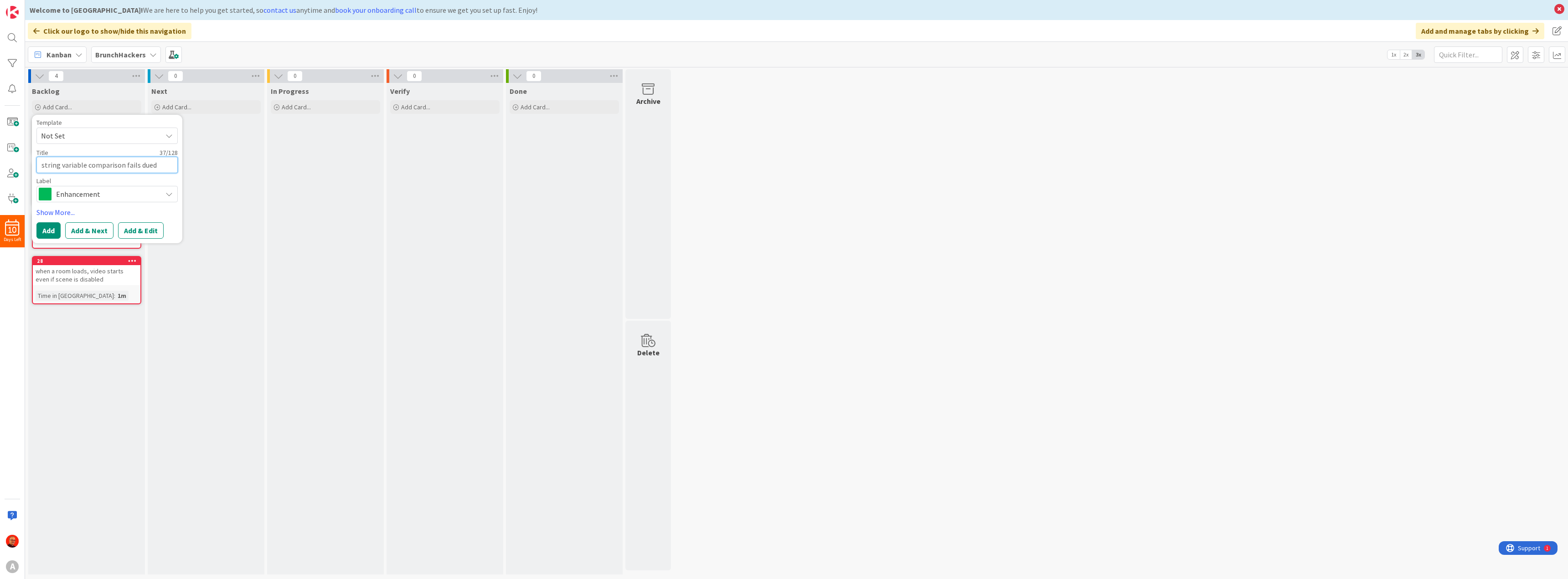
type textarea "string variable comparison fails dued"
type textarea "x"
type textarea "string variable comparison fails dued"
type textarea "x"
type textarea "string variable comparison fails due"
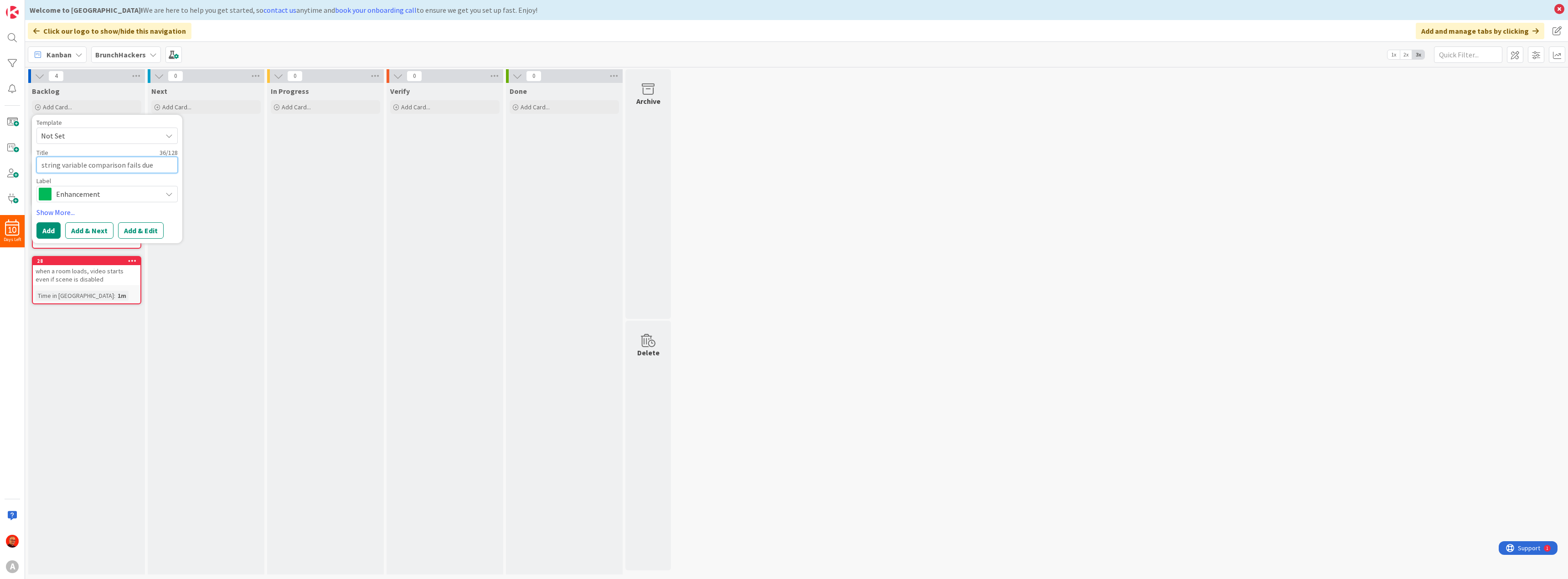
type textarea "x"
type textarea "string variable comparison fails due"
type textarea "x"
type textarea "string variable comparison fails due t"
type textarea "x"
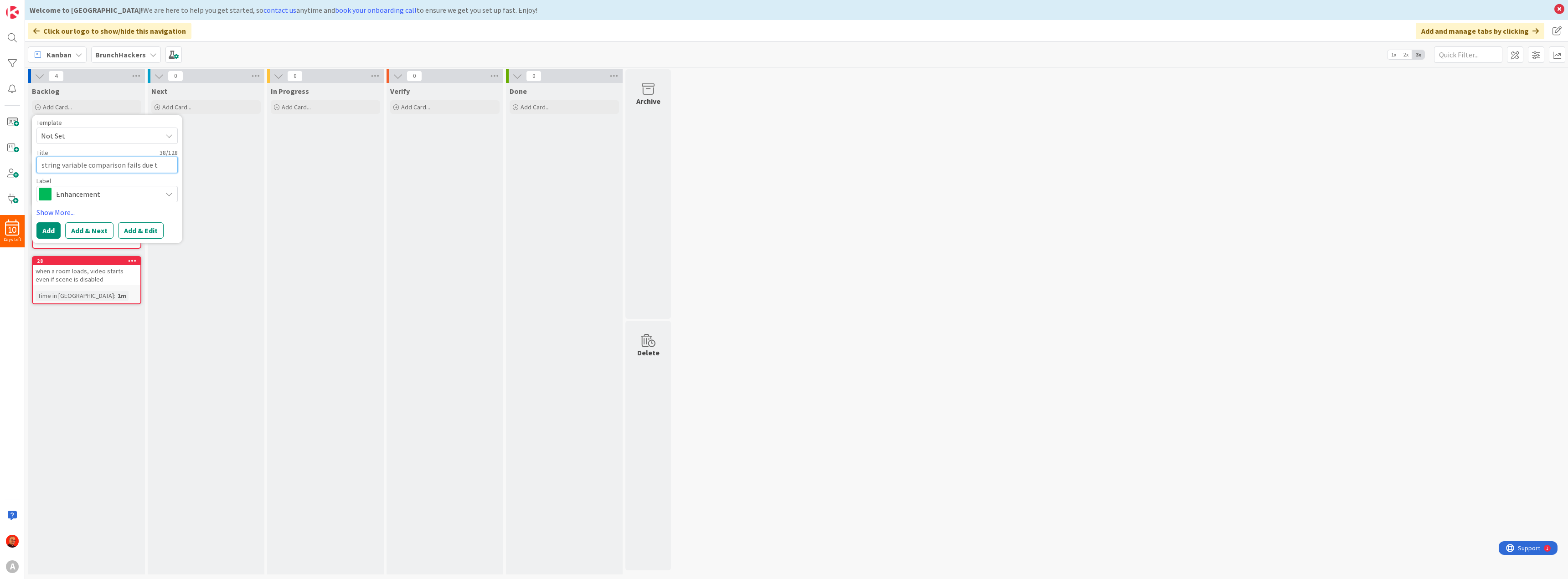
type textarea "string variable comparison fails due to"
type textarea "x"
type textarea "string variable comparison fails due to"
type textarea "x"
type textarea "string variable comparison fails due to d"
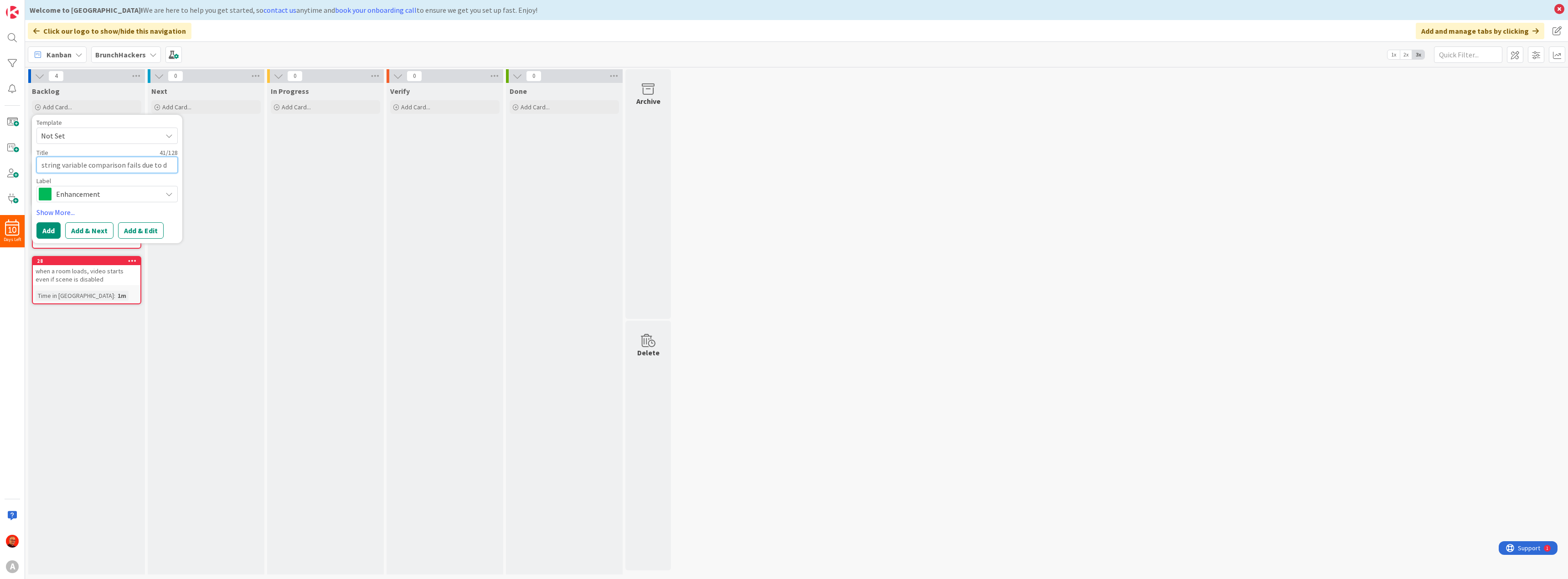
type textarea "x"
type textarea "string variable comparison fails due to do"
type textarea "x"
type textarea "string variable comparison fails due to dou"
type textarea "x"
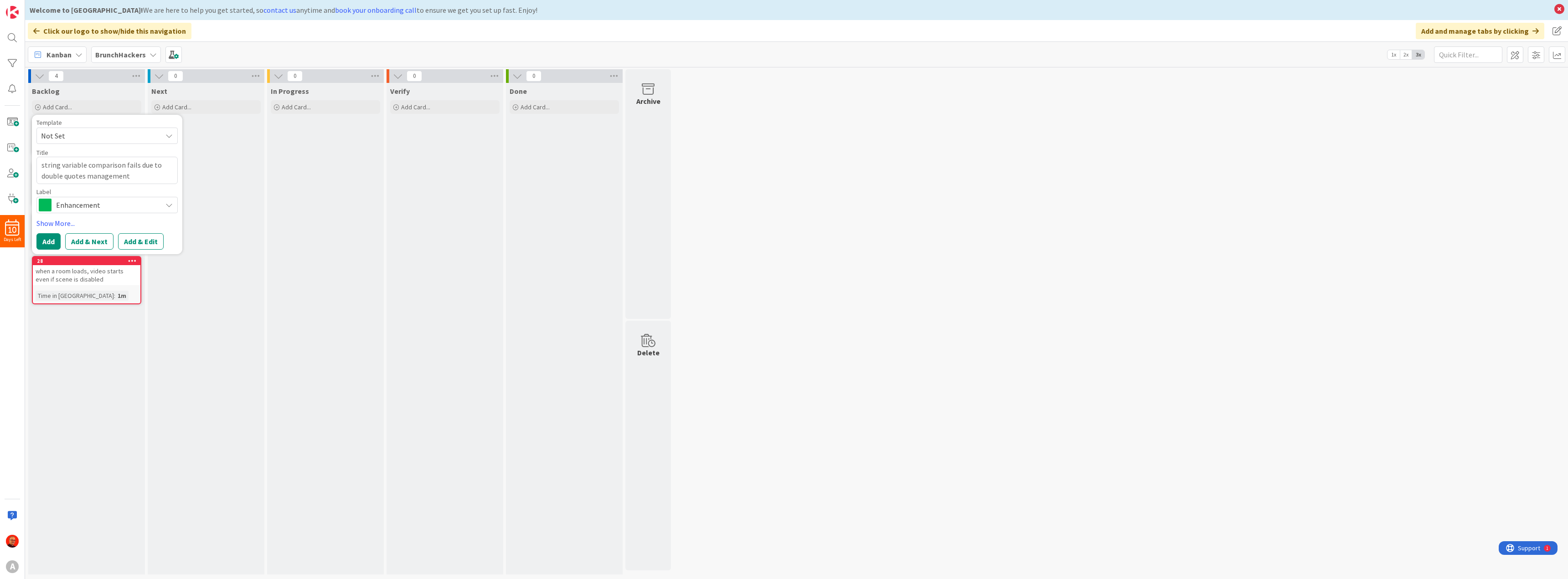
click at [112, 201] on span "Enhancement" at bounding box center [106, 205] width 101 height 13
click at [94, 244] on span "Issue" at bounding box center [126, 243] width 111 height 14
click at [94, 244] on button "Add & Next" at bounding box center [89, 242] width 48 height 16
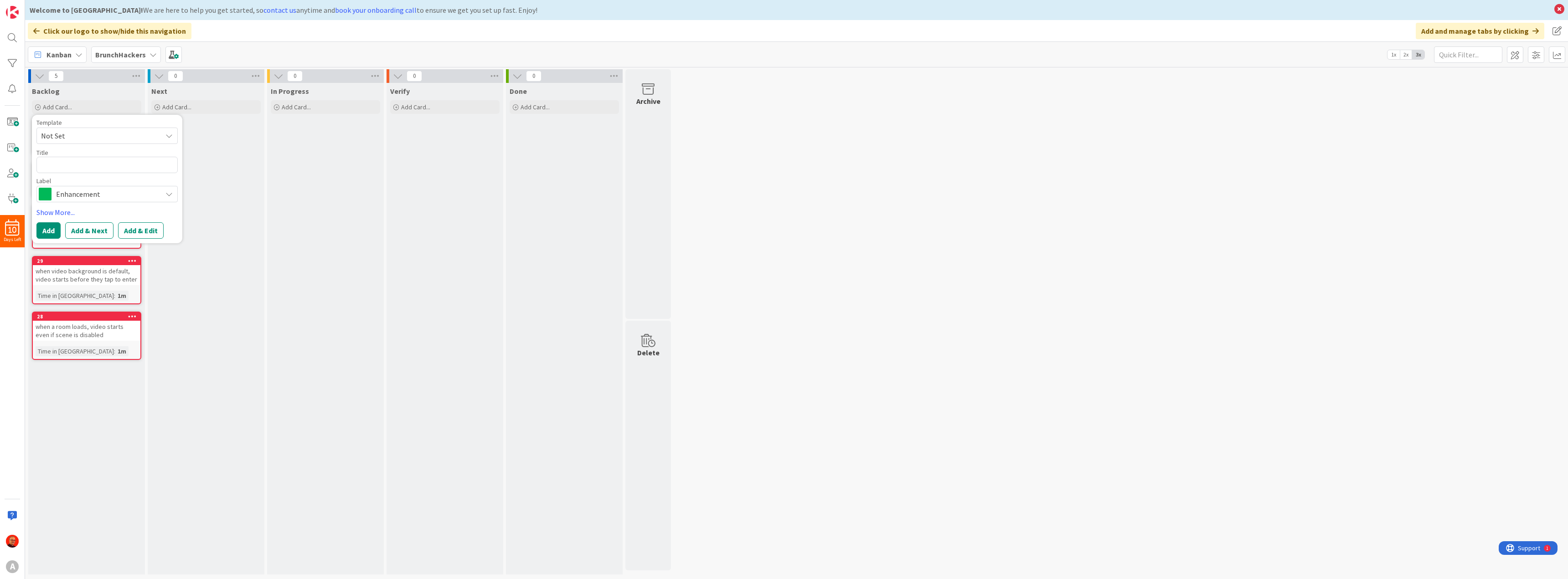
click at [154, 197] on span "Enhancement" at bounding box center [106, 194] width 101 height 13
click at [52, 165] on textarea at bounding box center [107, 165] width 141 height 16
paste textarea "chat visible for organizer but not for other users."
click at [115, 165] on textarea "chat visible for organizer but not for other users." at bounding box center [107, 171] width 141 height 28
click at [54, 241] on button "Add" at bounding box center [48, 242] width 24 height 16
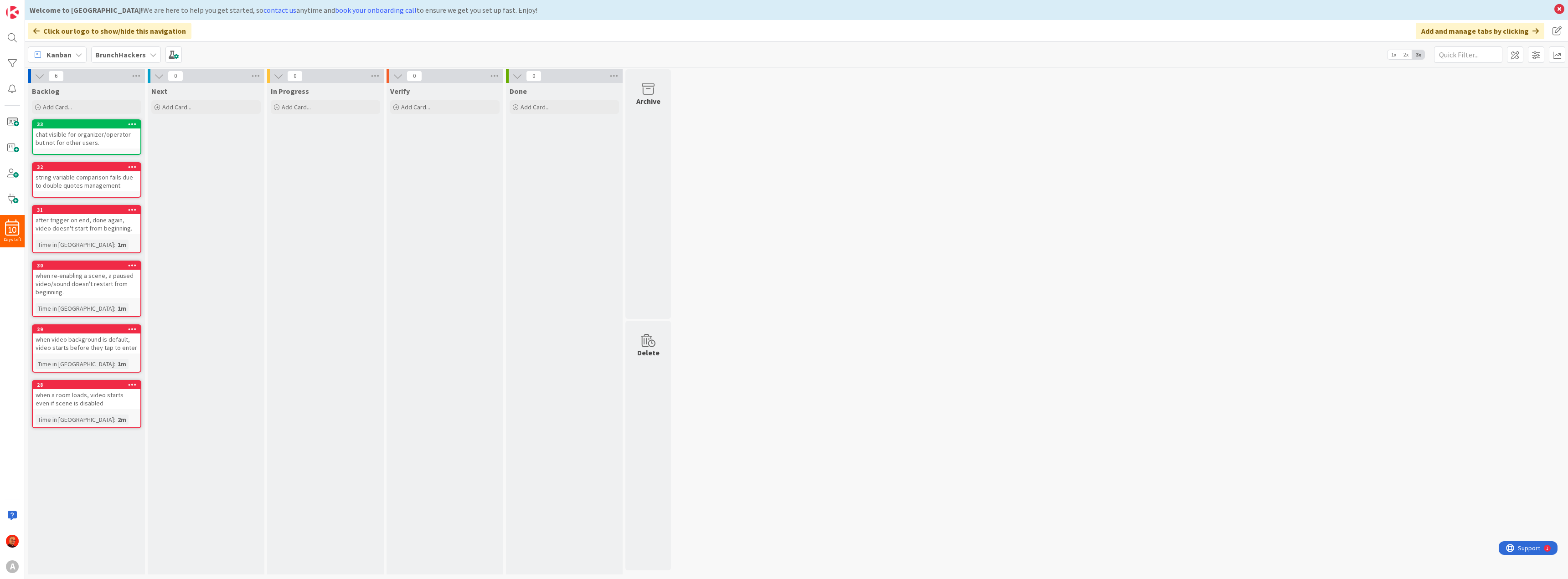
click at [769, 171] on div "6 Backlog Add Card... Template Not Set Title 0 / 128 Label Enhancement Enhancem…" at bounding box center [797, 324] width 1539 height 510
click at [1512, 55] on span at bounding box center [1515, 55] width 16 height 16
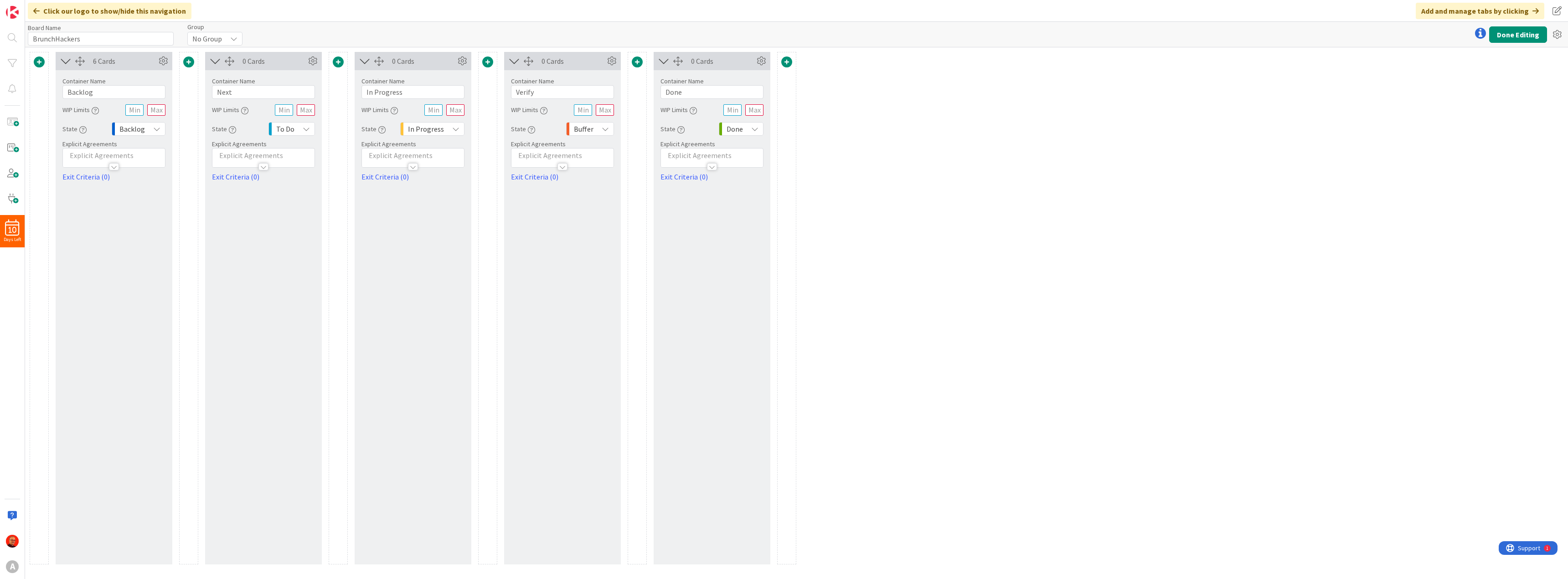
click at [36, 60] on span at bounding box center [39, 62] width 11 height 11
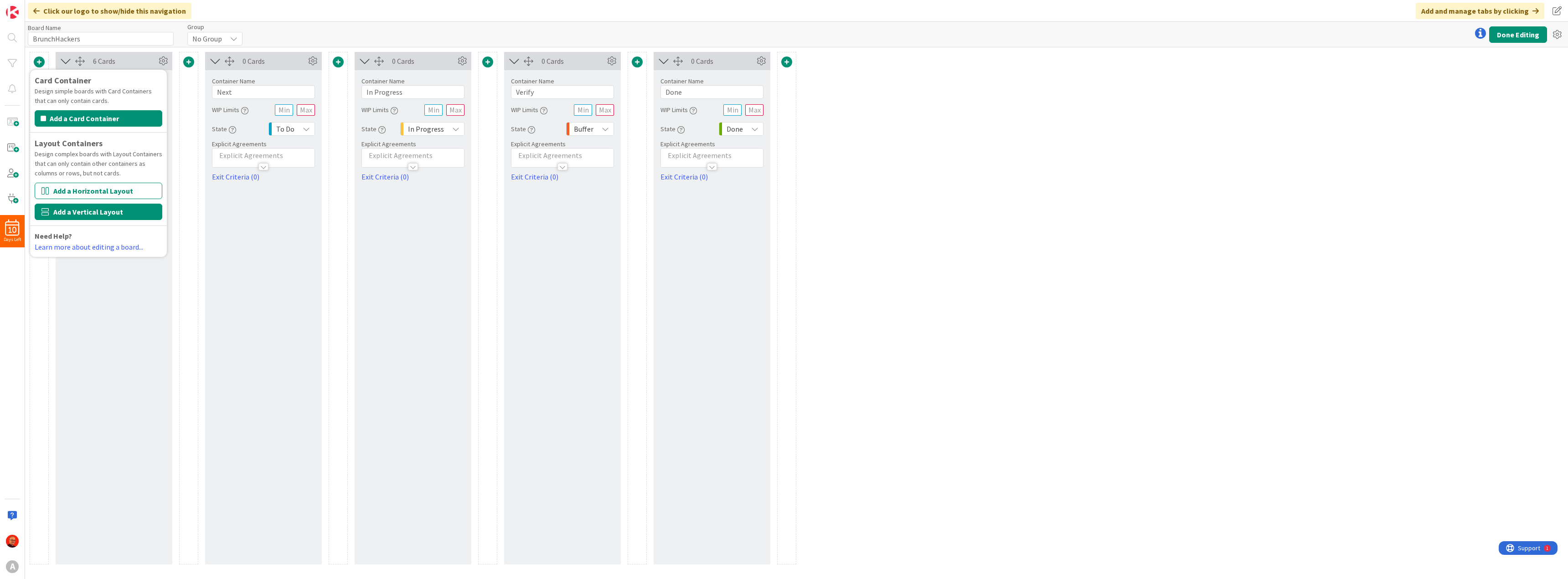
click at [102, 213] on button "Add a Vertical Layout" at bounding box center [98, 212] width 128 height 16
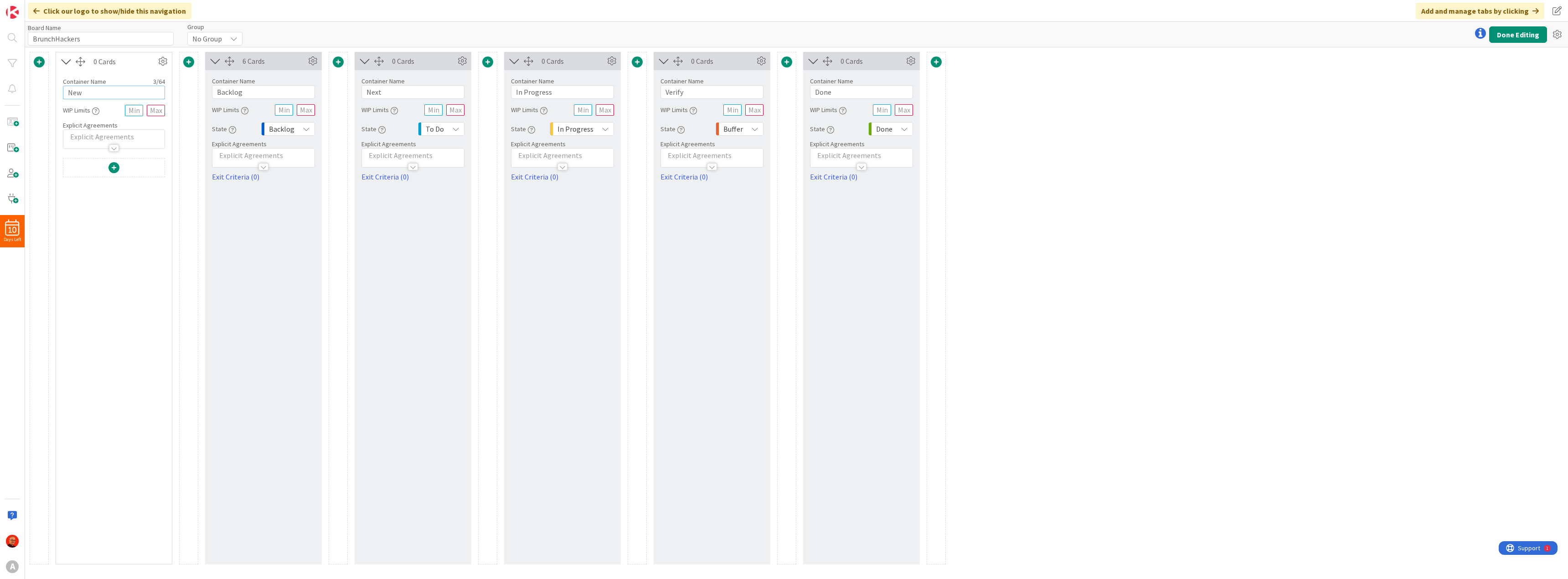
drag, startPoint x: 91, startPoint y: 92, endPoint x: 28, endPoint y: 82, distance: 63.8
click at [28, 82] on div "Card Container Design simple boards with Card Containers that can only contain …" at bounding box center [487, 308] width 925 height 522
click at [112, 168] on span at bounding box center [114, 167] width 11 height 11
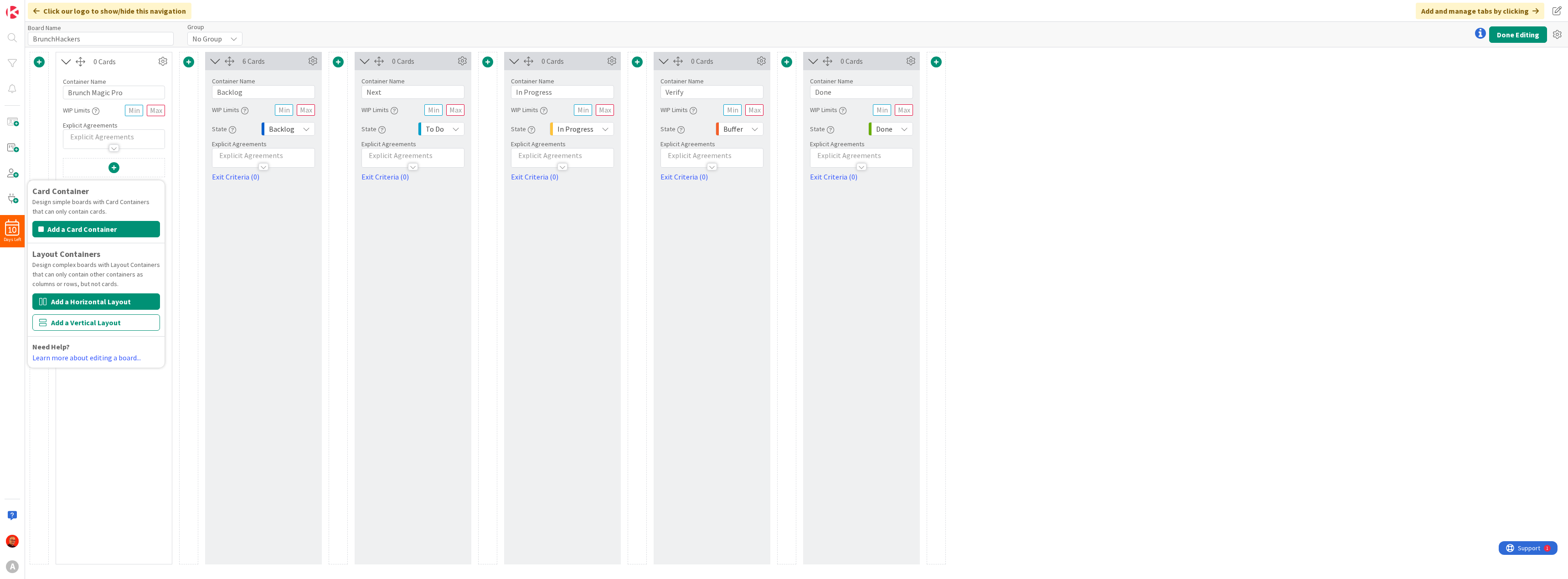
click at [75, 301] on button "Add a Horizontal Layout" at bounding box center [96, 301] width 128 height 16
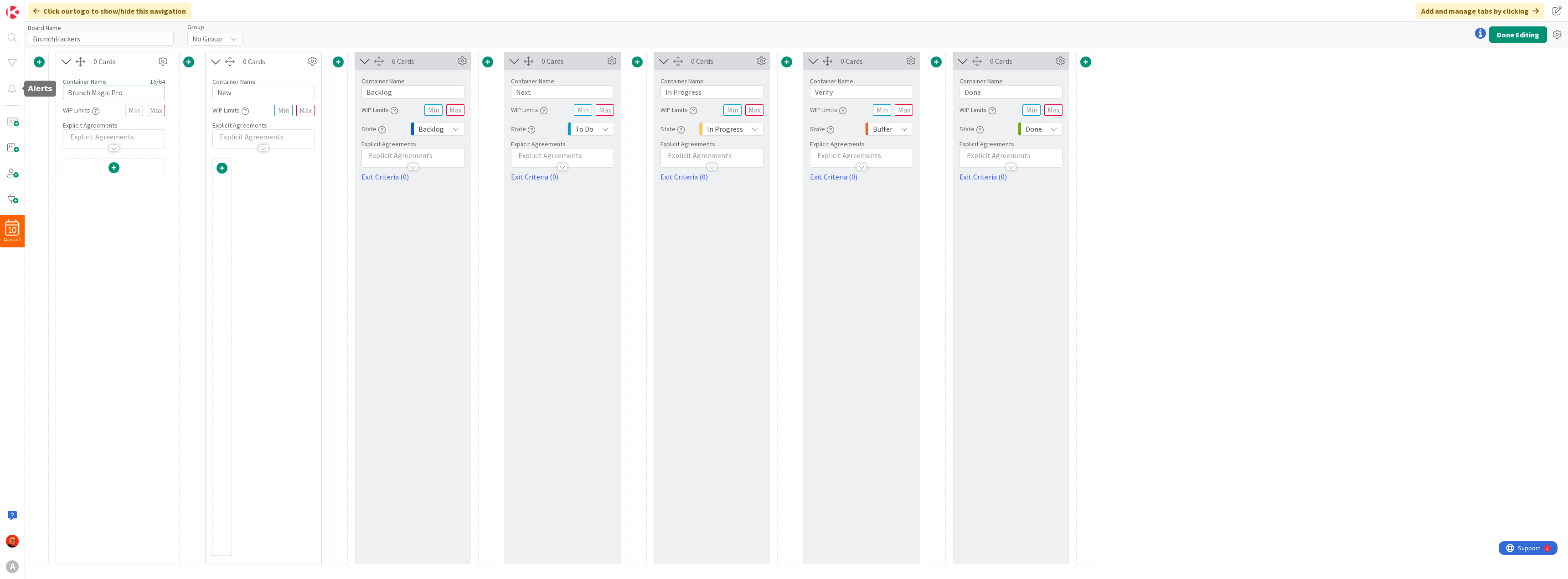
drag, startPoint x: 129, startPoint y: 90, endPoint x: -14, endPoint y: 85, distance: 143.1
click at [0, 85] on html "10 Days Left A Click our logo to show/hide this navigation Add and manage tabs …" at bounding box center [784, 290] width 1568 height 579
drag, startPoint x: 238, startPoint y: 94, endPoint x: 193, endPoint y: 91, distance: 45.1
click at [193, 91] on div "Card Container Design simple boards with Card Containers that can only contain …" at bounding box center [562, 308] width 1065 height 512
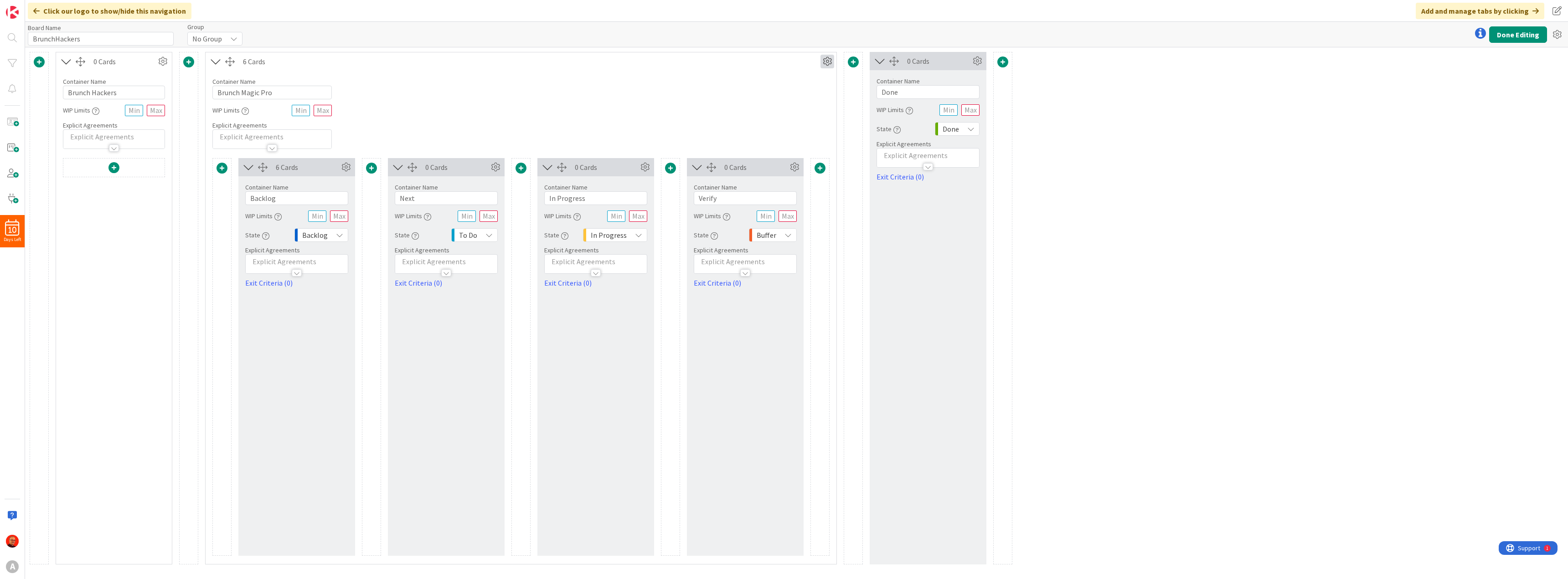
click at [827, 67] on icon at bounding box center [827, 62] width 14 height 14
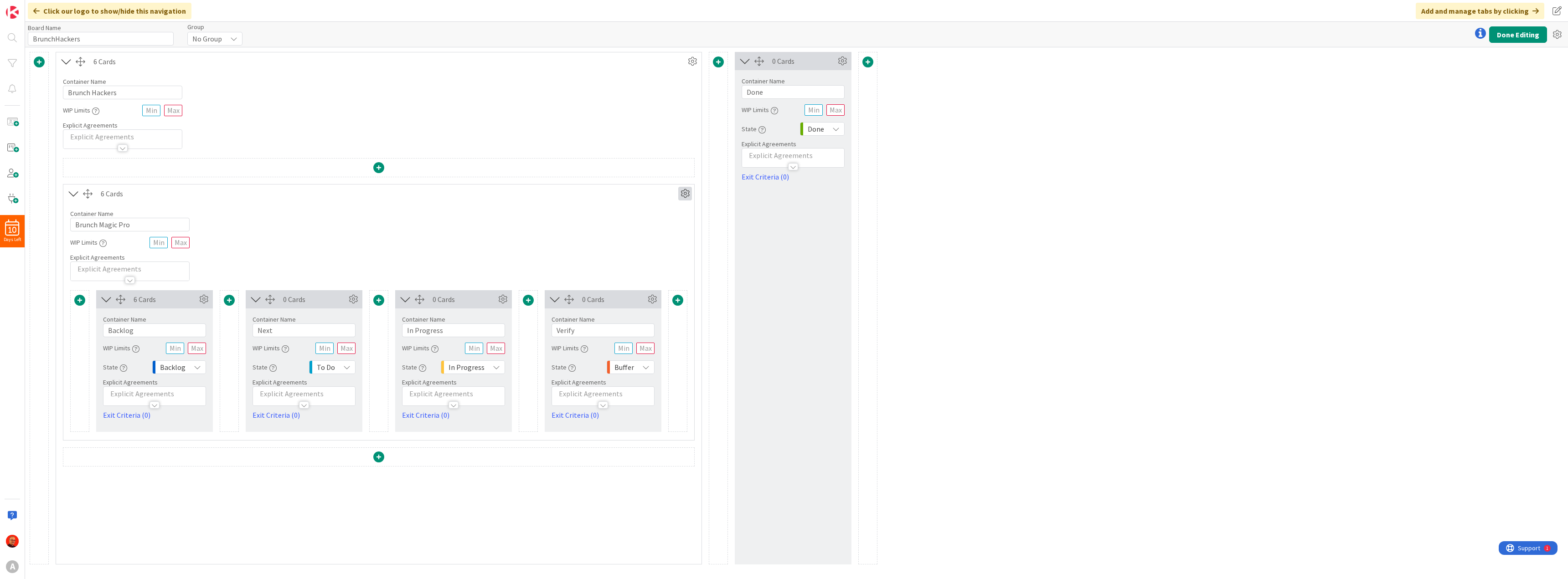
click at [686, 195] on icon at bounding box center [685, 194] width 14 height 14
click at [618, 254] on link "Duplicate this Container" at bounding box center [631, 257] width 123 height 13
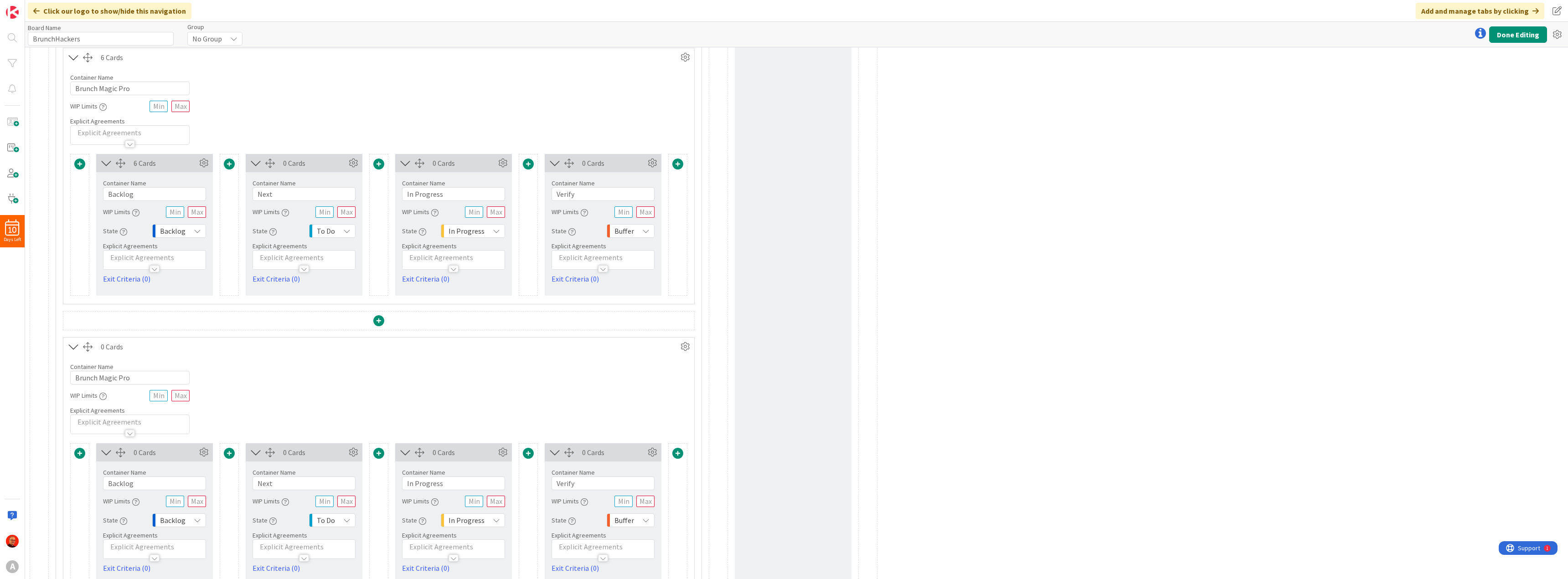
scroll to position [137, 0]
drag, startPoint x: 144, startPoint y: 380, endPoint x: 74, endPoint y: 372, distance: 70.5
click at [74, 372] on input "Brunch Magic Pro" at bounding box center [130, 377] width 119 height 14
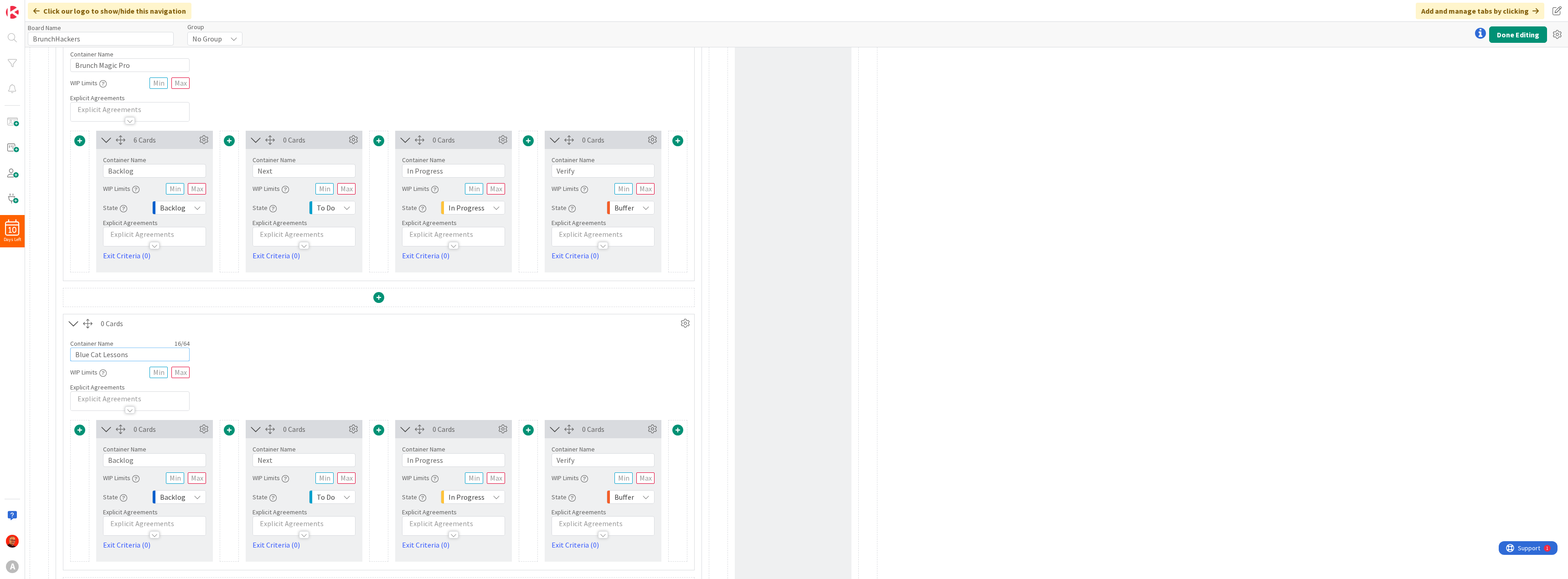
scroll to position [182, 0]
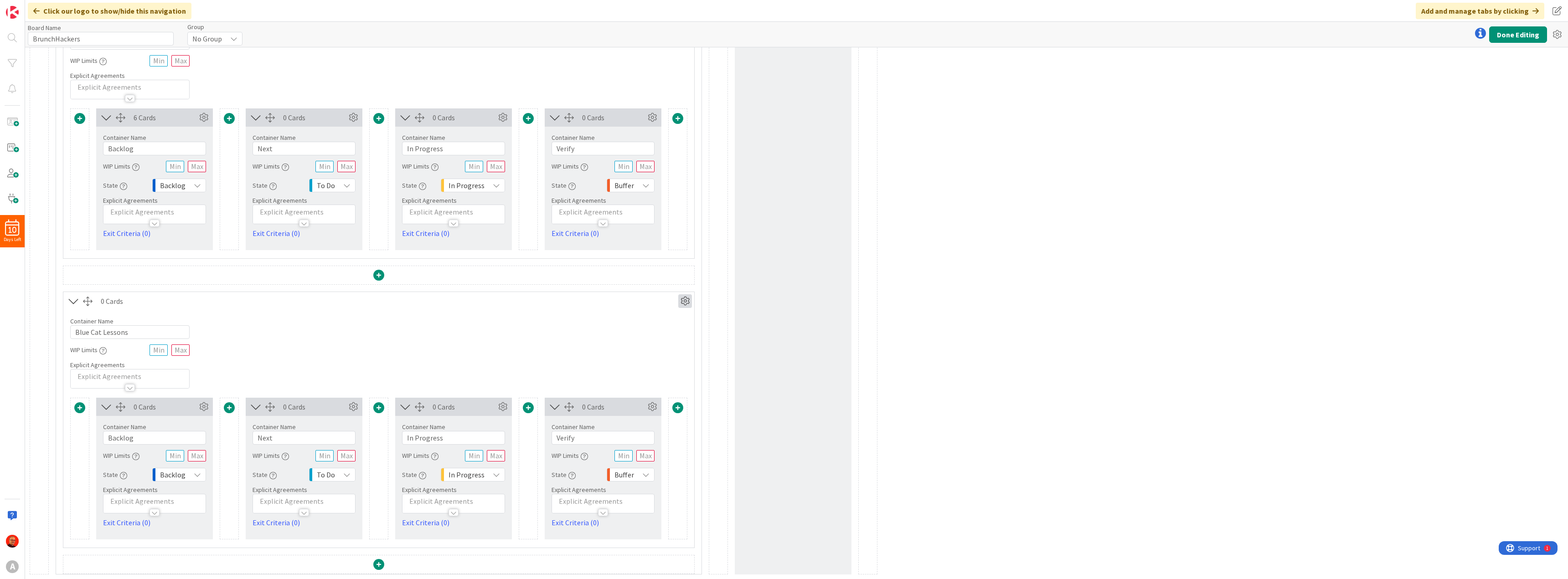
click at [685, 305] on icon at bounding box center [685, 301] width 14 height 14
click at [623, 379] on span "Delete this Container" at bounding box center [618, 379] width 67 height 13
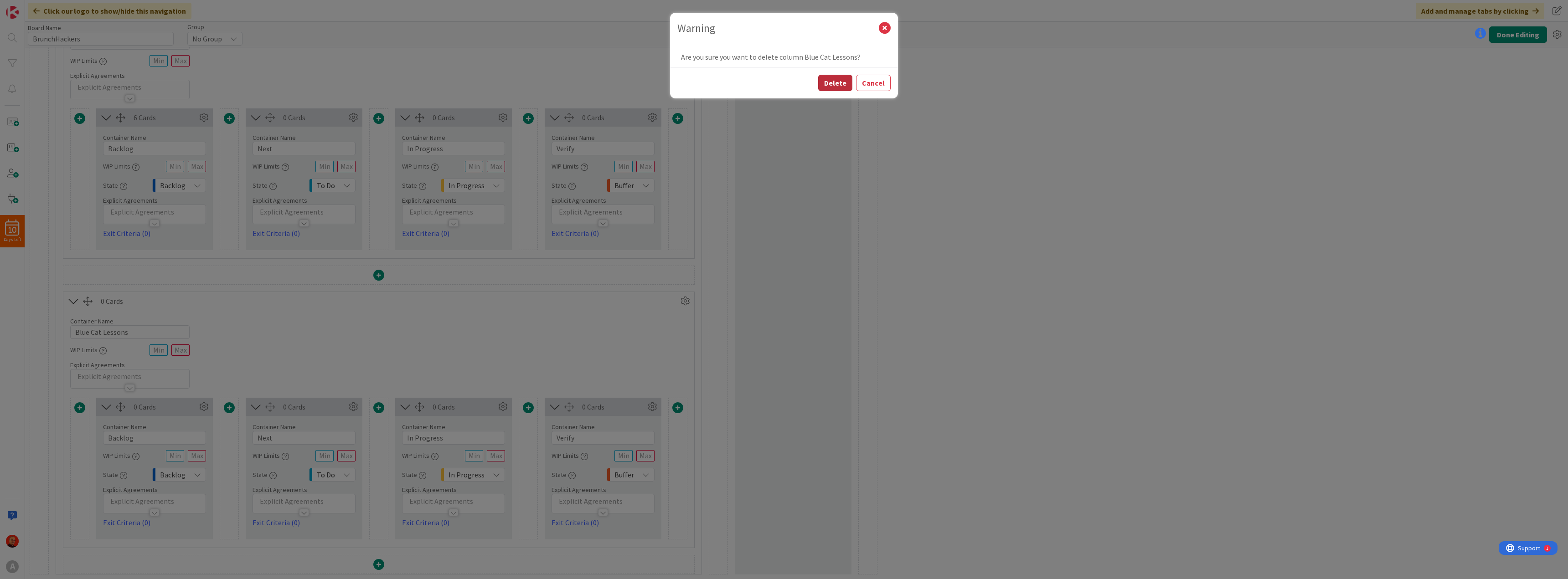
click at [837, 84] on button "Delete" at bounding box center [835, 83] width 34 height 16
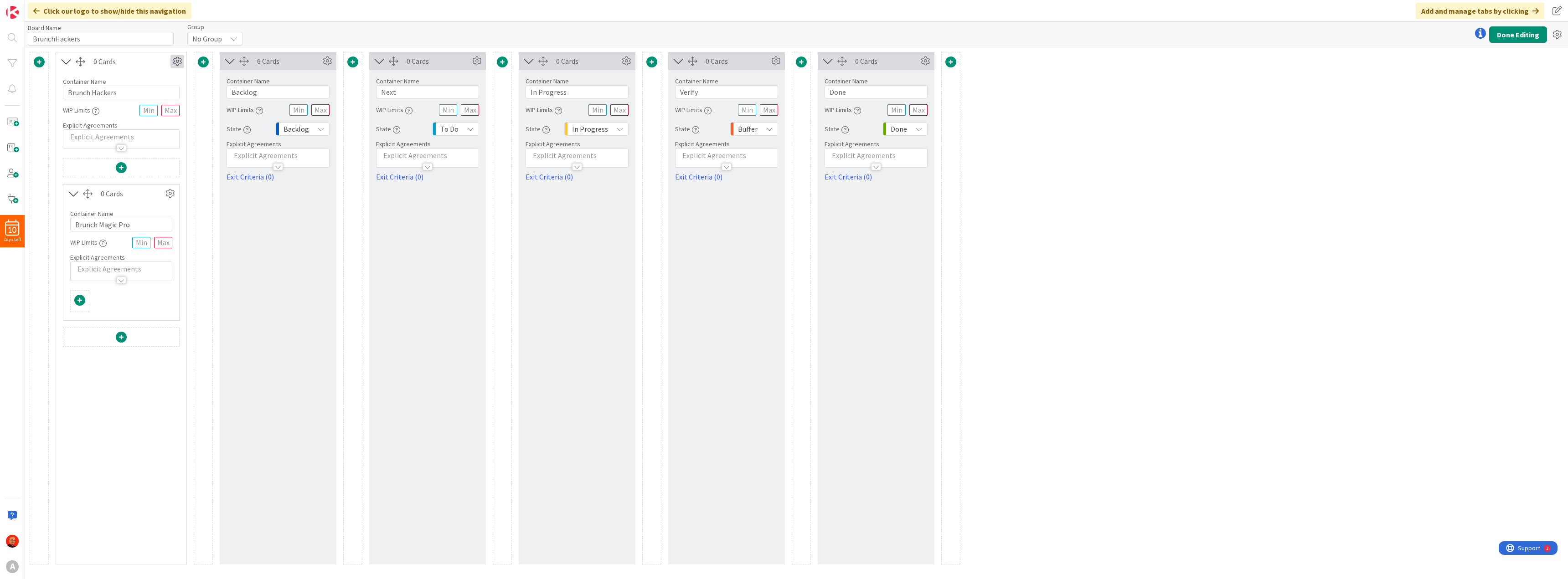
click at [173, 61] on icon at bounding box center [177, 62] width 14 height 14
click at [112, 141] on span "Delete this Container" at bounding box center [110, 139] width 67 height 13
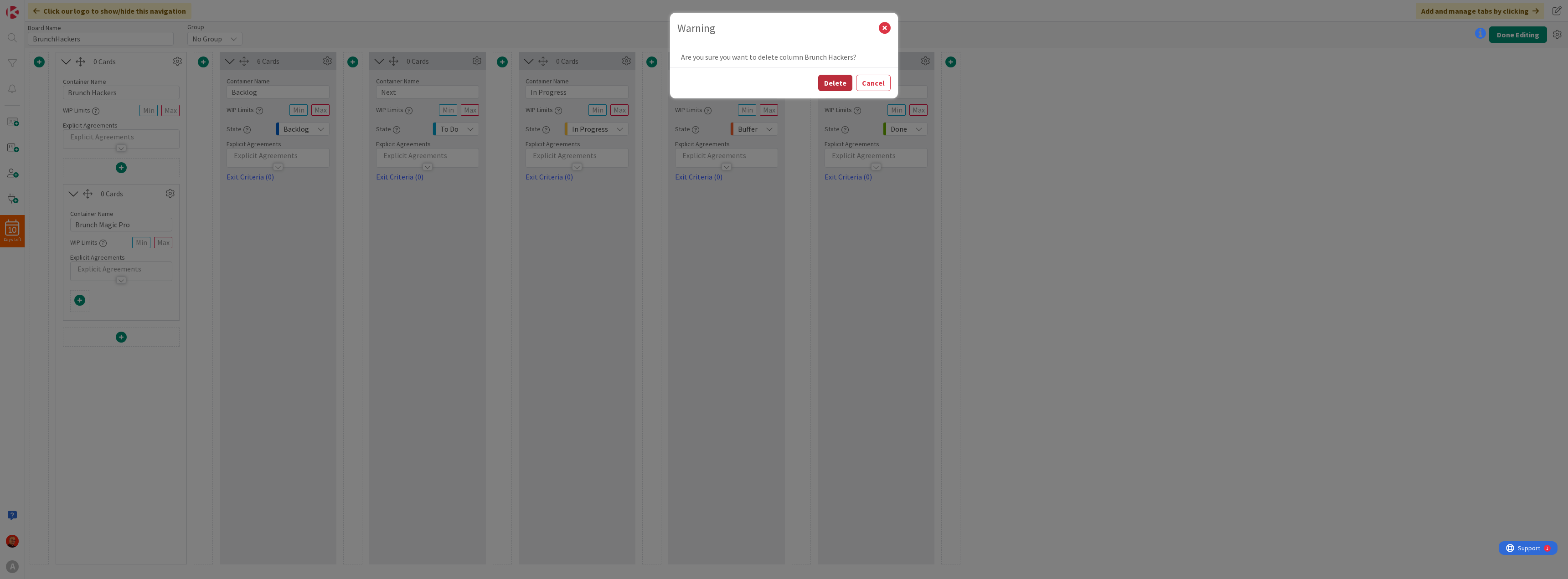
click at [832, 80] on button "Delete" at bounding box center [835, 83] width 34 height 16
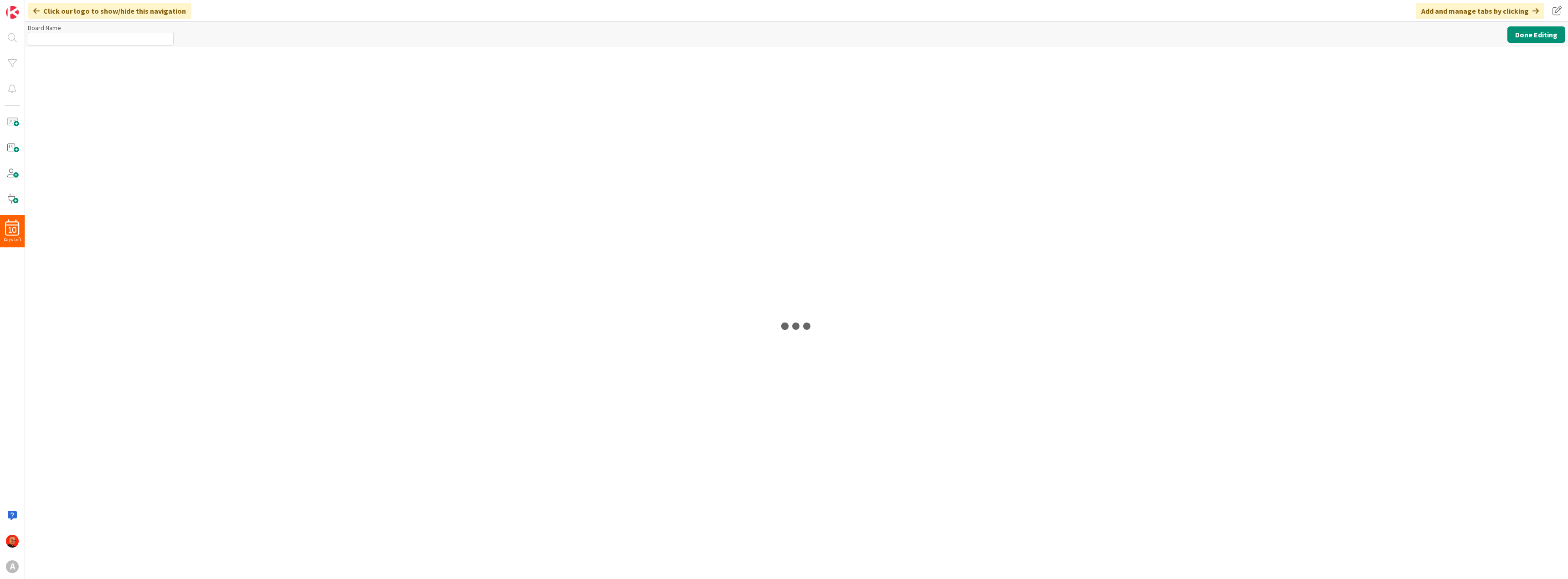
type input "BrunchHackers"
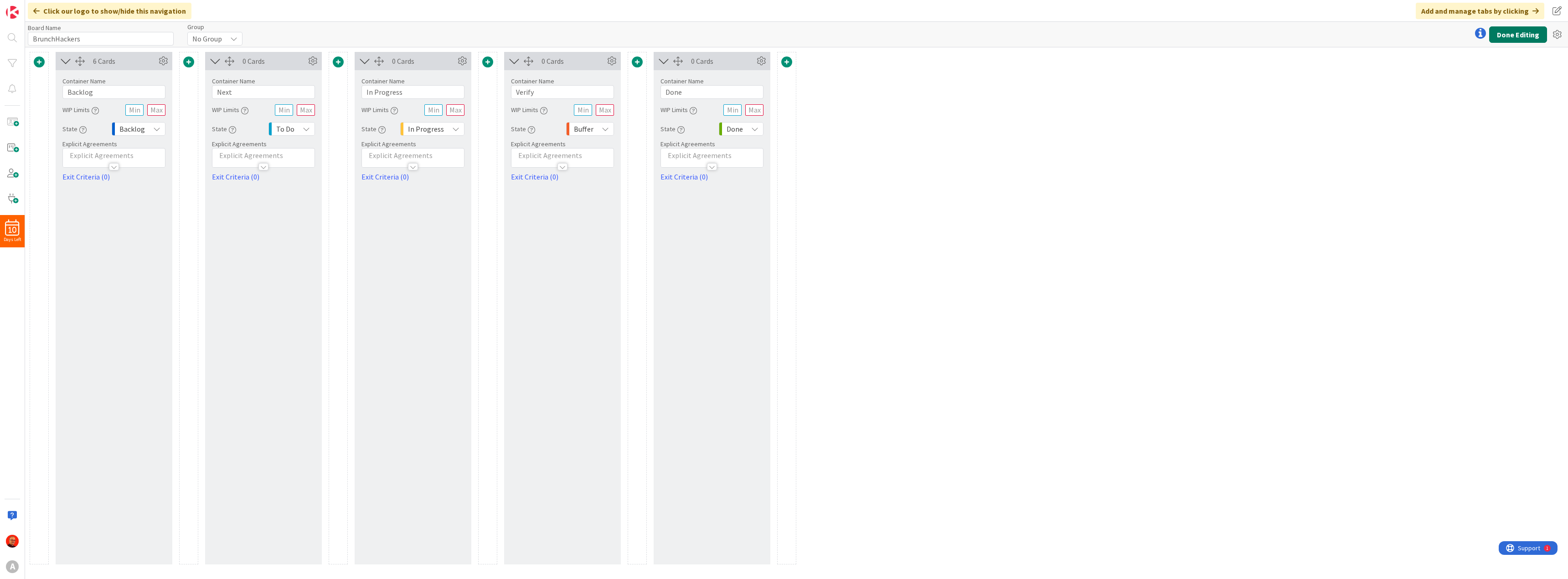
click at [1517, 39] on button "Done Editing" at bounding box center [1518, 35] width 58 height 16
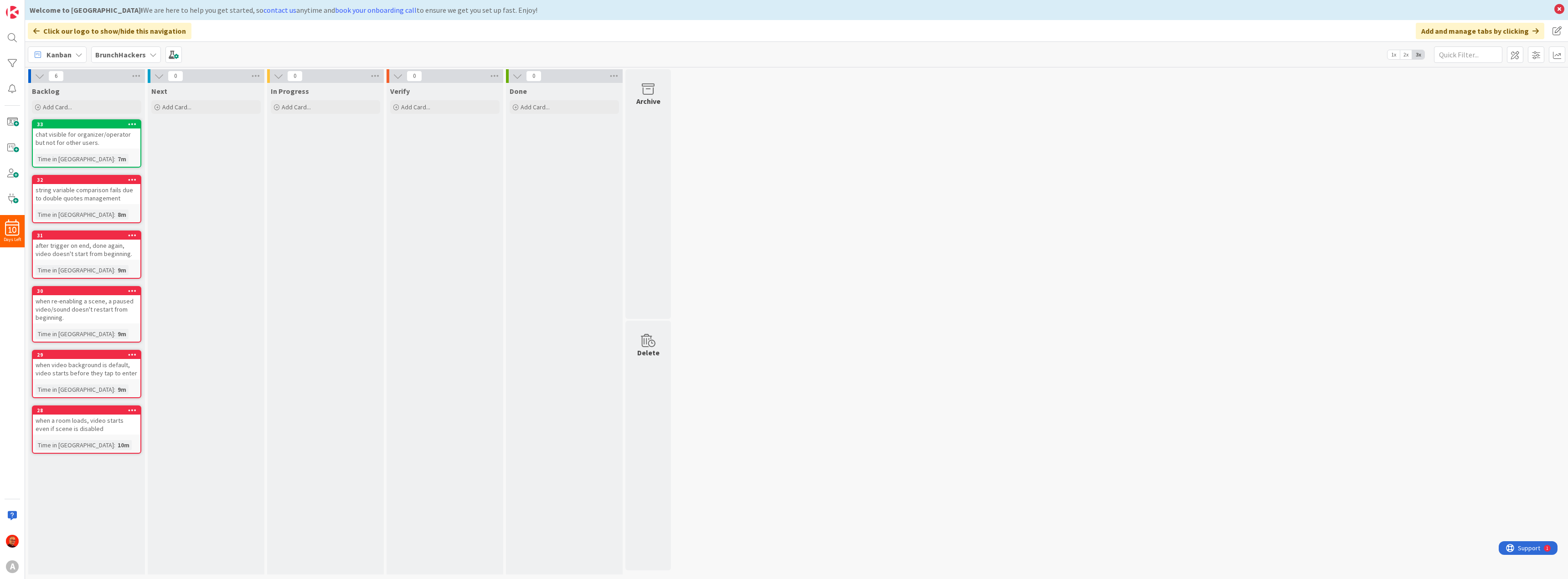
click at [138, 56] on b "BrunchHackers" at bounding box center [121, 55] width 51 height 9
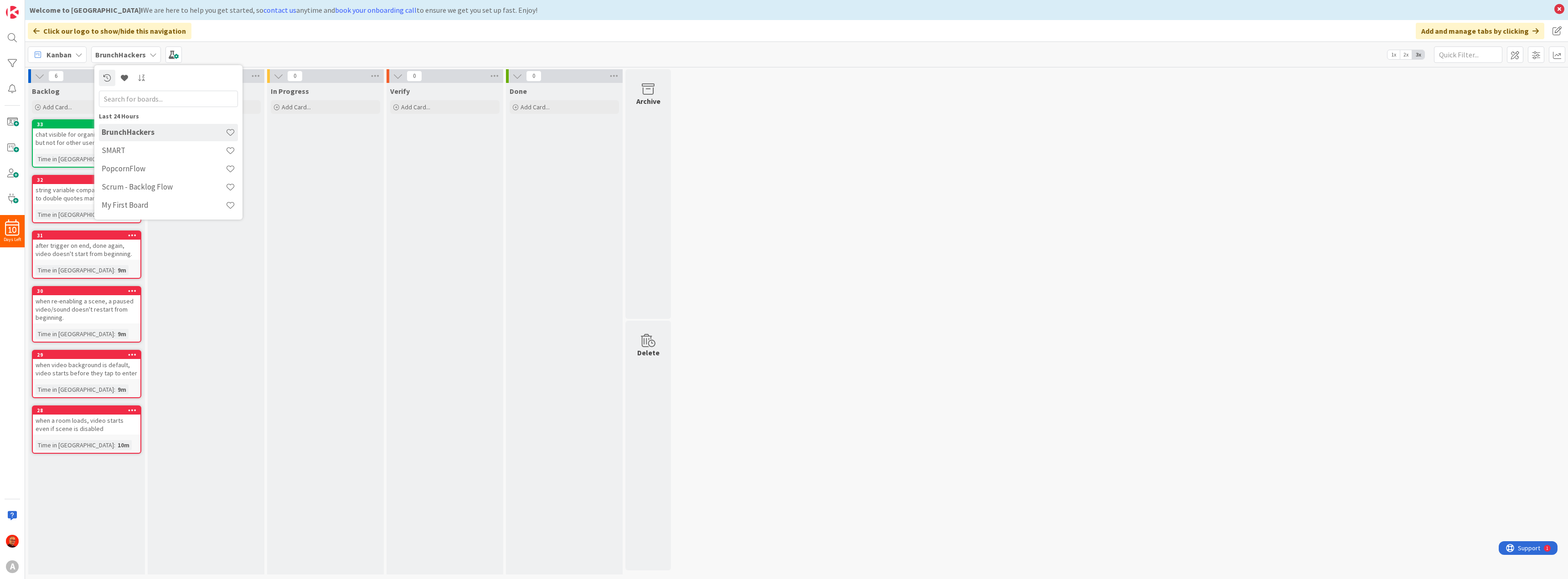
click at [232, 46] on div "Kanban BrunchHackers Last 24 Hours BrunchHackers SMART PopcornFlow Scrum - Back…" at bounding box center [797, 55] width 1543 height 25
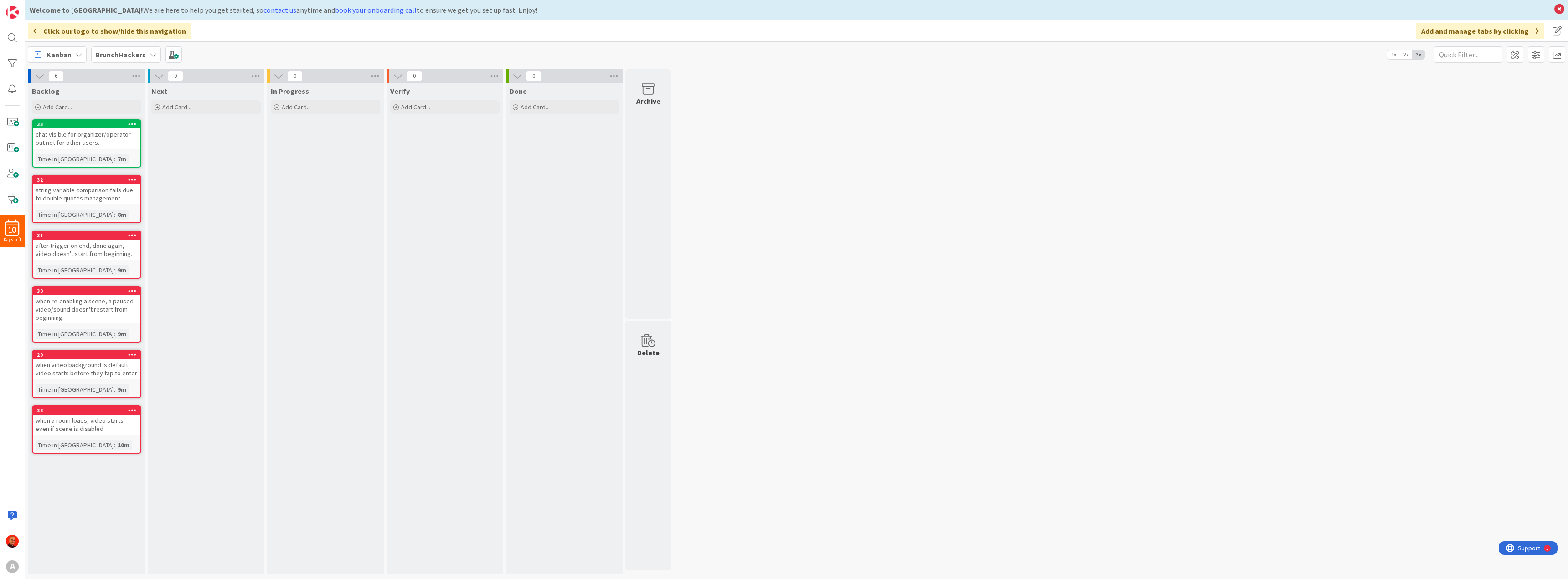
click at [40, 77] on icon at bounding box center [40, 76] width 10 height 10
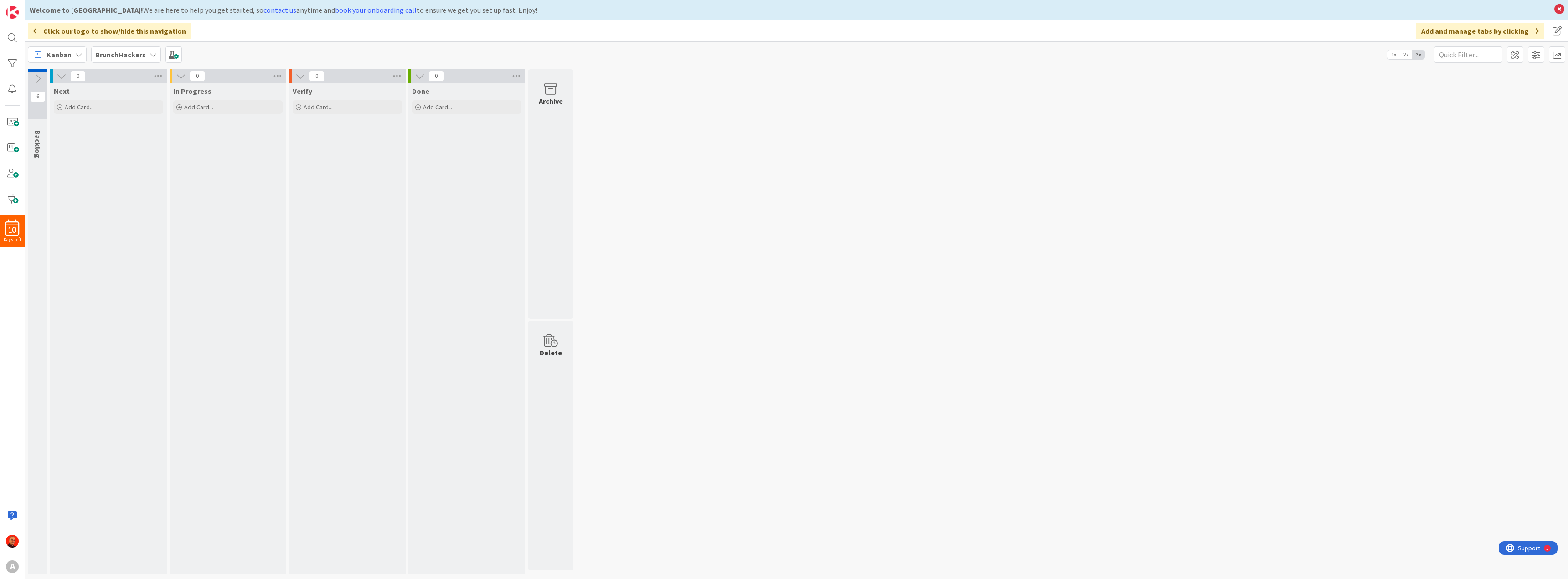
click at [36, 73] on button at bounding box center [38, 79] width 19 height 14
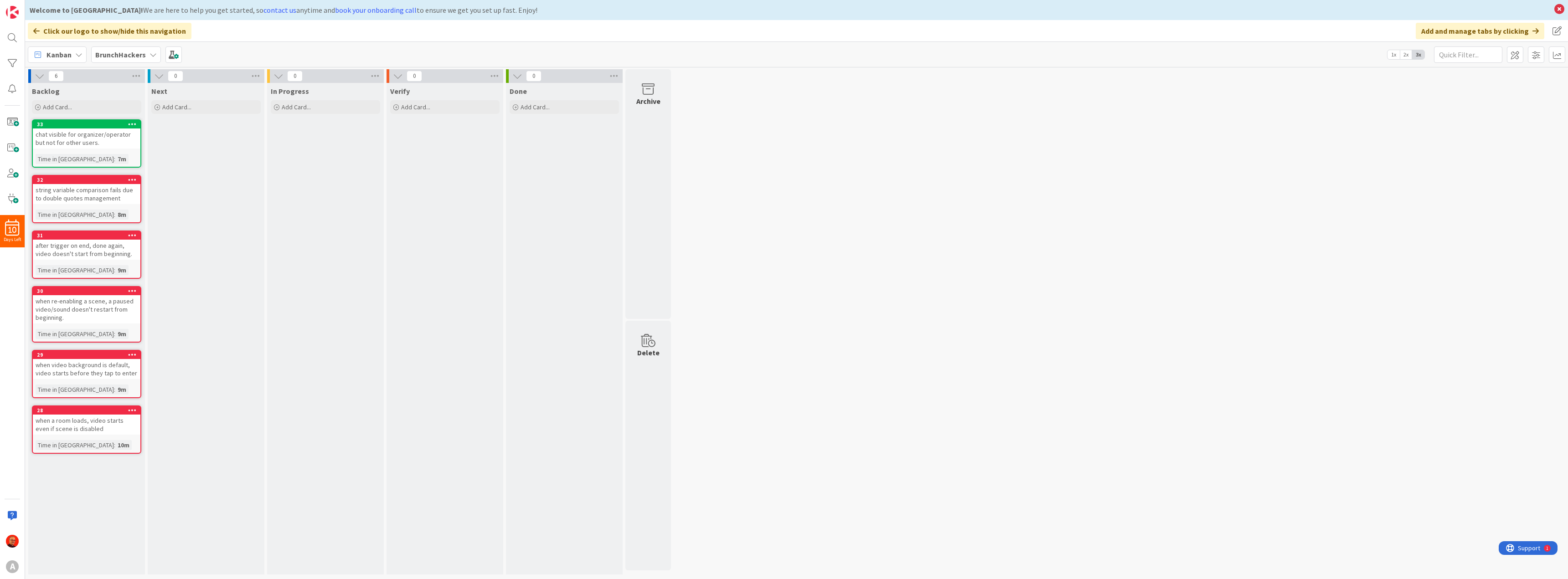
click at [82, 54] on icon at bounding box center [79, 55] width 8 height 8
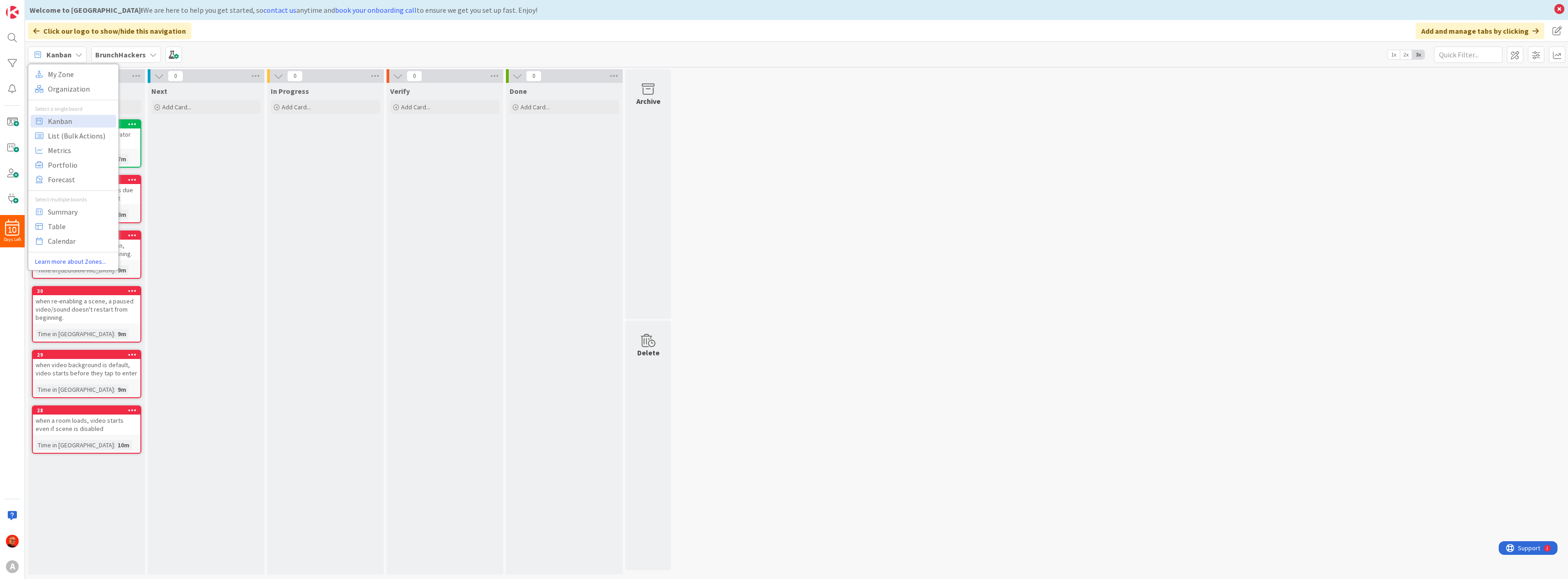
click at [79, 54] on icon at bounding box center [79, 55] width 8 height 8
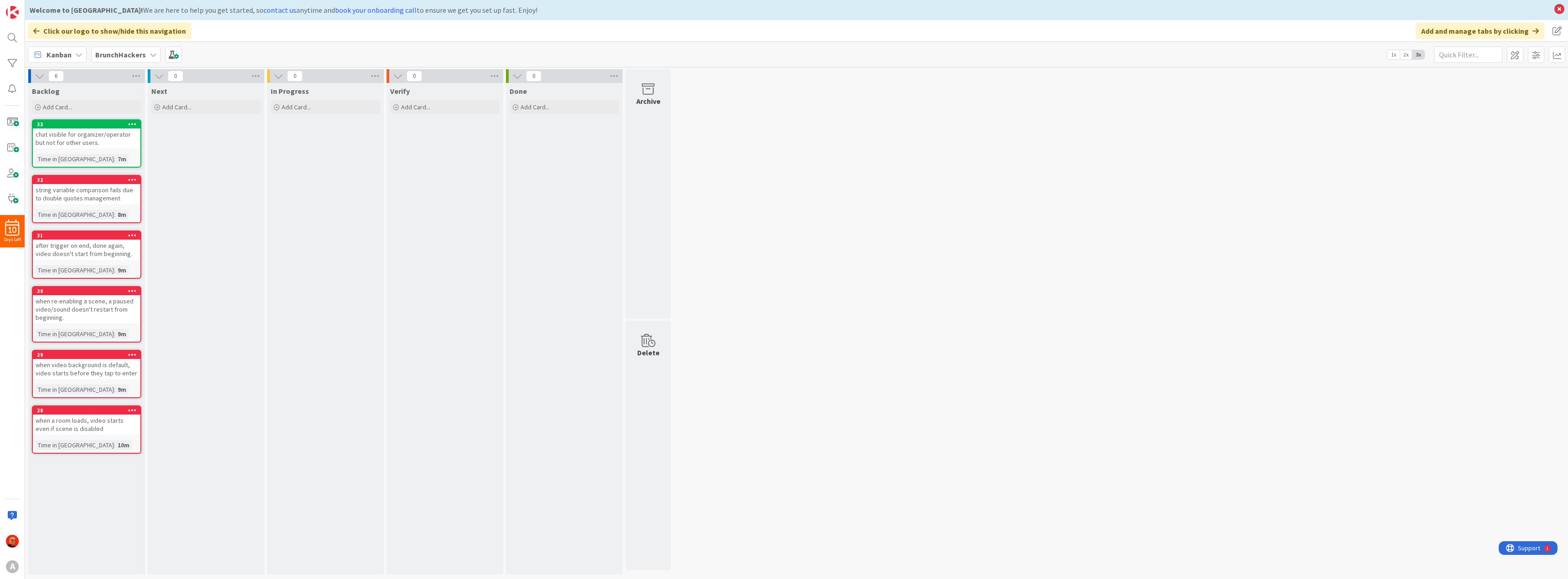
click at [79, 54] on icon at bounding box center [79, 55] width 8 height 8
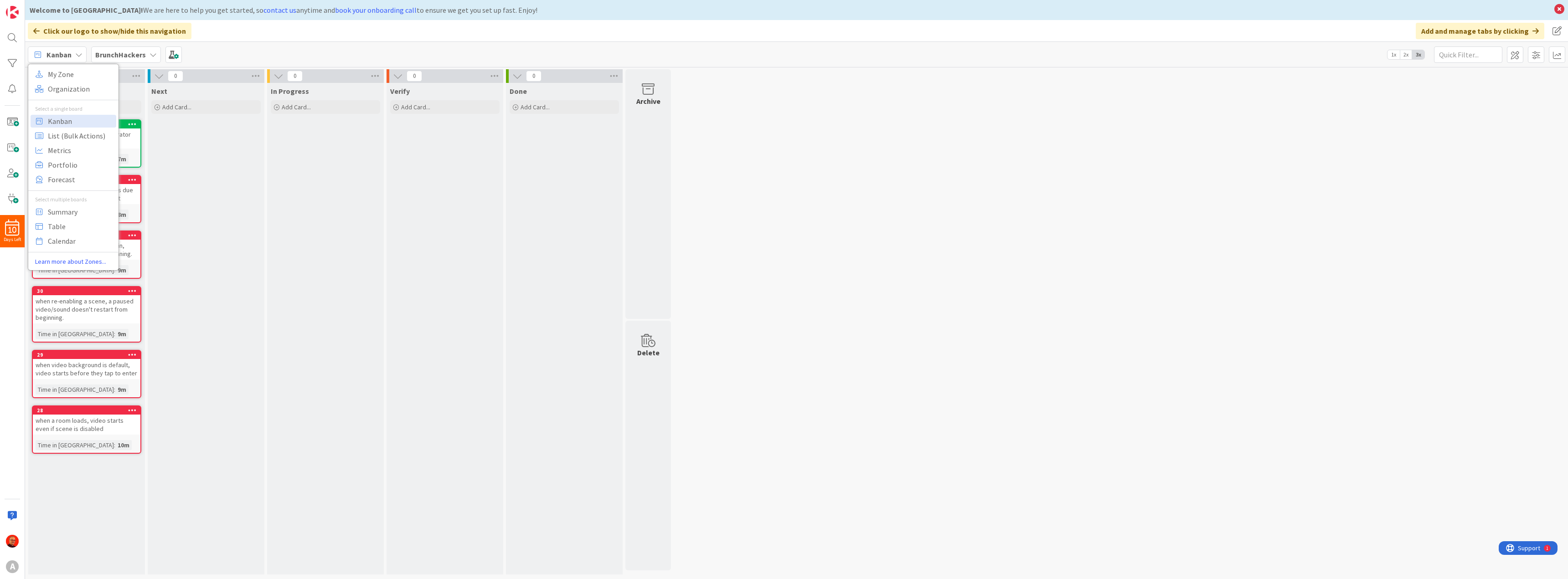
click at [154, 55] on icon at bounding box center [153, 55] width 8 height 8
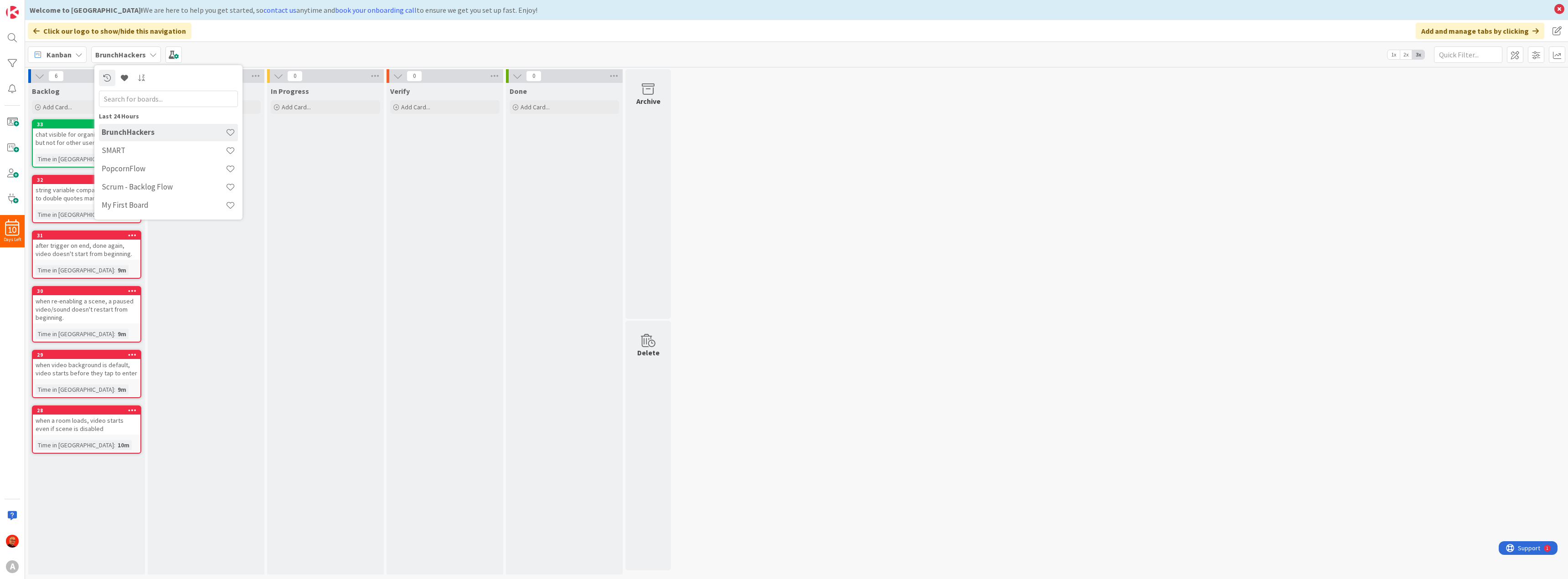
click at [154, 55] on icon at bounding box center [153, 55] width 8 height 8
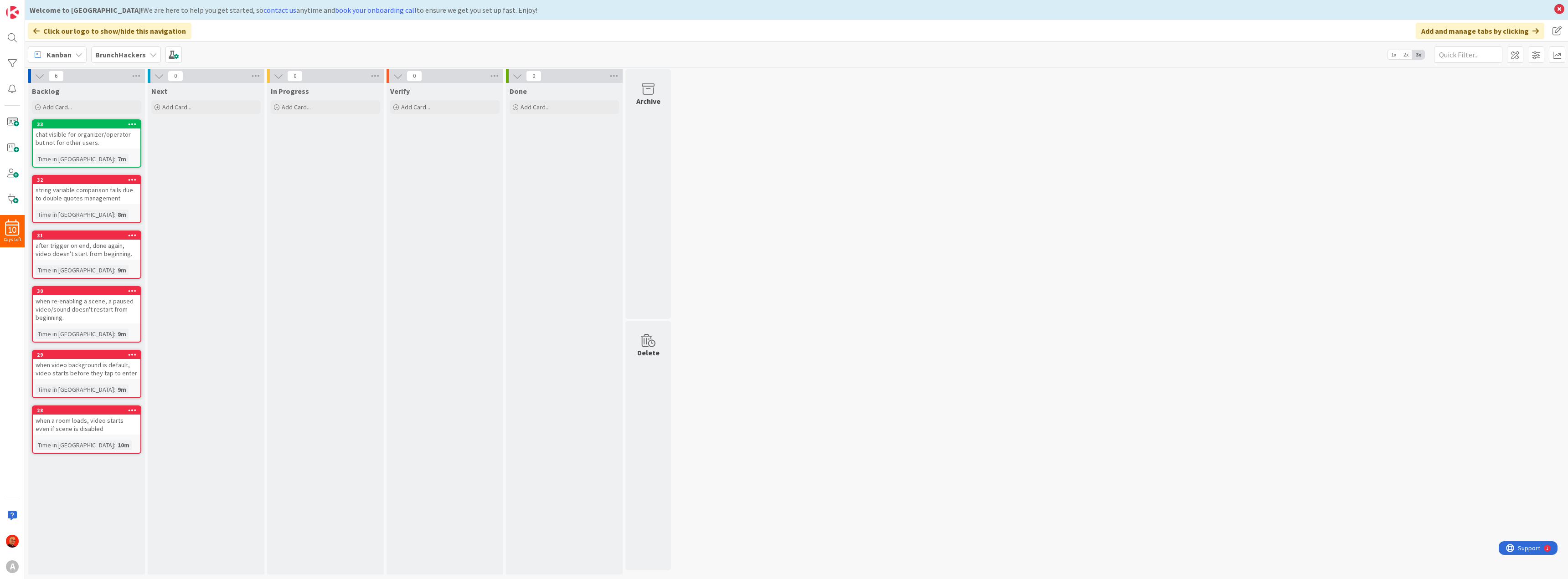
click at [154, 55] on icon at bounding box center [153, 55] width 8 height 8
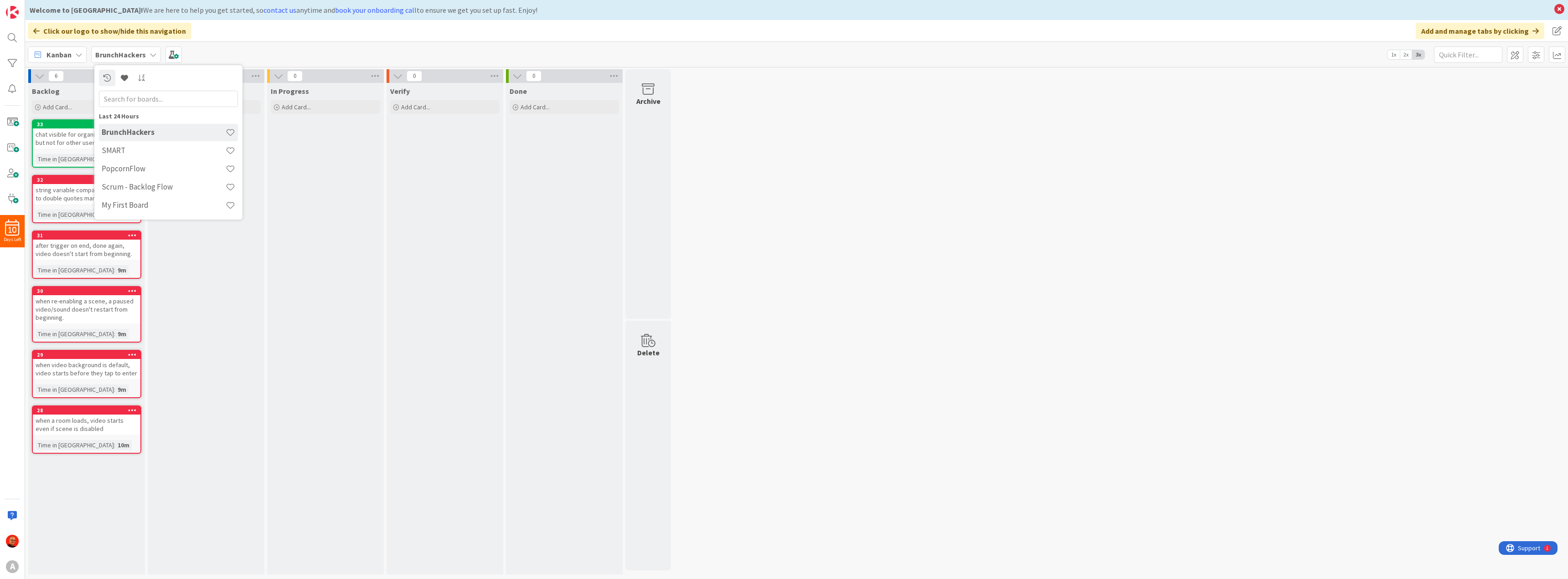
click at [124, 134] on h4 "BrunchHackers" at bounding box center [163, 132] width 124 height 9
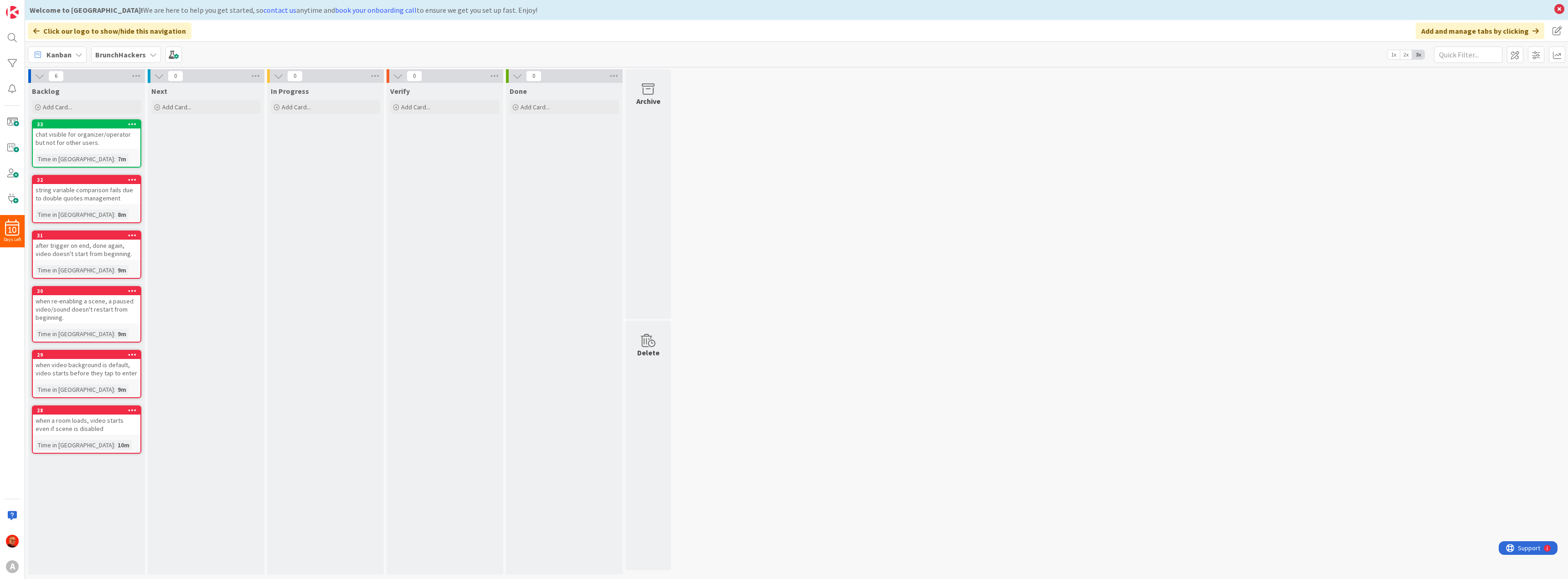
click at [151, 59] on div "BrunchHackers" at bounding box center [126, 55] width 70 height 16
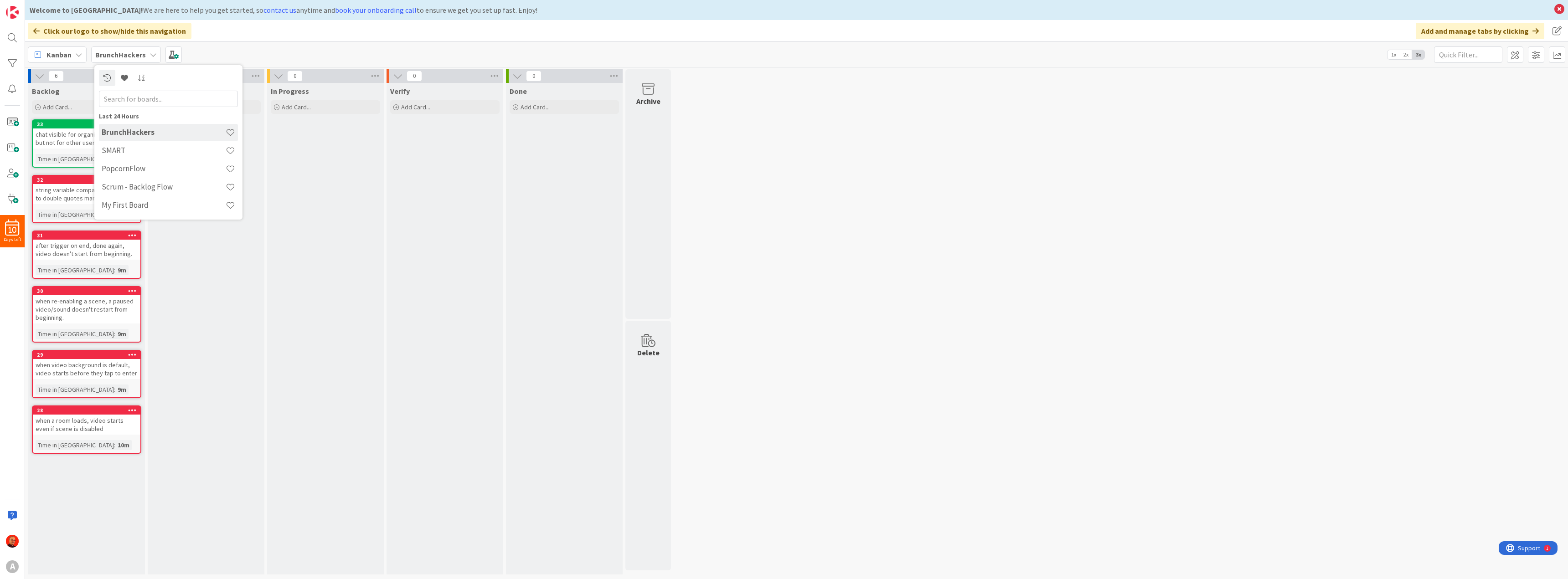
click at [254, 52] on div "Kanban My Zone Organization Select a single board Kanban List (Bulk Actions) Me…" at bounding box center [797, 55] width 1543 height 25
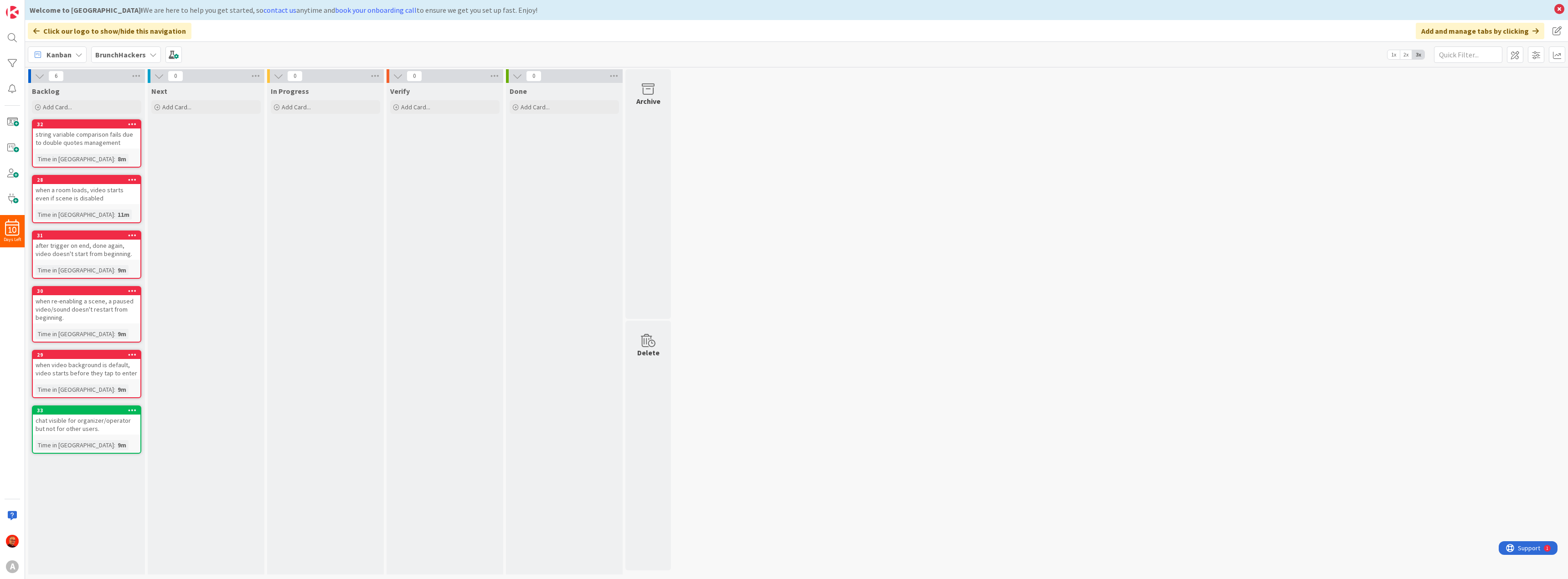
click at [134, 55] on b "BrunchHackers" at bounding box center [121, 55] width 51 height 9
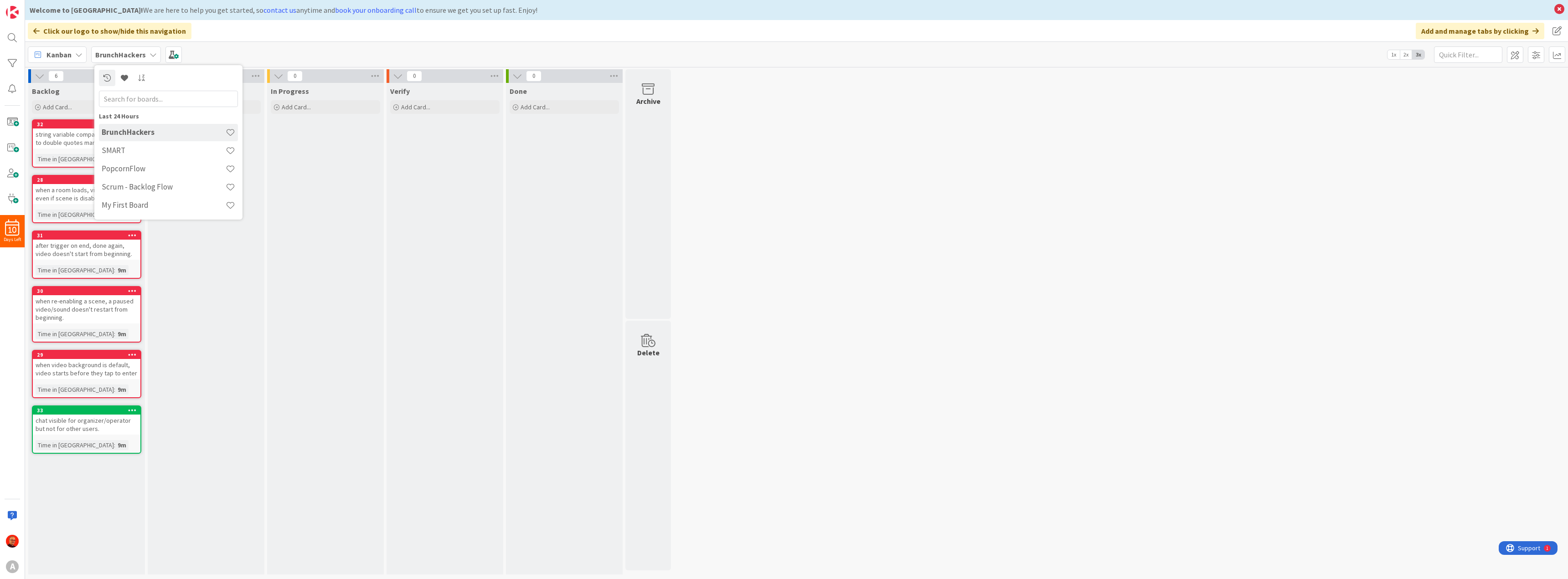
click at [705, 160] on div "6 Backlog Add Card... 32 string variable comparison fails due to double quotes …" at bounding box center [797, 324] width 1539 height 510
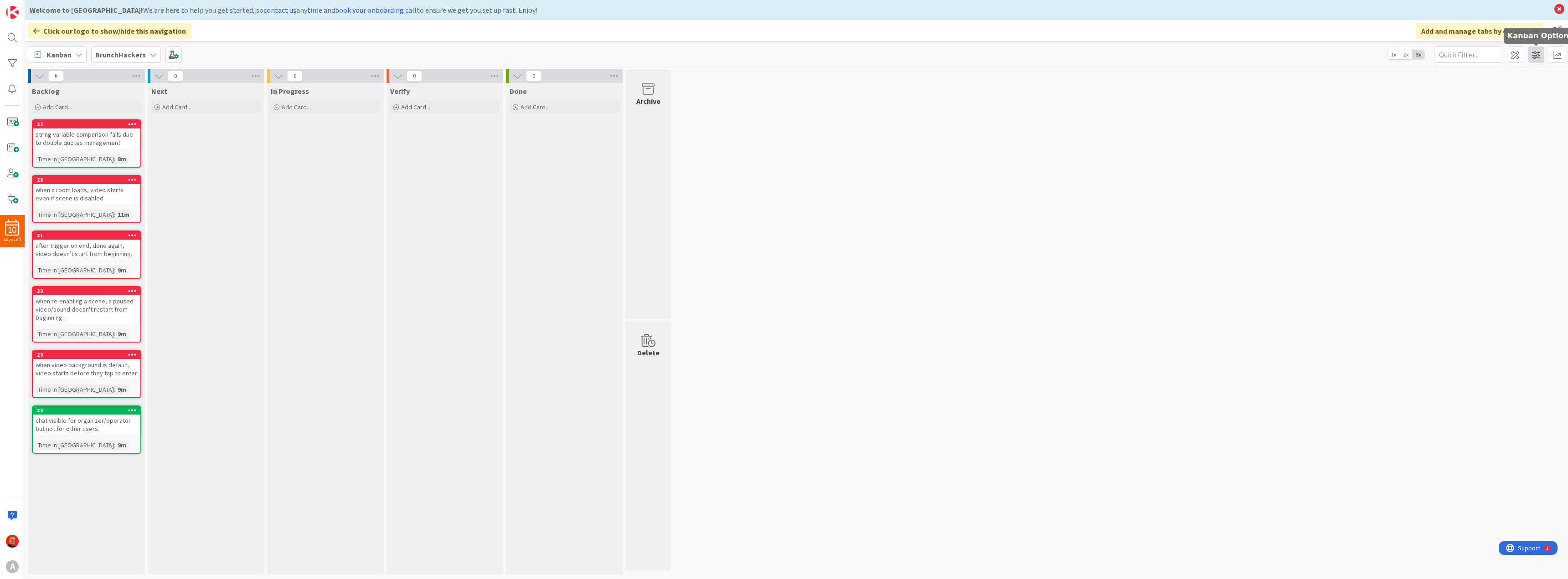
click at [1536, 55] on span at bounding box center [1536, 55] width 16 height 16
click at [1515, 56] on span at bounding box center [1515, 55] width 16 height 16
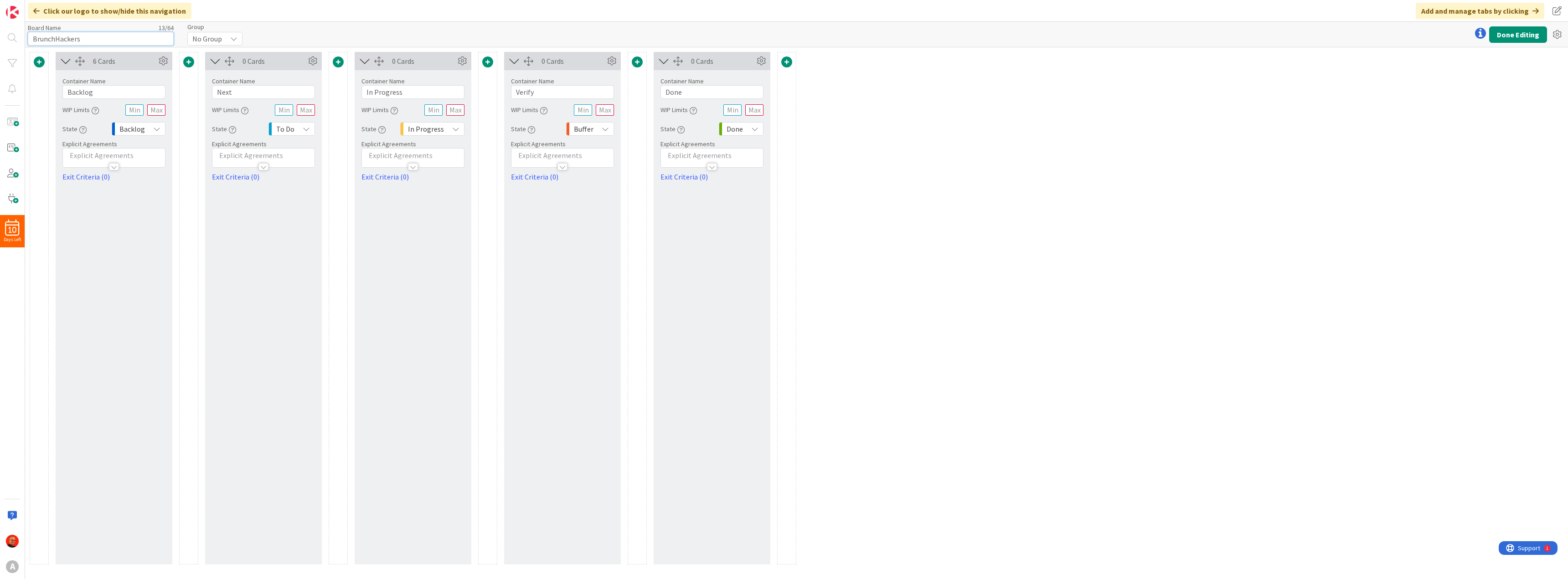
click at [94, 37] on input "BrunchHackers" at bounding box center [101, 39] width 146 height 14
type input "Brunch Magic Pro"
click at [1515, 36] on button "Done Editing" at bounding box center [1518, 35] width 58 height 16
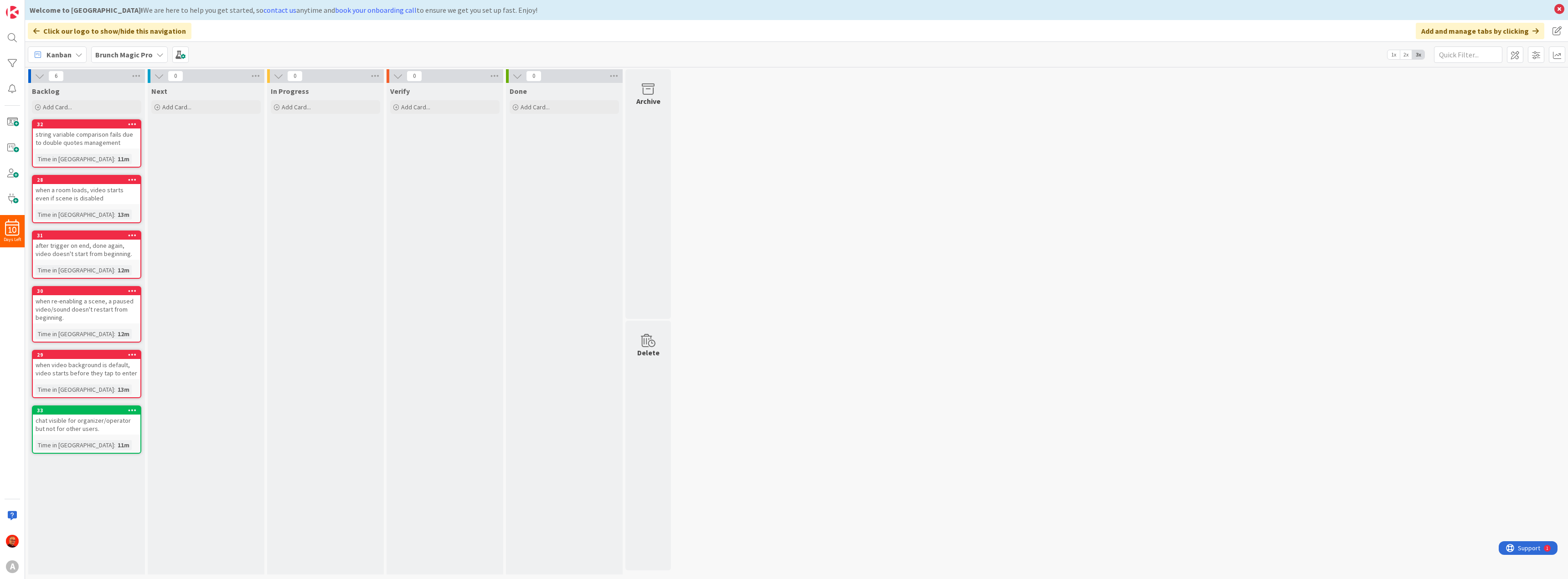
click at [157, 56] on icon at bounding box center [160, 55] width 8 height 8
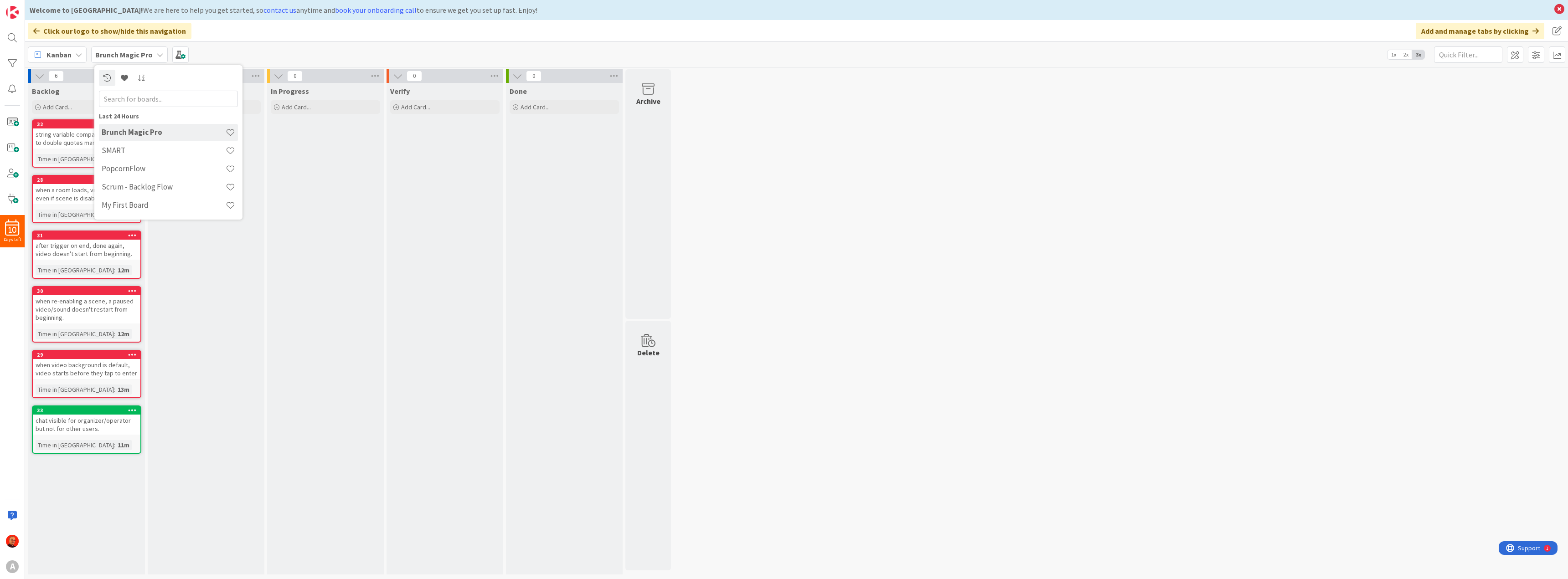
click at [157, 56] on icon at bounding box center [160, 55] width 8 height 8
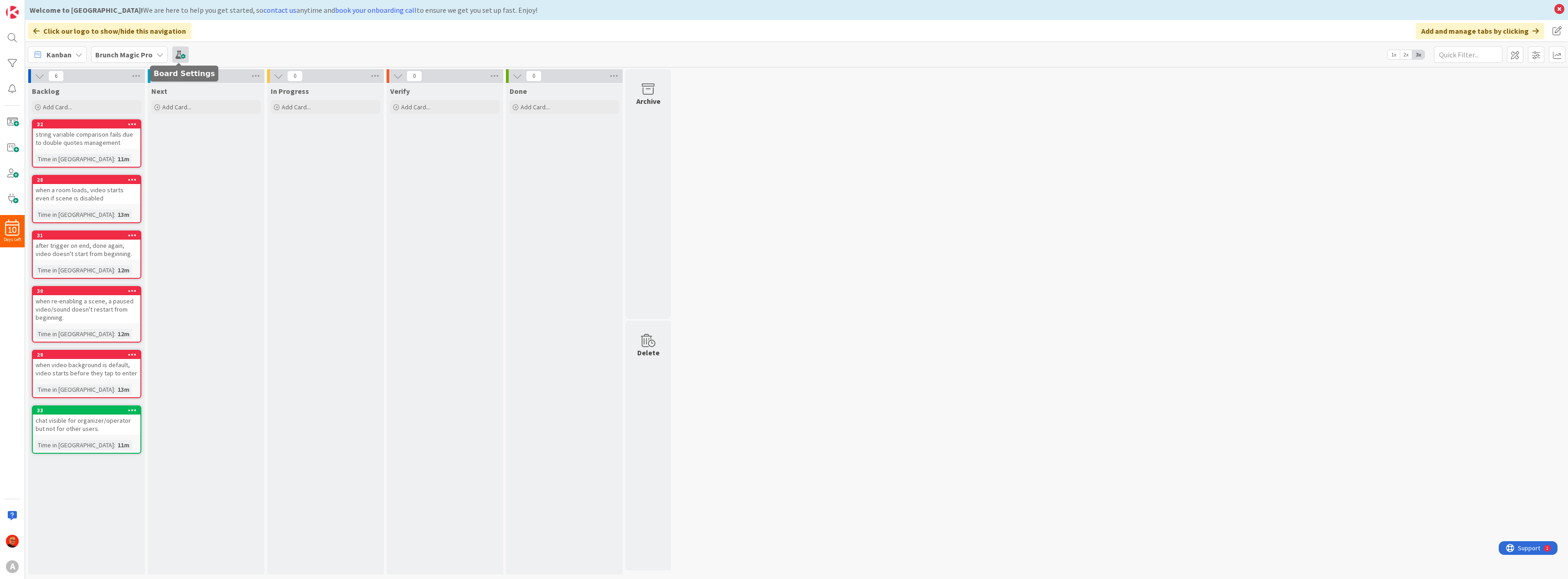
click at [178, 51] on span at bounding box center [180, 55] width 16 height 16
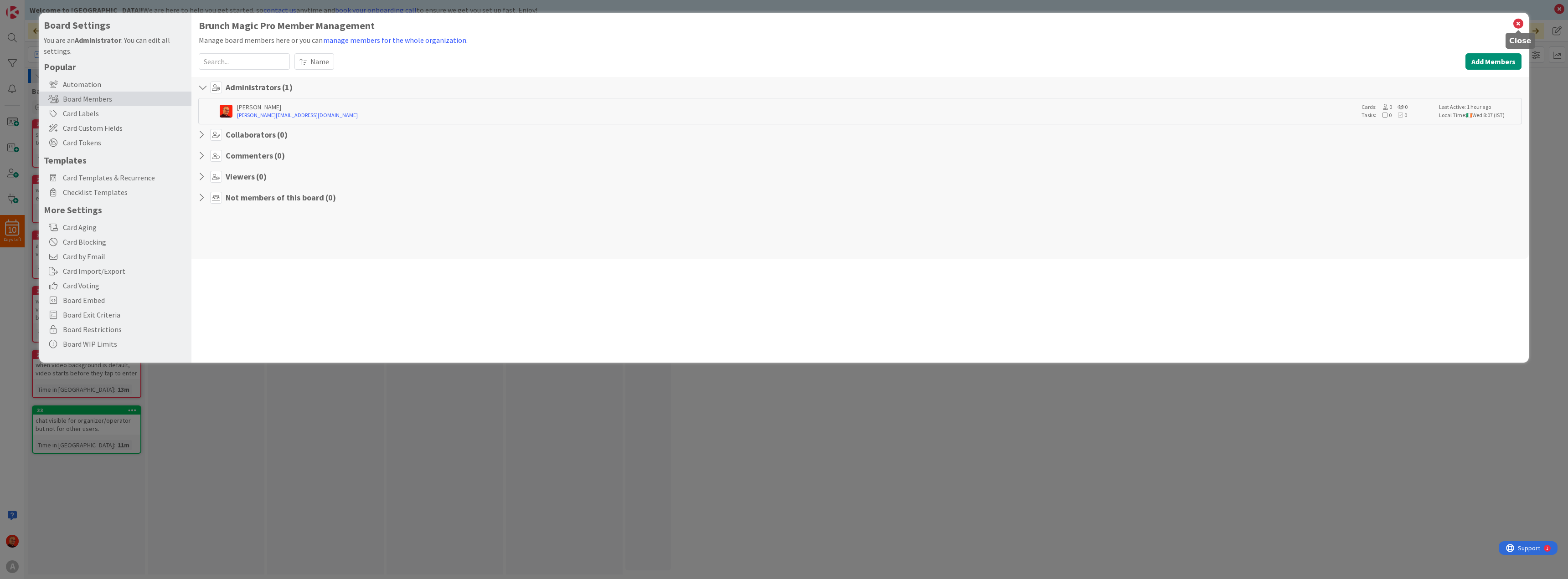
click at [1516, 23] on icon at bounding box center [1518, 24] width 12 height 13
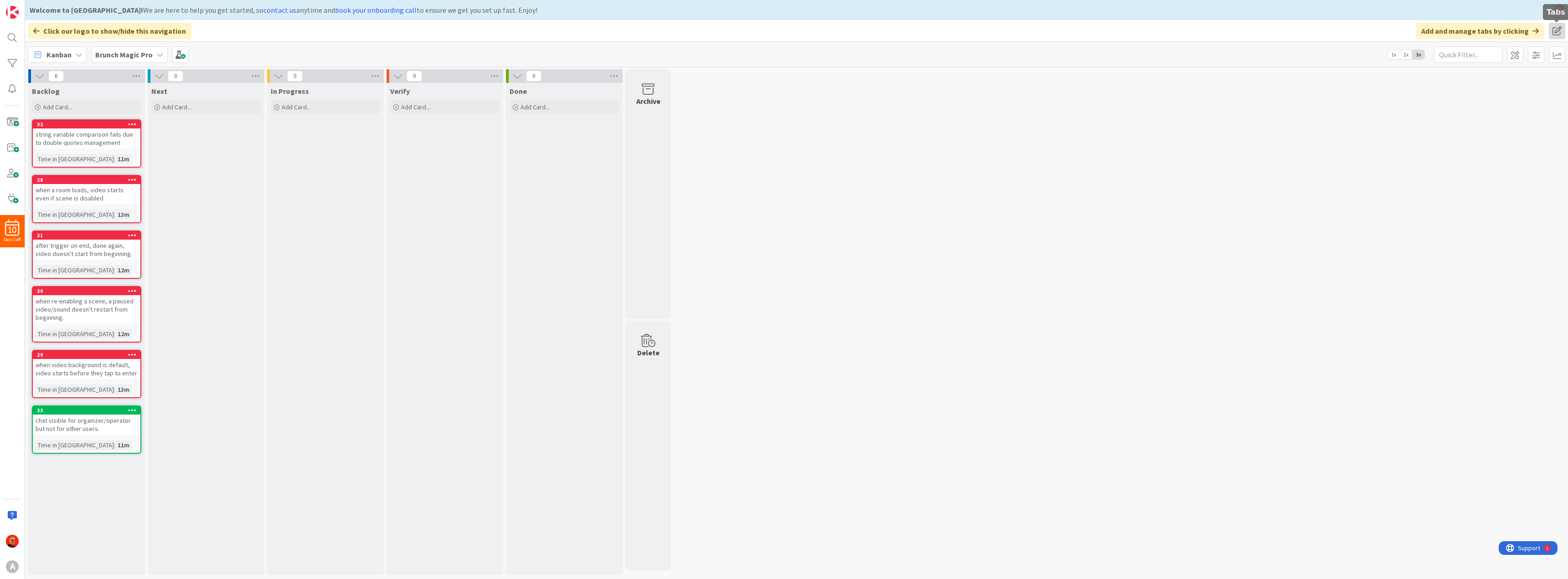
click at [1557, 32] on span at bounding box center [1557, 31] width 16 height 16
click at [1282, 118] on div "6 Backlog Add Card... 32 string variable comparison fails due to double quotes …" at bounding box center [797, 324] width 1539 height 510
click at [1535, 60] on span at bounding box center [1536, 55] width 16 height 16
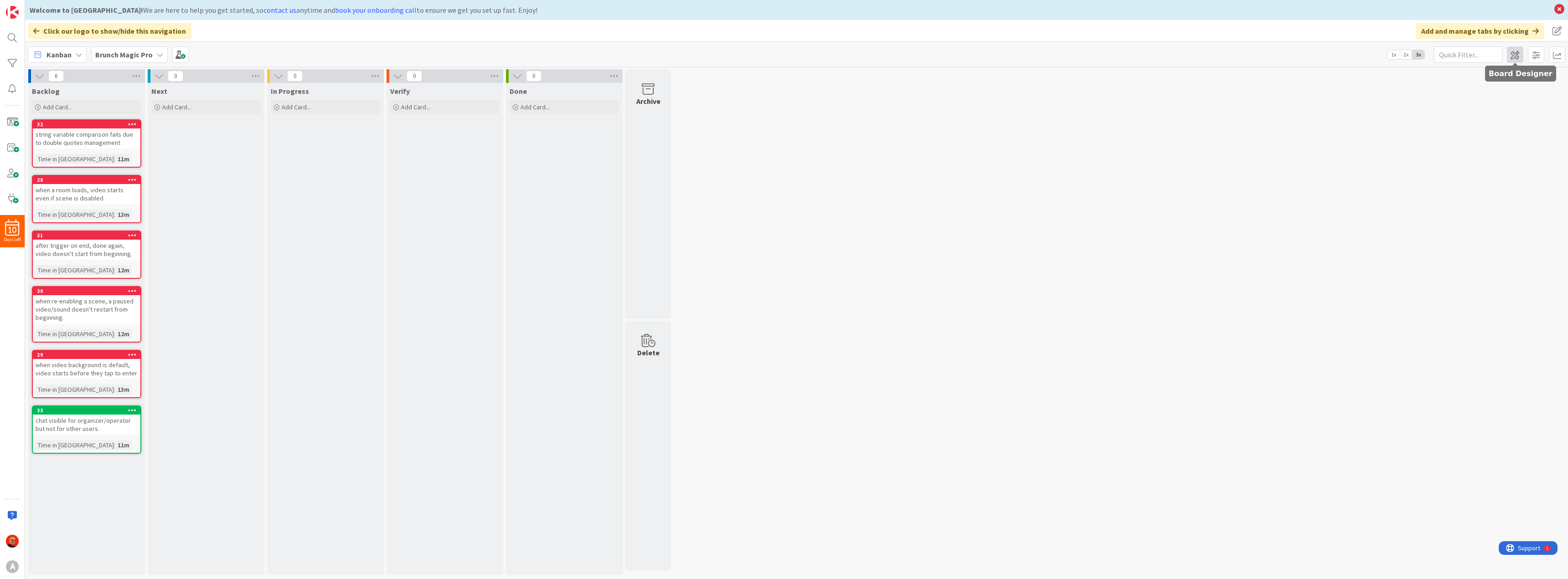
click at [1519, 60] on span at bounding box center [1515, 55] width 16 height 16
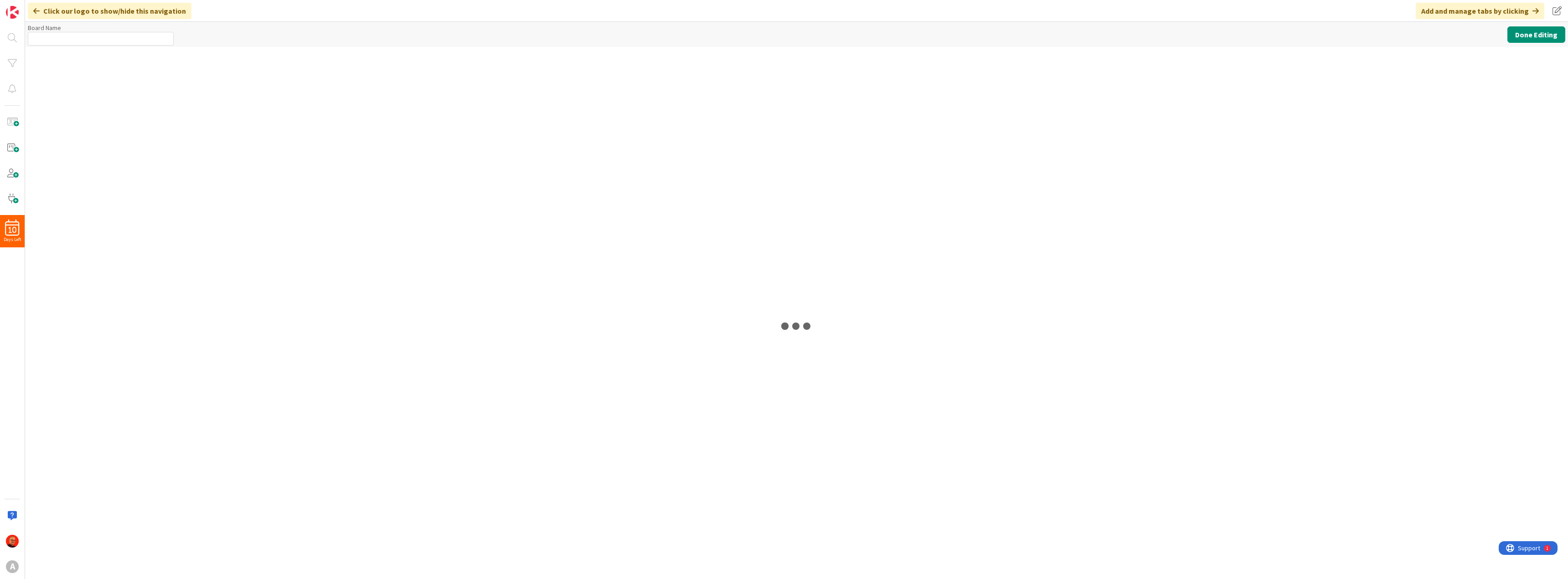
type input "Brunch Magic Pro"
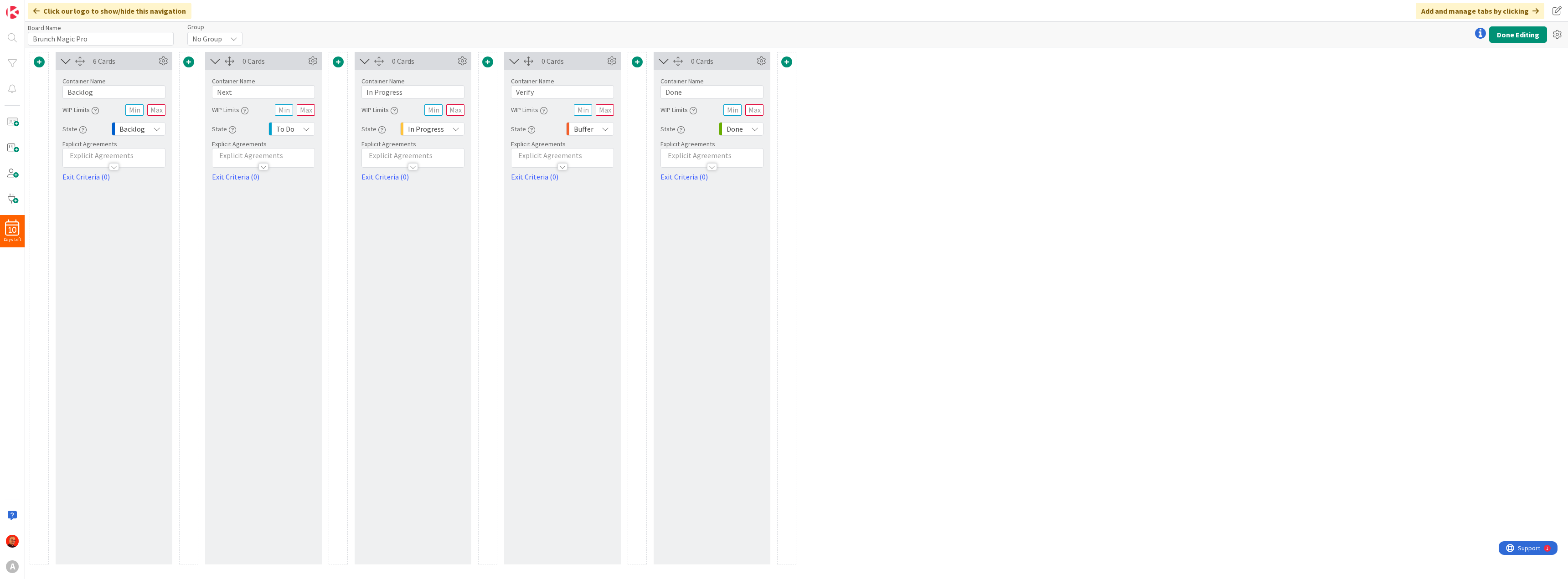
click at [215, 37] on span "No Group" at bounding box center [207, 39] width 30 height 13
click at [214, 56] on span "No Group" at bounding box center [246, 59] width 83 height 14
click at [1555, 36] on icon at bounding box center [1557, 35] width 16 height 16
click at [1327, 120] on div "6 Cards Container Name 7 / 64 Backlog WIP Limits State Backlog Explicit Agreeme…" at bounding box center [797, 313] width 1543 height 532
click at [1521, 36] on button "Done Editing" at bounding box center [1518, 35] width 58 height 16
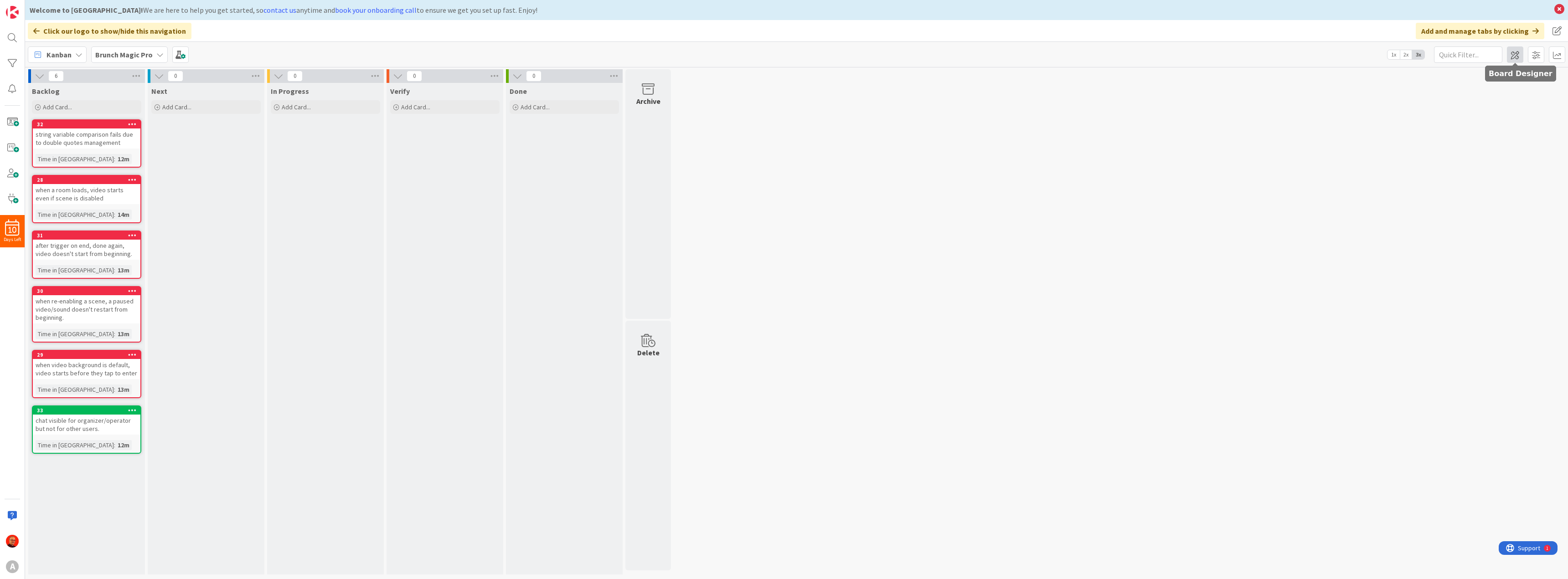
click at [1516, 54] on span at bounding box center [1515, 55] width 16 height 16
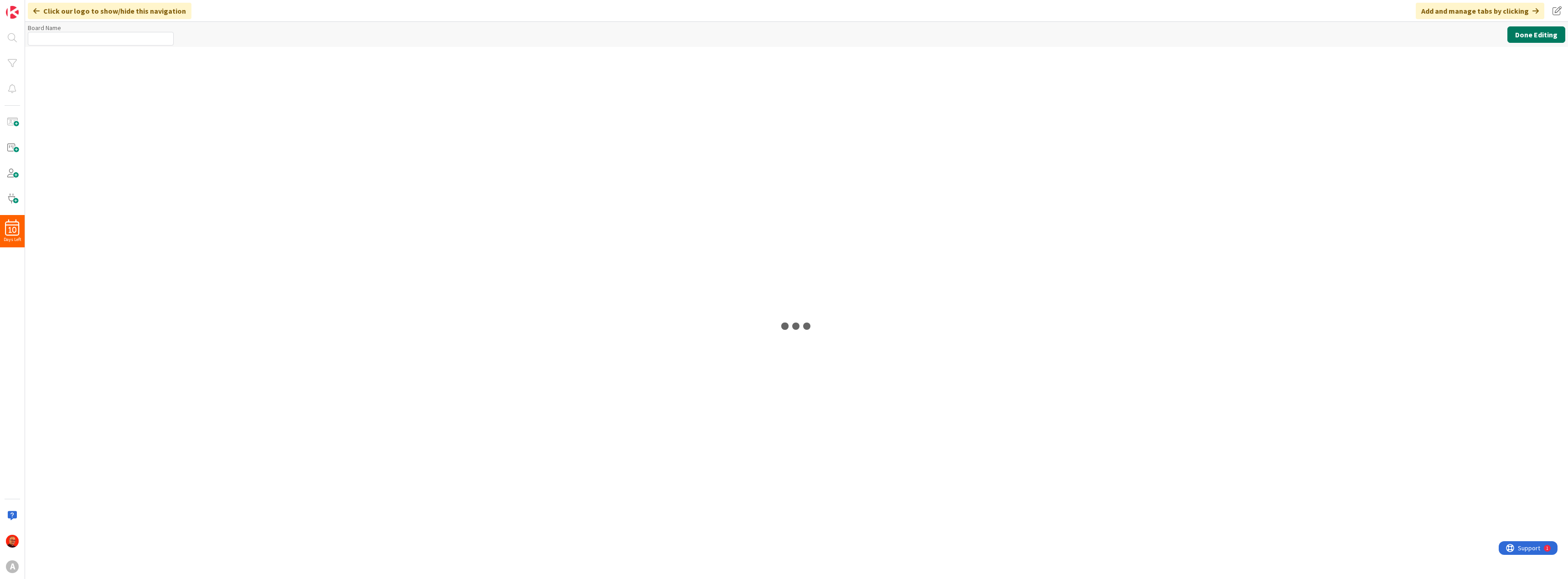
type input "Brunch Magic Pro"
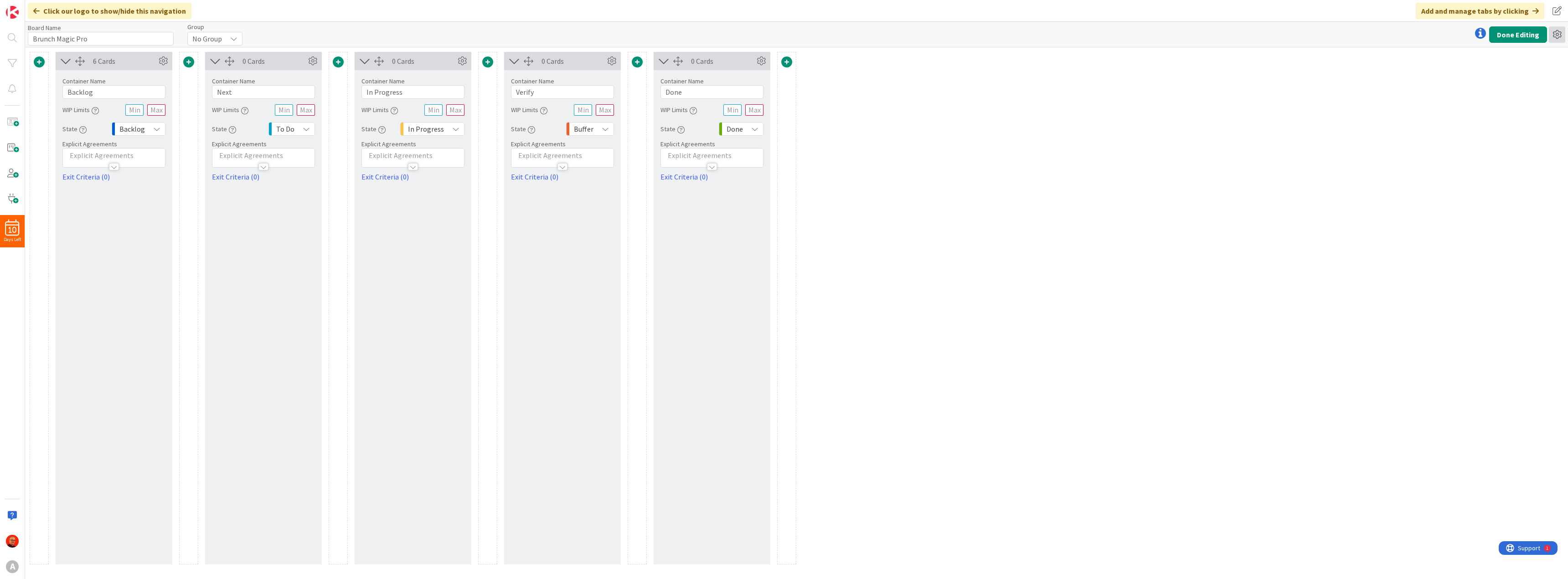
click at [1557, 36] on icon at bounding box center [1557, 35] width 16 height 16
click at [1482, 69] on link "Copy Board" at bounding box center [1508, 68] width 115 height 13
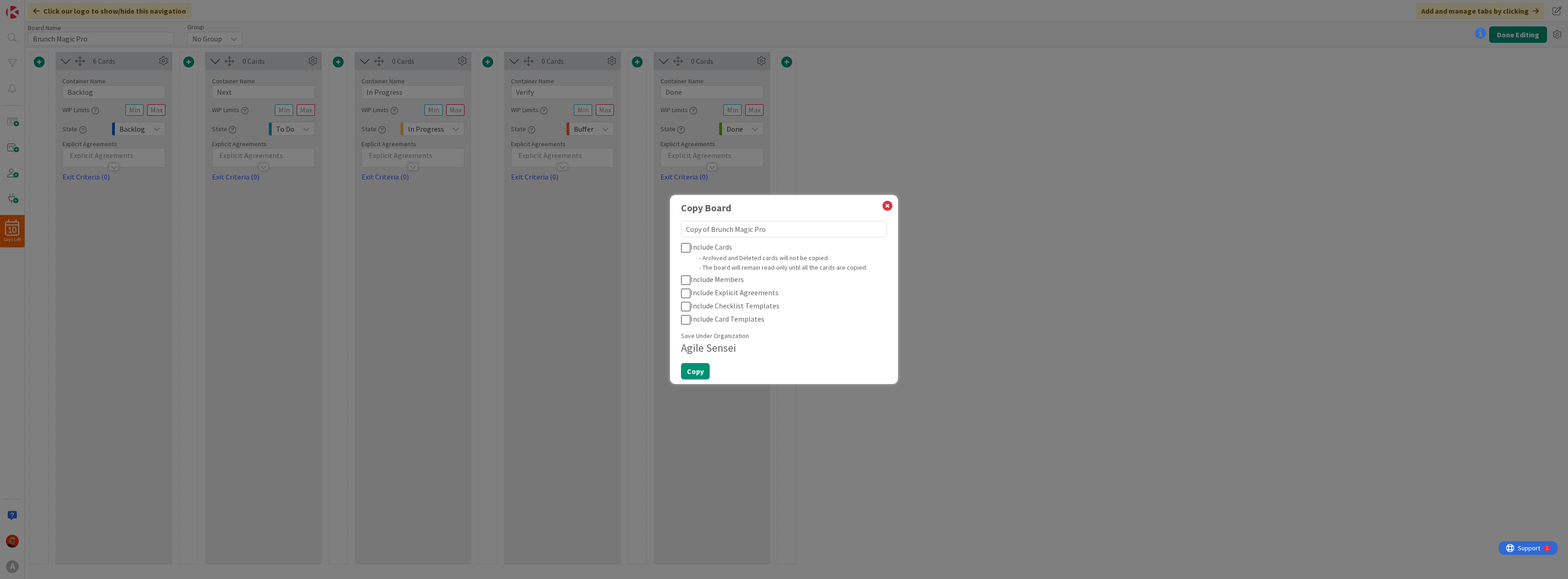
type textarea "B"
type textarea "x"
type textarea "Bl"
type textarea "x"
type textarea "Blu"
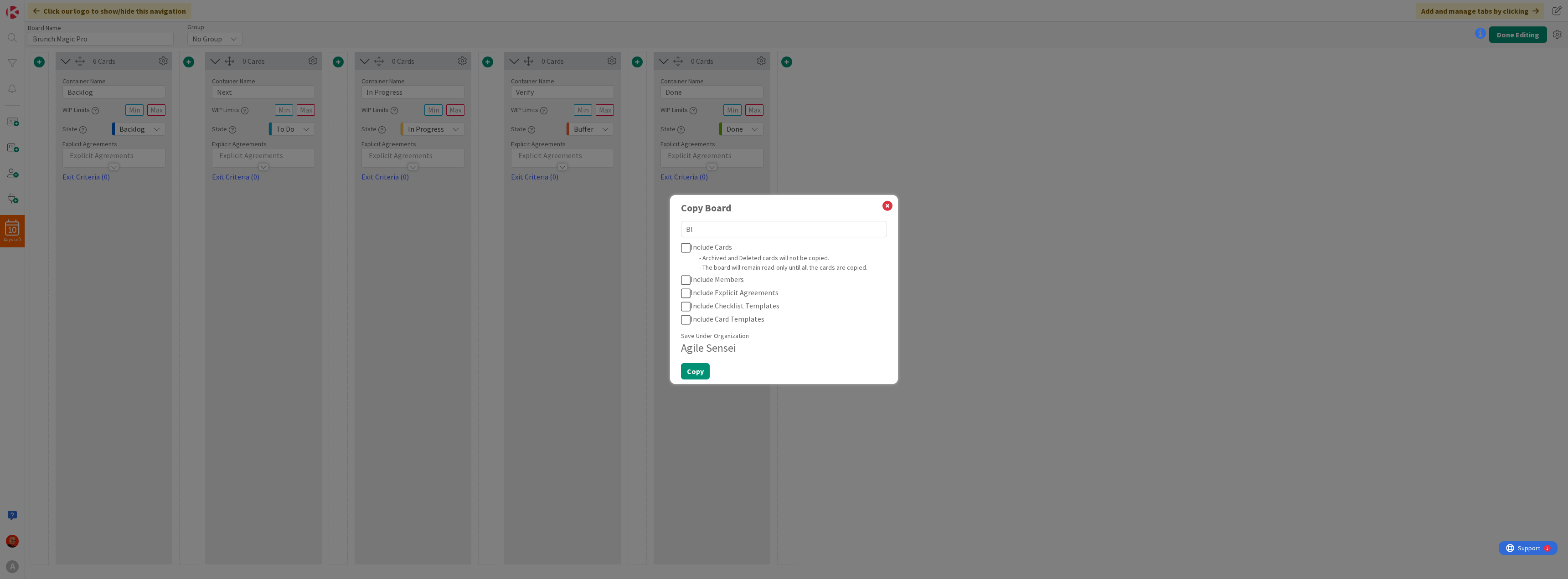
type textarea "x"
type textarea "Blue"
type textarea "x"
type textarea "Blue"
type textarea "x"
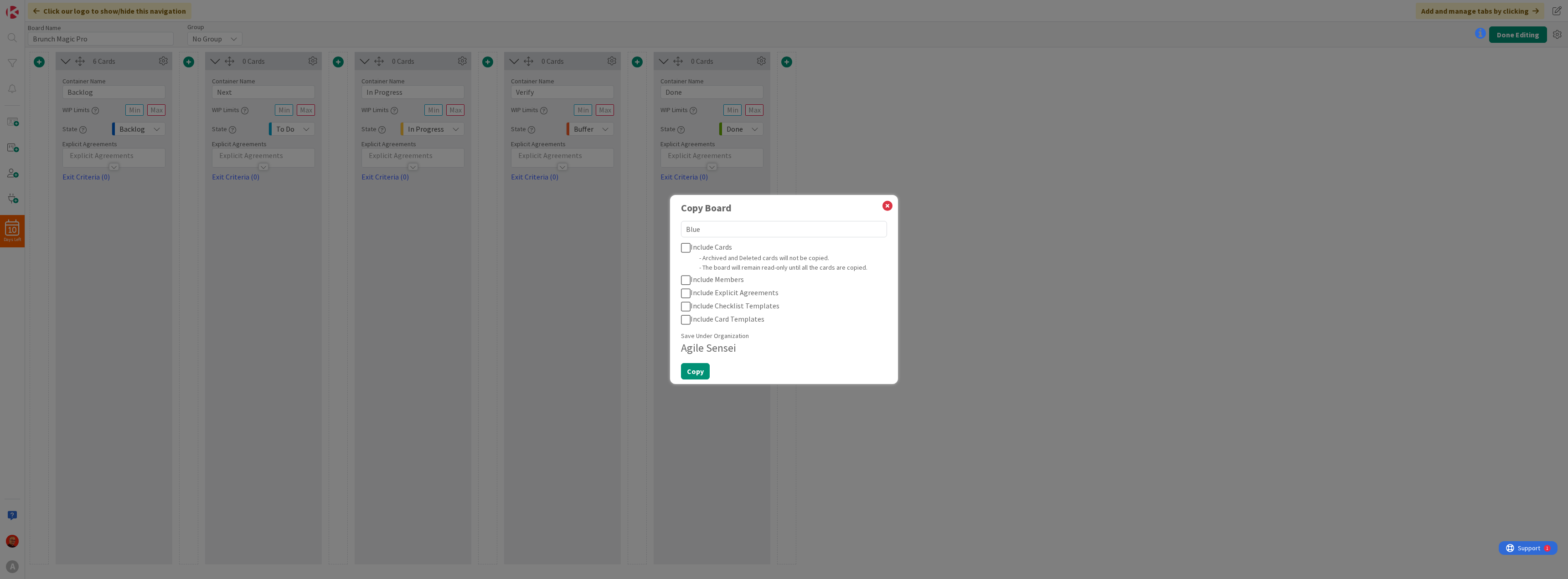
type textarea "Blue C"
type textarea "x"
type textarea "Blue Ca"
type textarea "x"
type textarea "Blue Cat"
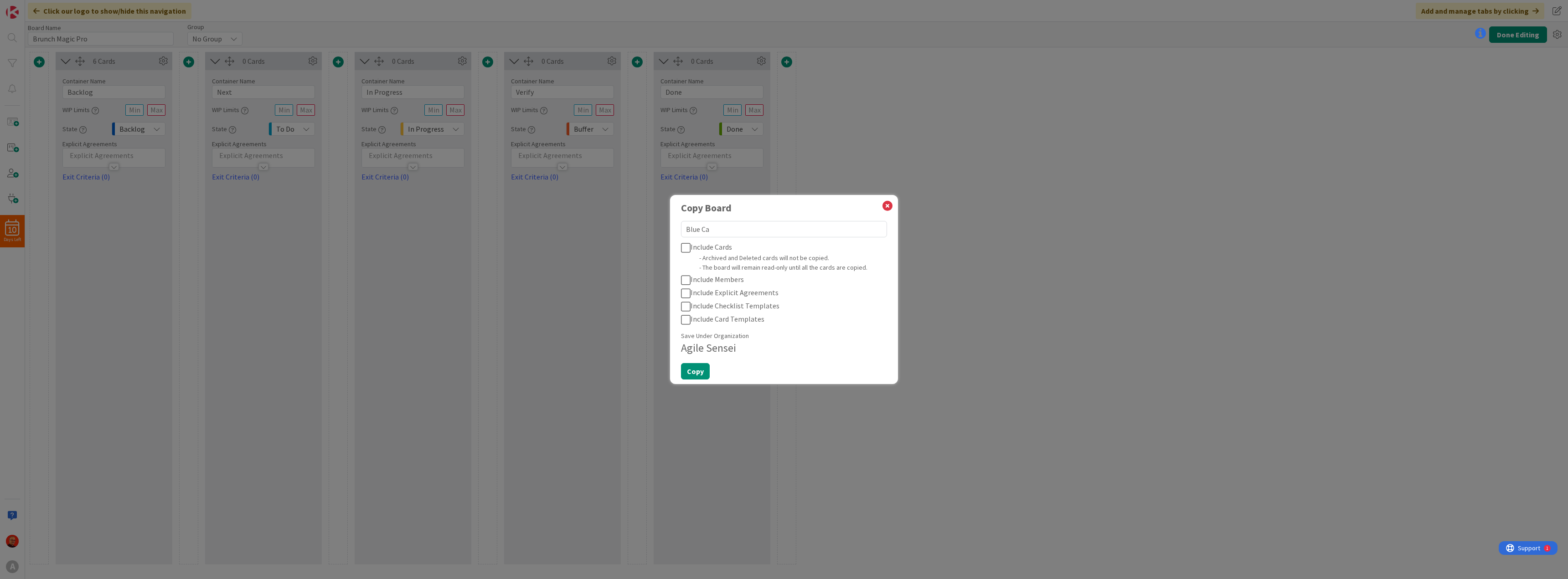
type textarea "x"
type textarea "Blue Cat"
type textarea "x"
type textarea "Blue Cat L"
type textarea "x"
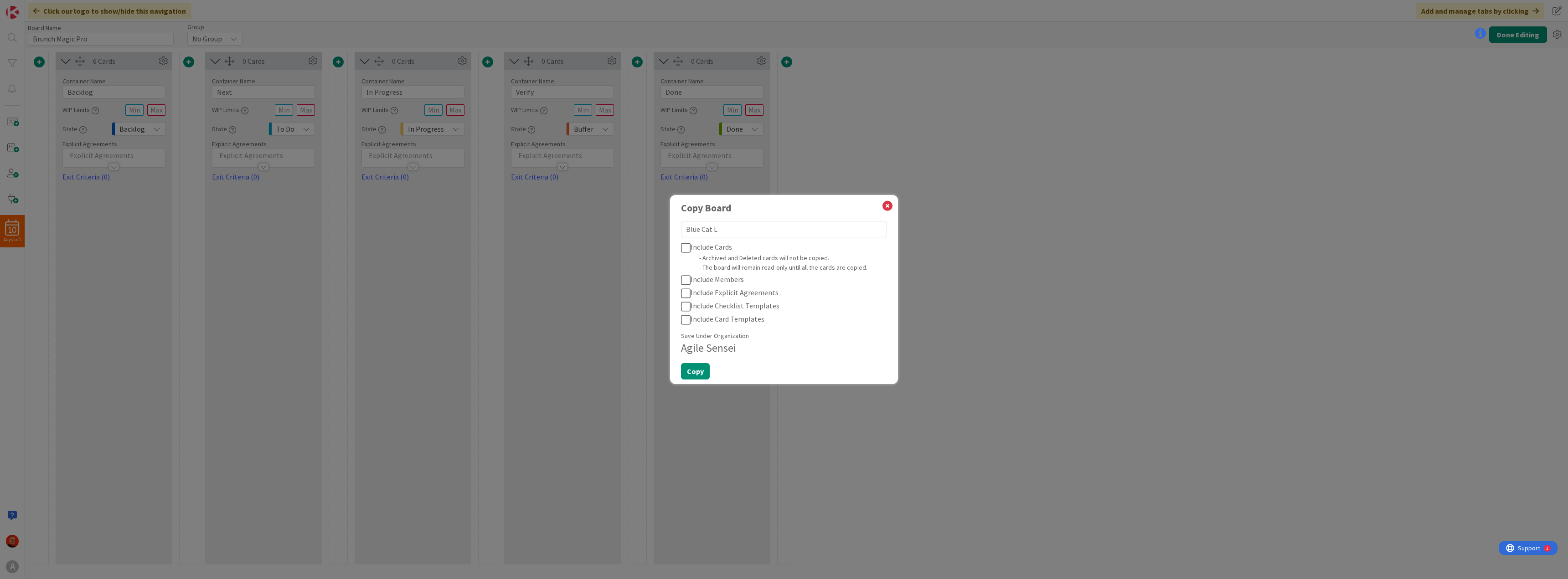
type textarea "Blue Cat Le"
type textarea "x"
type textarea "Blue Cat Les"
type textarea "x"
type textarea "Blue Cat Less"
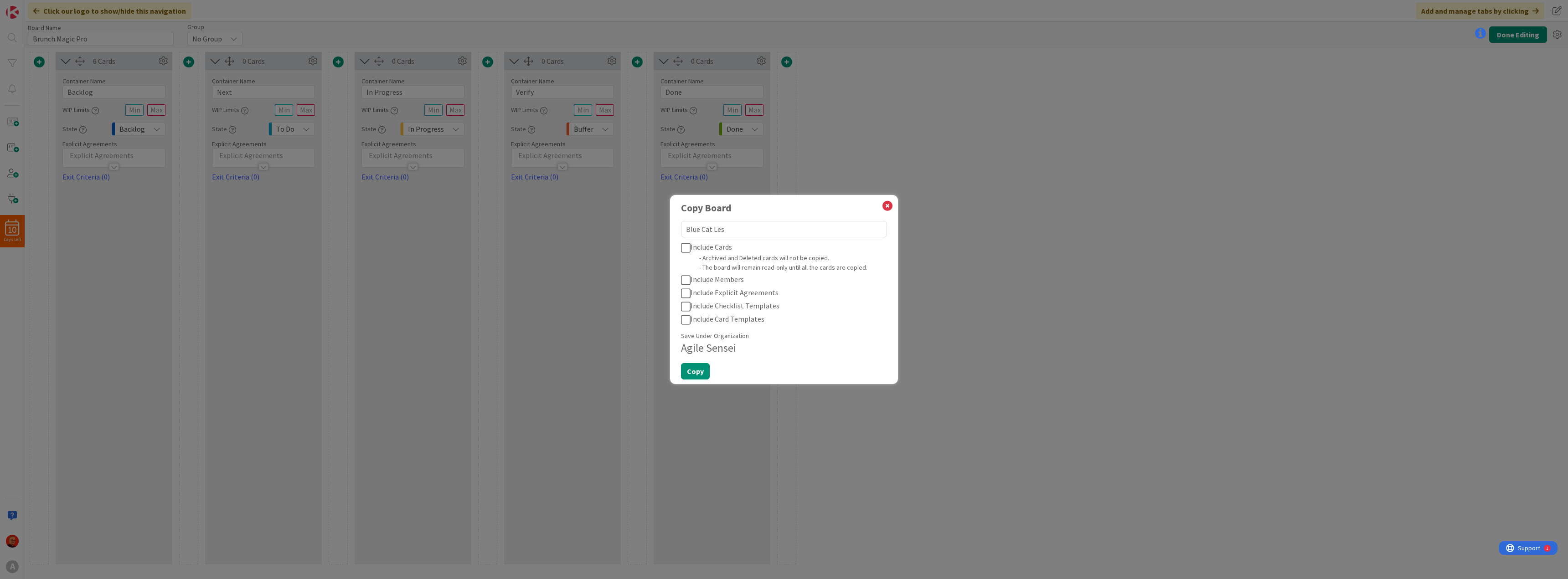
type textarea "x"
type textarea "Blue Cat Lesso"
type textarea "x"
type textarea "Blue Cat Lesson"
type textarea "x"
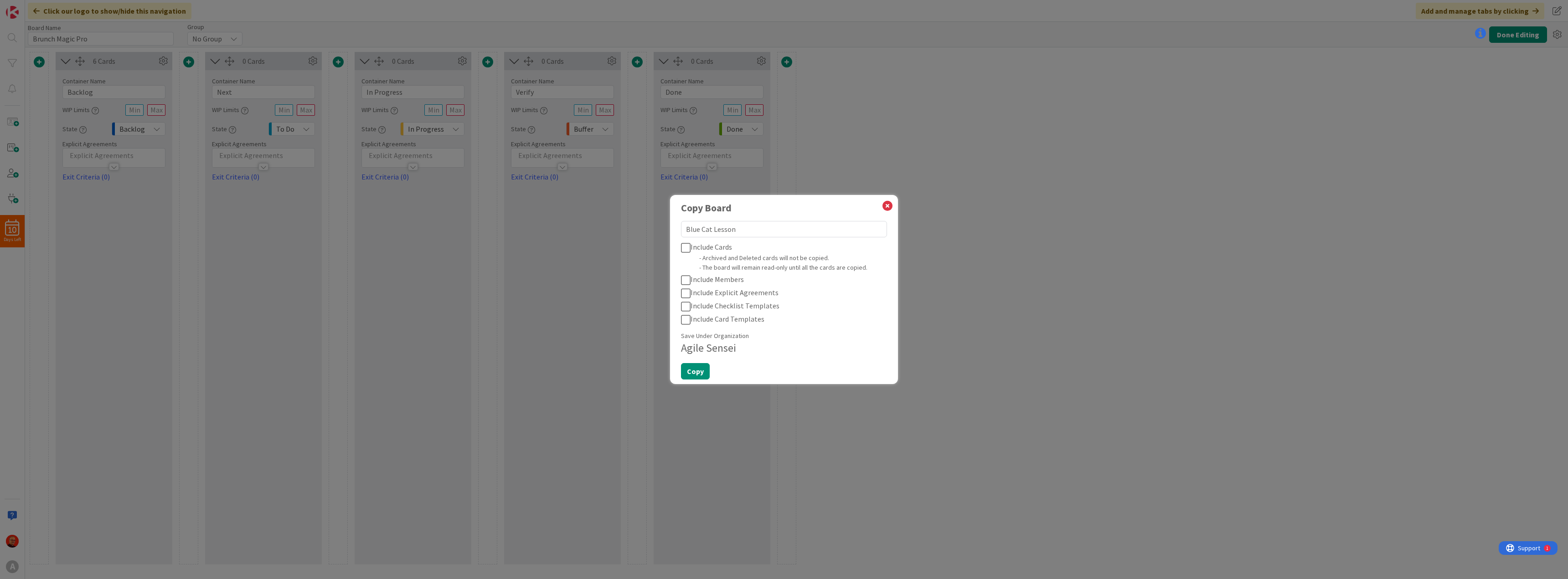
type textarea "Blue Cat Lessons"
type textarea "x"
type textarea "Blue Cat Lessons"
type textarea "x"
type textarea "Blue Cat Lessons ("
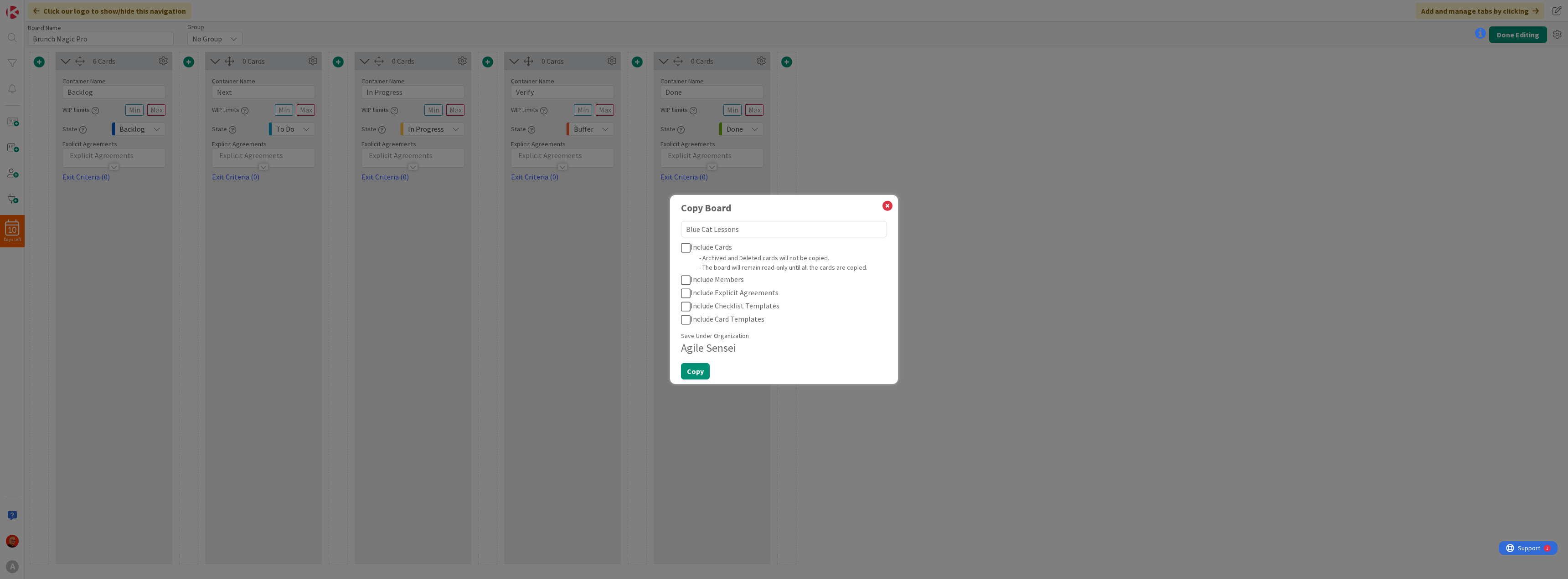
type textarea "x"
type textarea "Blue Cat Lessons (P"
type textarea "x"
type textarea "Blue Cat Lessons (Pl"
type textarea "x"
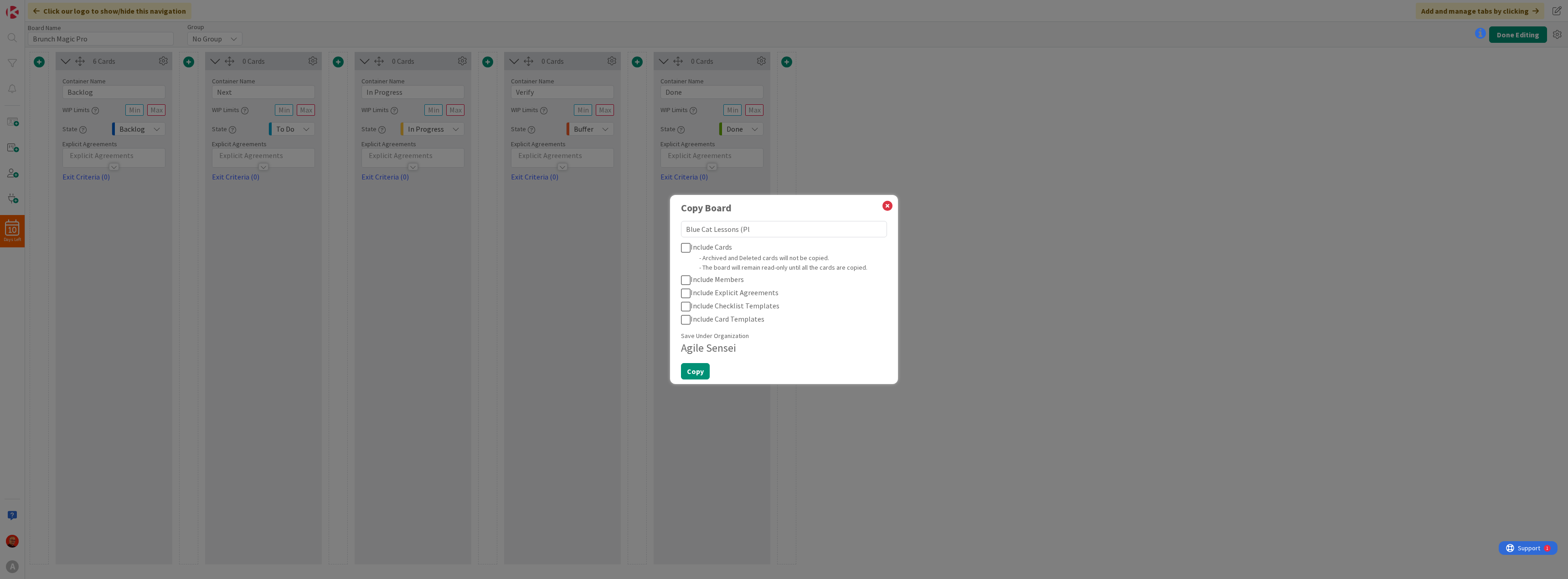
type textarea "Blue Cat Lessons (Pla"
type textarea "x"
type textarea "Blue Cat Lessons (Play"
type textarea "x"
type textarea "Blue Cat Lessons (Playb"
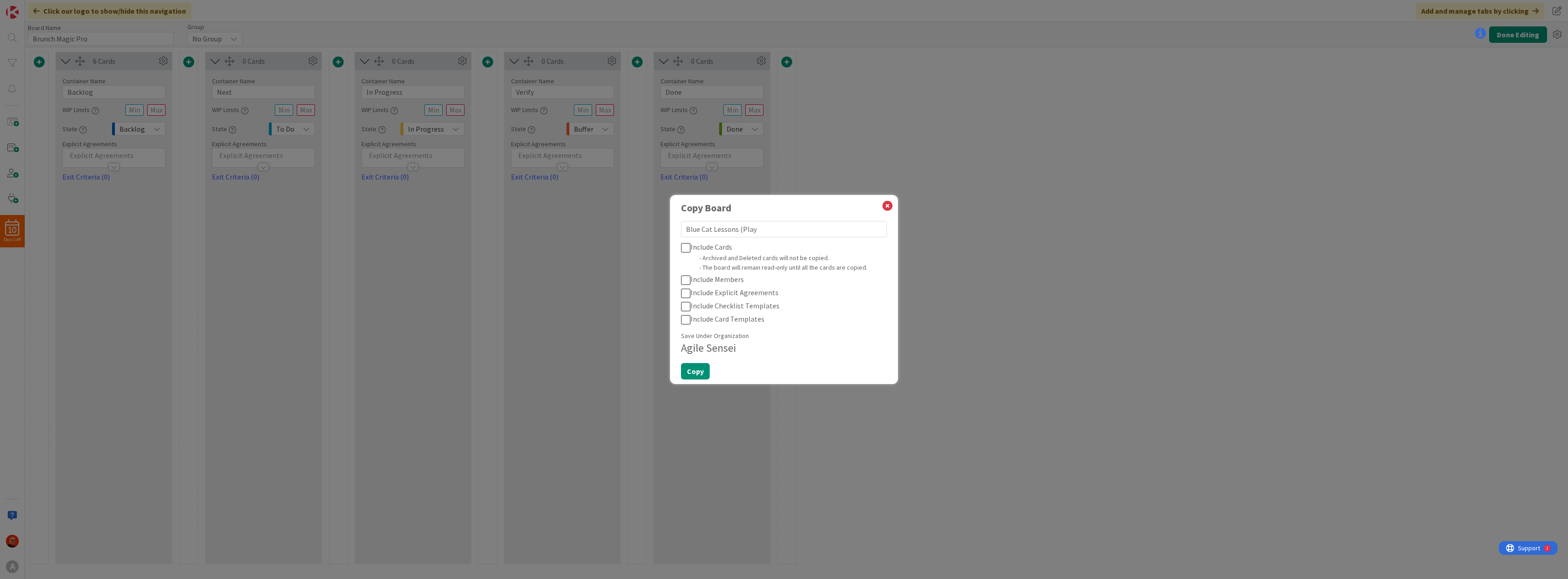
type textarea "x"
type textarea "Blue Cat Lessons (Playbo"
type textarea "x"
type textarea "Blue Cat Lessons (Playboo"
type textarea "x"
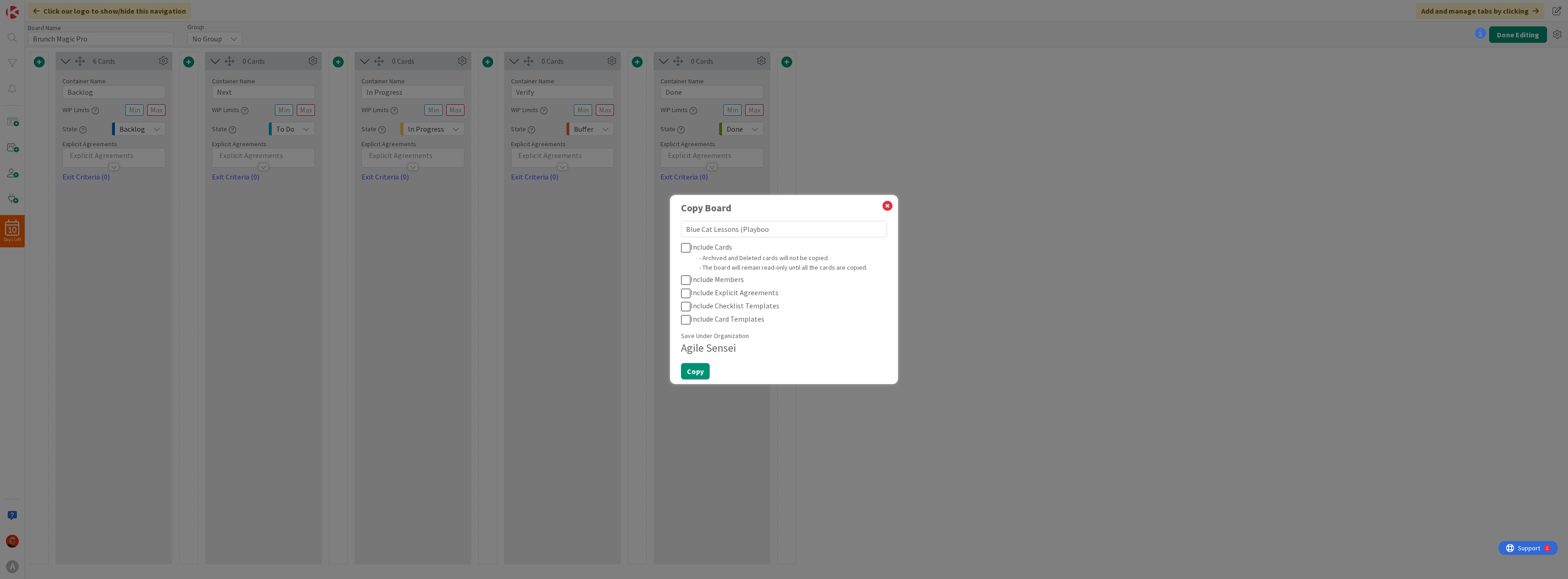
type textarea "Blue Cat Lessons (Playbook"
type textarea "x"
type textarea "Blue Cat Lessons (Playbook)"
type textarea "x"
type textarea "Blue Cat Lessons (Playbook)"
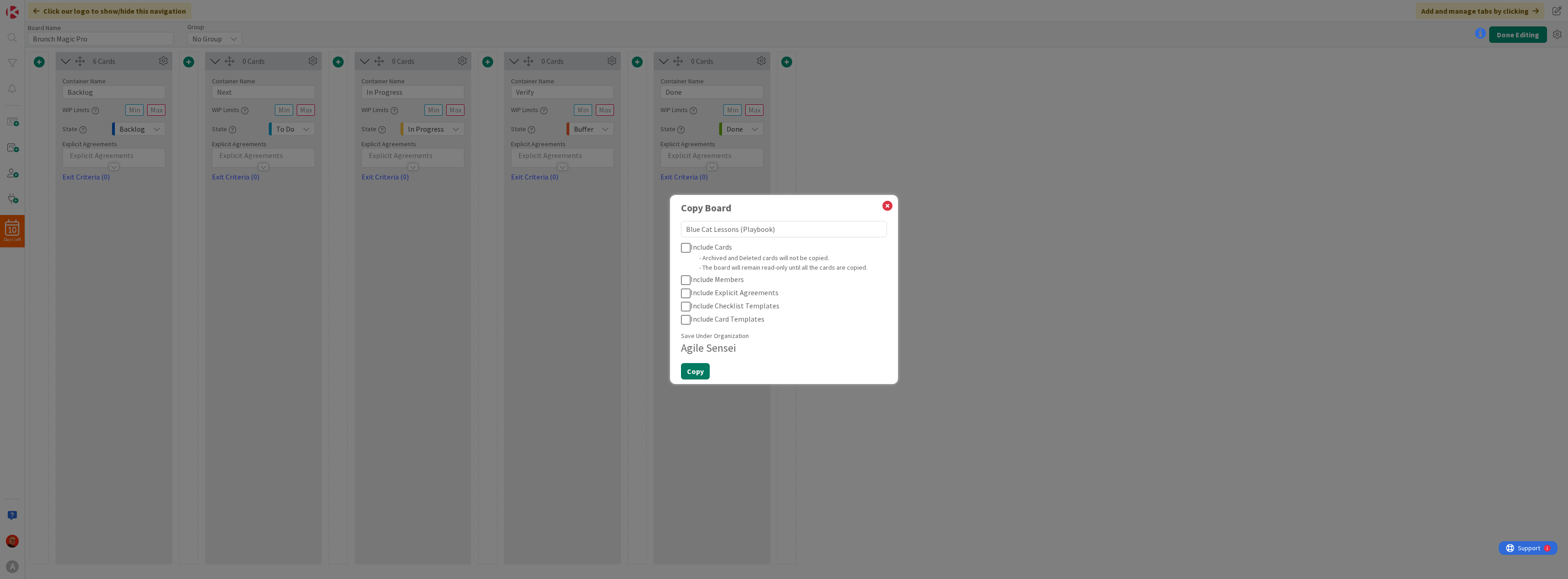
click at [697, 372] on button "Copy" at bounding box center [695, 371] width 29 height 16
type textarea "x"
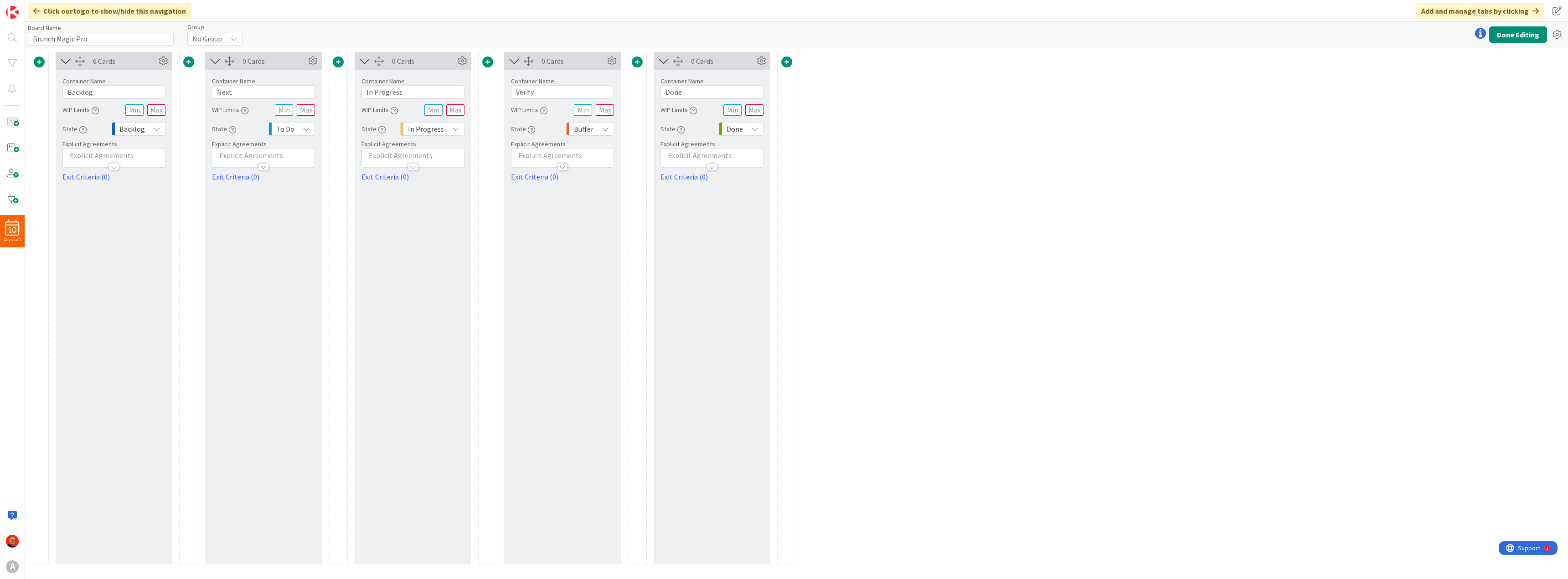
type input "Blue Cat Lessons (Playbook)"
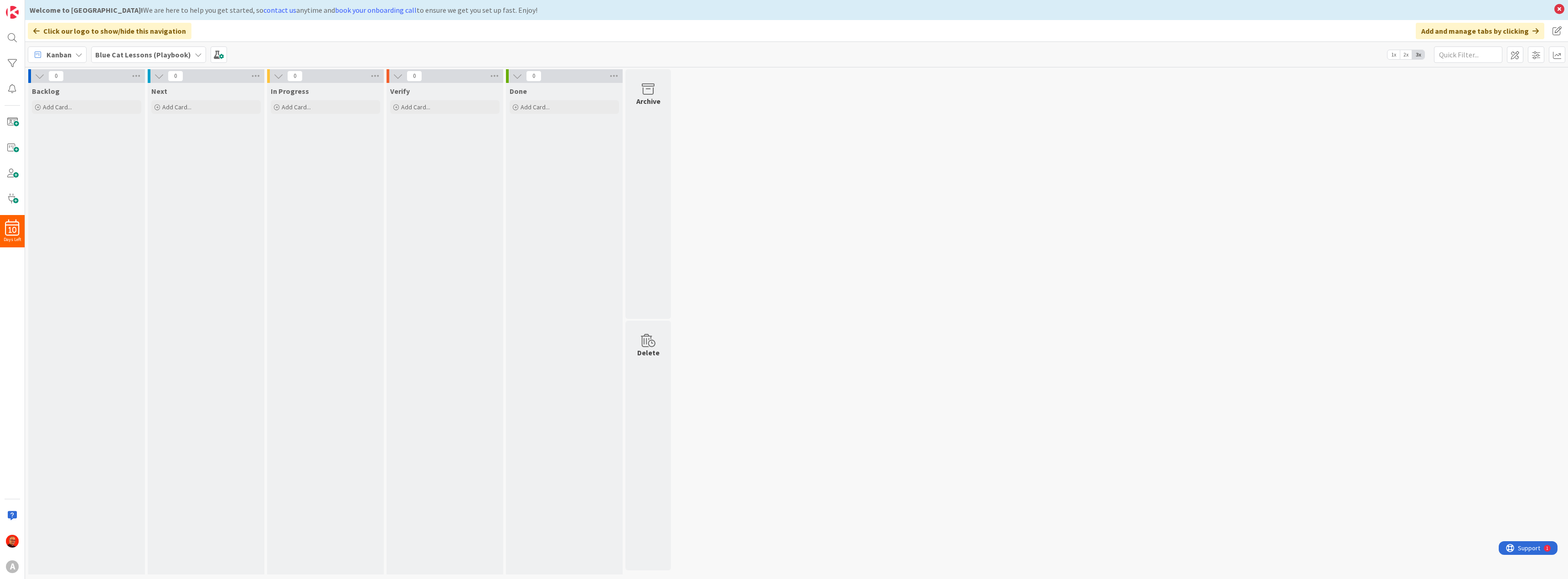
click at [132, 50] on b "Blue Cat Lessons (Playbook)" at bounding box center [143, 55] width 95 height 9
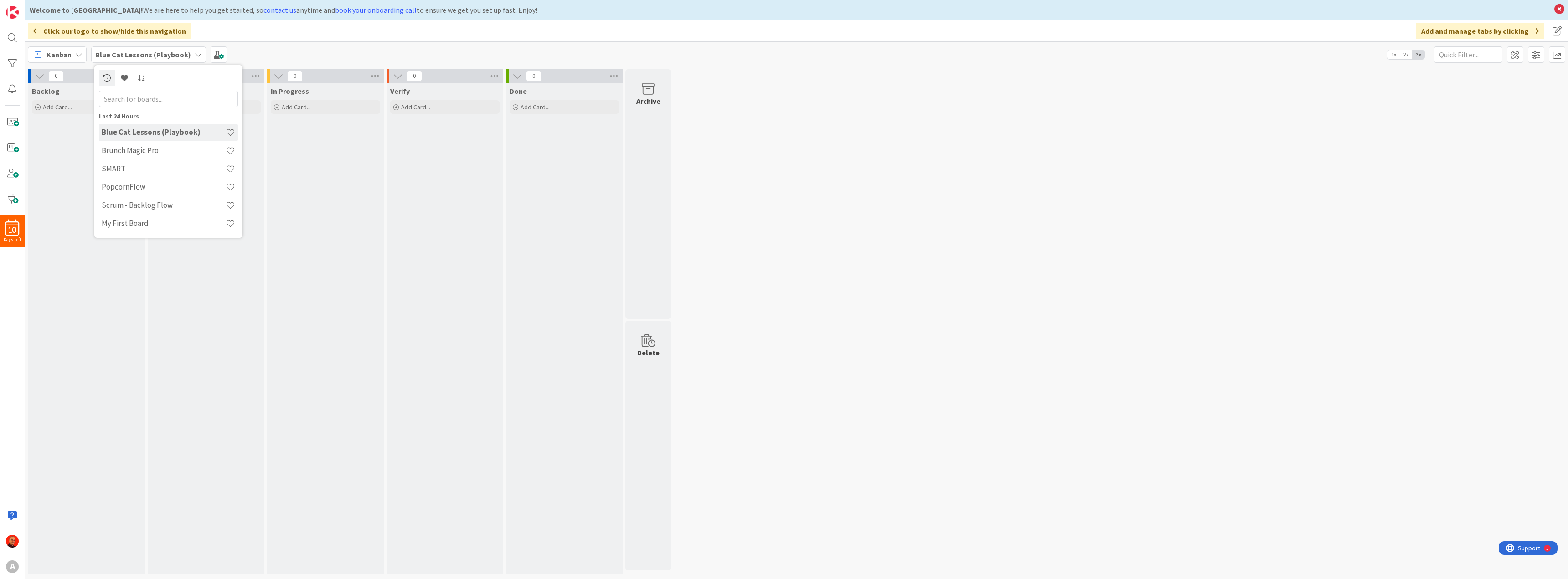
click at [135, 50] on b "Blue Cat Lessons (Playbook)" at bounding box center [143, 55] width 95 height 9
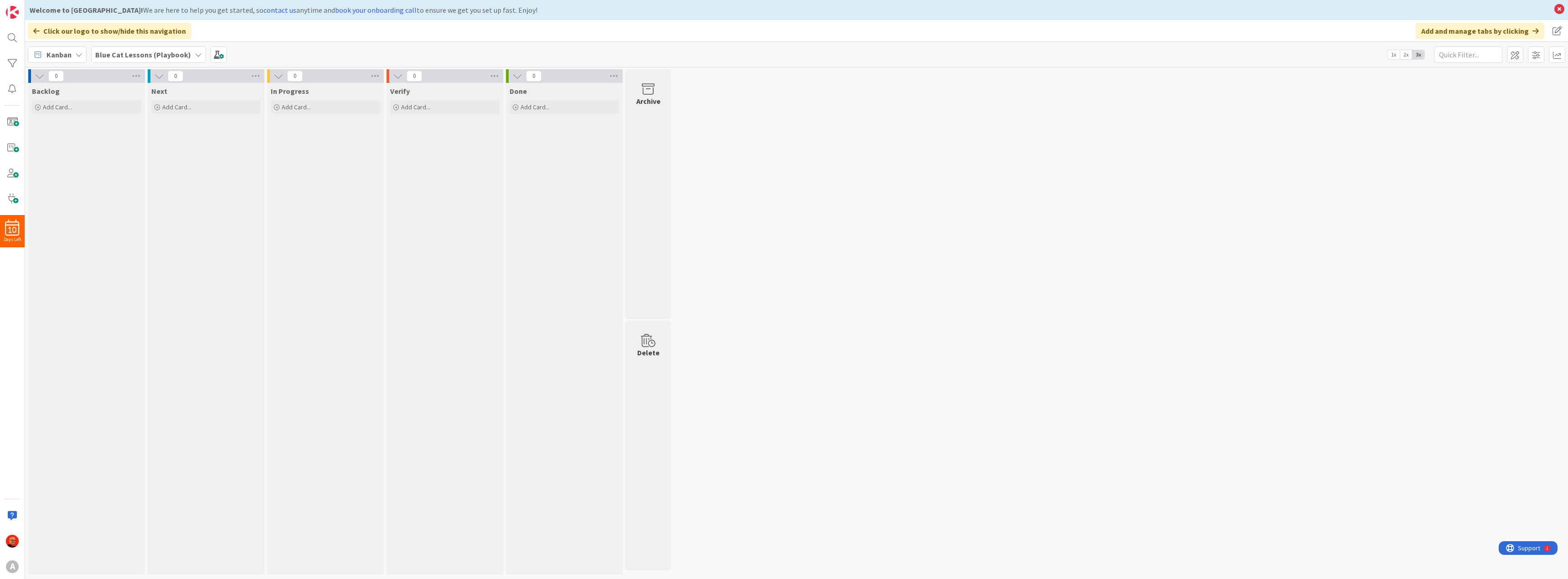
click at [77, 51] on icon at bounding box center [79, 55] width 8 height 8
click at [69, 77] on span "My Zone" at bounding box center [80, 74] width 65 height 14
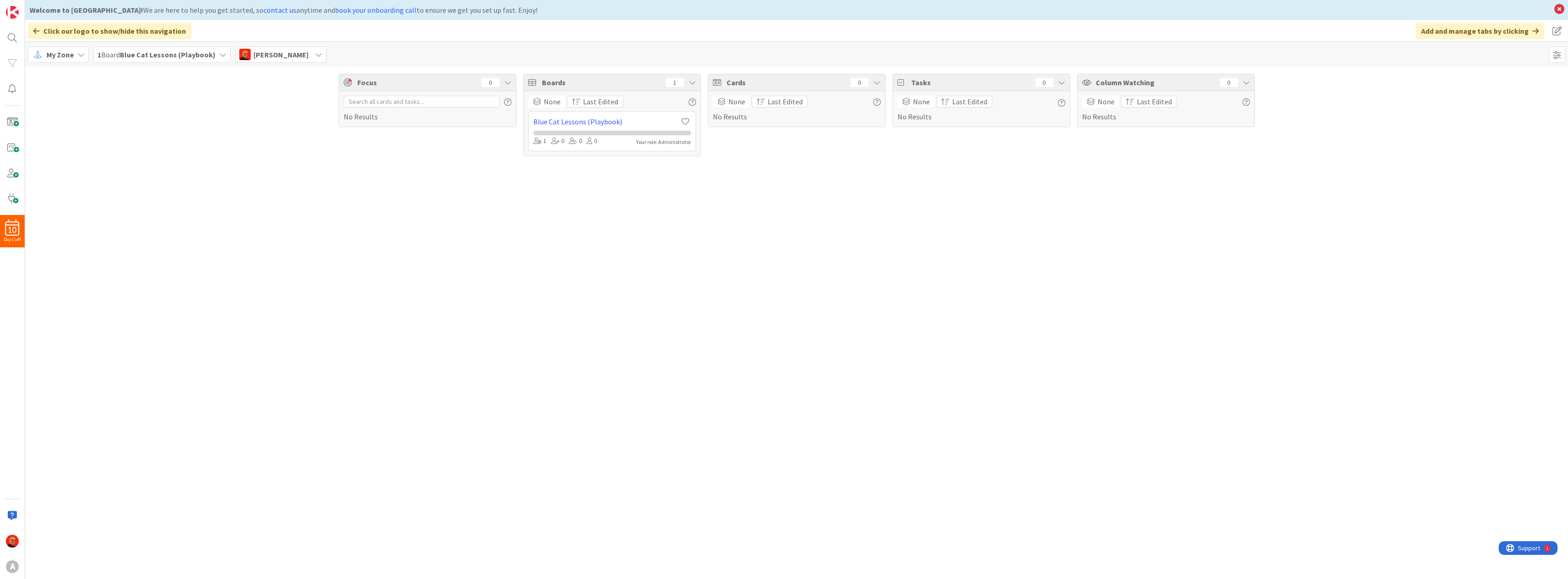
click at [212, 53] on b "Blue Cat Lessons (Playbook)" at bounding box center [168, 55] width 95 height 9
click at [68, 90] on div "Focus 0 No Results Boards 1 None Last Edited Blue Cat Lessons (Playbook) 1 0 0 …" at bounding box center [797, 115] width 1543 height 96
click at [74, 54] on div "My Zone" at bounding box center [58, 55] width 61 height 16
click at [70, 87] on span "Organization" at bounding box center [80, 89] width 65 height 14
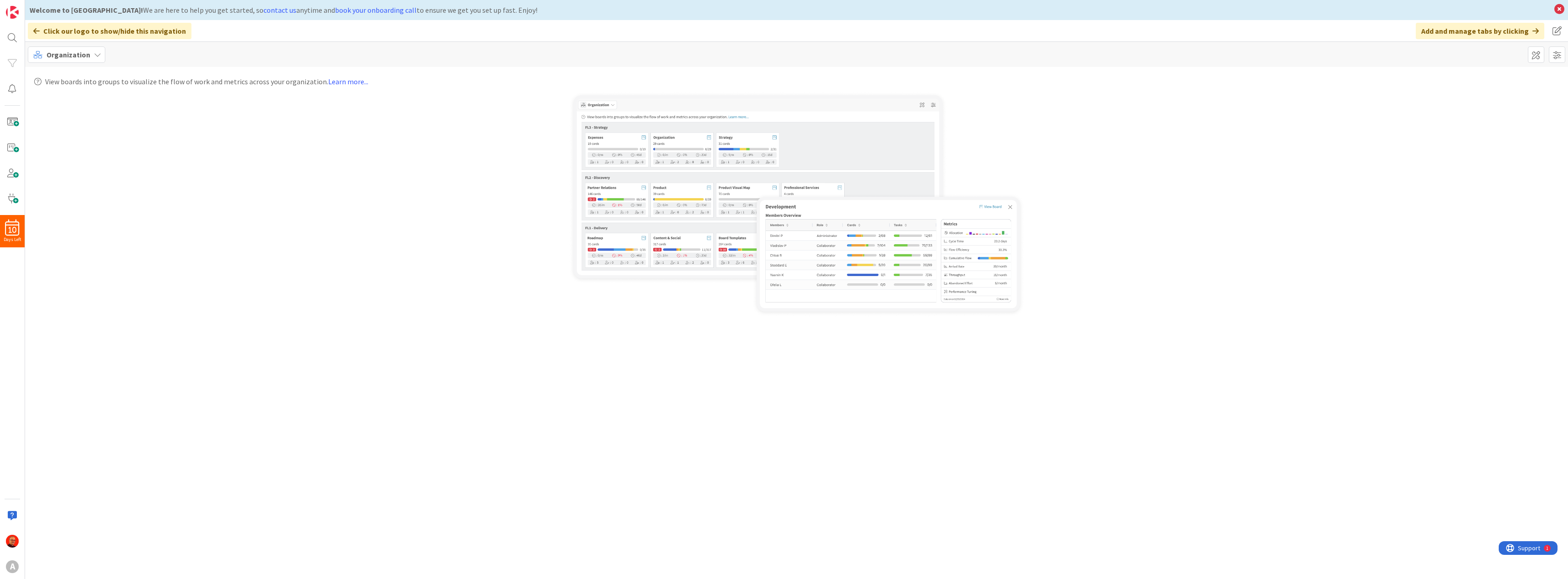
click at [99, 53] on icon at bounding box center [97, 55] width 8 height 8
click at [57, 71] on span "My Zone" at bounding box center [80, 74] width 65 height 14
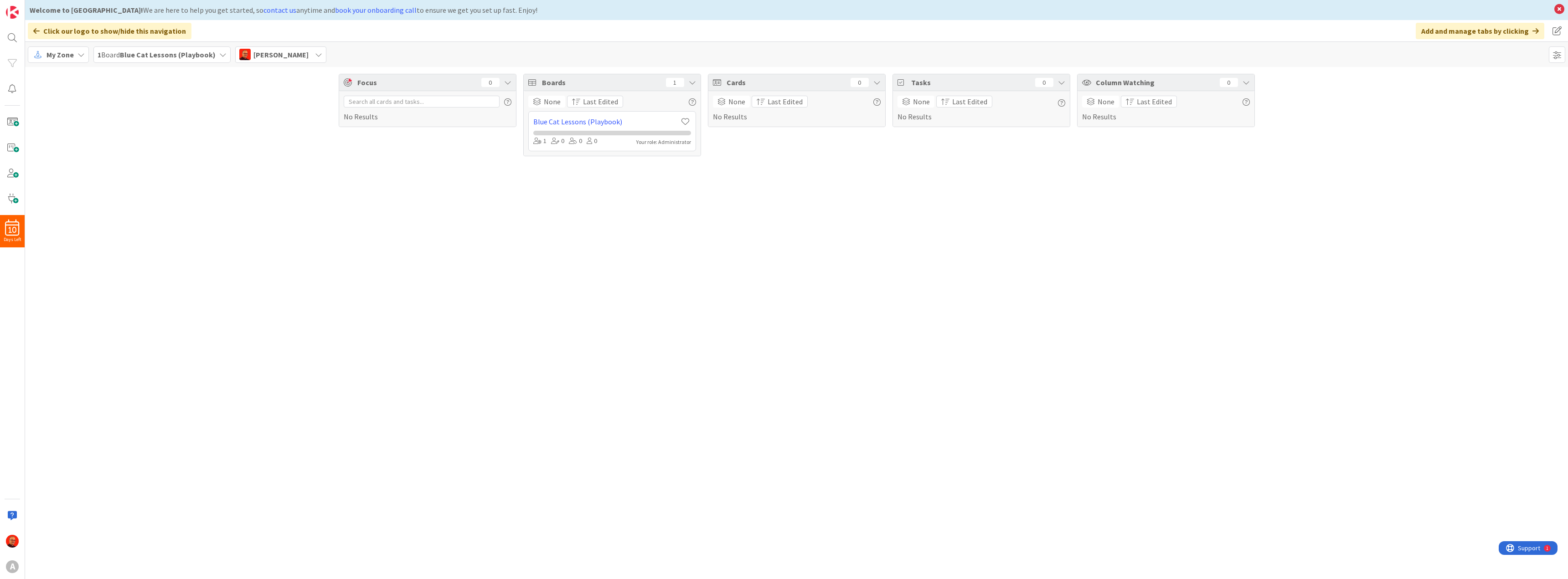
click at [77, 55] on icon at bounding box center [81, 55] width 8 height 8
click at [212, 58] on div "1 Board Blue Cat Lessons (Playbook)" at bounding box center [162, 55] width 137 height 16
click at [315, 56] on icon at bounding box center [318, 55] width 8 height 8
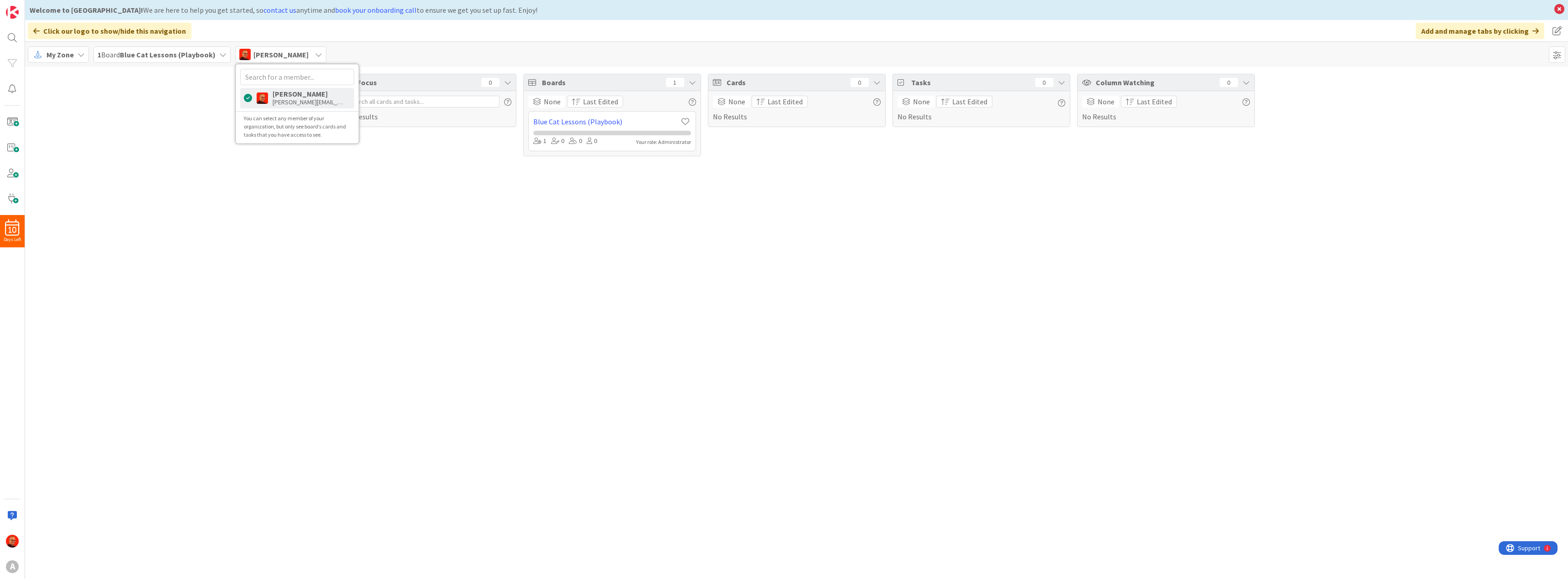
click at [315, 56] on icon at bounding box center [318, 55] width 8 height 8
click at [84, 52] on div "My Zone" at bounding box center [58, 55] width 61 height 16
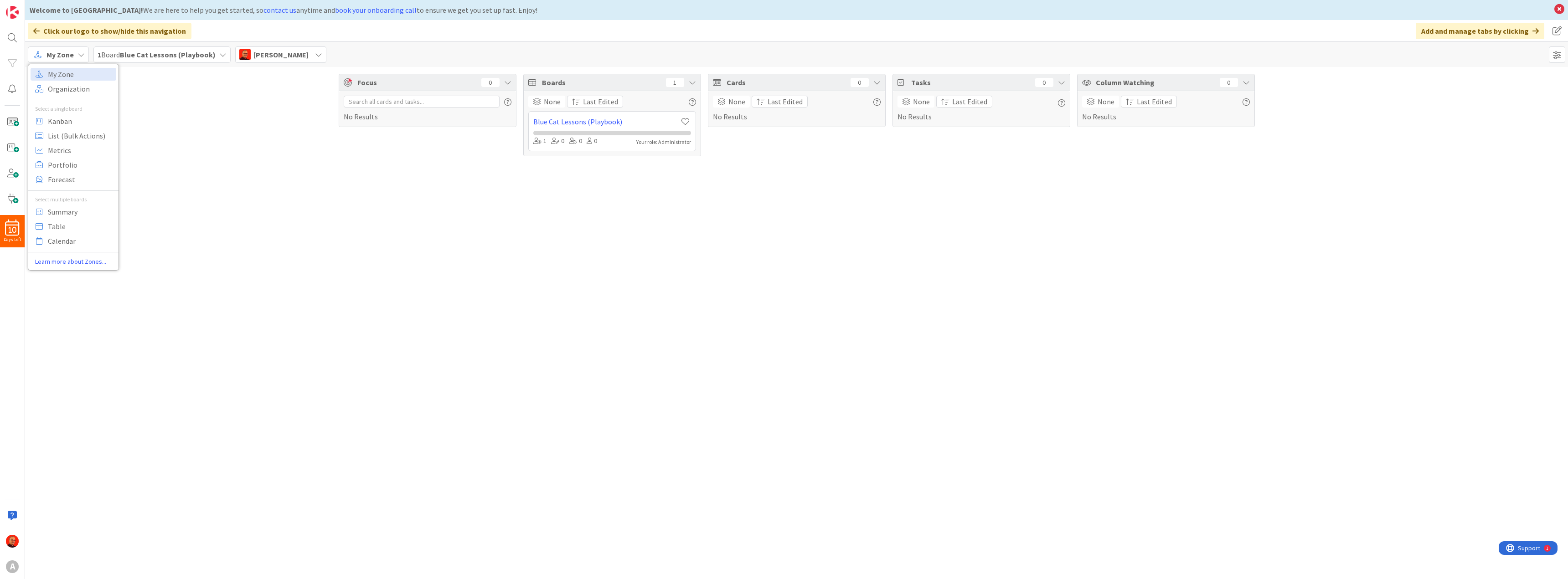
click at [200, 133] on div "Focus 0 No Results Boards 1 None Last Edited Blue Cat Lessons (Playbook) 1 0 0 …" at bounding box center [797, 115] width 1543 height 96
click at [146, 54] on b "Blue Cat Lessons (Playbook)" at bounding box center [168, 55] width 95 height 9
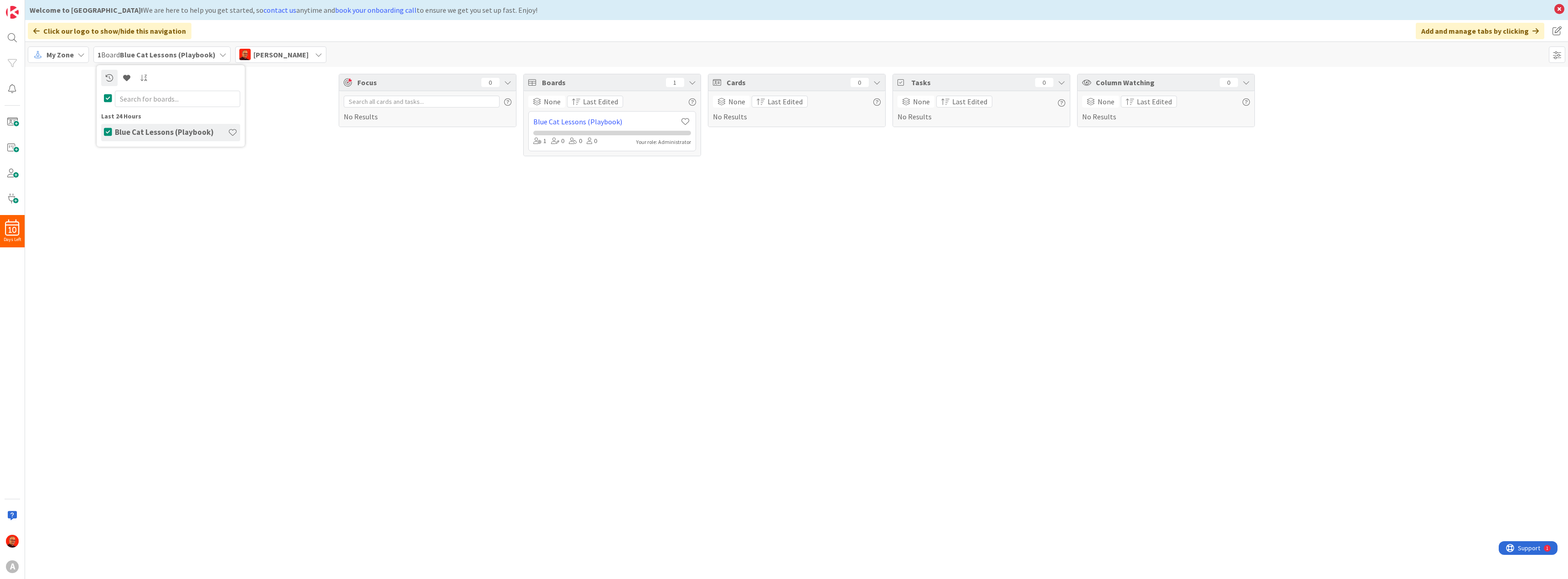
click at [146, 54] on b "Blue Cat Lessons (Playbook)" at bounding box center [168, 55] width 95 height 9
click at [149, 58] on b "Blue Cat Lessons (Playbook)" at bounding box center [168, 55] width 95 height 9
click at [146, 57] on b "Blue Cat Lessons (Playbook)" at bounding box center [168, 55] width 95 height 9
click at [75, 56] on div "My Zone" at bounding box center [58, 55] width 61 height 16
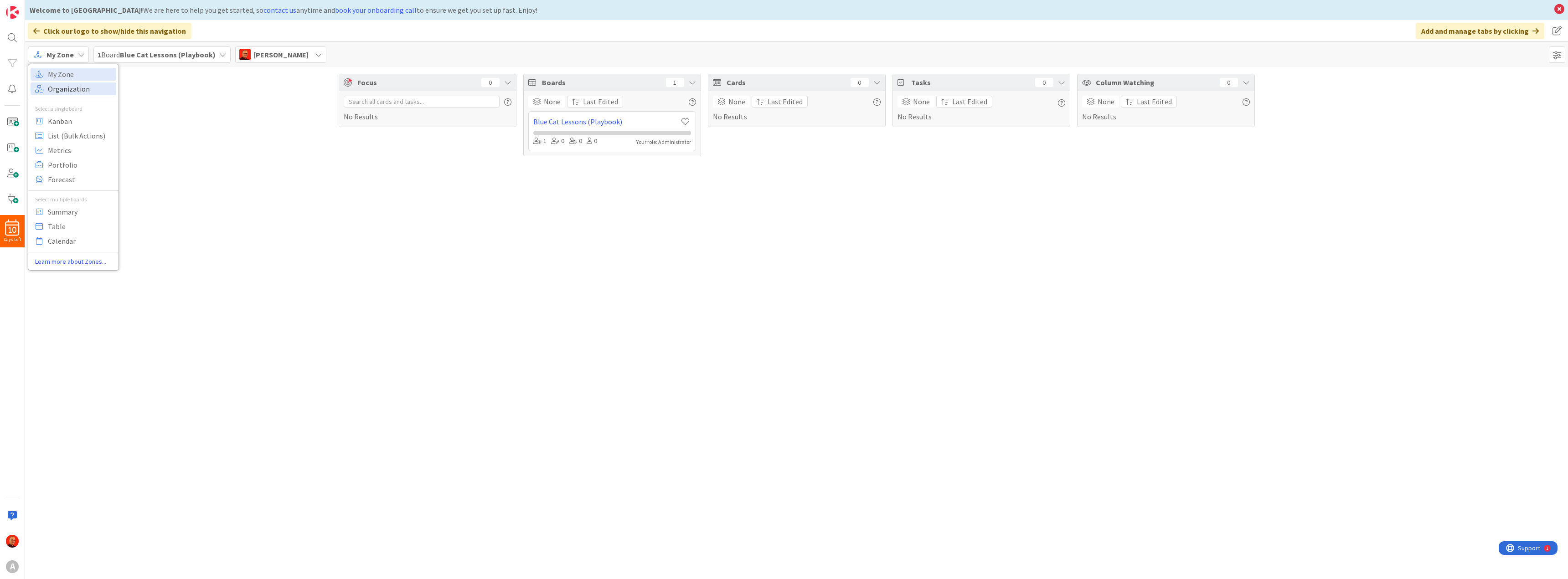
click at [65, 85] on span "Organization" at bounding box center [80, 89] width 65 height 14
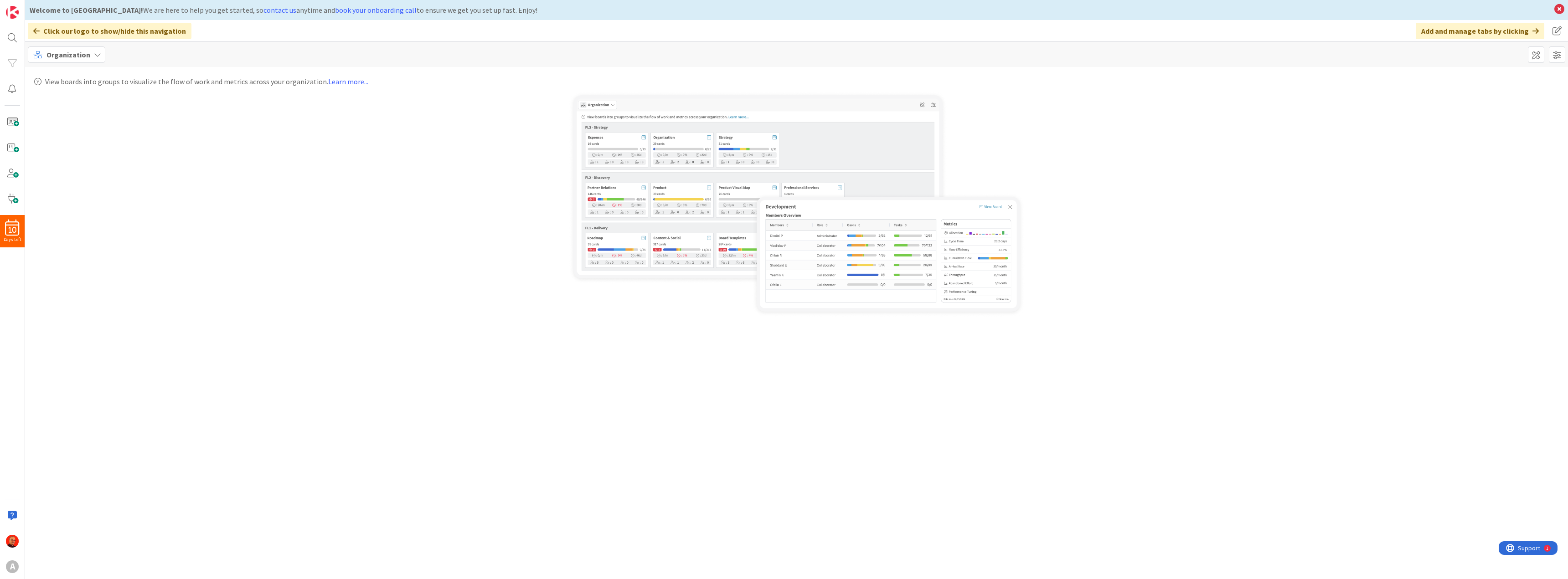
click at [94, 57] on icon at bounding box center [97, 55] width 8 height 8
click at [77, 119] on span "Kanban" at bounding box center [80, 121] width 65 height 14
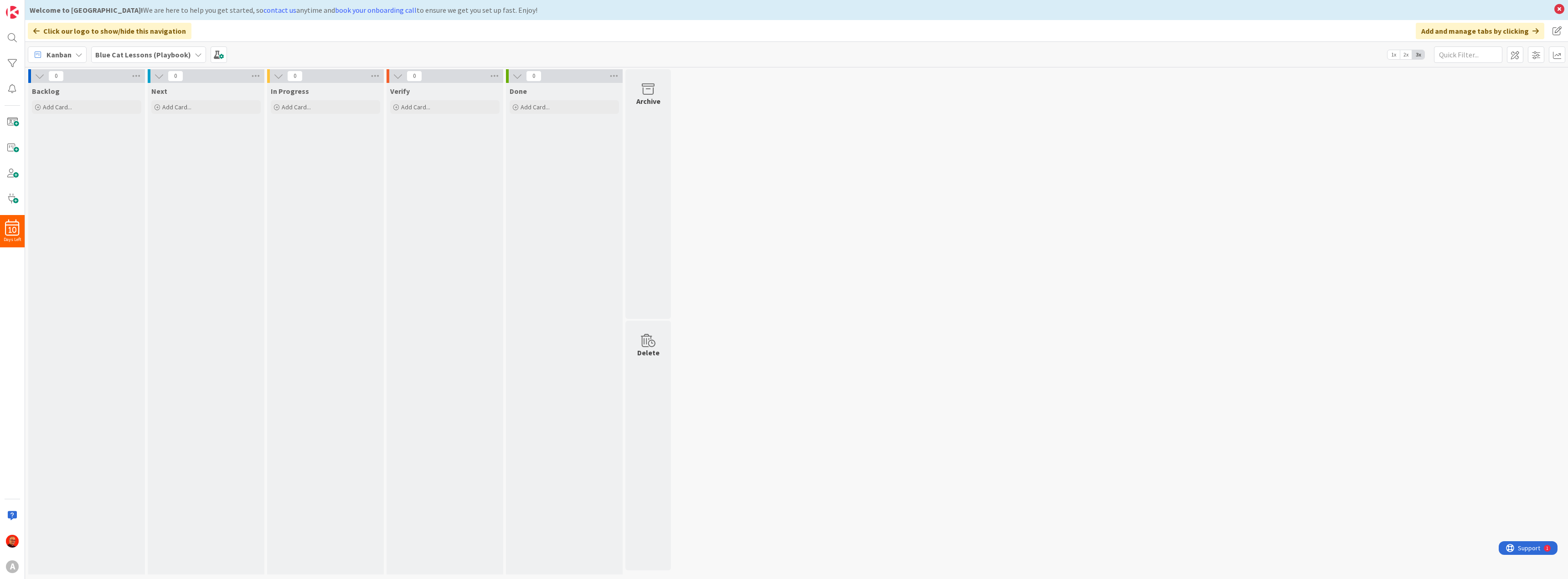
click at [178, 53] on b "Blue Cat Lessons (Playbook)" at bounding box center [143, 55] width 95 height 9
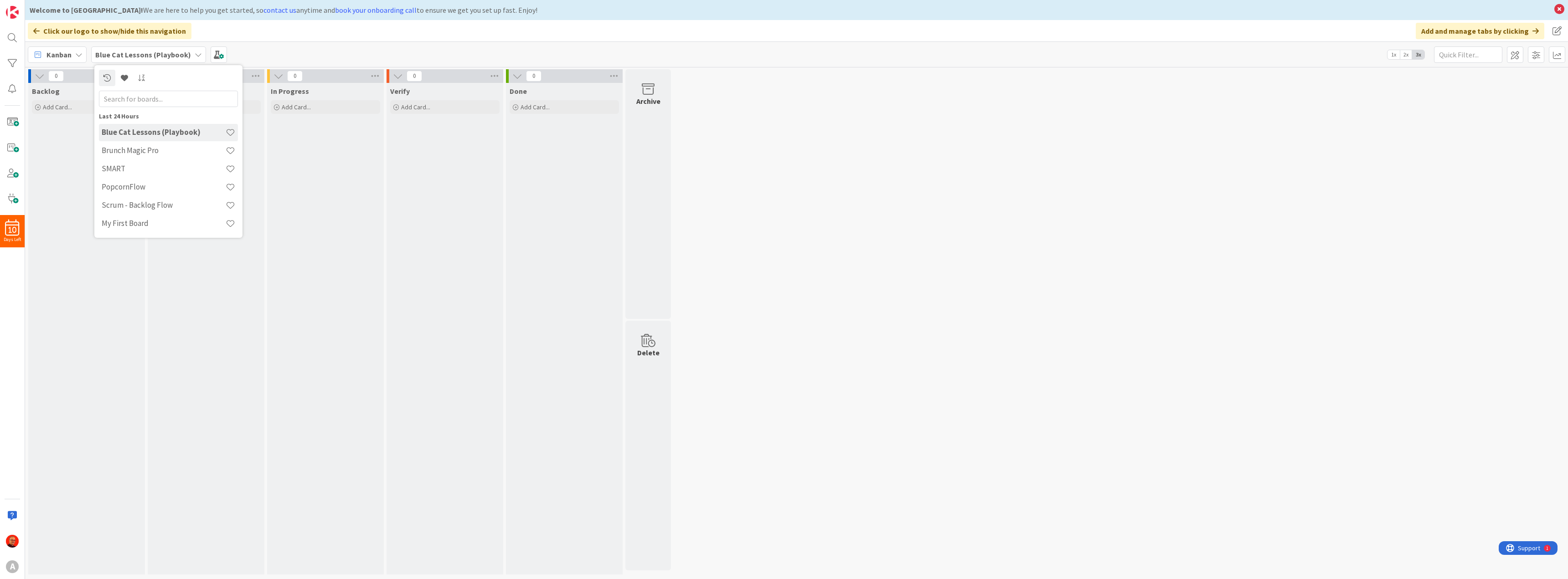
click at [145, 132] on h4 "Blue Cat Lessons (Playbook)" at bounding box center [163, 132] width 124 height 9
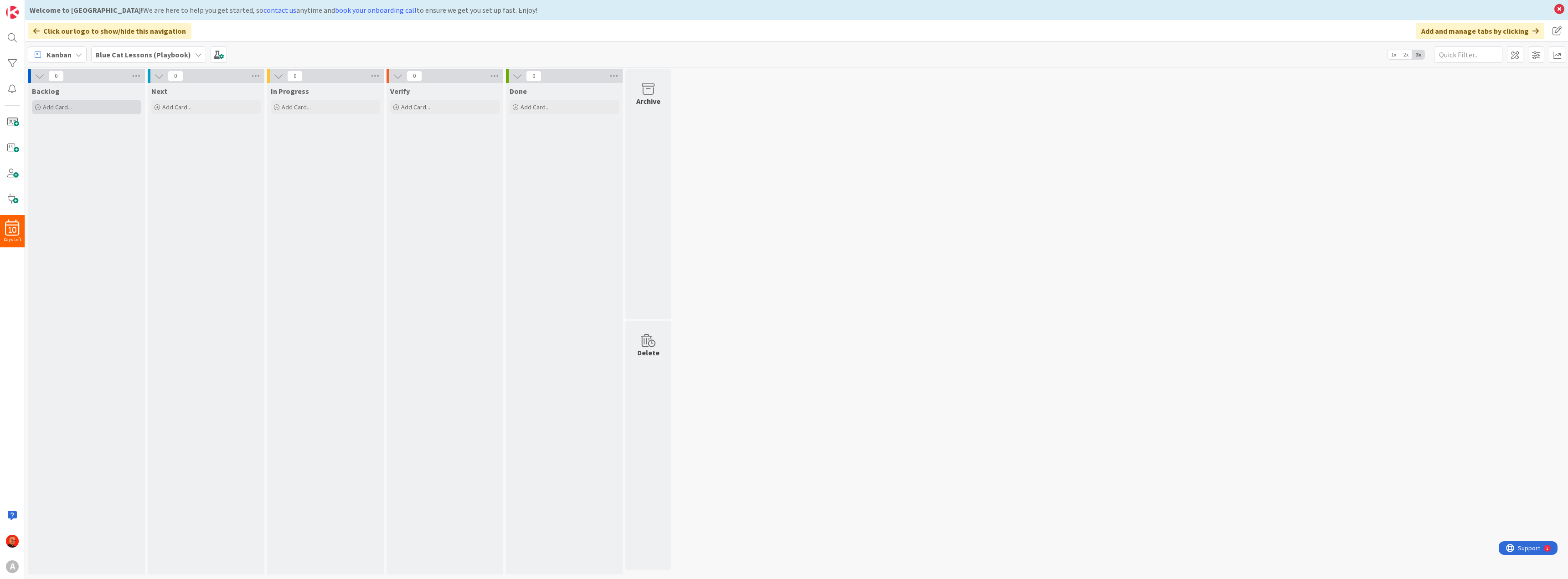
click at [56, 111] on span "Add Card..." at bounding box center [57, 107] width 29 height 8
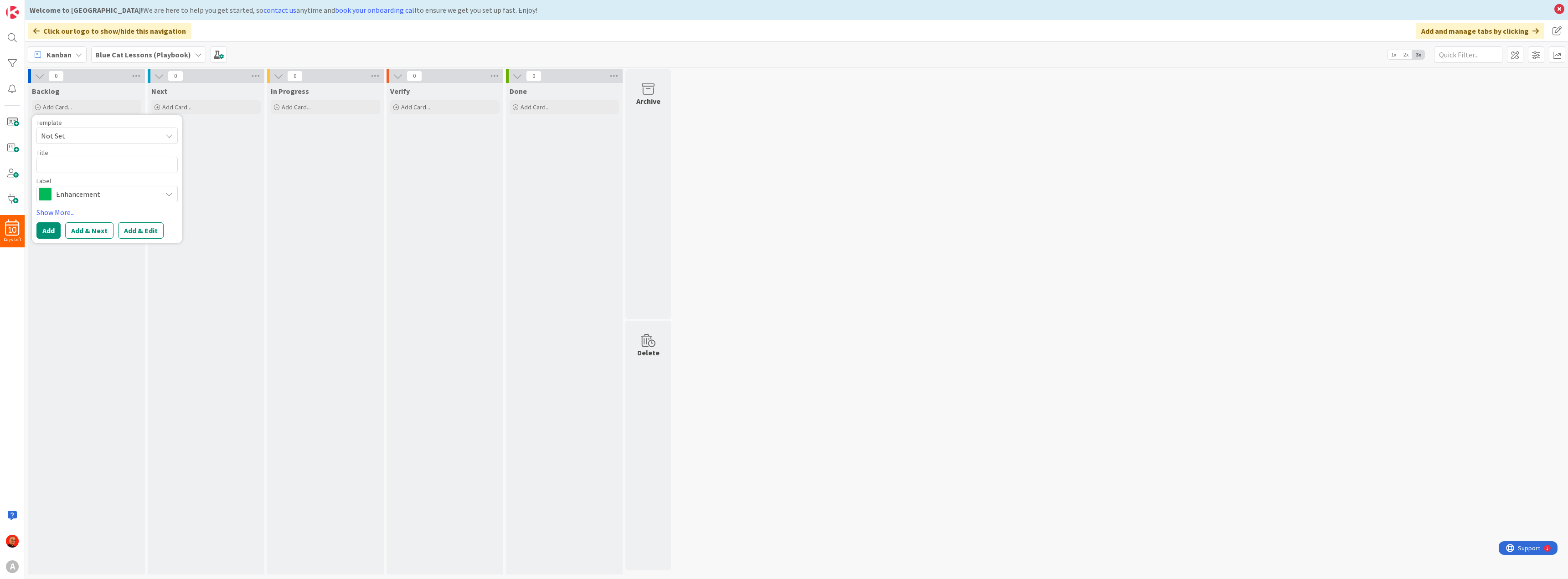
click at [132, 192] on span "Enhancement" at bounding box center [106, 194] width 101 height 13
click at [75, 273] on link "Edit Labels..." at bounding box center [72, 273] width 70 height 16
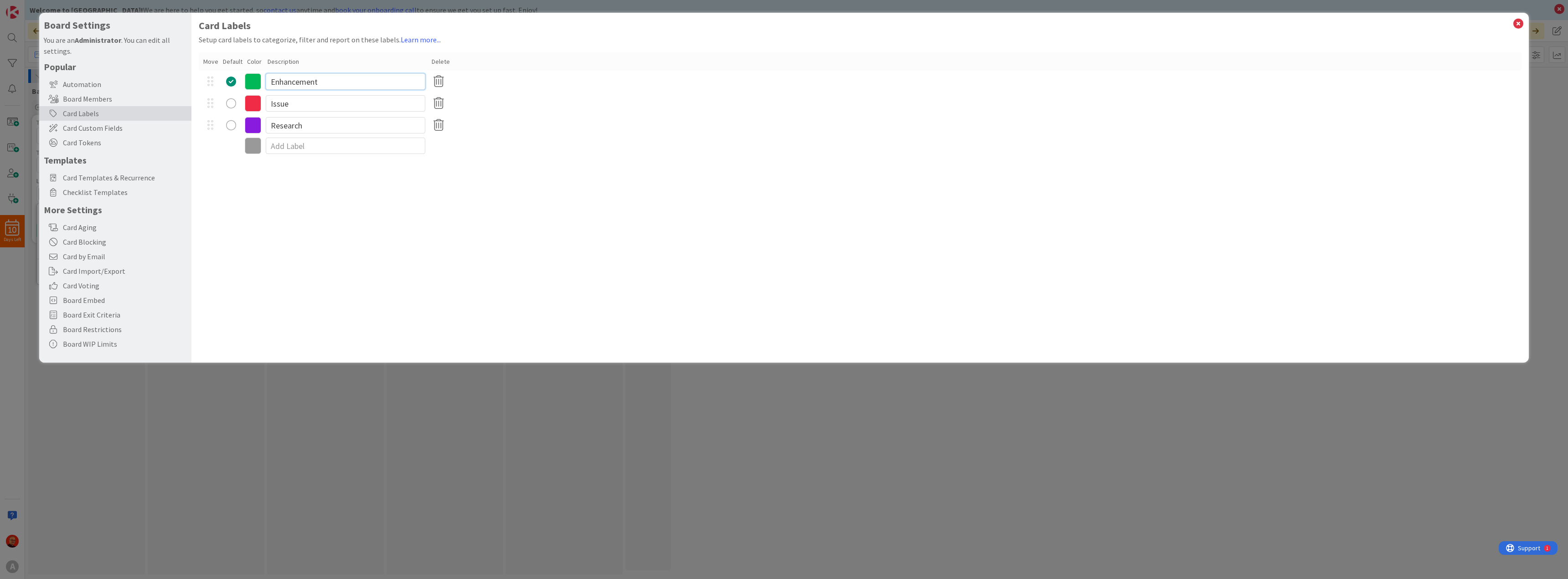
drag, startPoint x: 324, startPoint y: 79, endPoint x: 205, endPoint y: 68, distance: 119.5
click at [205, 68] on div "Move Default Color Description Delete Enhancement Issue Research" at bounding box center [860, 104] width 1323 height 103
type input "Lesson"
click at [628, 123] on div "Research" at bounding box center [860, 125] width 1323 height 22
click at [1519, 26] on icon at bounding box center [1518, 24] width 12 height 13
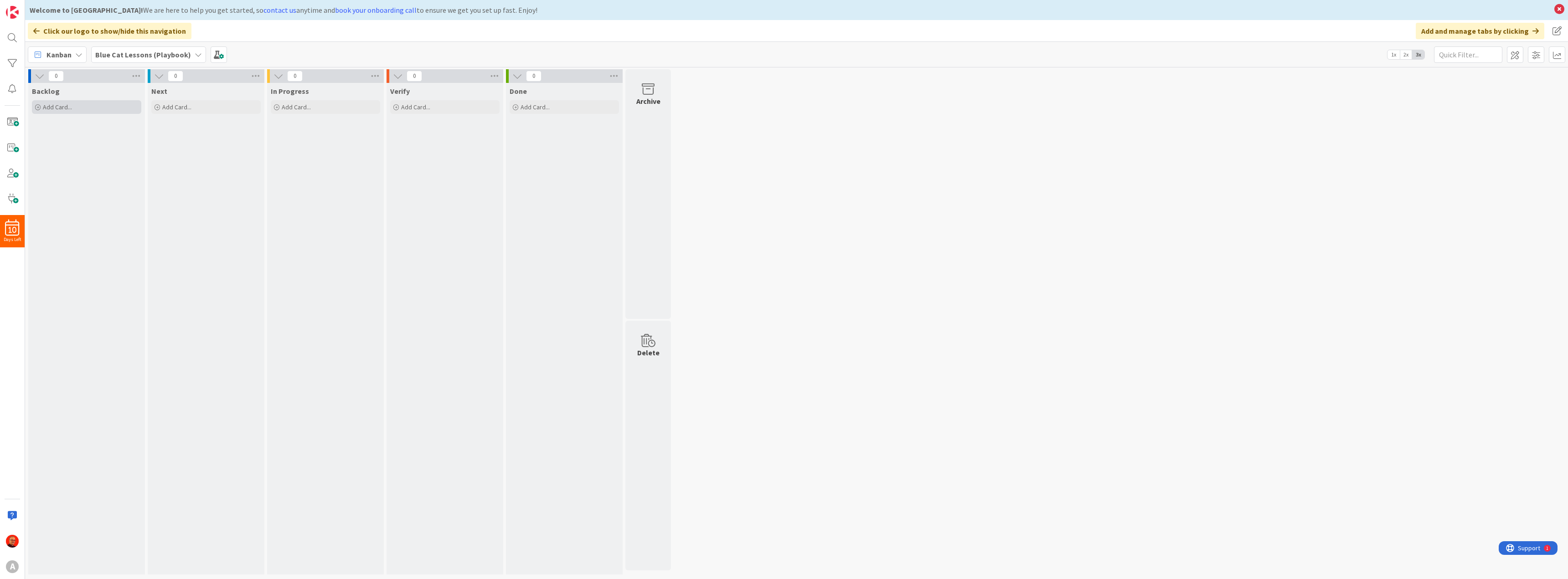
click at [62, 107] on span "Add Card..." at bounding box center [57, 107] width 29 height 8
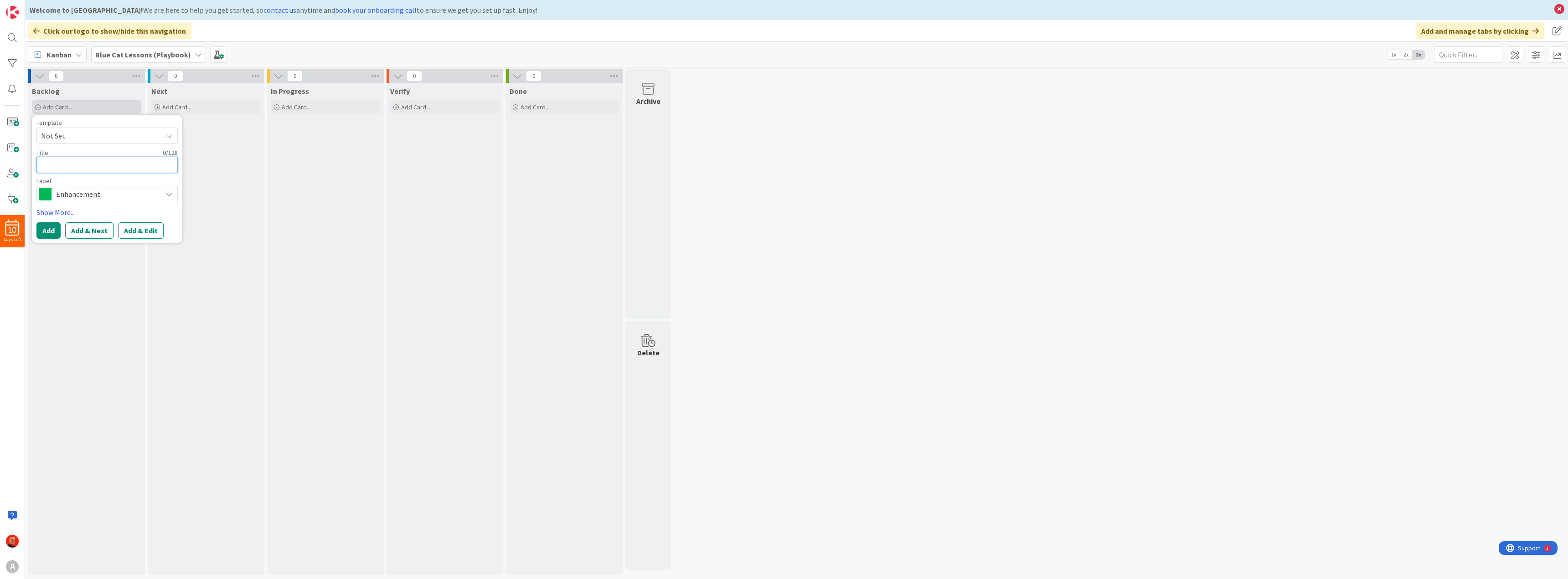
paste textarea "Multi-Element Selection, Alignment, and Layering"
type textarea "x"
type textarea "Multi-Element Selection, Alignment, and Layering"
click at [85, 243] on button "Add & Next" at bounding box center [89, 242] width 48 height 16
click at [62, 165] on textarea at bounding box center [107, 165] width 141 height 16
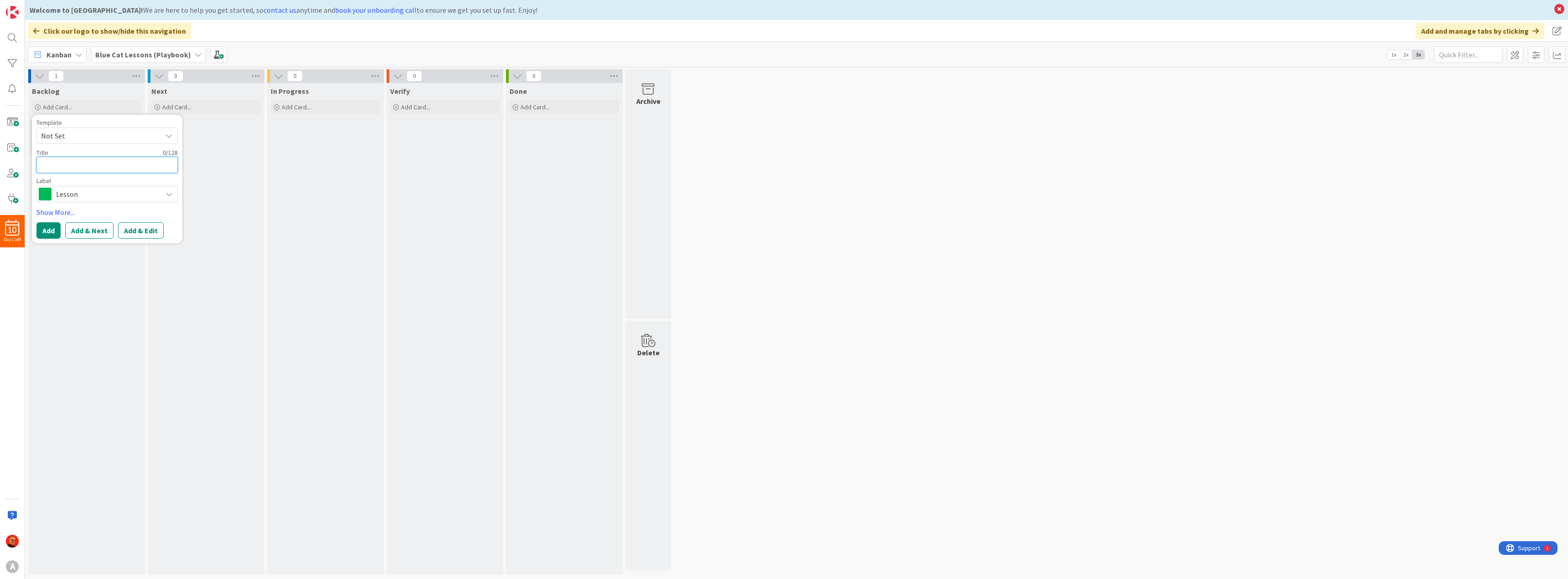
paste textarea "Understanding Triggers: Hover and Video Events"
type textarea "x"
type textarea "Understanding Triggers: Hover and Video Events"
click at [90, 244] on button "Add & Next" at bounding box center [89, 242] width 48 height 16
click at [77, 164] on textarea at bounding box center [107, 165] width 141 height 16
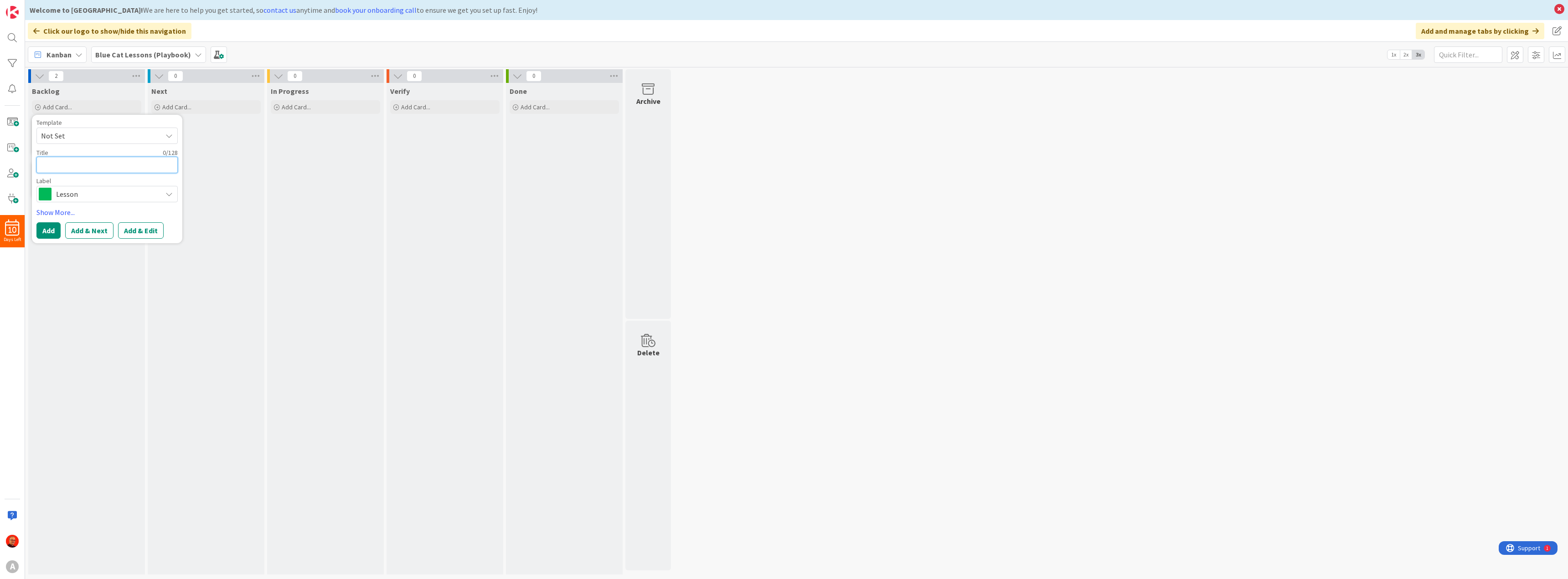
paste textarea "Advanced Trigger Patterns, Tricks and Workarounds"
type textarea "x"
type textarea "Advanced Trigger Patterns, Tricks and Workarounds"
click at [95, 243] on button "Add & Next" at bounding box center [89, 242] width 48 height 16
click at [66, 162] on textarea at bounding box center [107, 165] width 141 height 16
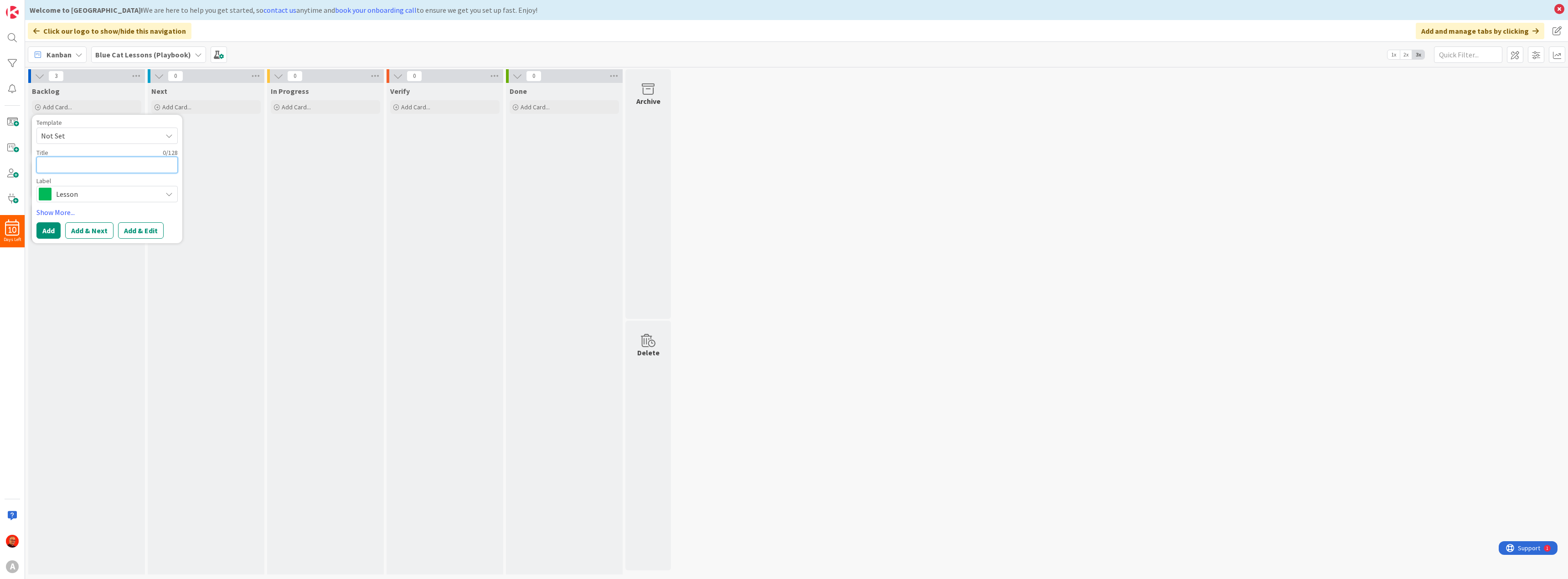
paste textarea "Saving and Restoring Seat Arrangements with Snapshots"
type textarea "x"
type textarea "Saving and Restoring Seat Arrangements with Snapshots"
click at [78, 242] on button "Add & Next" at bounding box center [89, 242] width 48 height 16
click at [72, 167] on textarea at bounding box center [107, 165] width 141 height 16
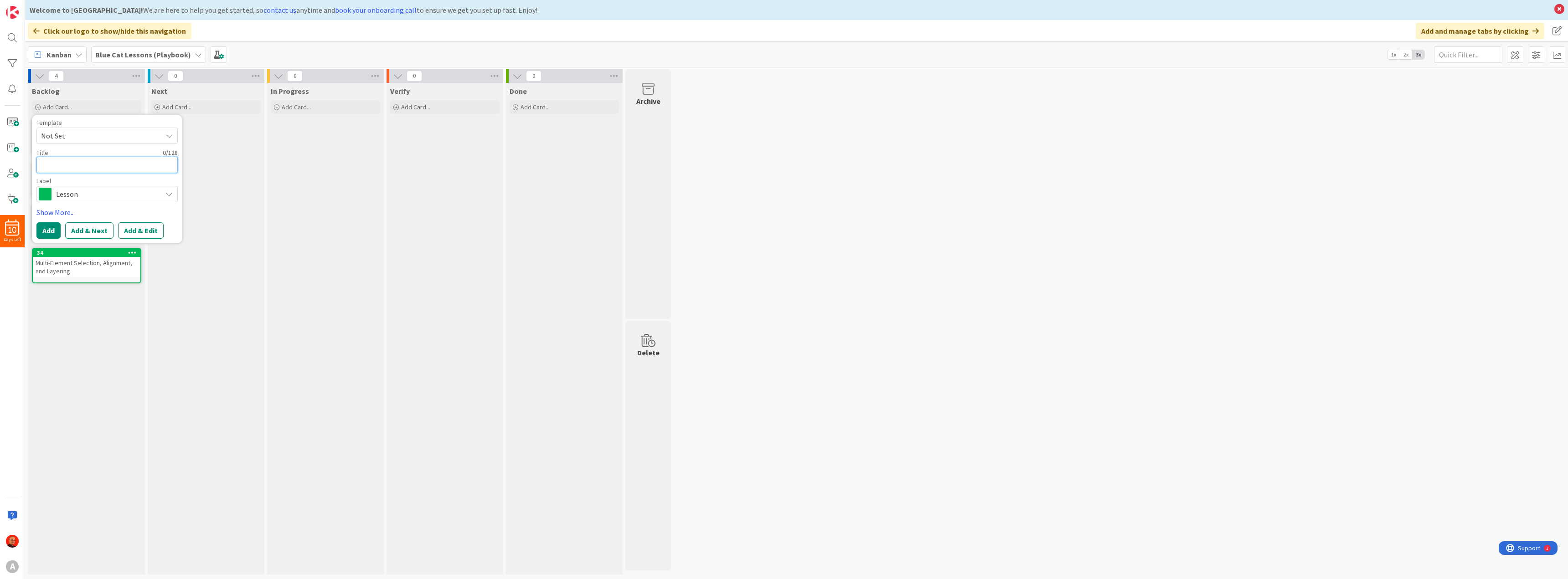
paste textarea "Adding Sound Effects and Audio"
type textarea "x"
type textarea "Adding Sound Effects and Audio"
click at [85, 229] on button "Add & Next" at bounding box center [89, 230] width 48 height 16
click at [56, 163] on textarea at bounding box center [107, 165] width 141 height 16
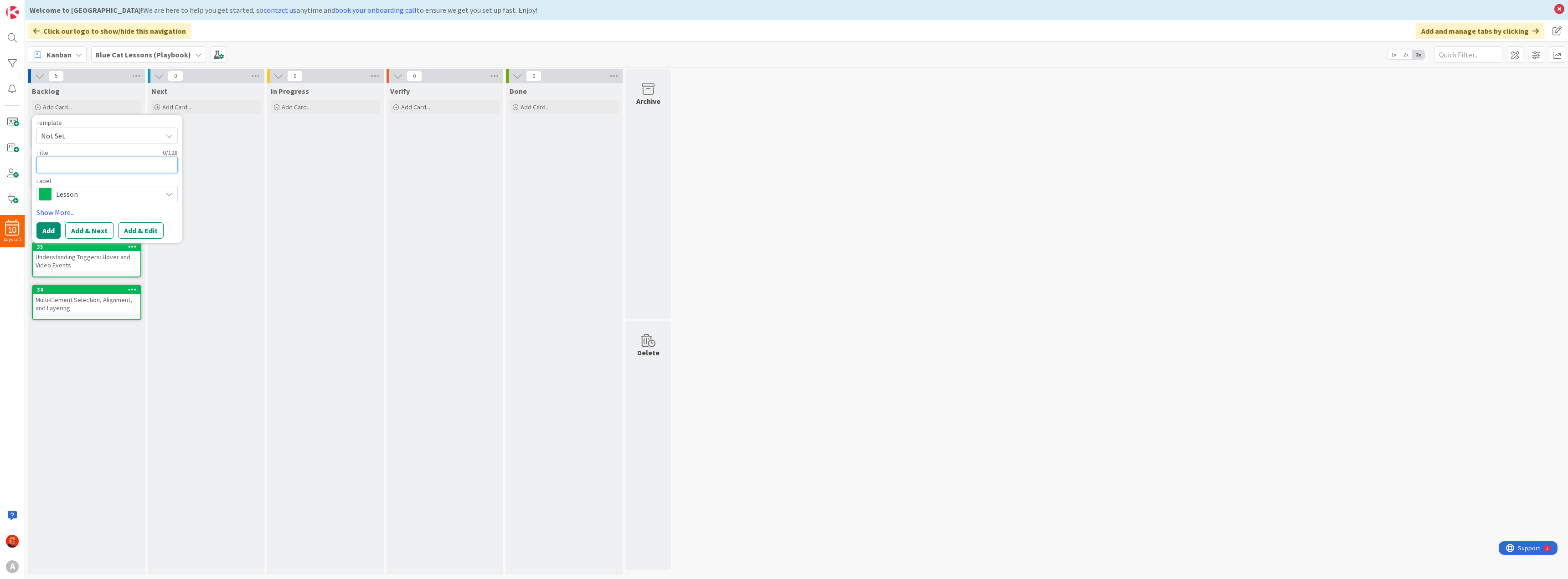
paste textarea "Live Mode Chat Commands and Keyboard Controls"
type textarea "x"
type textarea "Live Mode Chat Commands and Keyboard Controls"
type textarea "x"
type textarea "Live Mode Chat Commands and Keyboard Controls"
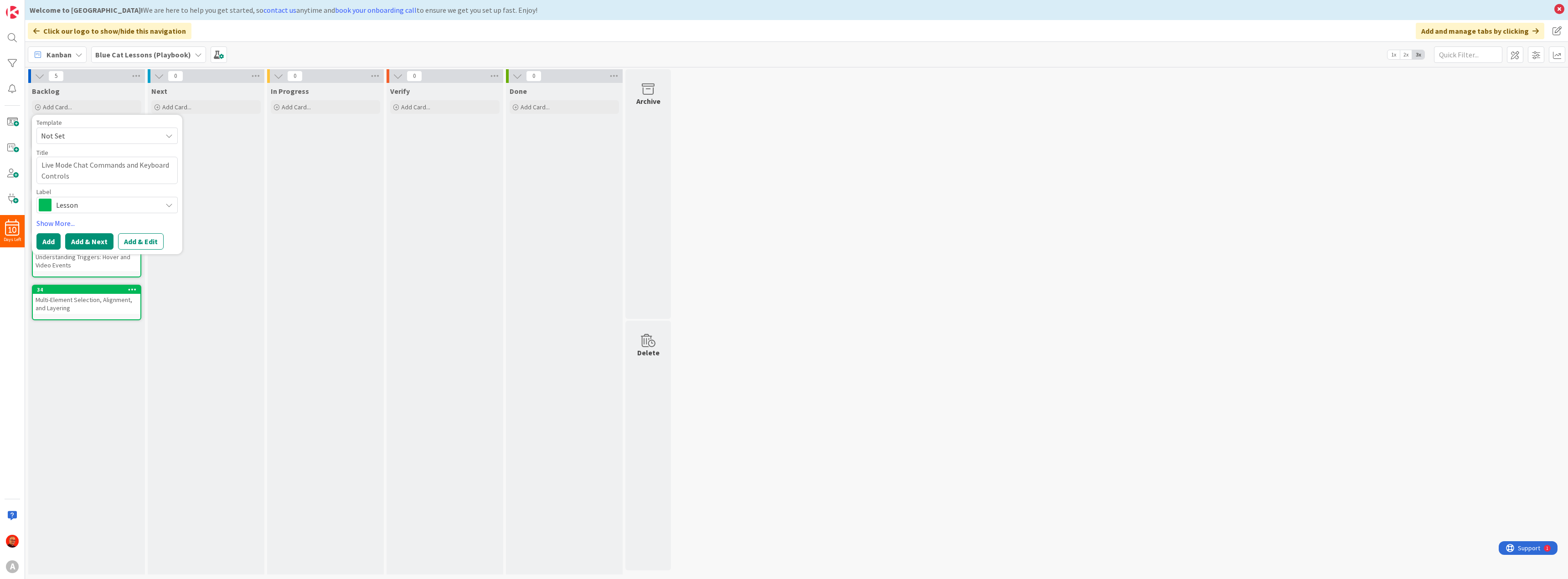
click at [84, 242] on button "Add & Next" at bounding box center [89, 242] width 48 height 16
click at [55, 167] on textarea at bounding box center [107, 165] width 141 height 16
paste textarea "Custom Font Management (UPDATE)"
type textarea "x"
type textarea "Custom Font Management (UPDATE)"
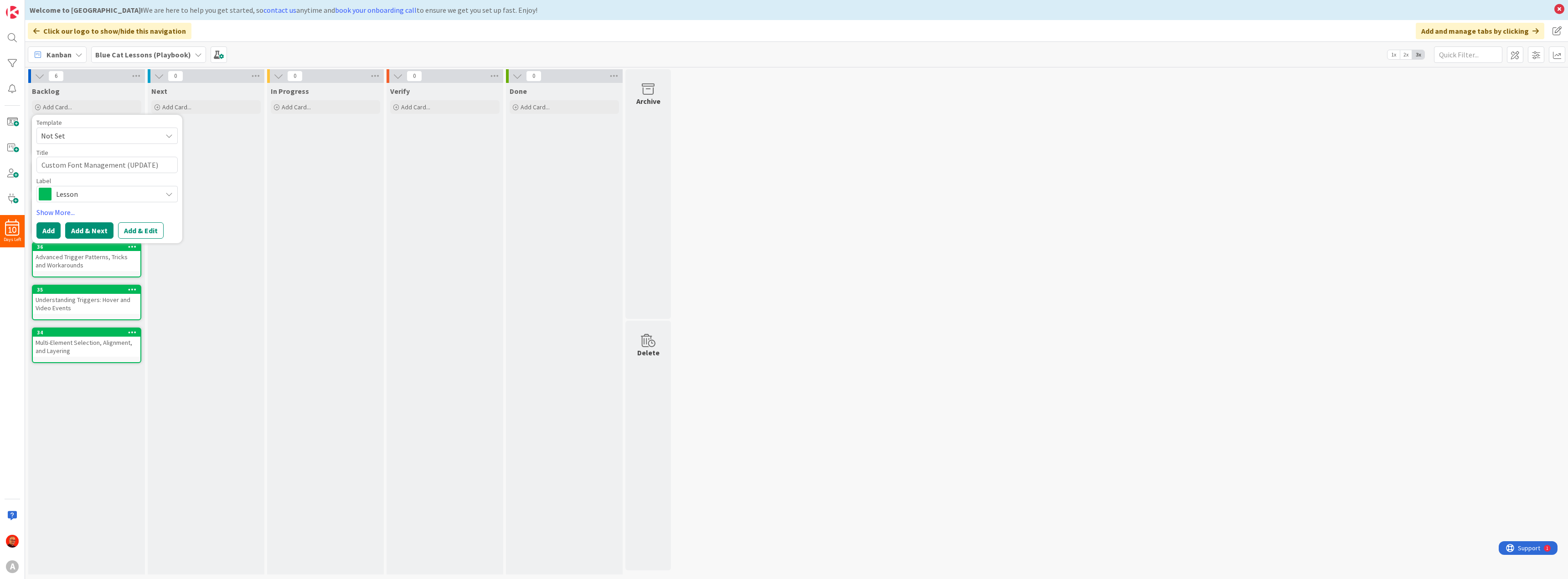
click at [90, 232] on button "Add & Next" at bounding box center [89, 230] width 48 height 16
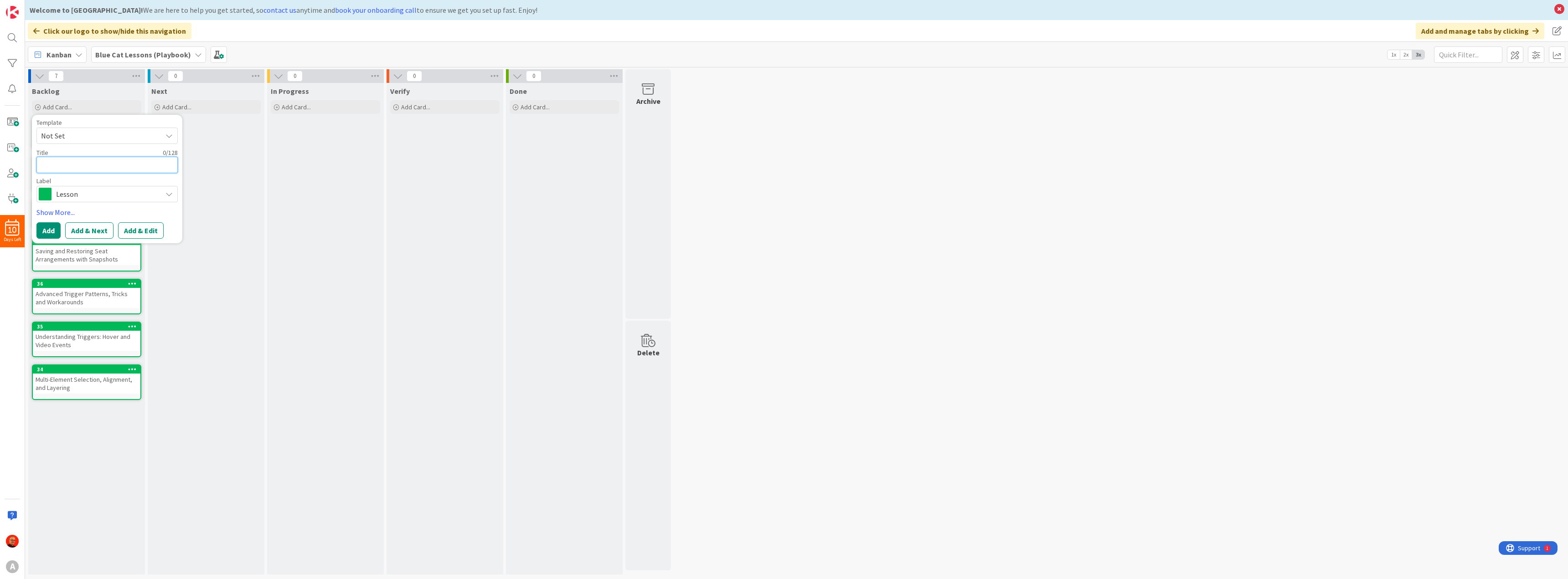
click at [54, 164] on textarea at bounding box center [107, 165] width 141 height 16
paste textarea "Custom speech bubbles"
type textarea "x"
type textarea "Custom speech bubbles"
click at [90, 229] on button "Add & Next" at bounding box center [89, 230] width 48 height 16
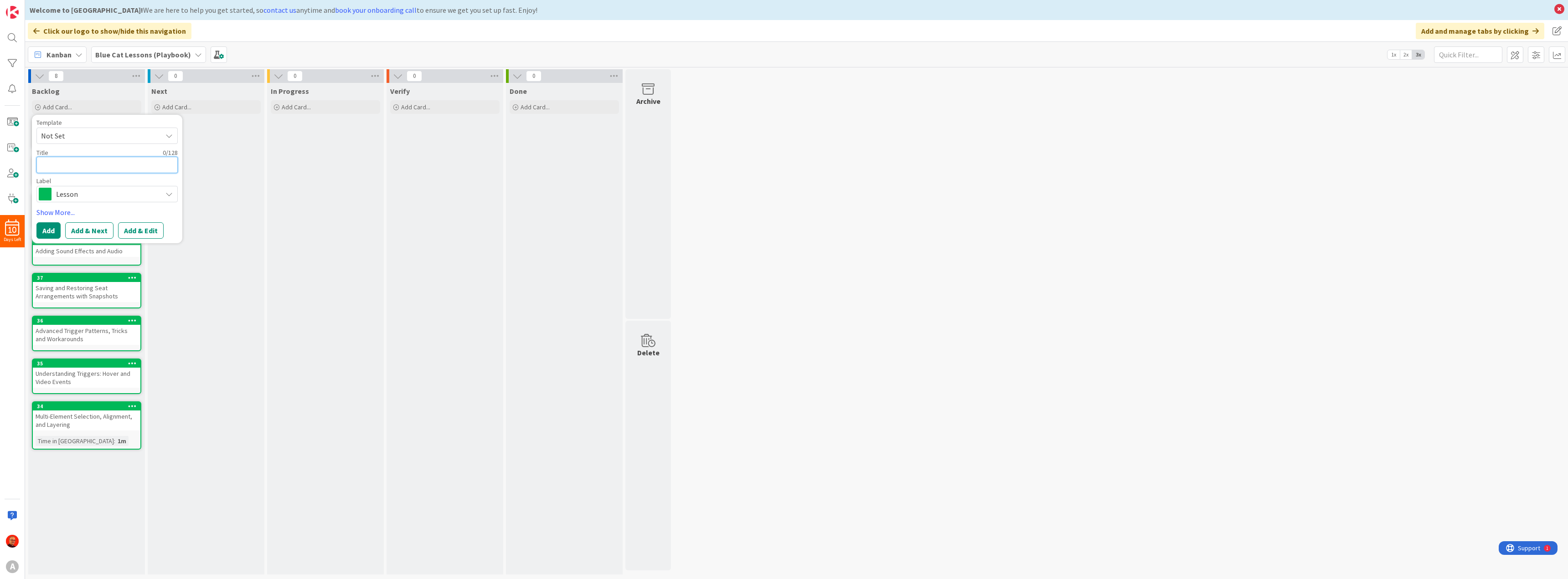
click at [59, 165] on textarea at bounding box center [107, 165] width 141 height 16
paste textarea "Gamification: Interactive Questionnaires with Weighted Scoring"
type textarea "x"
type textarea "Gamification: Interactive Questionnaires with Weighted Scoring"
click at [88, 243] on button "Add & Next" at bounding box center [89, 242] width 48 height 16
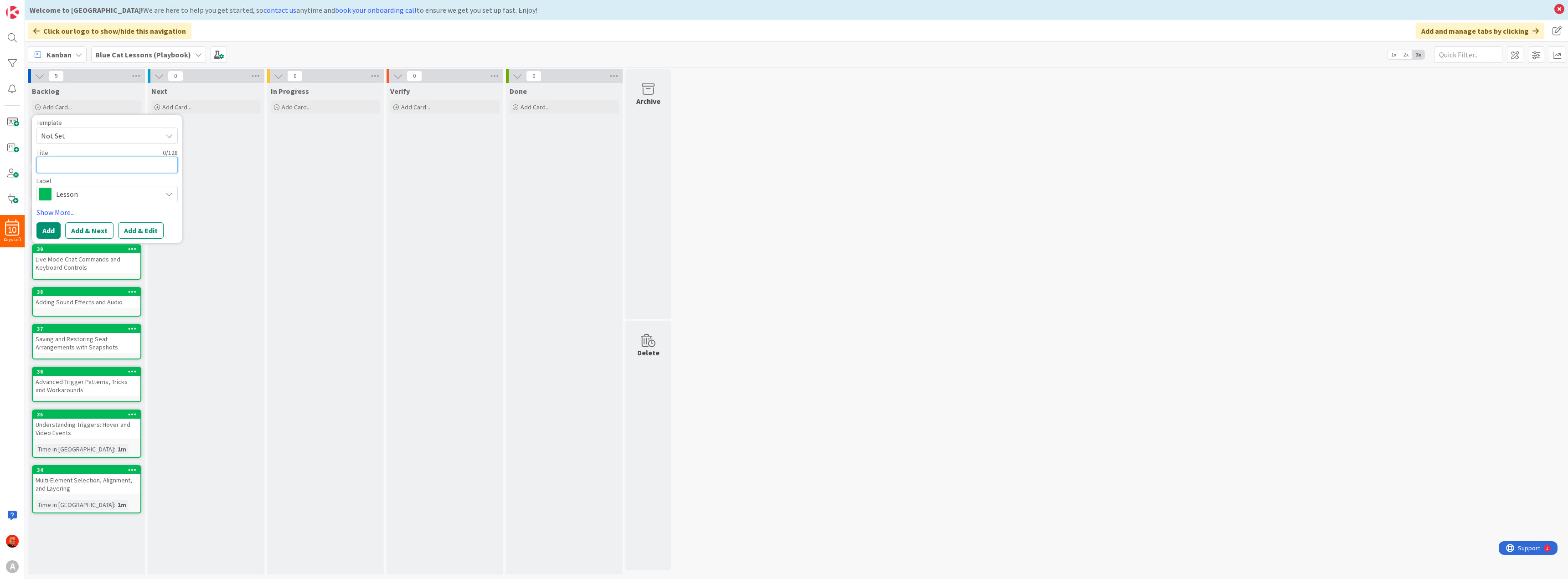
click at [74, 165] on textarea at bounding box center [107, 165] width 141 height 16
paste textarea "Gamification: Branching Storylines"
type textarea "x"
type textarea "Gamification: Branching Storylines"
click at [88, 229] on button "Add & Next" at bounding box center [89, 230] width 48 height 16
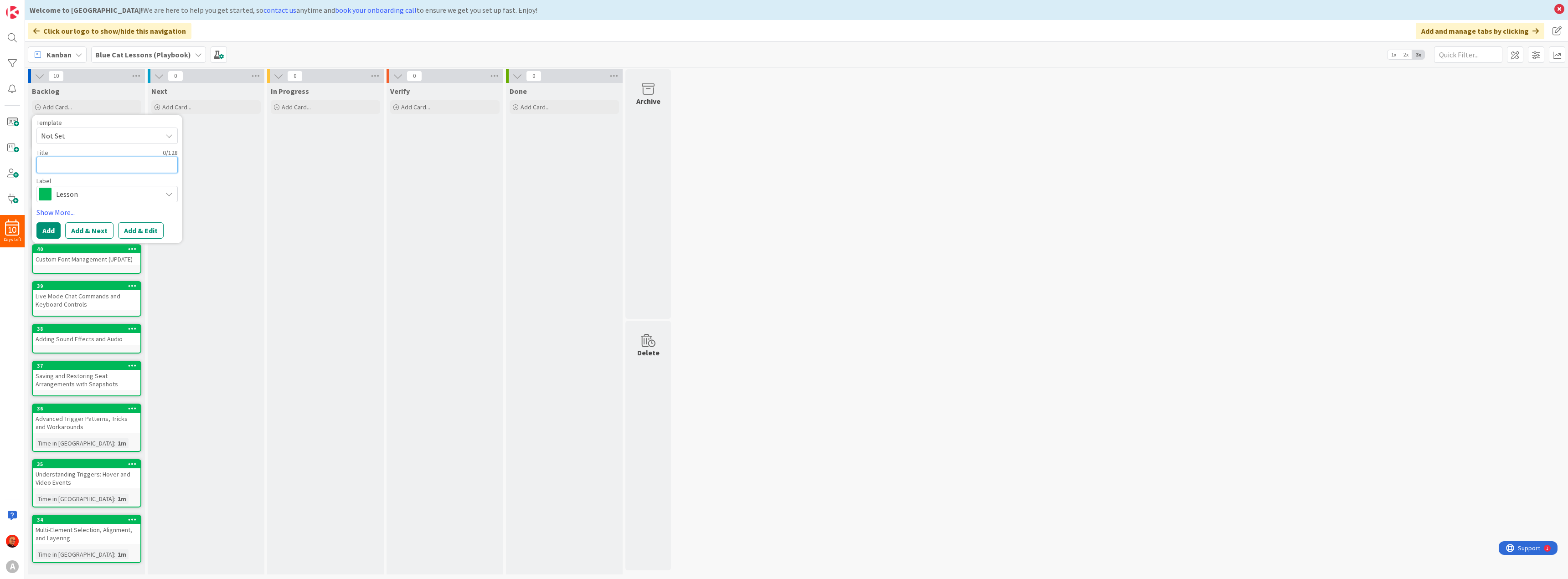
click at [77, 163] on textarea at bounding box center [107, 165] width 141 height 16
paste textarea "Random Selection and Cycling Through Elements (later, when fixed)"
type textarea "x"
type textarea "Random Selection and Cycling Through Elements (later, when fixed)"
type textarea "x"
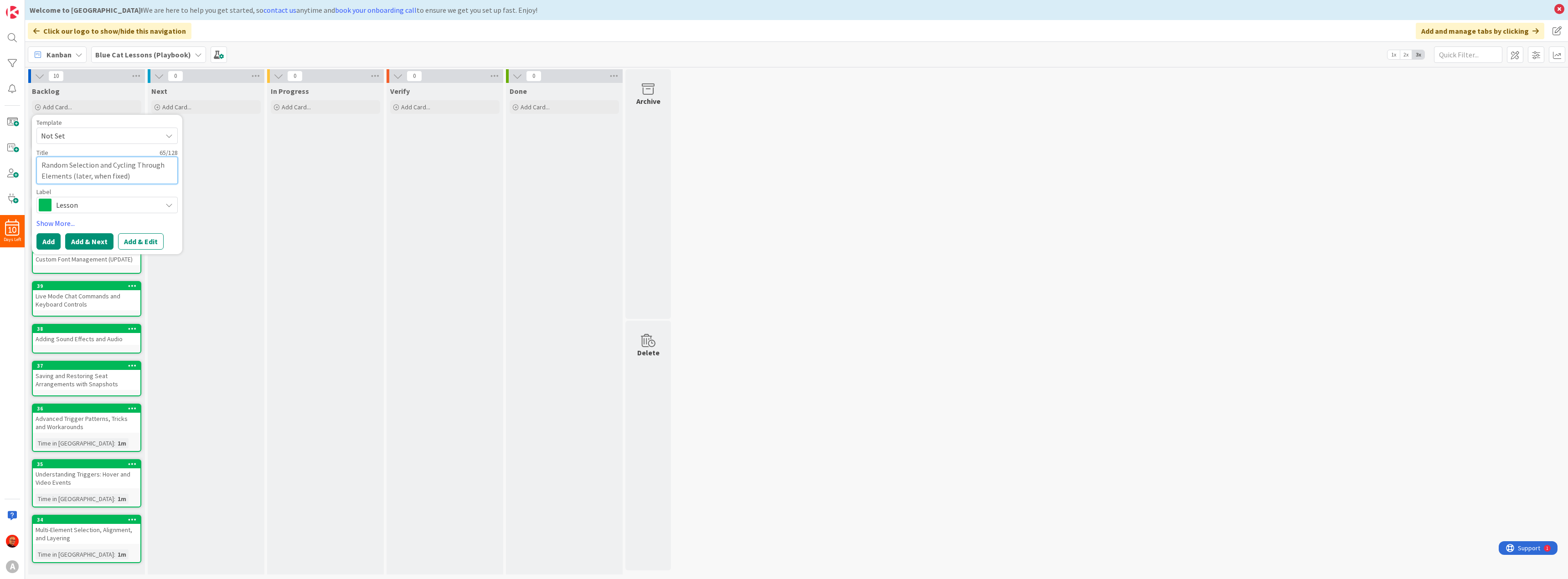
type textarea "Random Selection and Cycling Through Elements (later, when fixed)"
click at [90, 242] on button "Add & Next" at bounding box center [89, 242] width 48 height 16
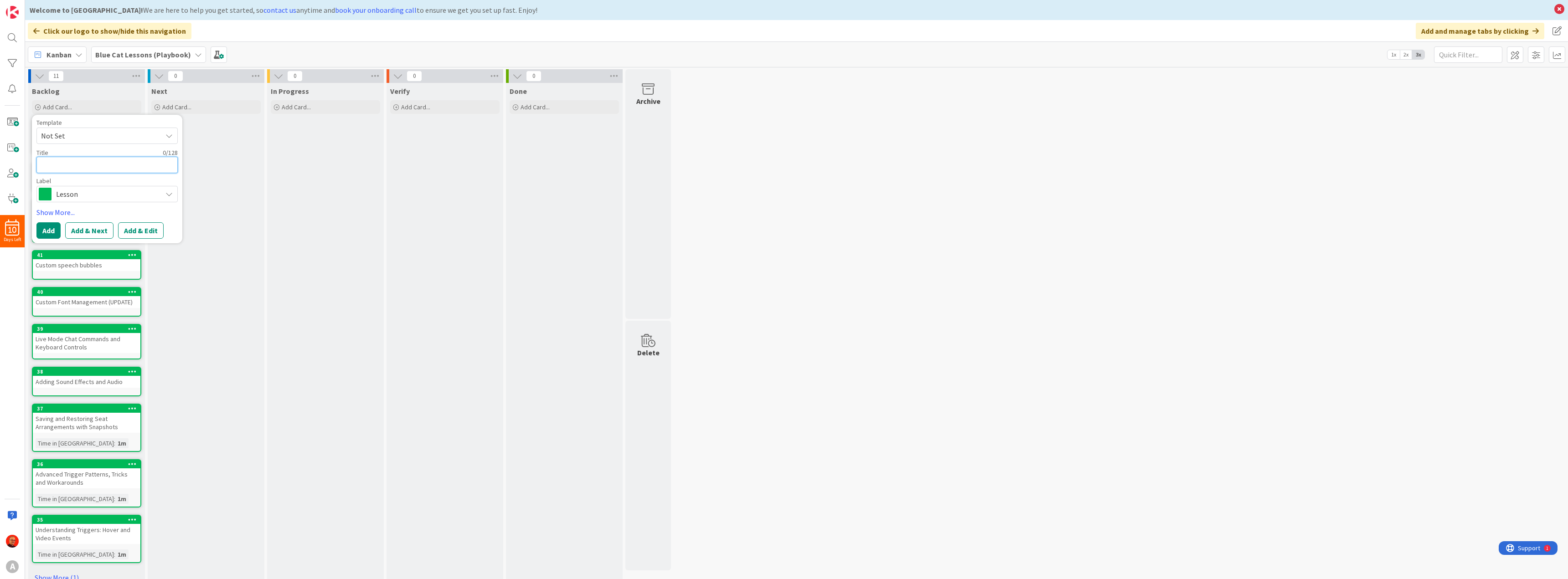
click at [62, 164] on textarea at bounding box center [107, 165] width 141 height 16
paste textarea "creating variables, variable types, setting vars dynamically, and conditional v…"
type textarea "x"
type textarea "creating variables, variable types, setting vars dynamically, and conditional v…"
click at [81, 252] on button "Add & Next" at bounding box center [89, 252] width 48 height 16
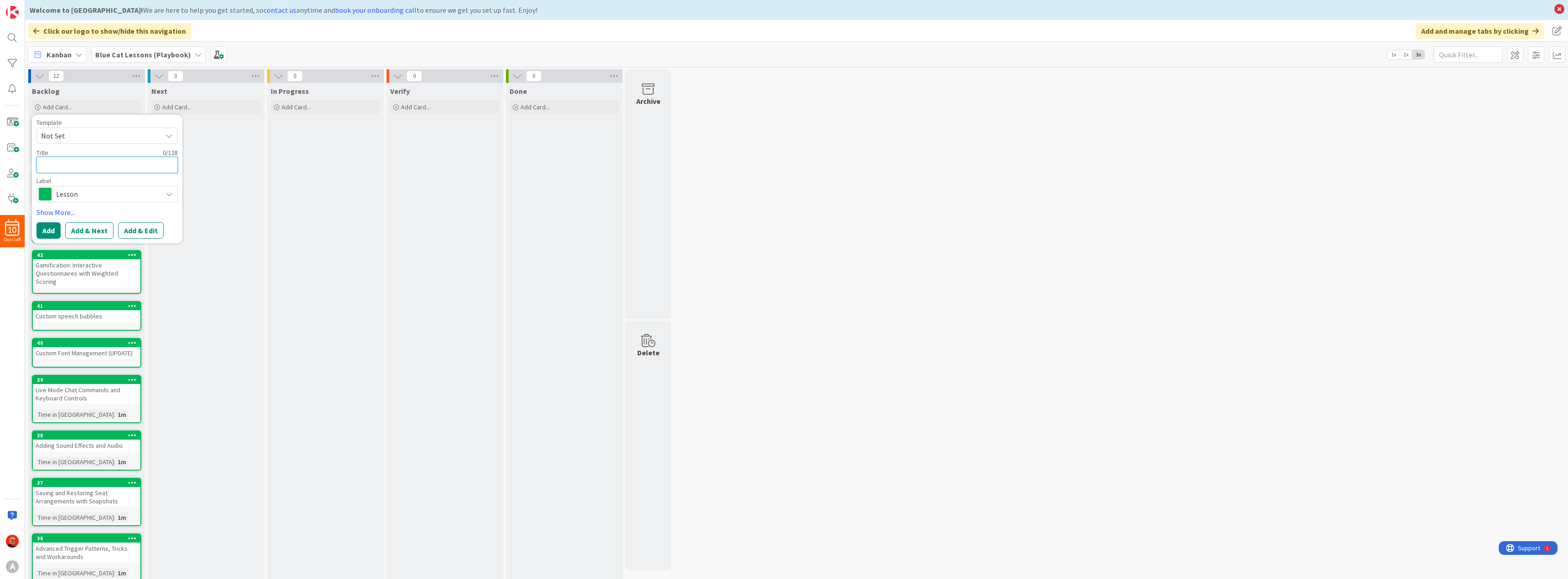
click at [54, 162] on textarea at bounding box center [107, 165] width 141 height 16
paste textarea "conditional media activation"
type textarea "x"
type textarea "conditional media activation"
click at [99, 234] on button "Add & Next" at bounding box center [89, 230] width 48 height 16
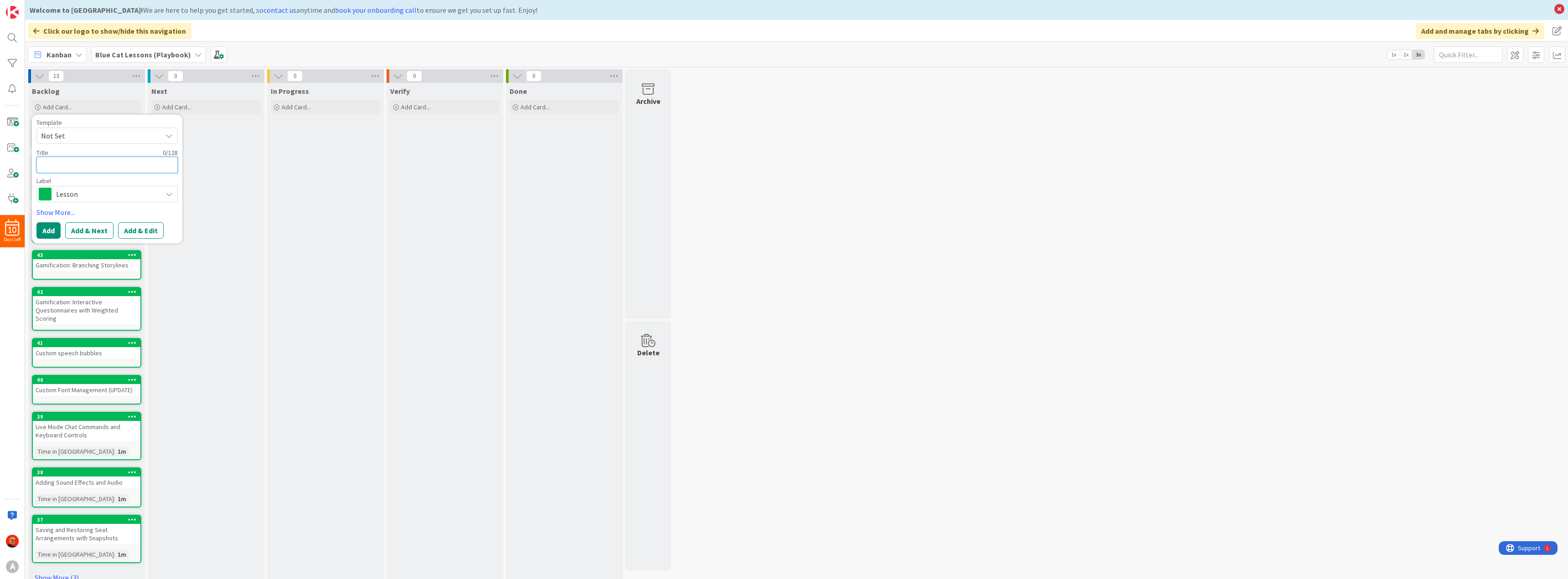
click at [65, 167] on textarea at bounding box center [107, 165] width 141 height 16
paste textarea "conditional trigger (actions)"
type textarea "x"
type textarea "conditional trigger (actions)"
click at [85, 233] on button "Add & Next" at bounding box center [89, 230] width 48 height 16
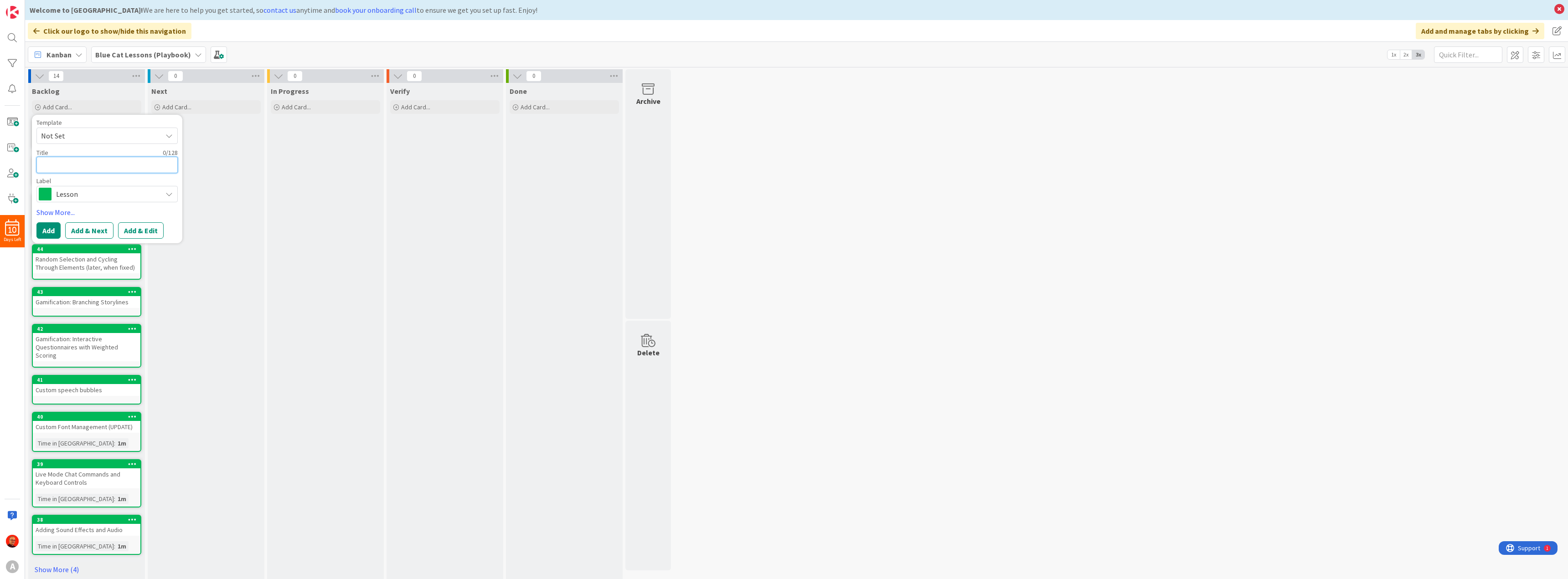
click at [69, 167] on textarea at bounding box center [107, 165] width 141 height 16
paste textarea "Gamification: Progress Tracking and Achievement Systems (variables)"
type textarea "x"
type textarea "Gamification: Progress Tracking and Achievement Systems (variables)"
click at [89, 245] on button "Add & Next" at bounding box center [89, 242] width 48 height 16
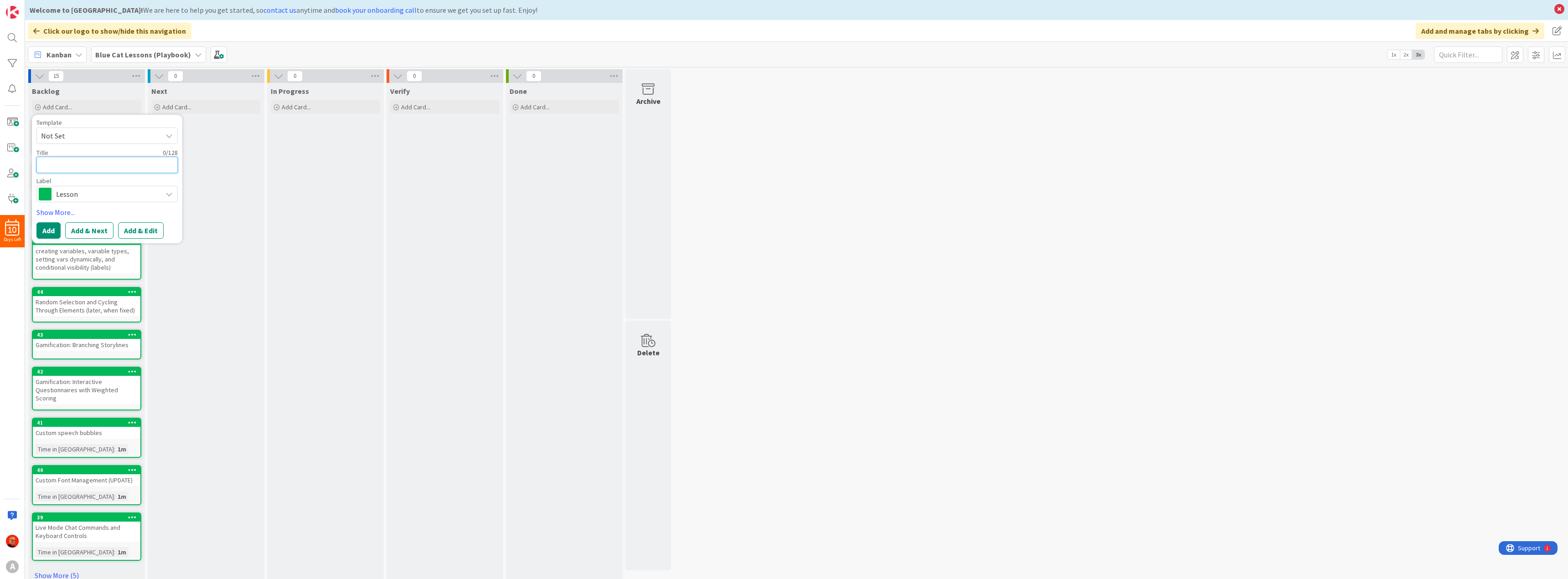
click at [47, 163] on textarea at bounding box center [107, 165] width 141 height 16
paste textarea "Gamification: sequential or concurrent Mission Workflows (variables)"
type textarea "x"
type textarea "Gamification: sequential or concurrent Mission Workflows (variables)"
click at [85, 239] on button "Add & Next" at bounding box center [89, 242] width 48 height 16
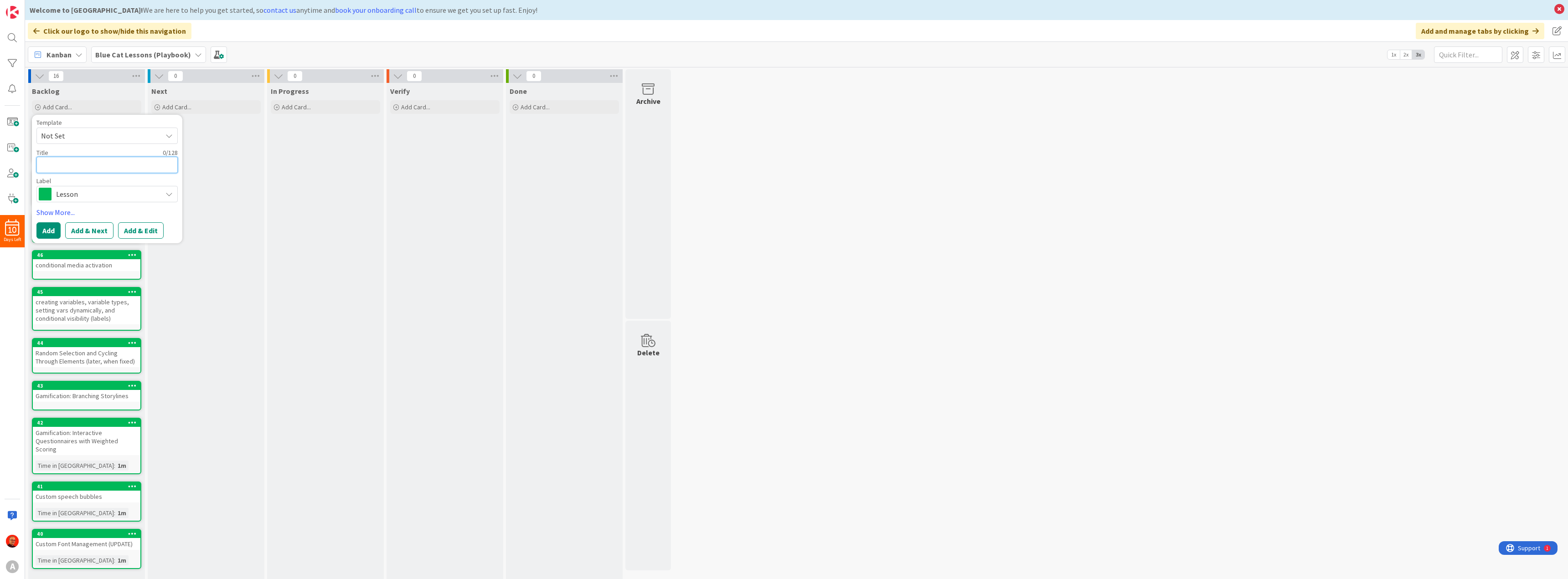
click at [70, 164] on textarea at bounding box center [107, 165] width 141 height 16
paste textarea "Video loop creation (bonus technique)"
type textarea "x"
type textarea "Video loop creation (bonus technique)"
type textarea "x"
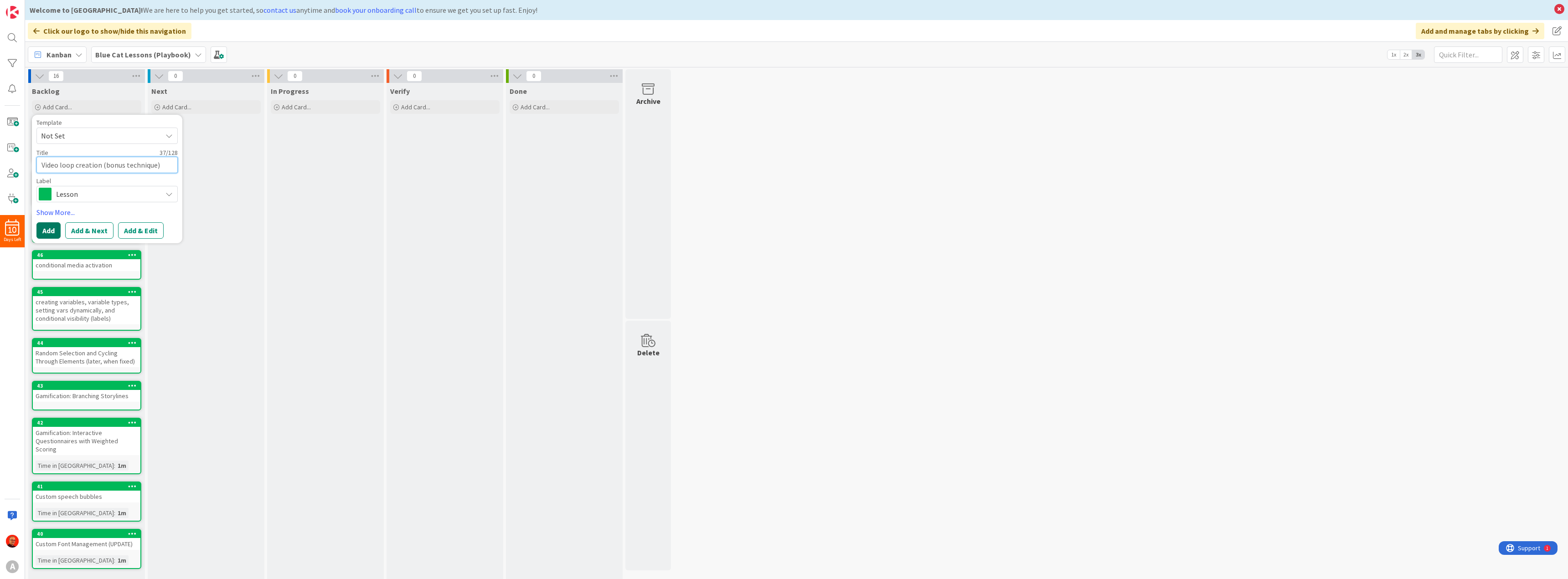
type textarea "Video loop creation (bonus technique)"
click at [51, 228] on button "Add" at bounding box center [48, 230] width 24 height 16
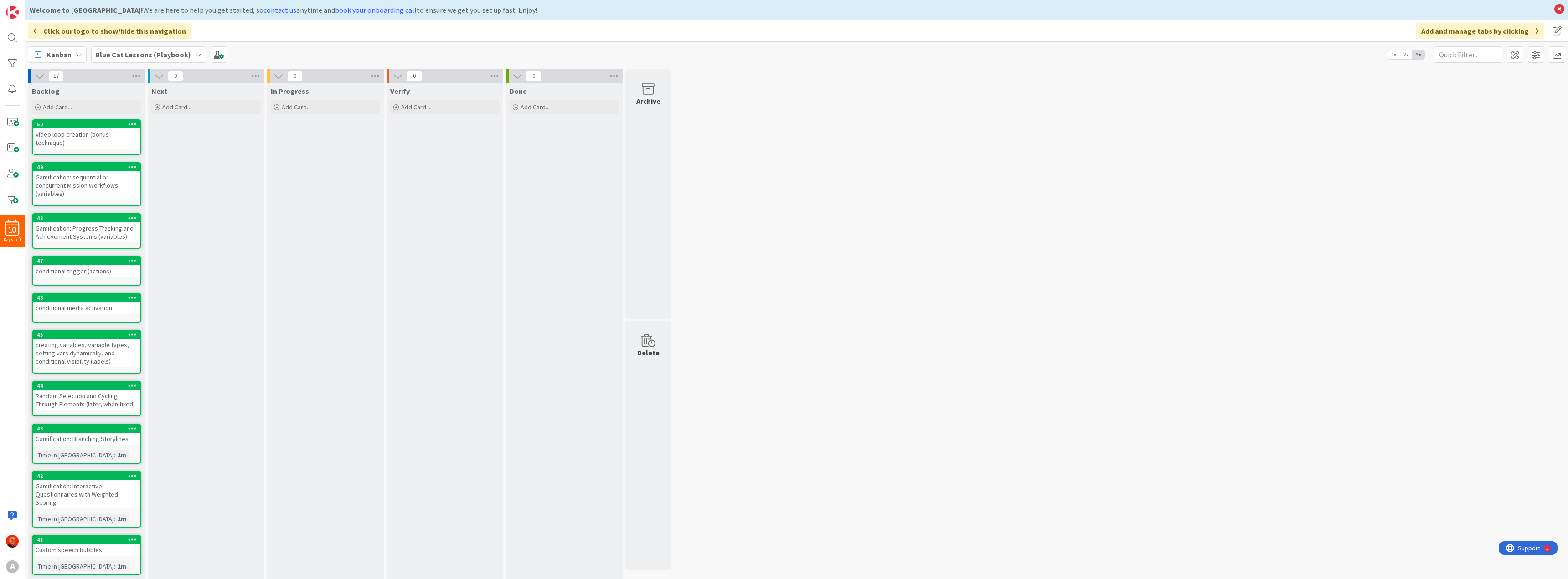
scroll to position [16, 0]
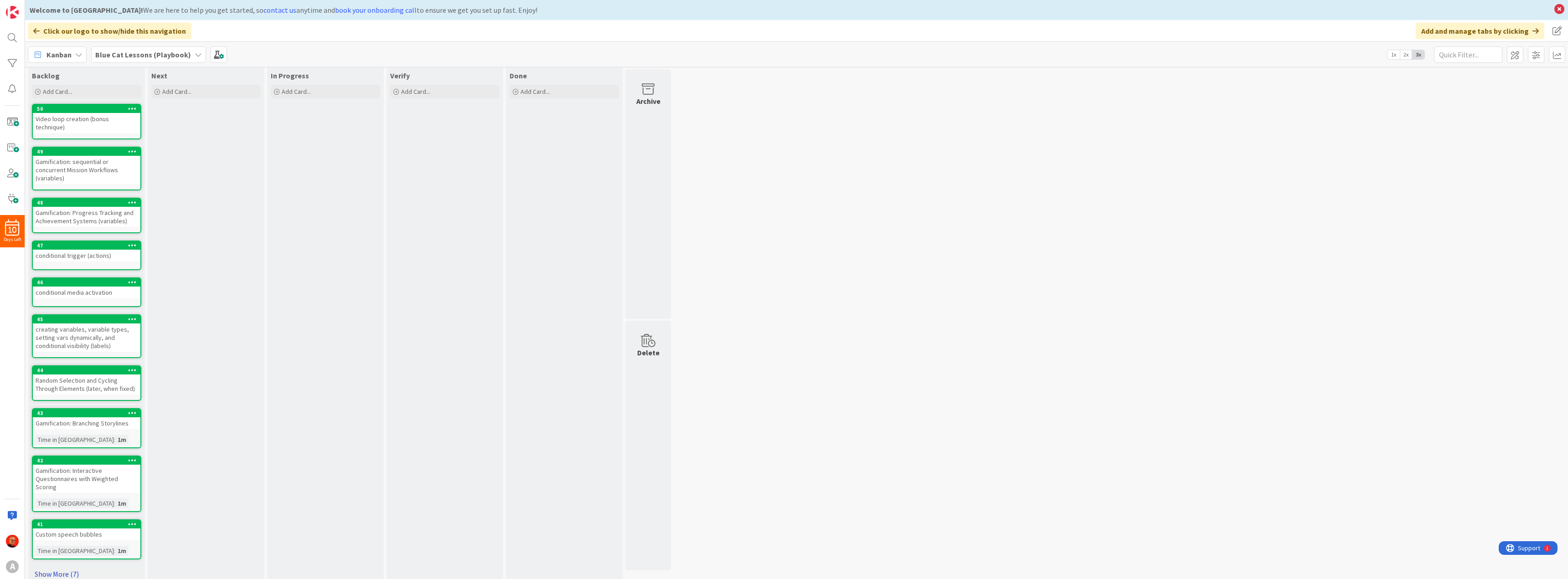
click at [65, 567] on link "Show More (7)" at bounding box center [87, 574] width 109 height 14
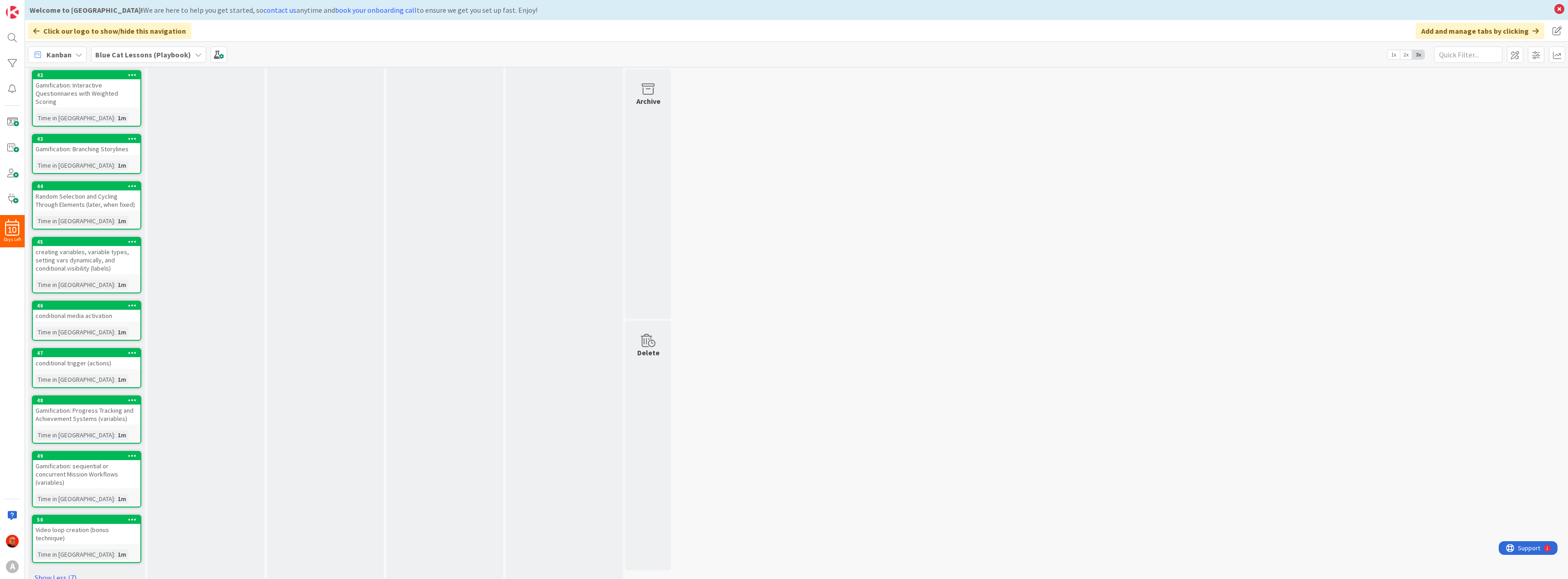
scroll to position [471, 0]
click at [63, 569] on link "Show Less (7)" at bounding box center [87, 576] width 109 height 14
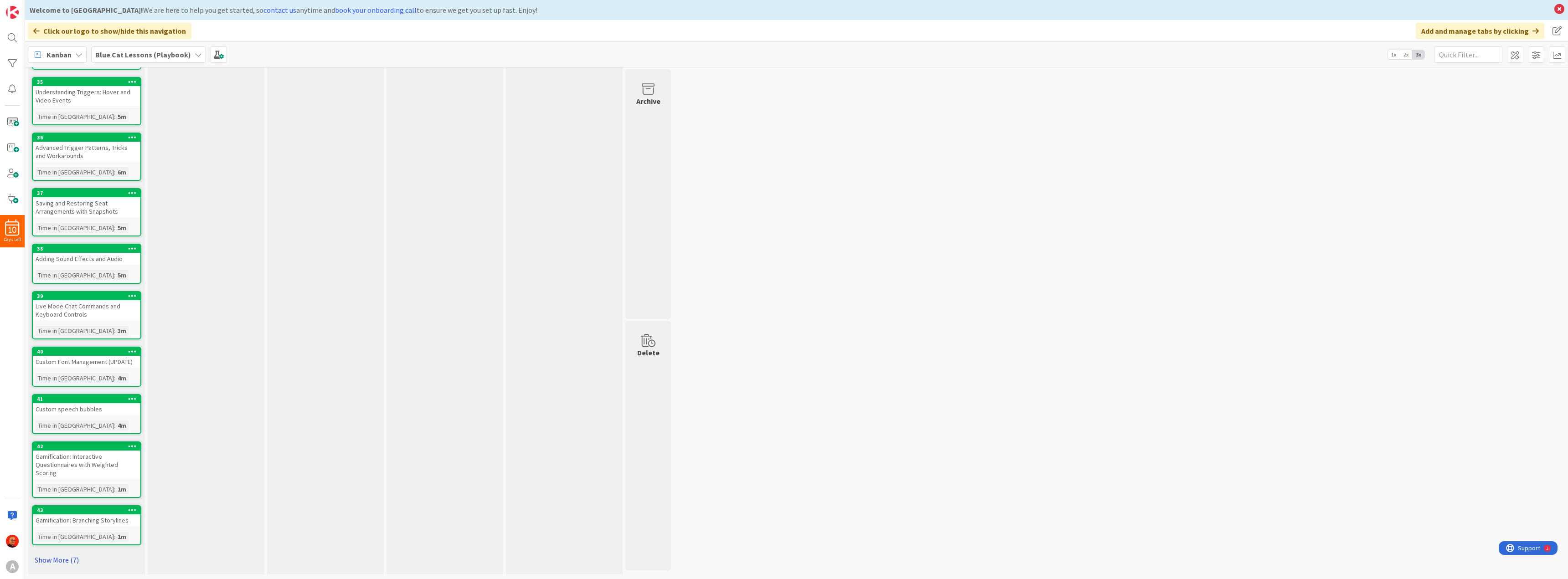
scroll to position [90, 0]
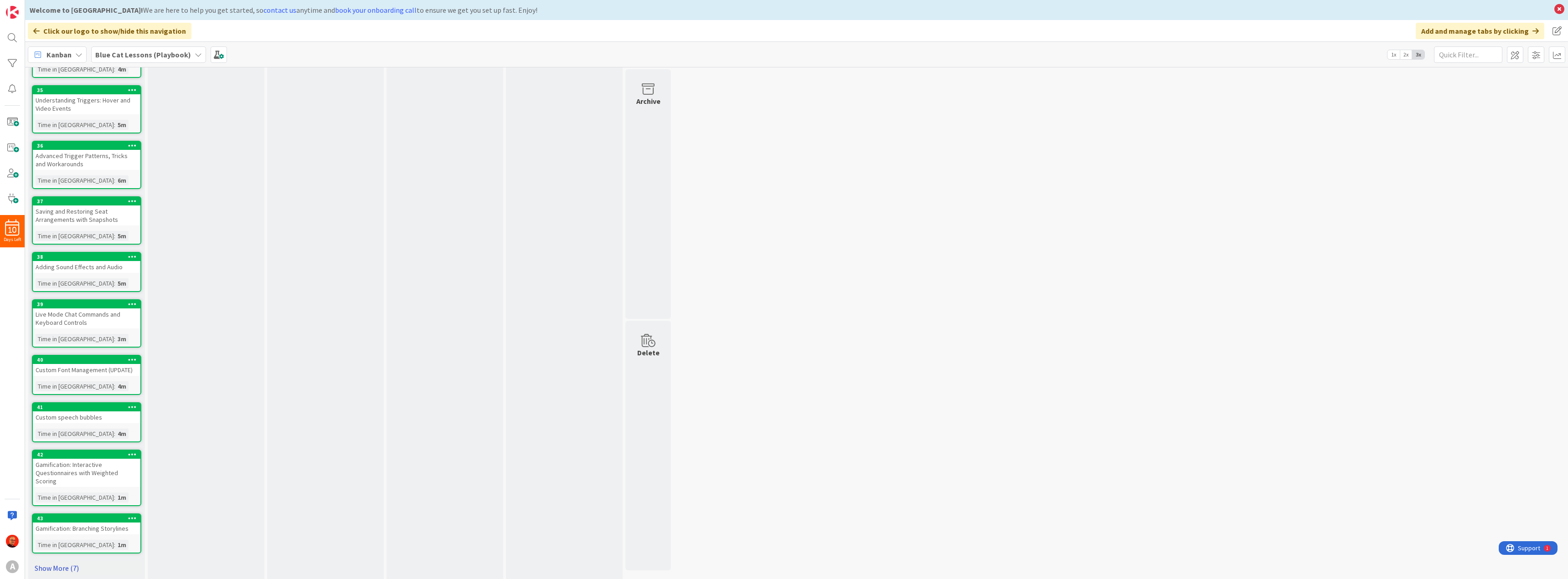
click at [58, 561] on link "Show More (7)" at bounding box center [87, 568] width 109 height 14
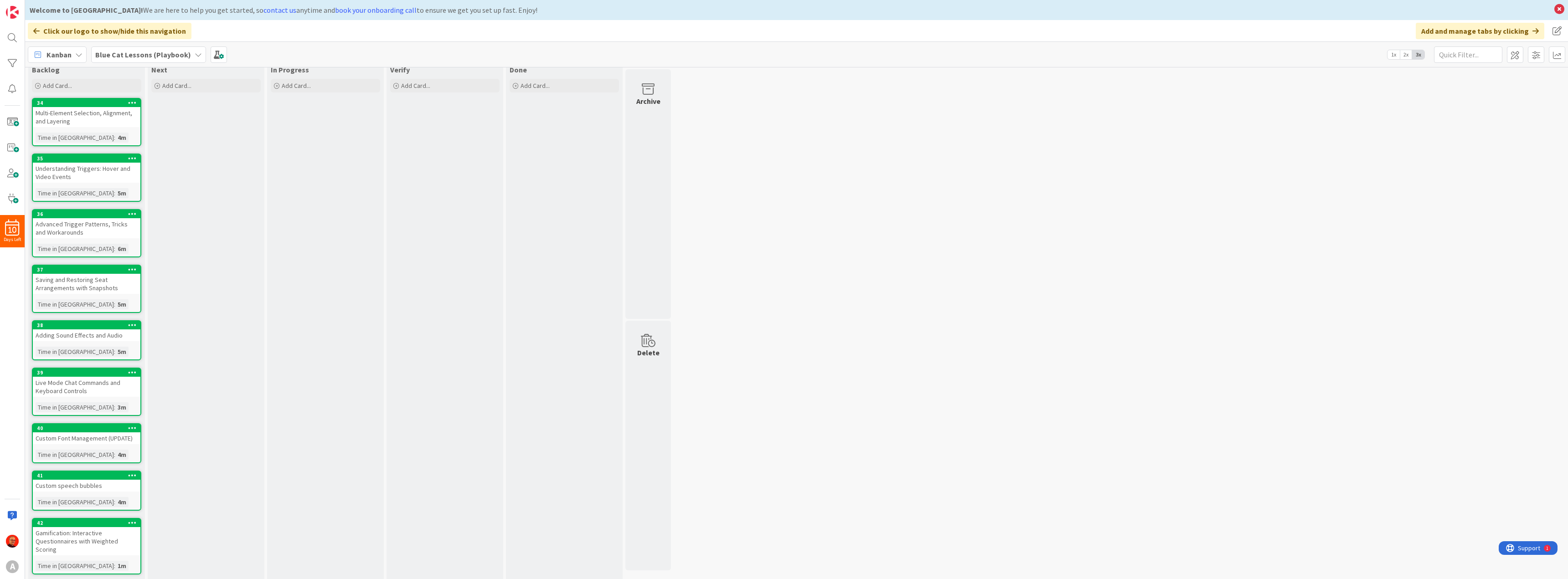
scroll to position [0, 0]
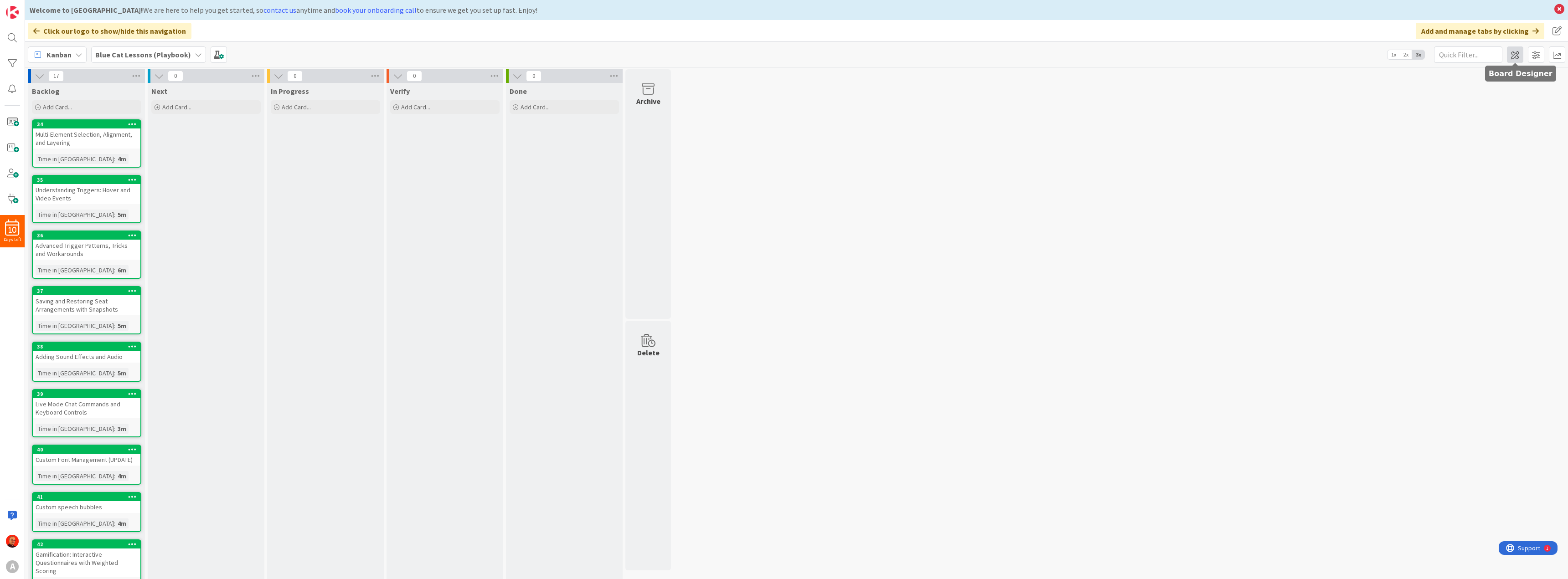
click at [1517, 54] on span at bounding box center [1515, 55] width 16 height 16
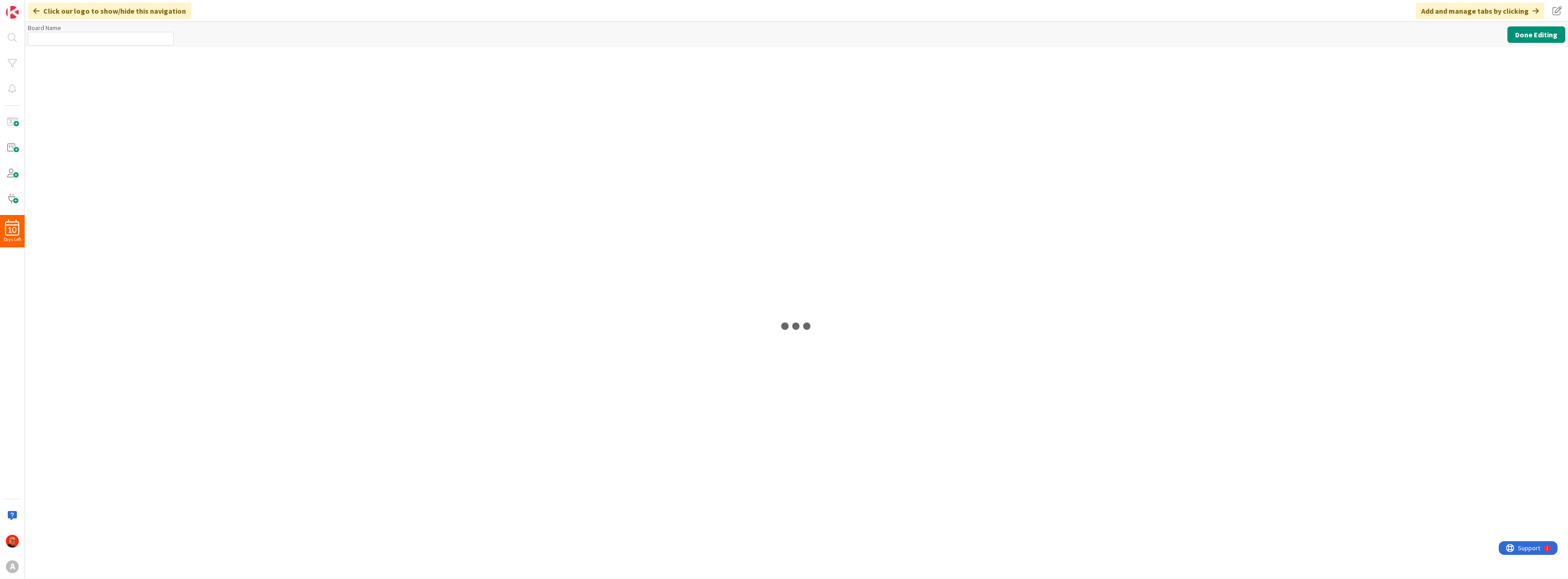
type input "Blue Cat Lessons (Playbook)"
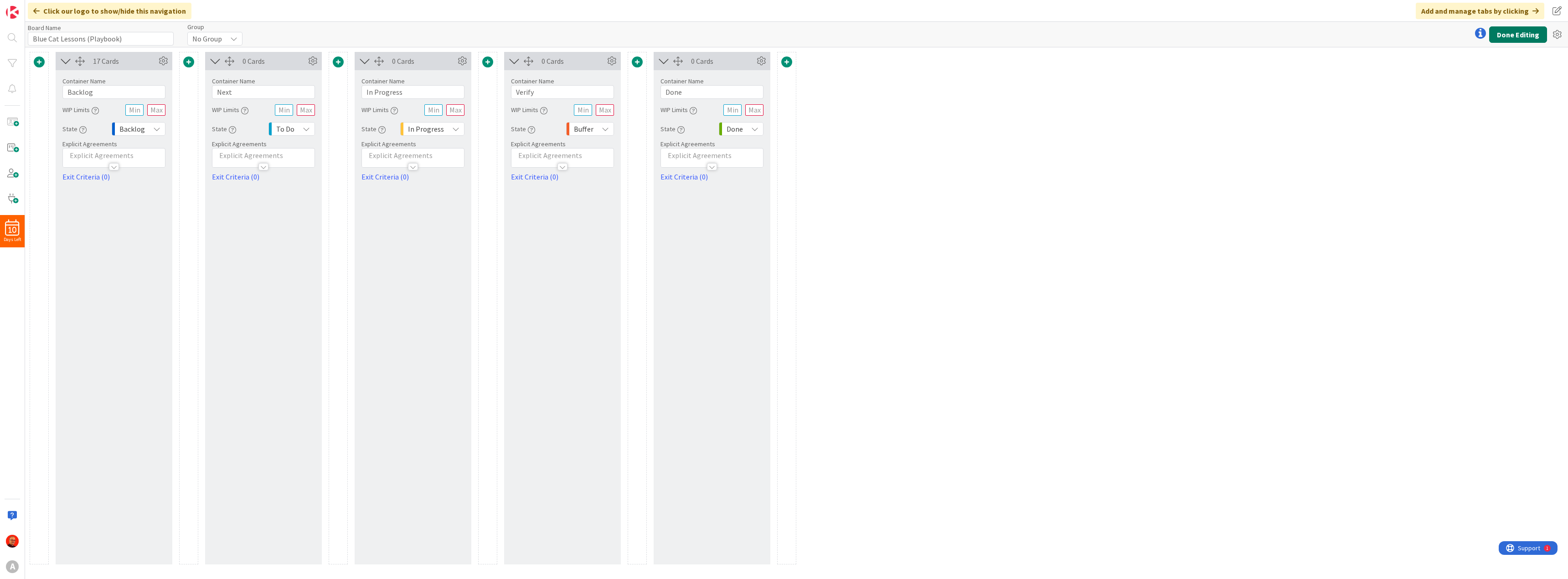
click at [1512, 37] on button "Done Editing" at bounding box center [1518, 35] width 58 height 16
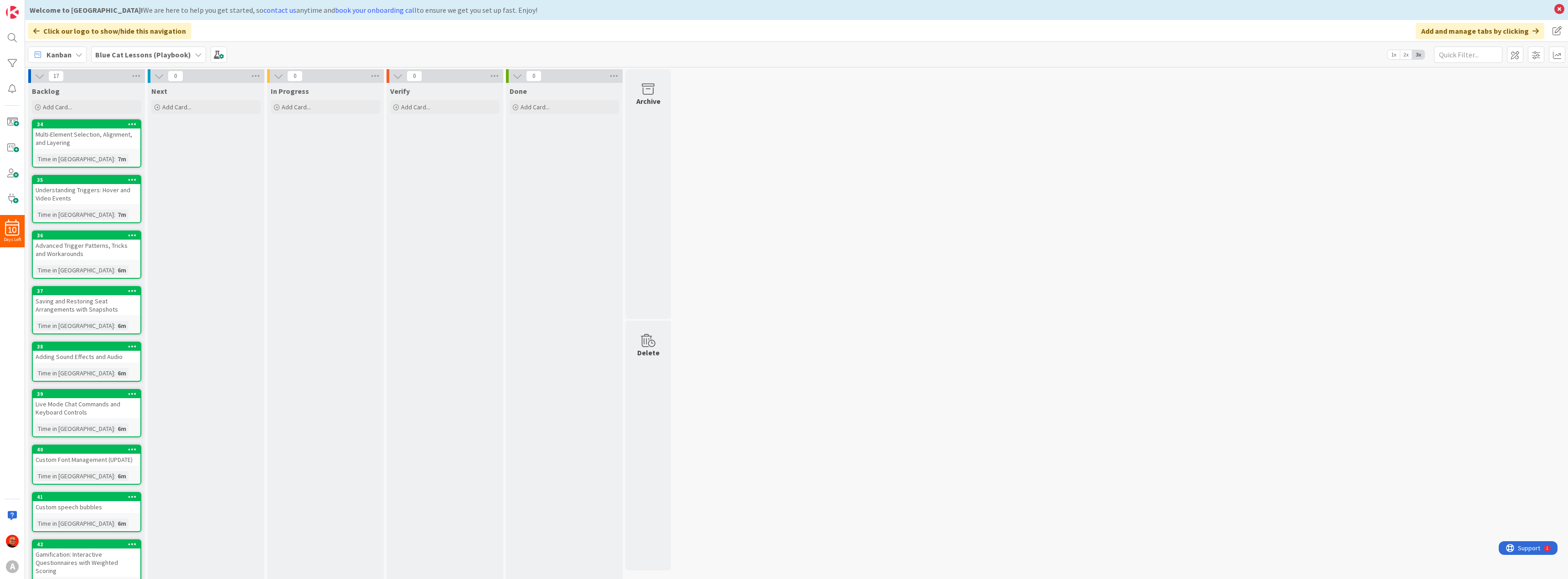
click at [131, 124] on icon at bounding box center [133, 124] width 9 height 6
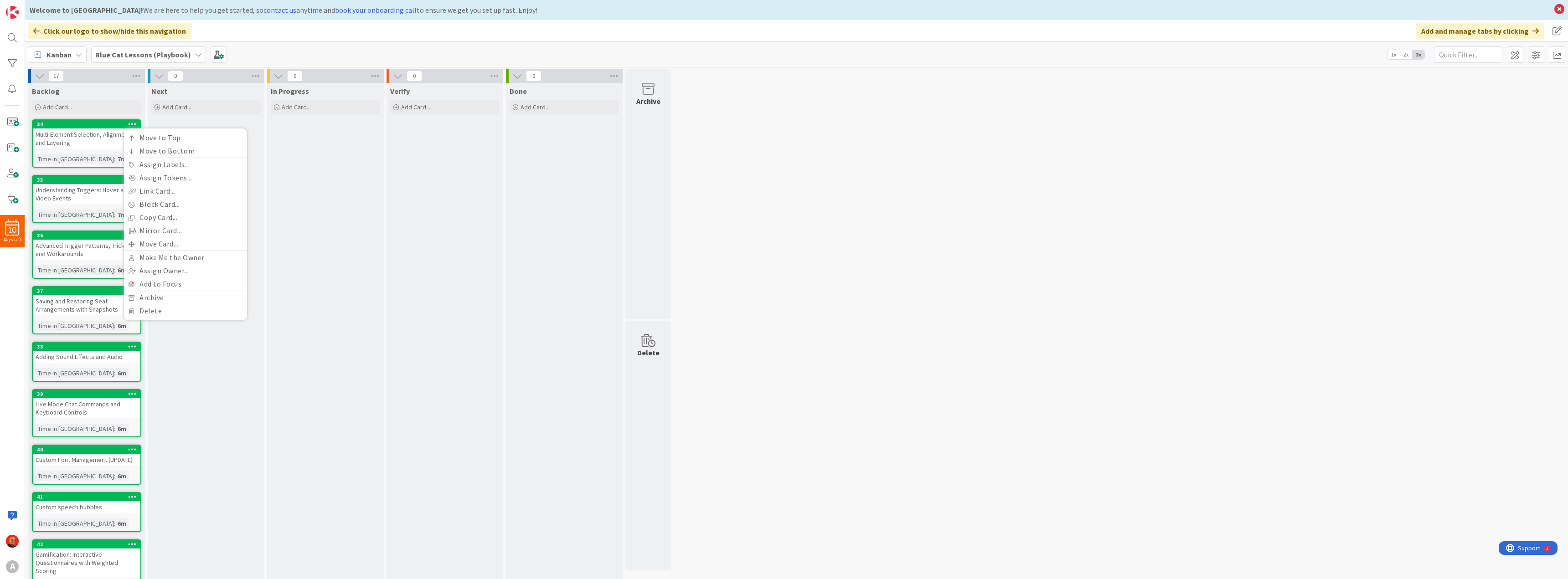
click at [749, 127] on div "17 Backlog Add Card... 34 Move to Top Move to Bottom Assign Labels... Assign To…" at bounding box center [797, 373] width 1539 height 608
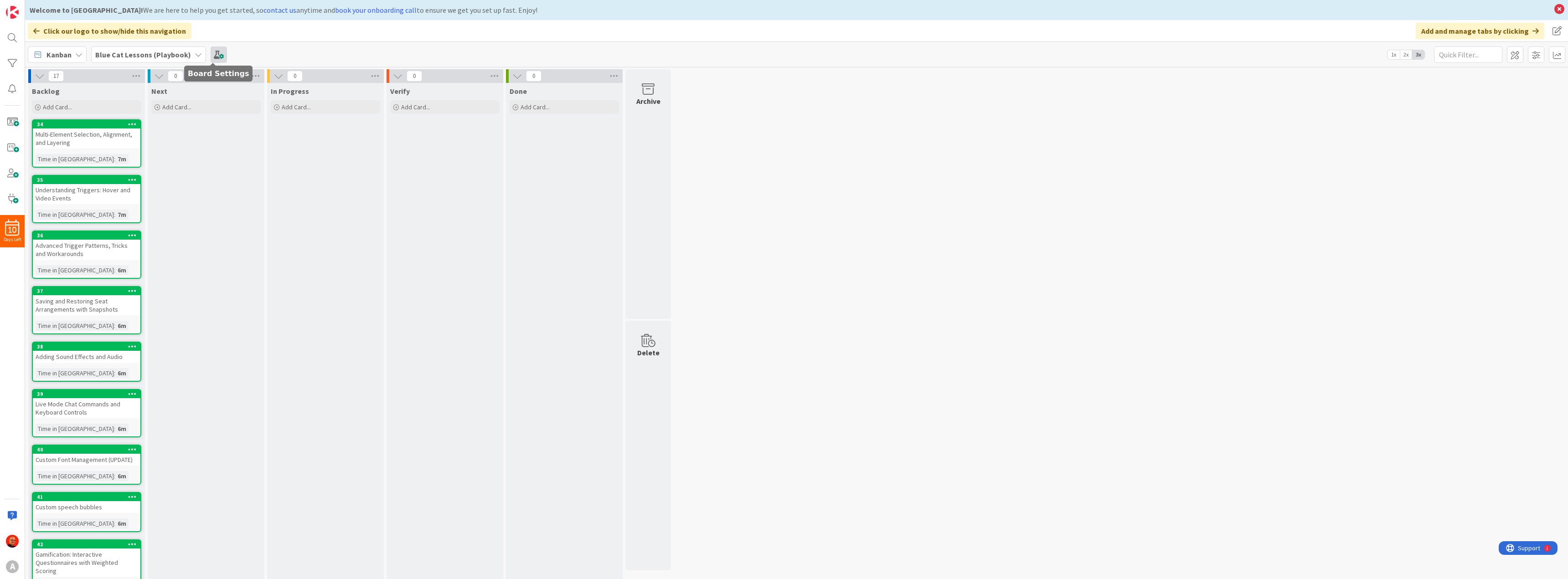
click at [214, 53] on span at bounding box center [219, 55] width 16 height 16
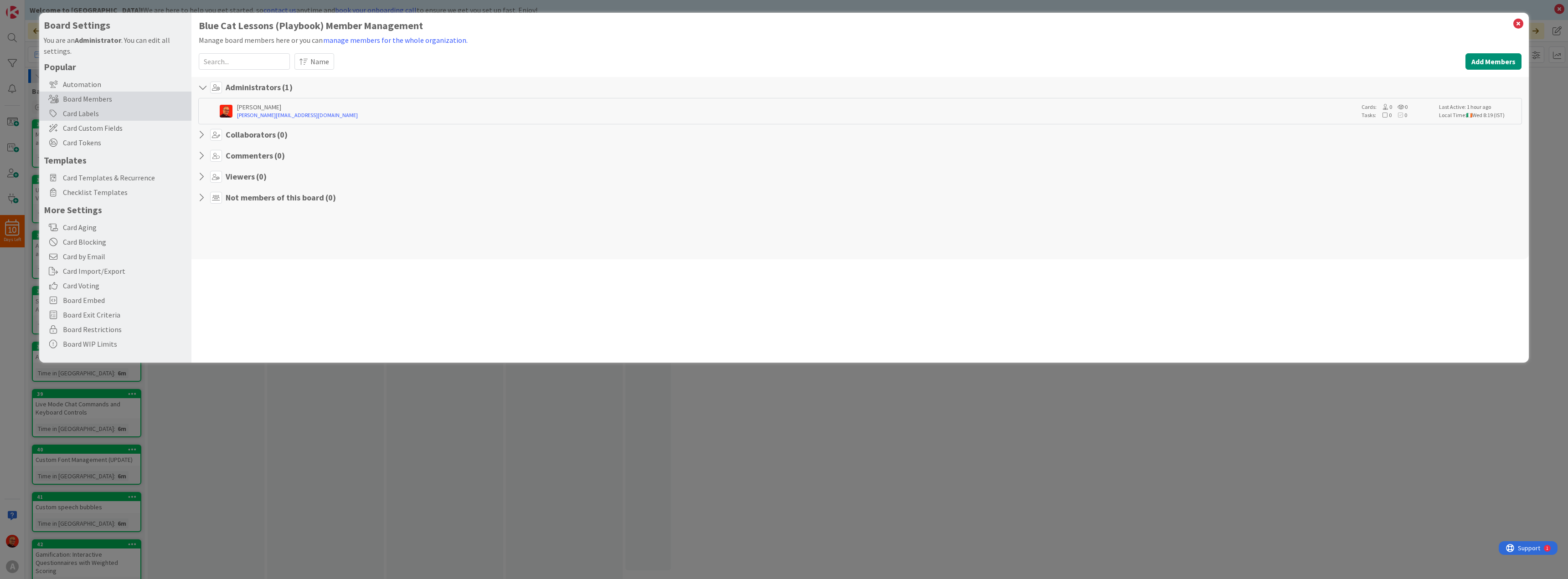
click at [90, 112] on div "Card Labels" at bounding box center [115, 113] width 152 height 14
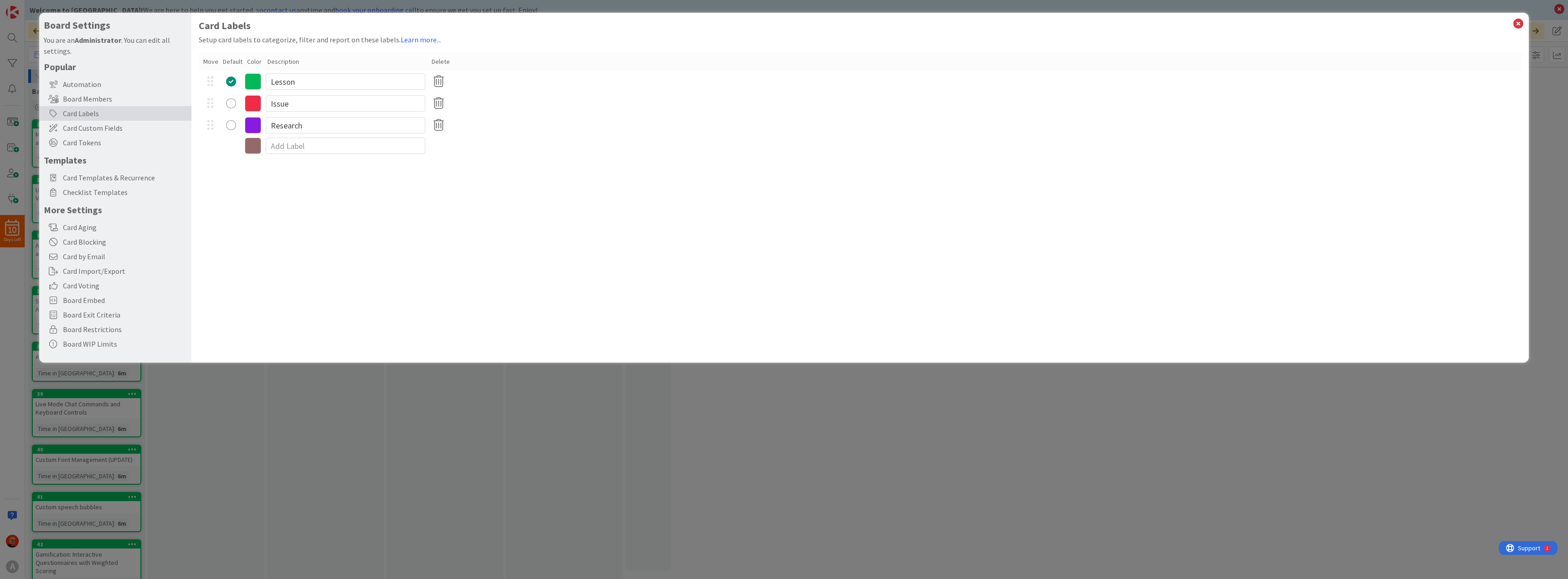
click at [254, 80] on icon at bounding box center [253, 82] width 16 height 16
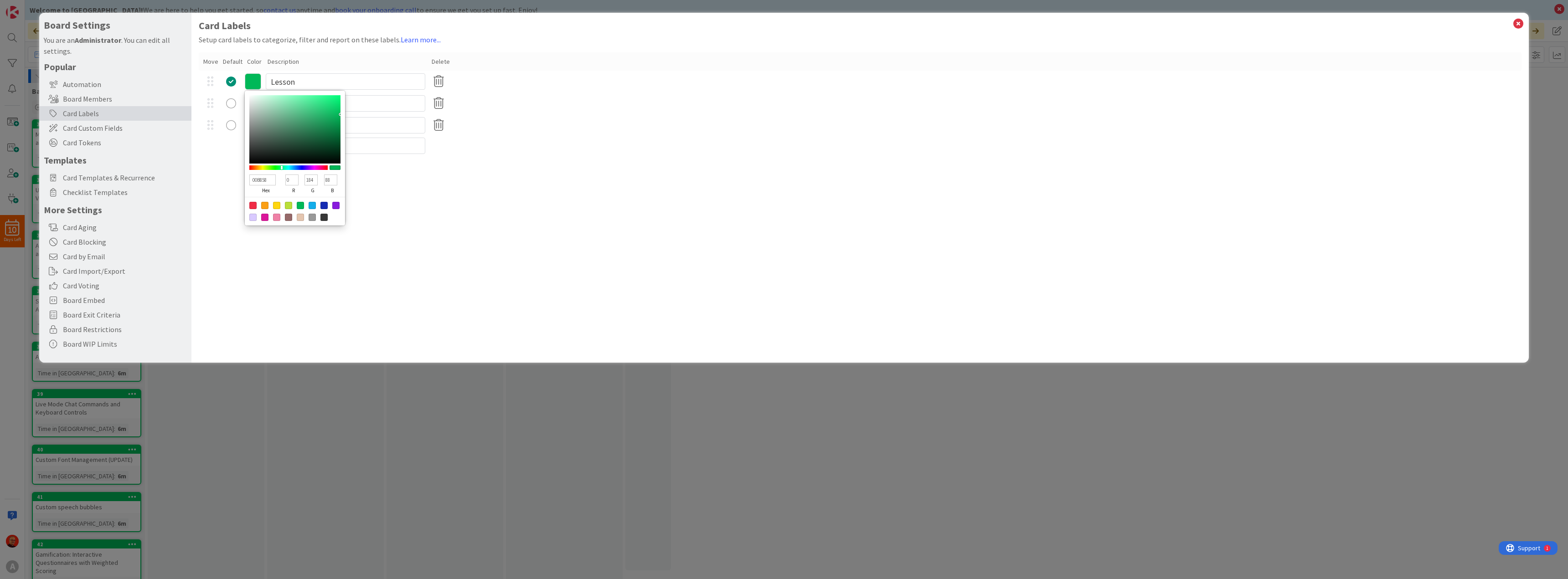
click at [322, 207] on div at bounding box center [324, 205] width 8 height 8
type input "142BB2"
type input "20"
type input "43"
type input "178"
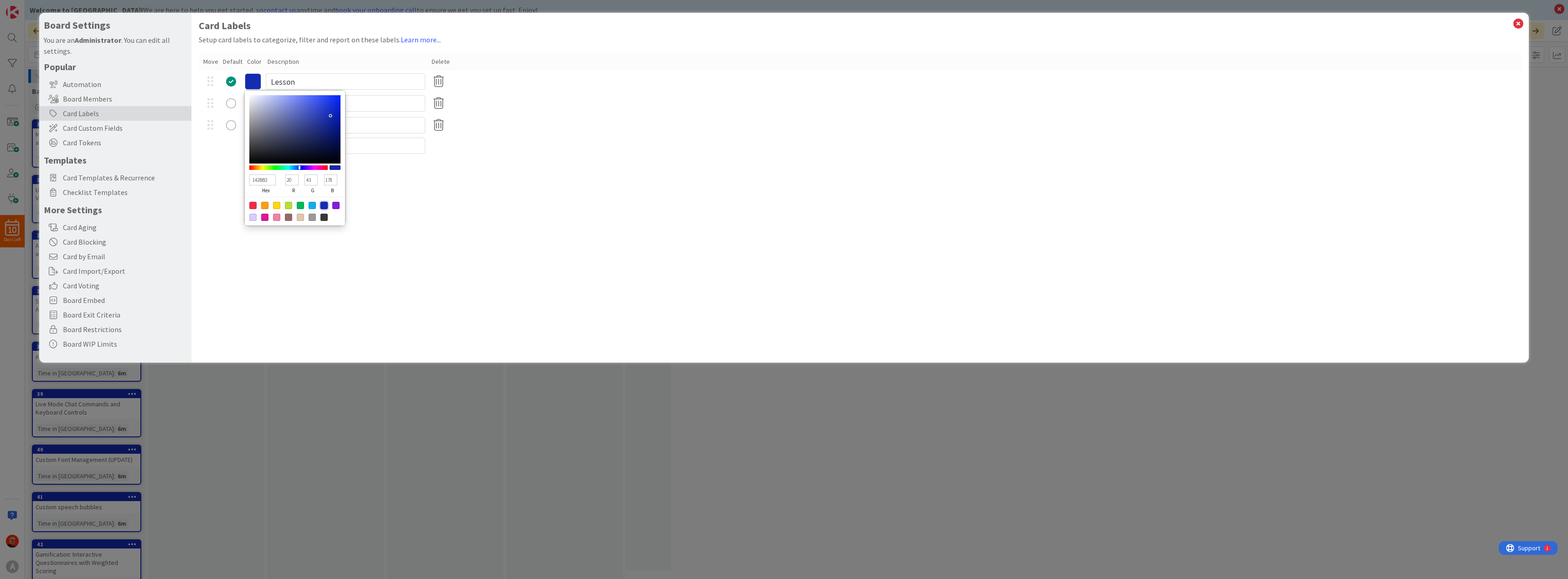
type input "1439B2"
type input "57"
type input "143EB2"
type input "62"
type input "1444B2"
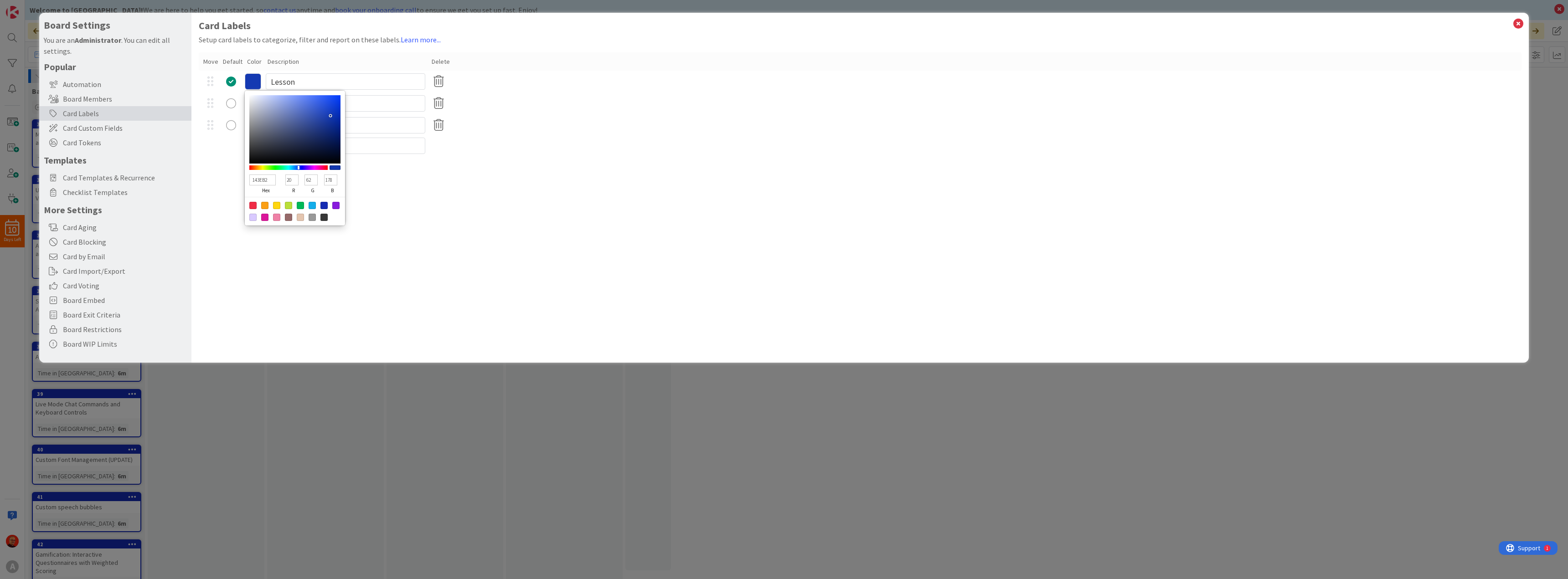
type input "68"
type input "1449B2"
type input "73"
type input "144FB2"
type input "79"
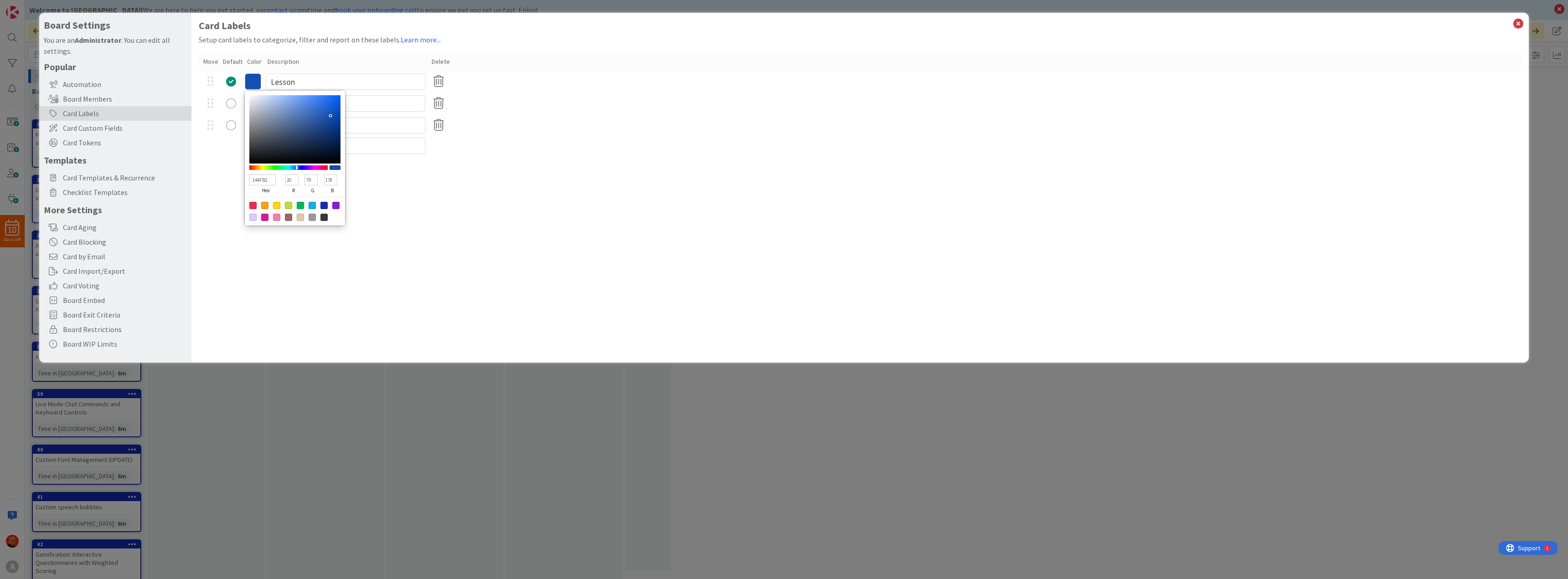
type input "1454B2"
type input "84"
type input "145AB2"
type input "90"
type input "145FB2"
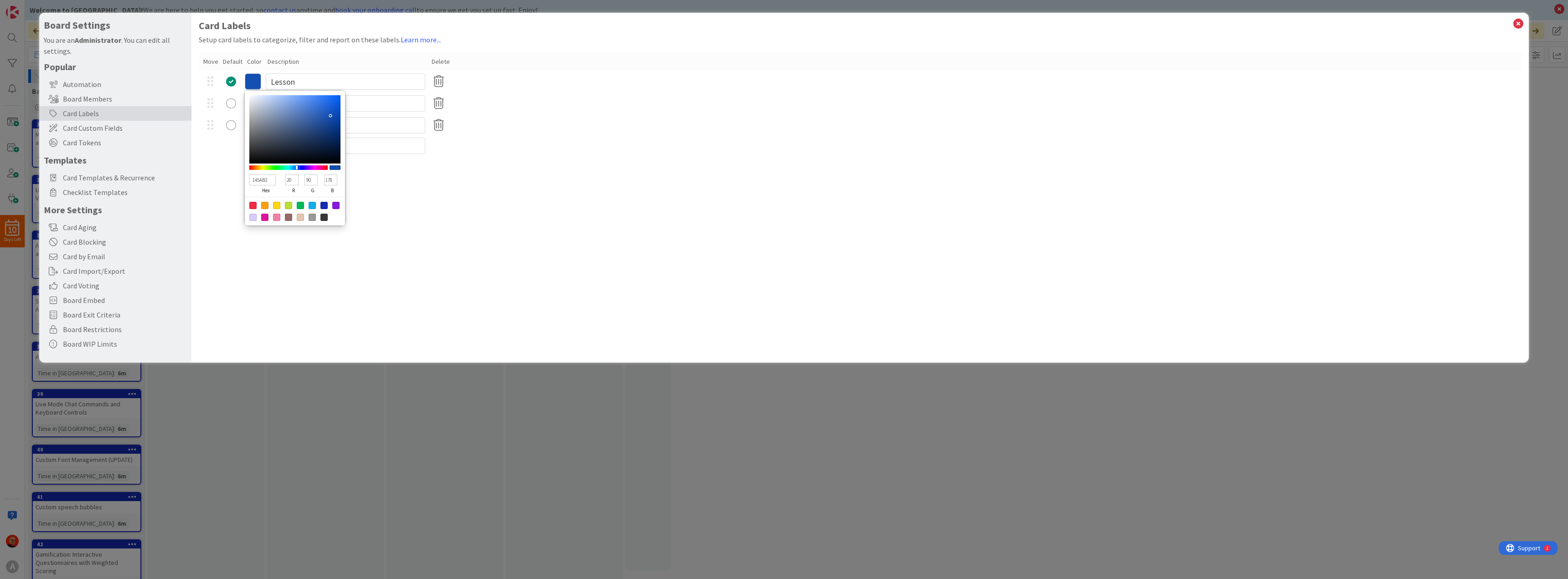
type input "95"
type input "1465B2"
type input "101"
type input "146AB2"
type input "106"
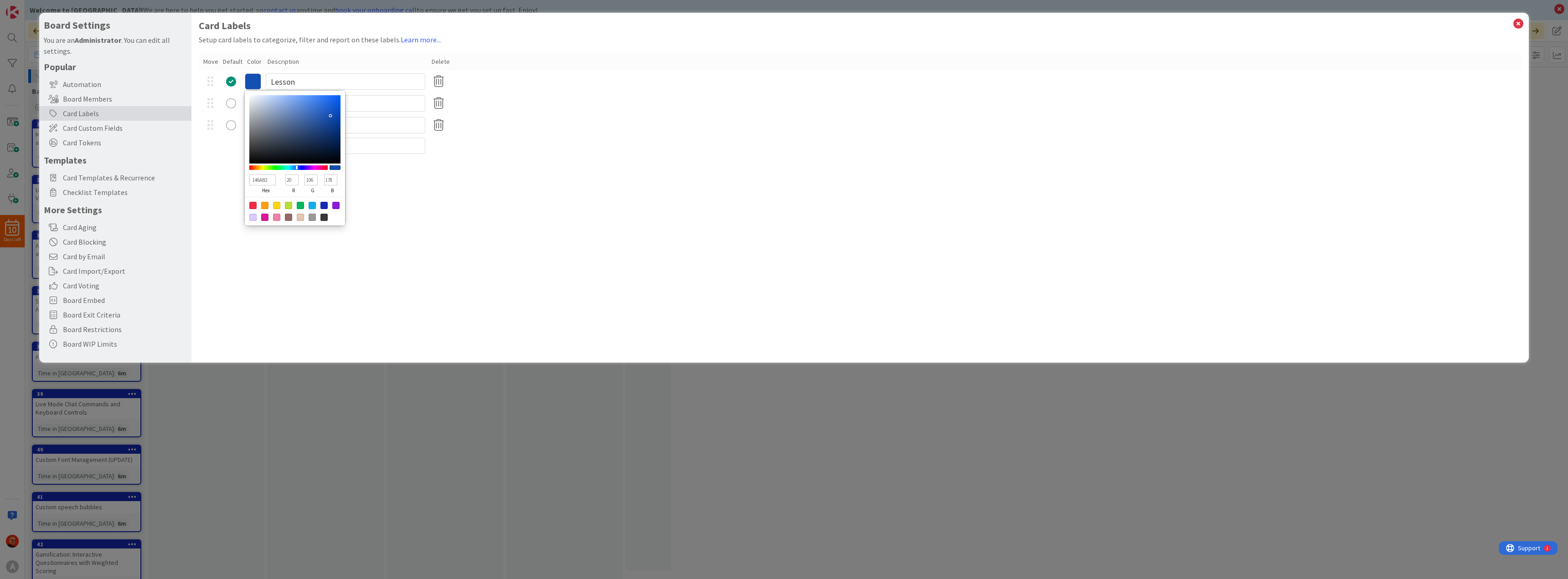
type input "1470B2"
type input "112"
type input "1475B2"
type input "117"
type input "147BB2"
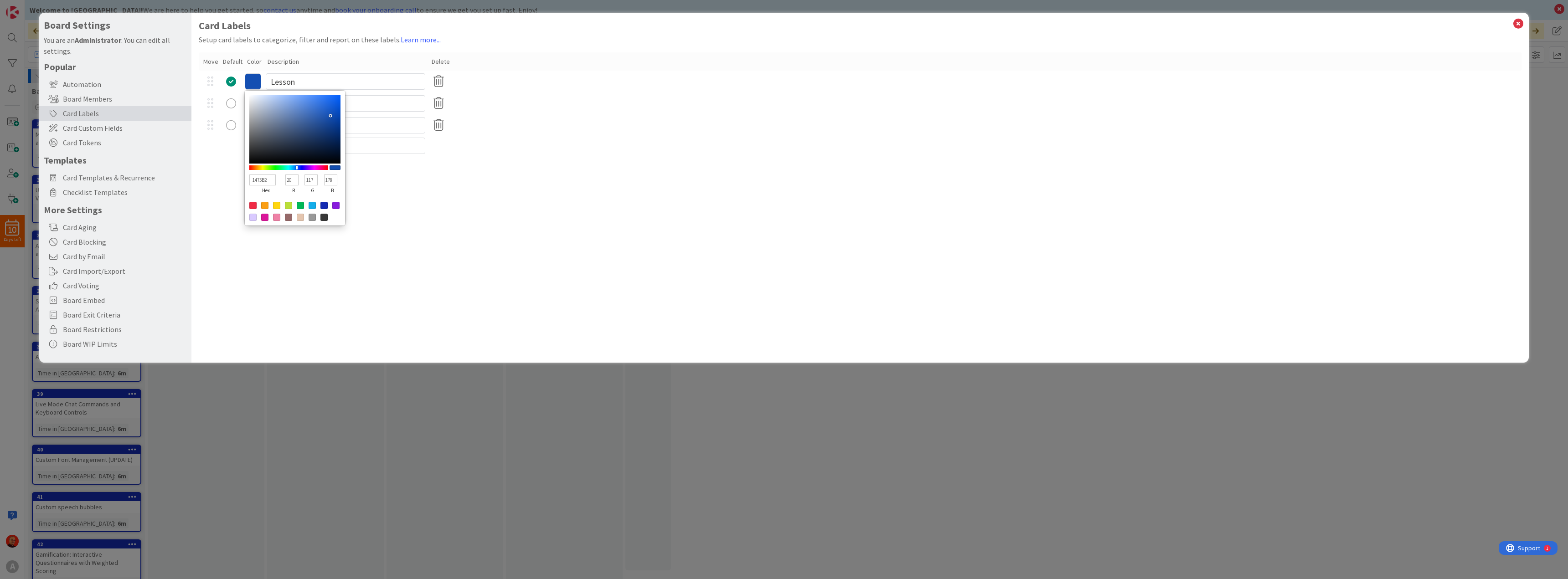
type input "123"
type input "1475B2"
type input "117"
type input "1470B2"
type input "112"
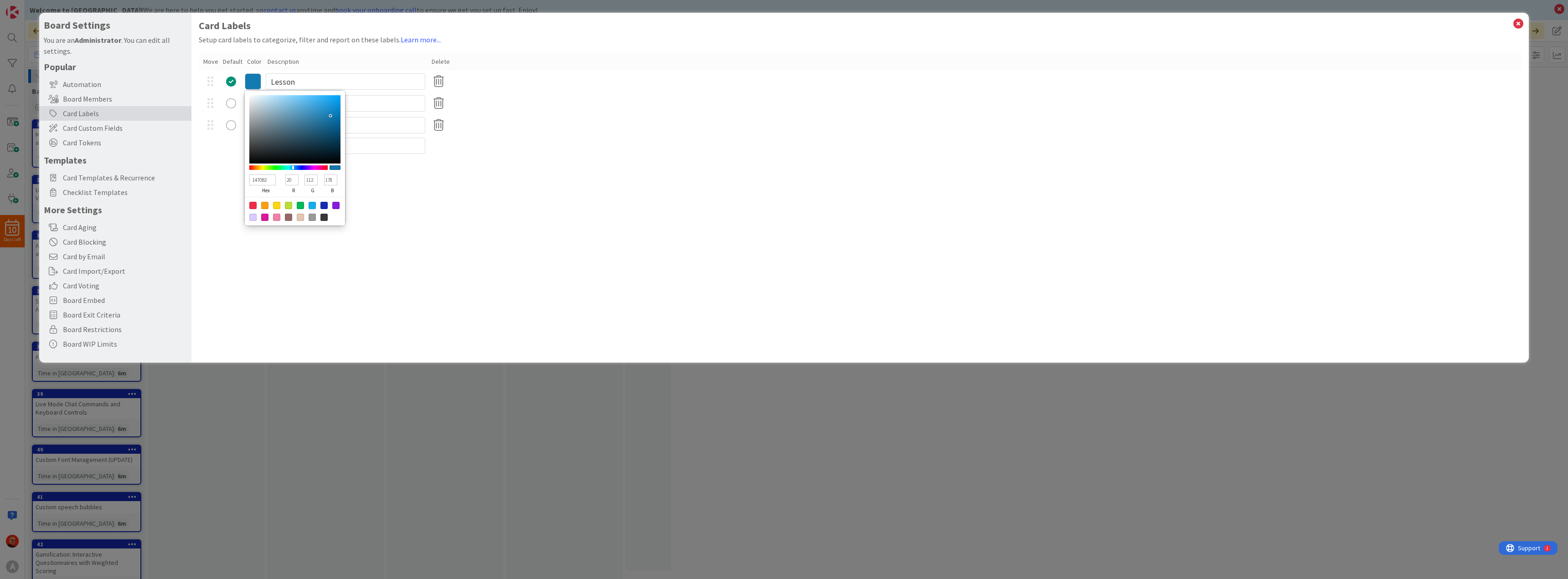
type input "146AB2"
type input "106"
type input "1465B2"
type input "101"
type input "145FB2"
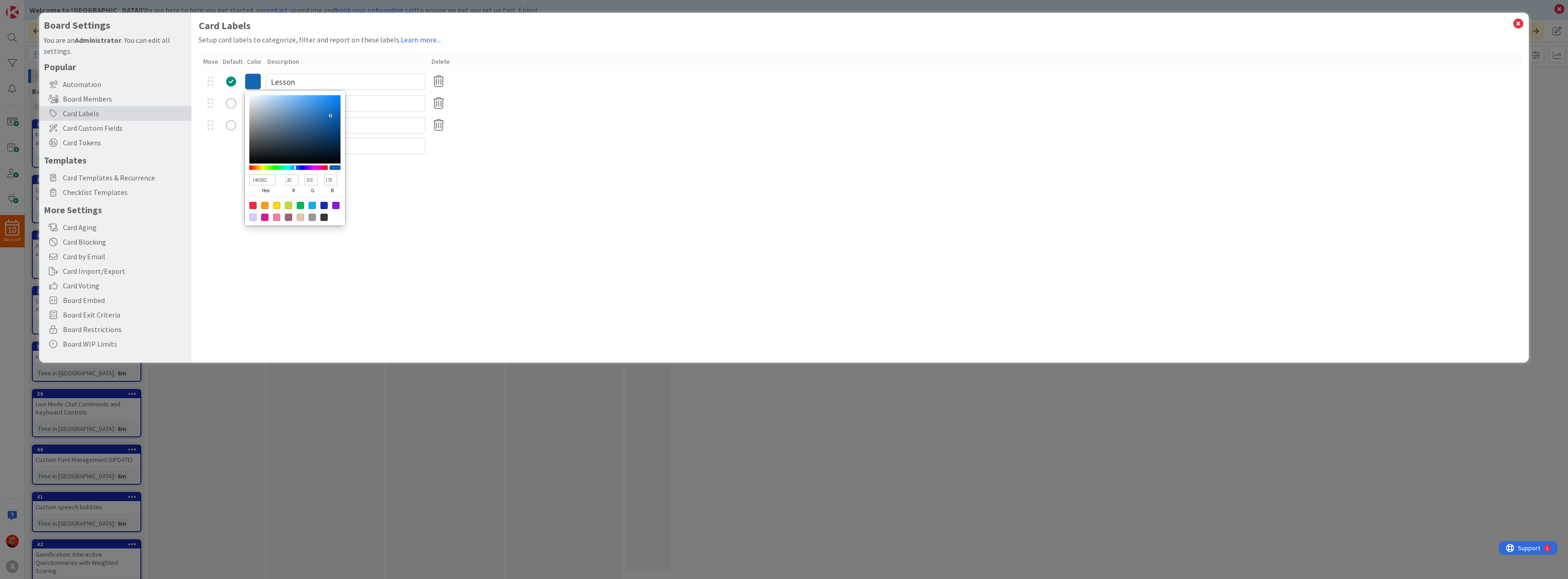
type input "95"
type input "145AB2"
type input "90"
type input "1454B2"
type input "84"
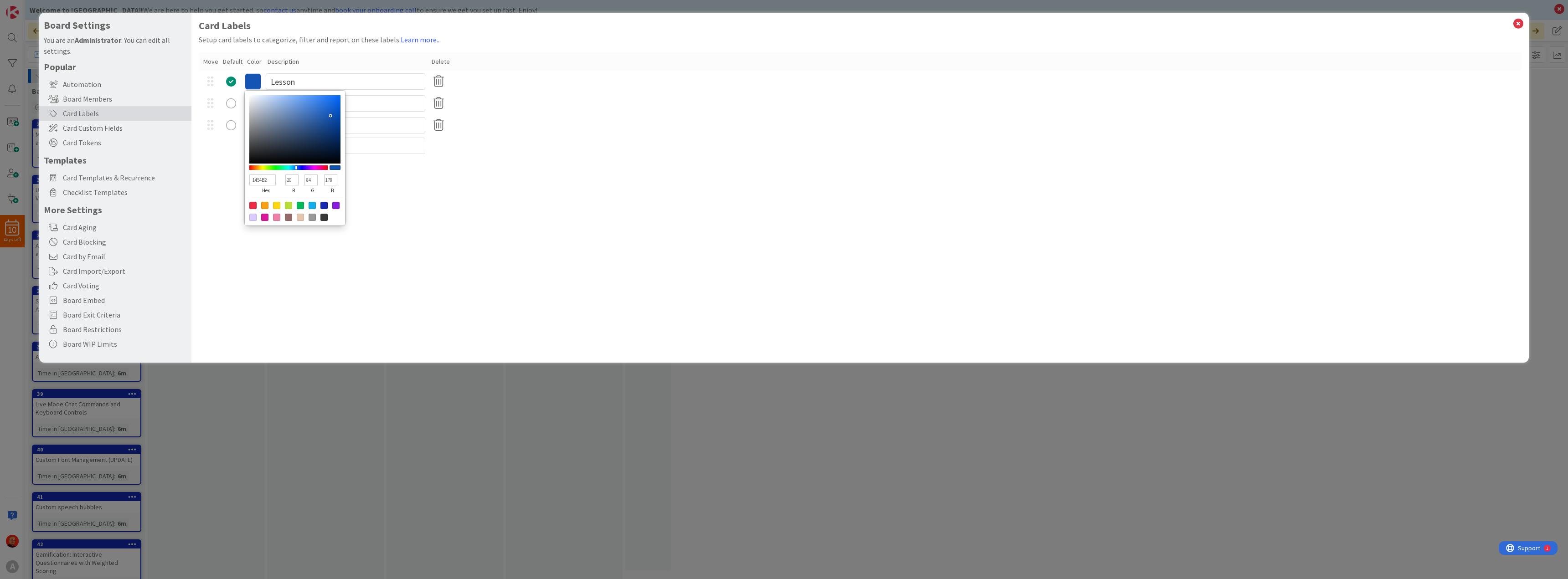
type input "144FB2"
type input "79"
type input "1444B2"
type input "68"
type input "143EB2"
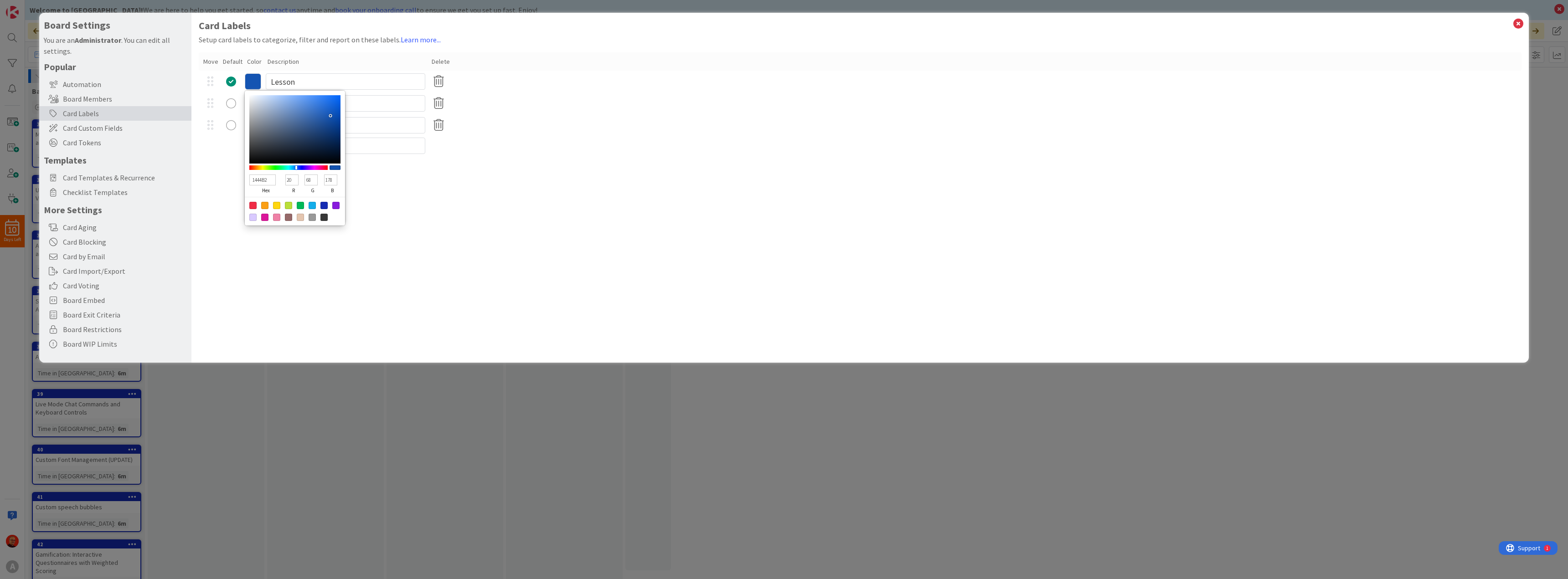
type input "62"
type input "1439B2"
type input "57"
type input "1433B2"
type input "51"
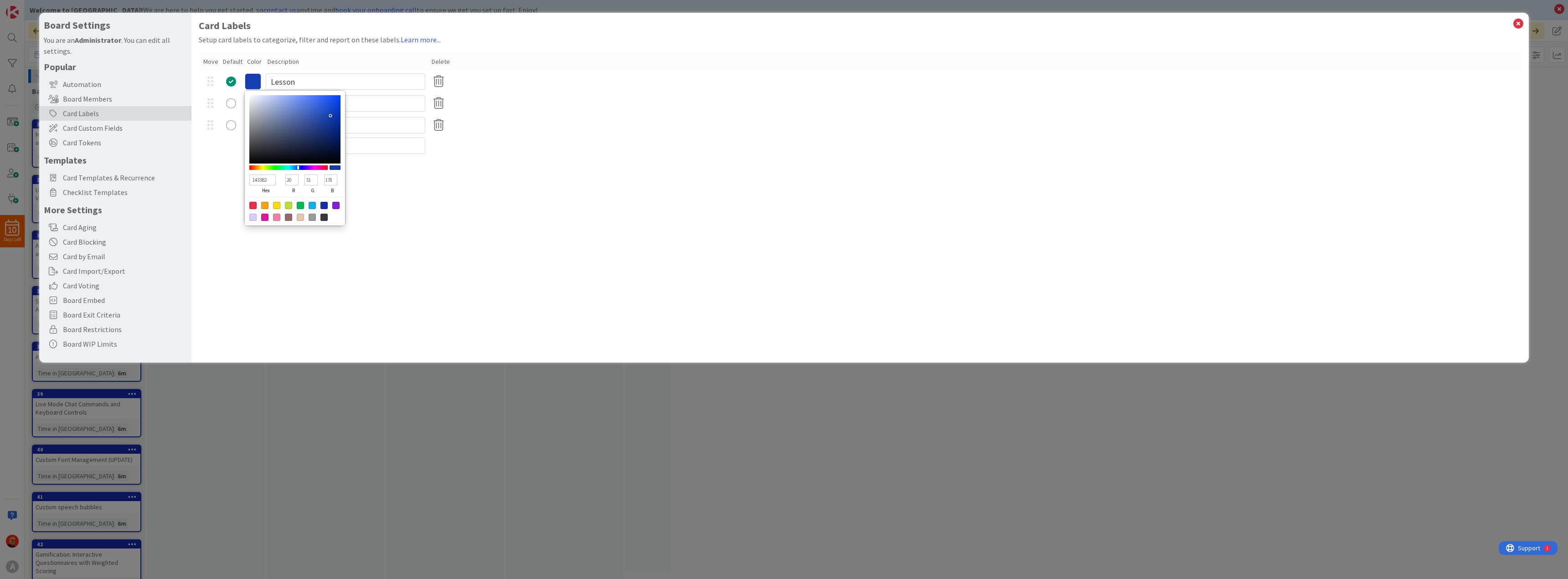
type input "142EB2"
type input "46"
type input "1428B2"
type input "40"
type input "142EB2"
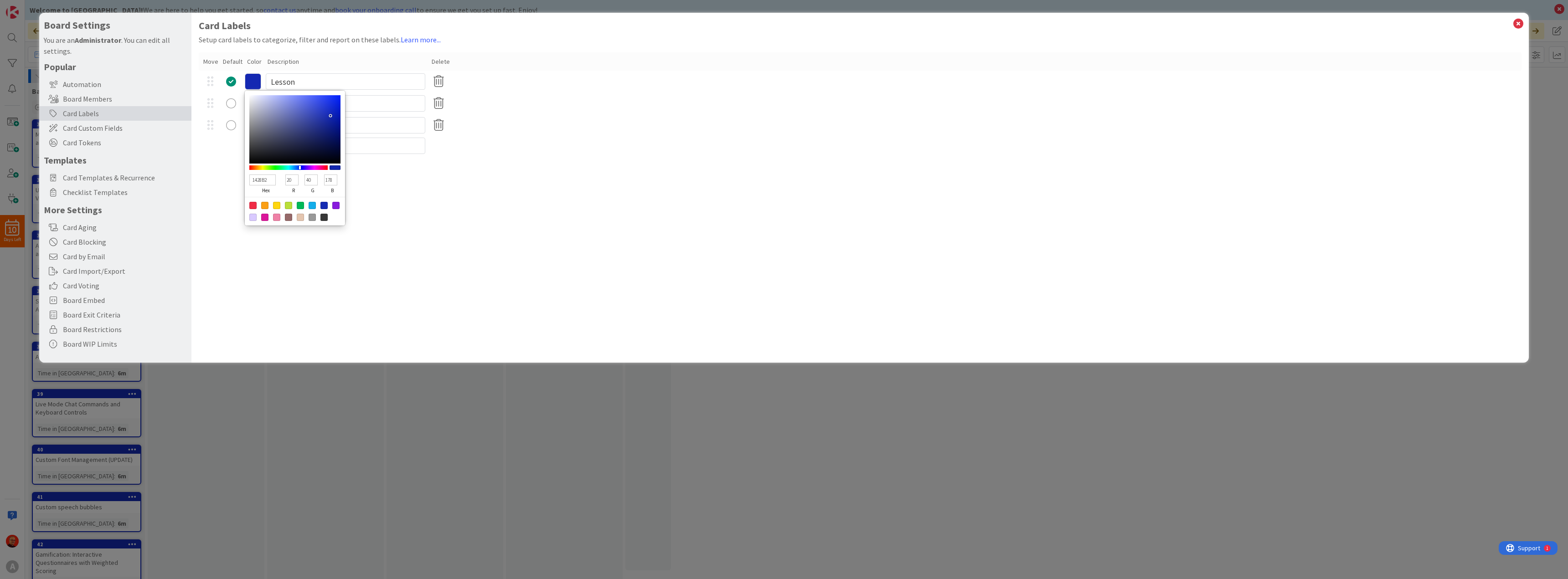
type input "46"
type input "1433B2"
type input "51"
type input "1439B2"
type input "57"
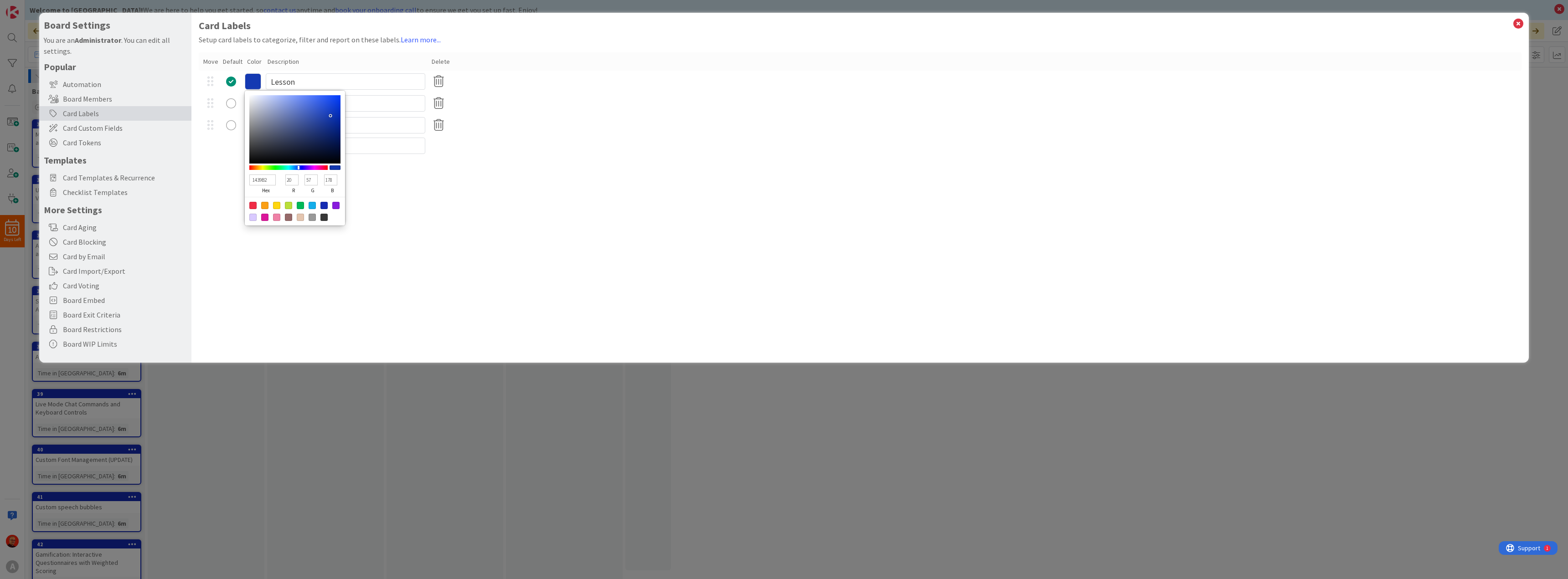
type input "143EB2"
type input "62"
type input "1444B2"
type input "68"
type input "1449B2"
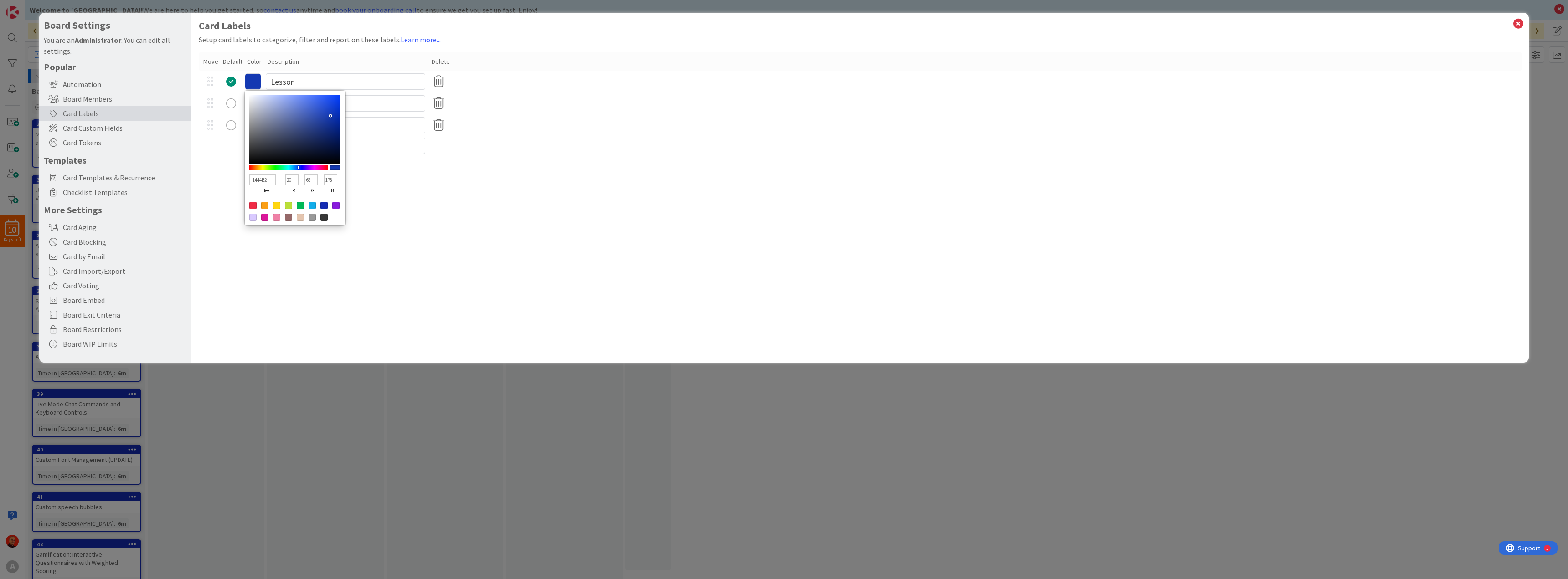
type input "73"
type input "144FB2"
type input "79"
type input "1454B2"
type input "84"
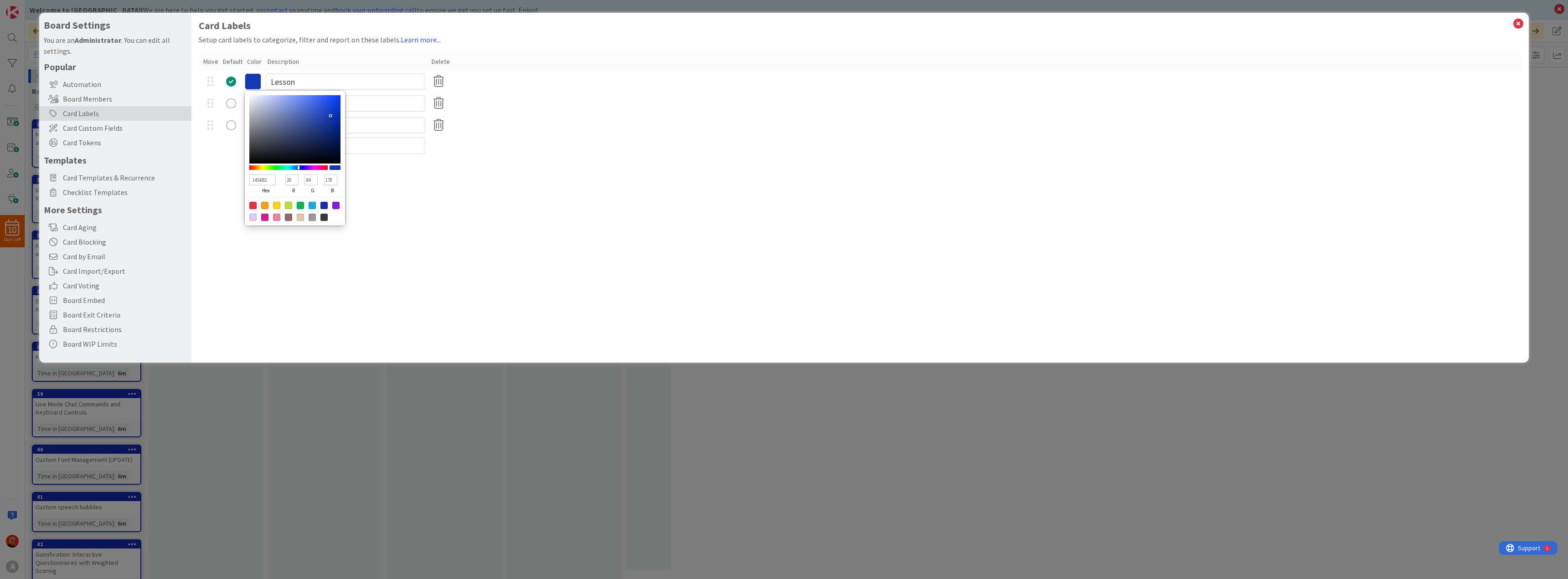
type input "145AB2"
type input "90"
type input "145FB2"
type input "95"
type input "145AB2"
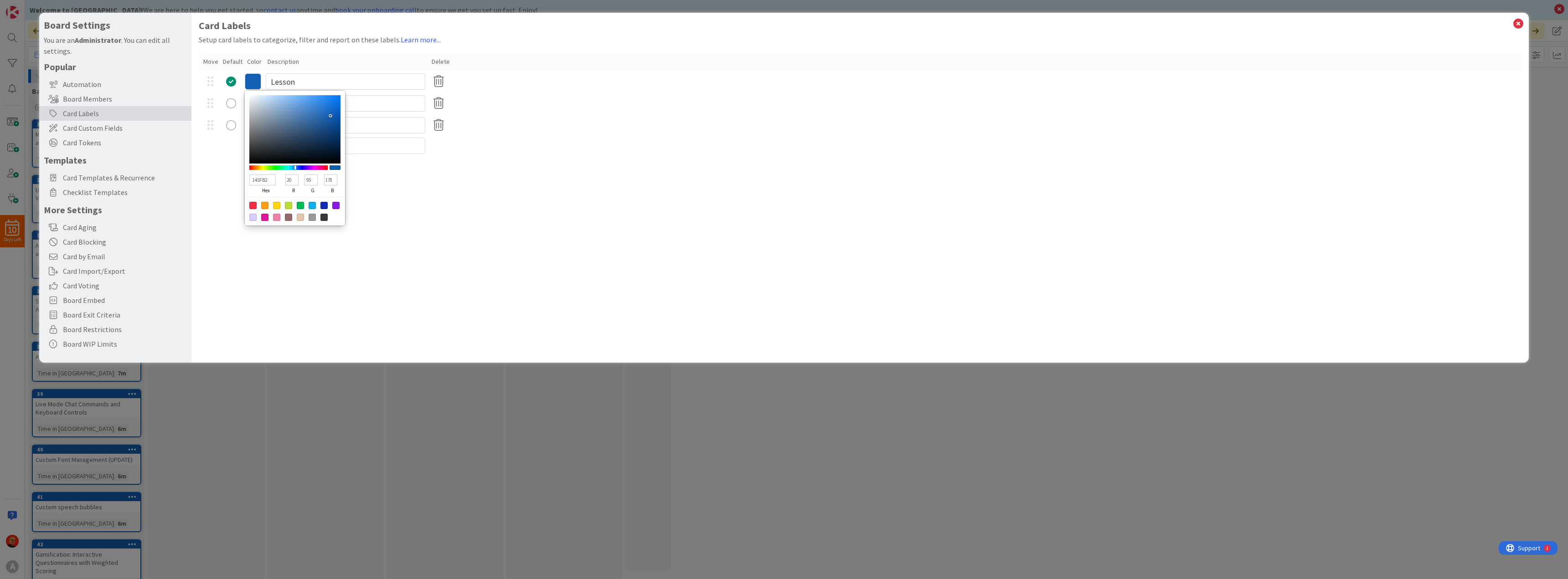
type input "90"
type input "1454B2"
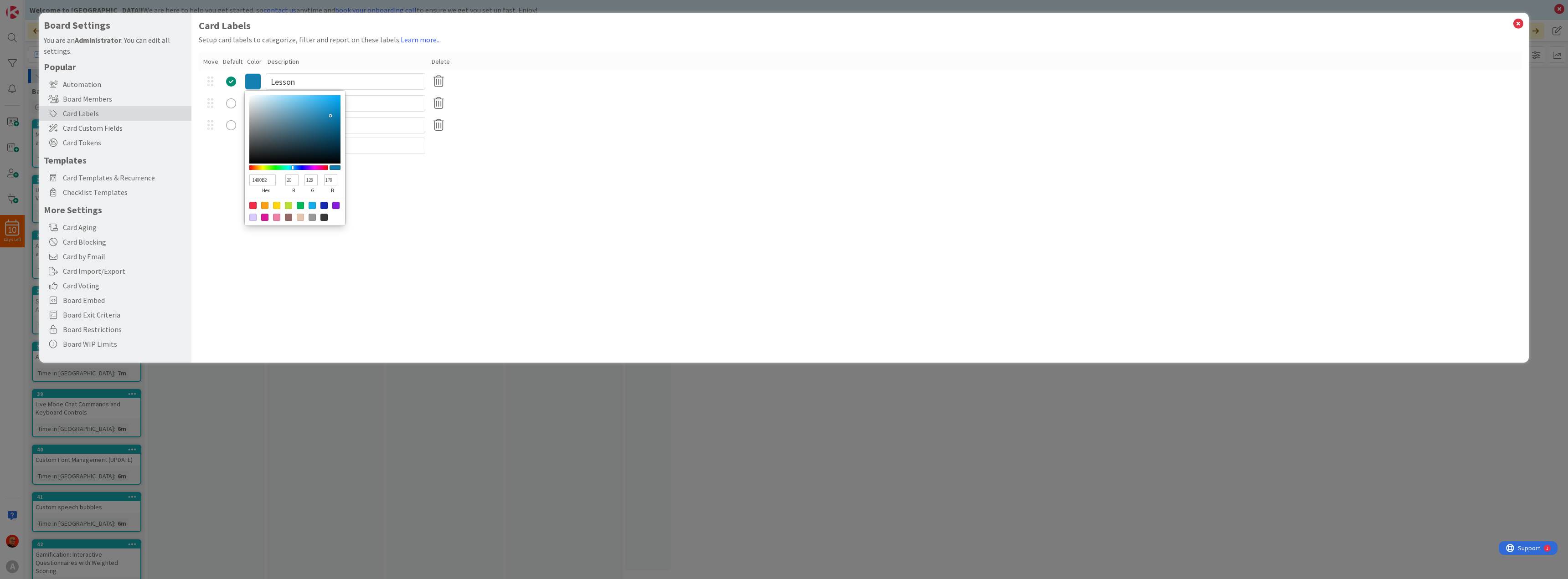
drag, startPoint x: 298, startPoint y: 167, endPoint x: 293, endPoint y: 168, distance: 5.1
click at [293, 168] on div at bounding box center [292, 168] width 2 height 4
drag, startPoint x: 331, startPoint y: 114, endPoint x: 342, endPoint y: 109, distance: 12.1
click at [342, 109] on div "0089CC hex 0 r 137 g 204 b 100 a" at bounding box center [295, 158] width 101 height 135
click at [295, 167] on div at bounding box center [288, 167] width 79 height 4
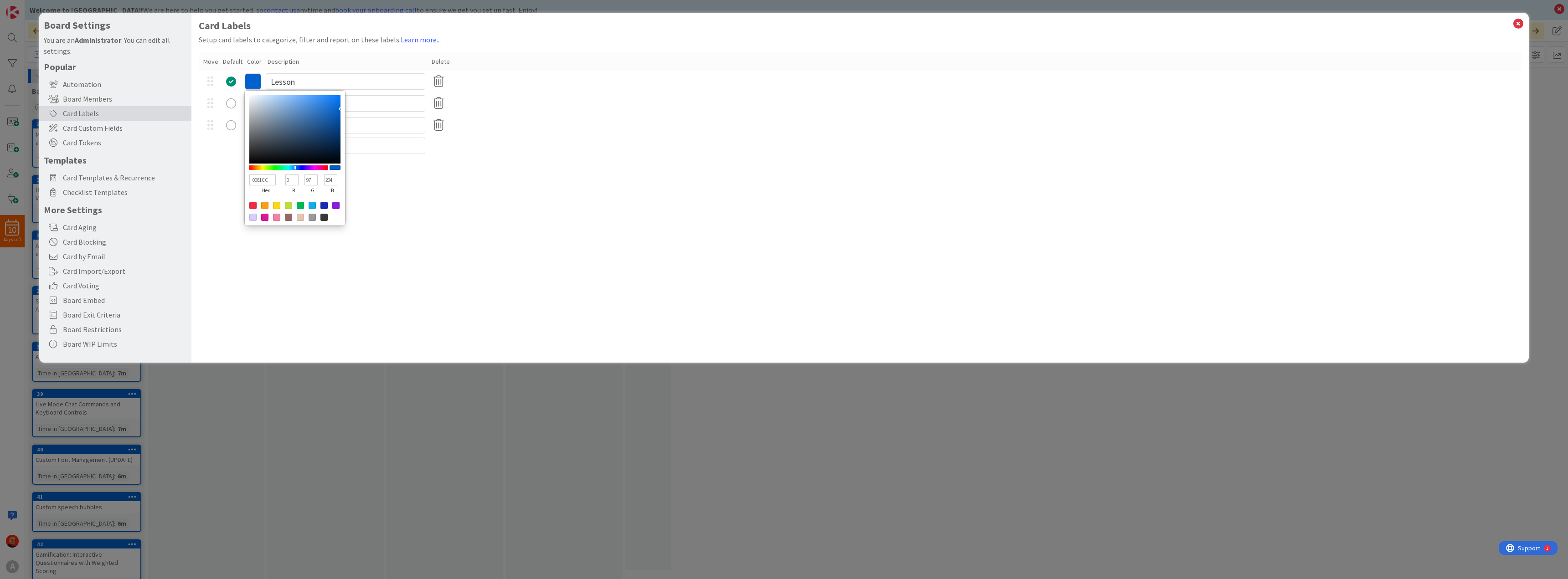
click at [545, 134] on div "Research" at bounding box center [860, 125] width 1323 height 22
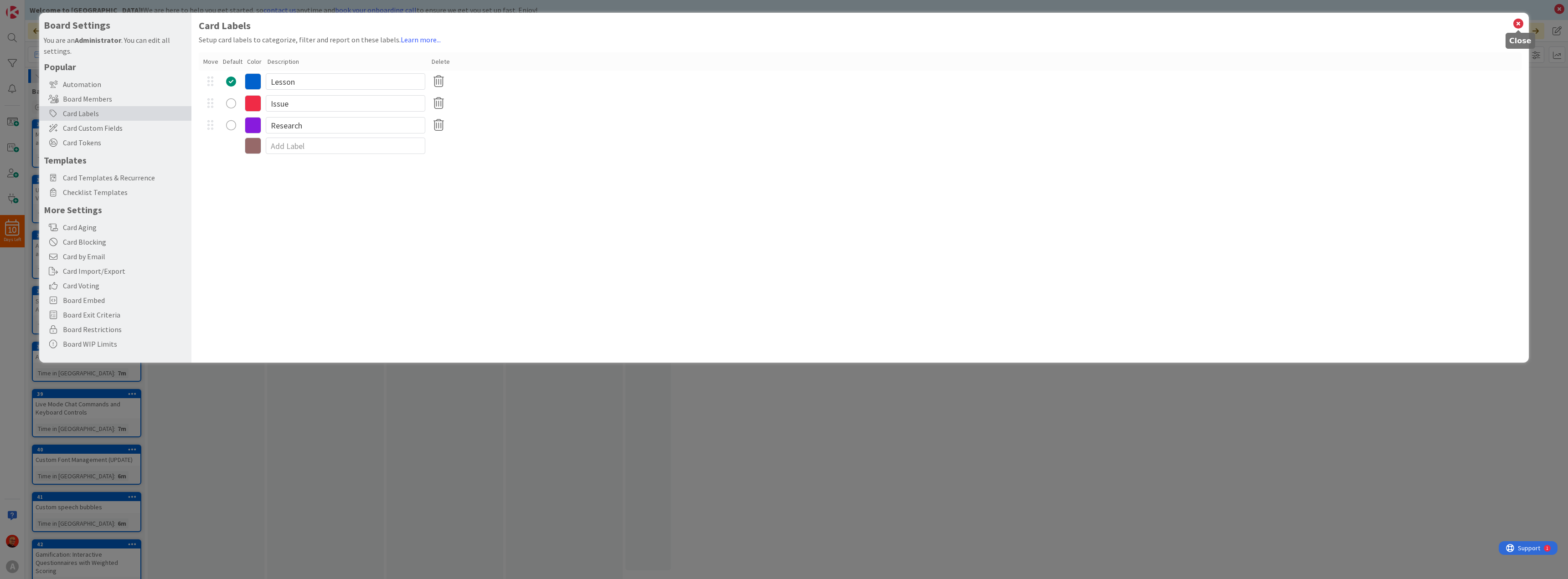
click at [1518, 23] on icon at bounding box center [1518, 24] width 12 height 13
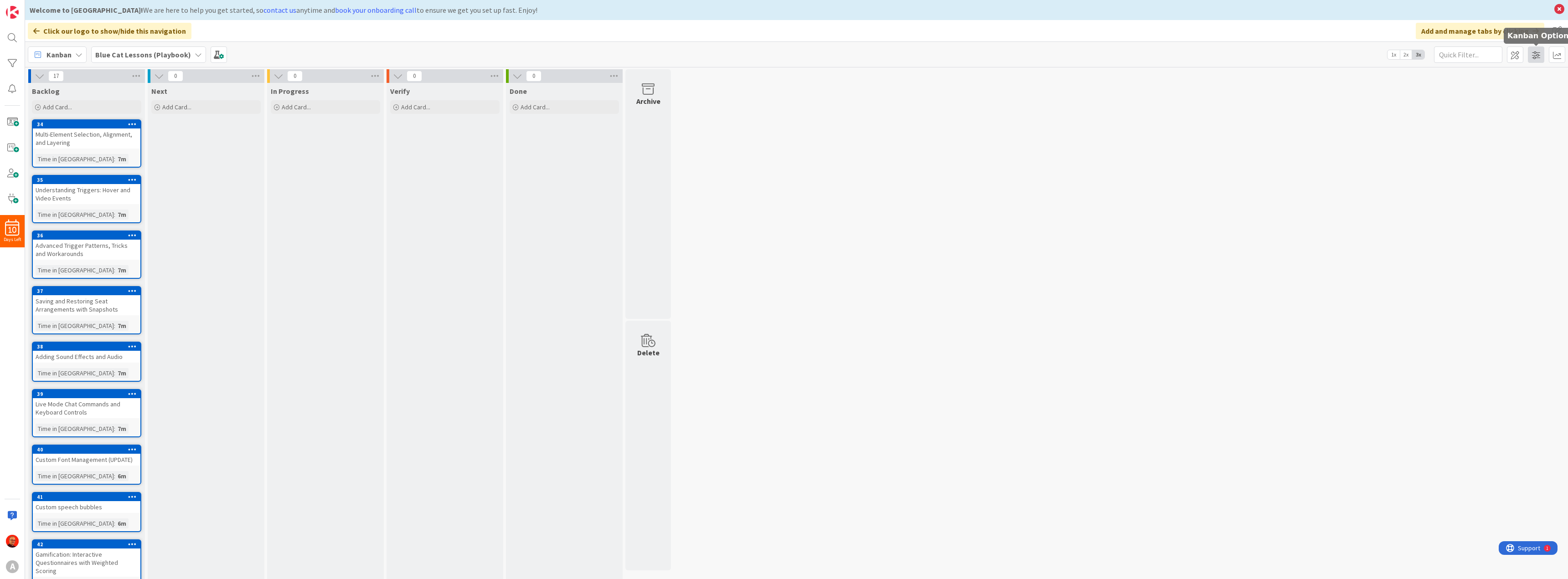
click at [1533, 57] on span at bounding box center [1536, 55] width 16 height 16
click at [1518, 57] on span at bounding box center [1515, 55] width 16 height 16
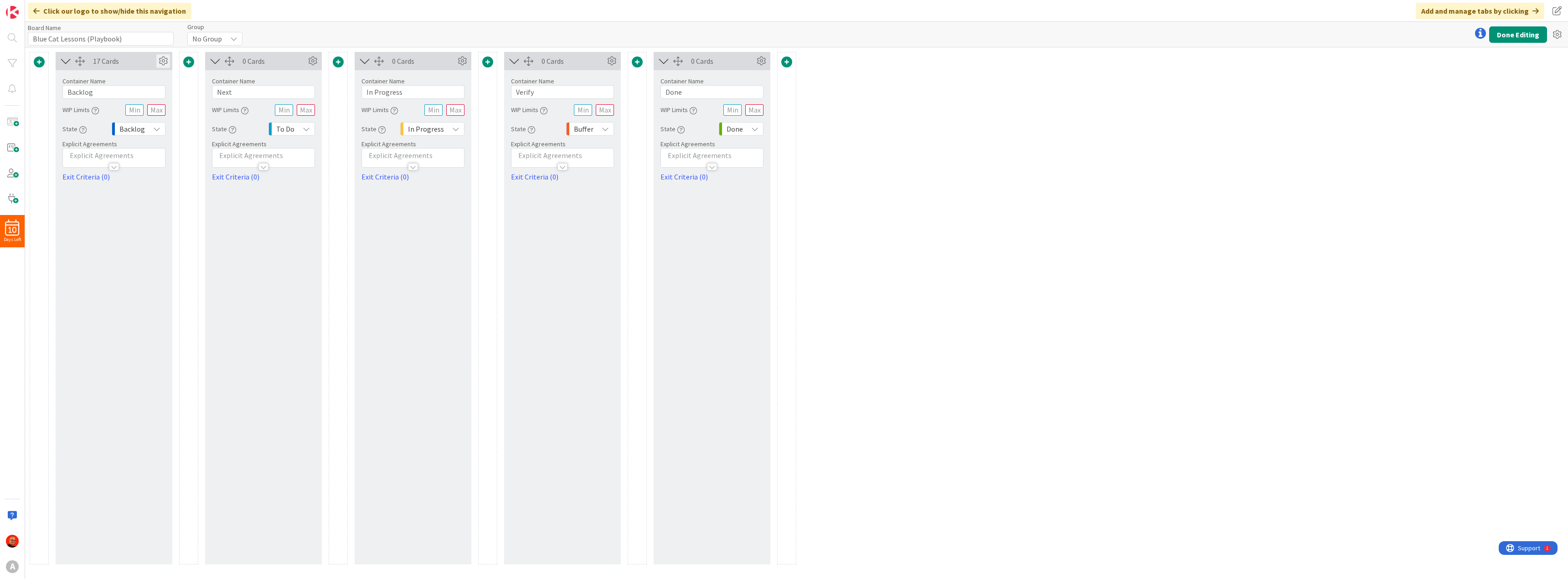
click at [162, 58] on icon at bounding box center [163, 61] width 14 height 14
click at [152, 159] on div "1" at bounding box center [151, 166] width 29 height 14
click at [150, 194] on link "2" at bounding box center [151, 202] width 28 height 16
click at [115, 180] on icon "button" at bounding box center [117, 183] width 8 height 8
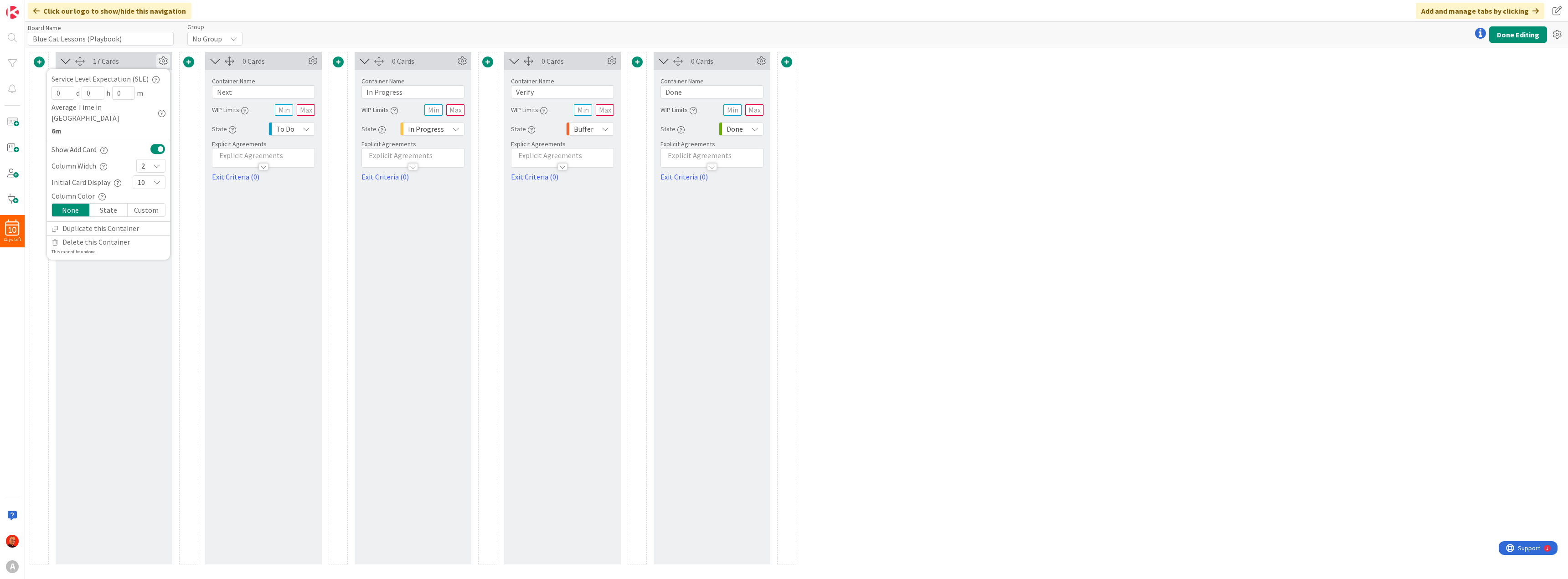
click at [157, 178] on icon at bounding box center [157, 182] width 8 height 8
click at [149, 308] on link "25" at bounding box center [149, 317] width 32 height 16
click at [155, 162] on icon at bounding box center [157, 166] width 8 height 8
click at [152, 178] on link "1" at bounding box center [151, 186] width 28 height 16
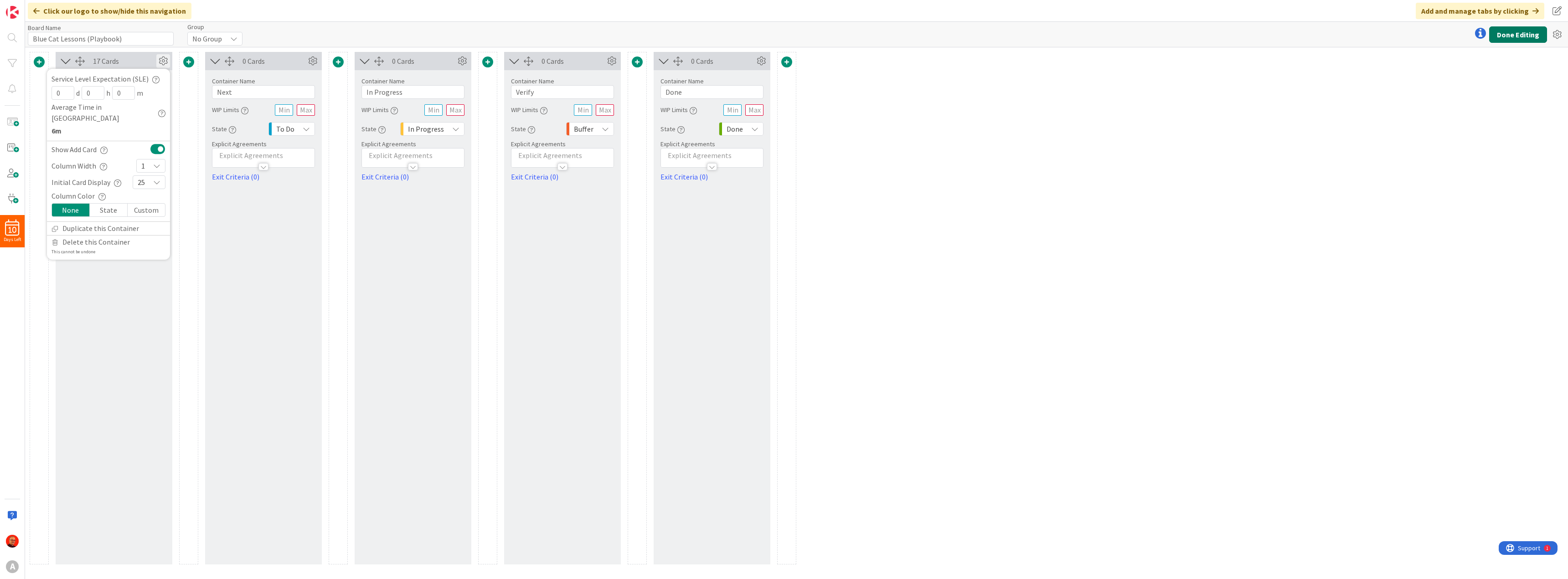
click at [1511, 31] on button "Done Editing" at bounding box center [1518, 35] width 58 height 16
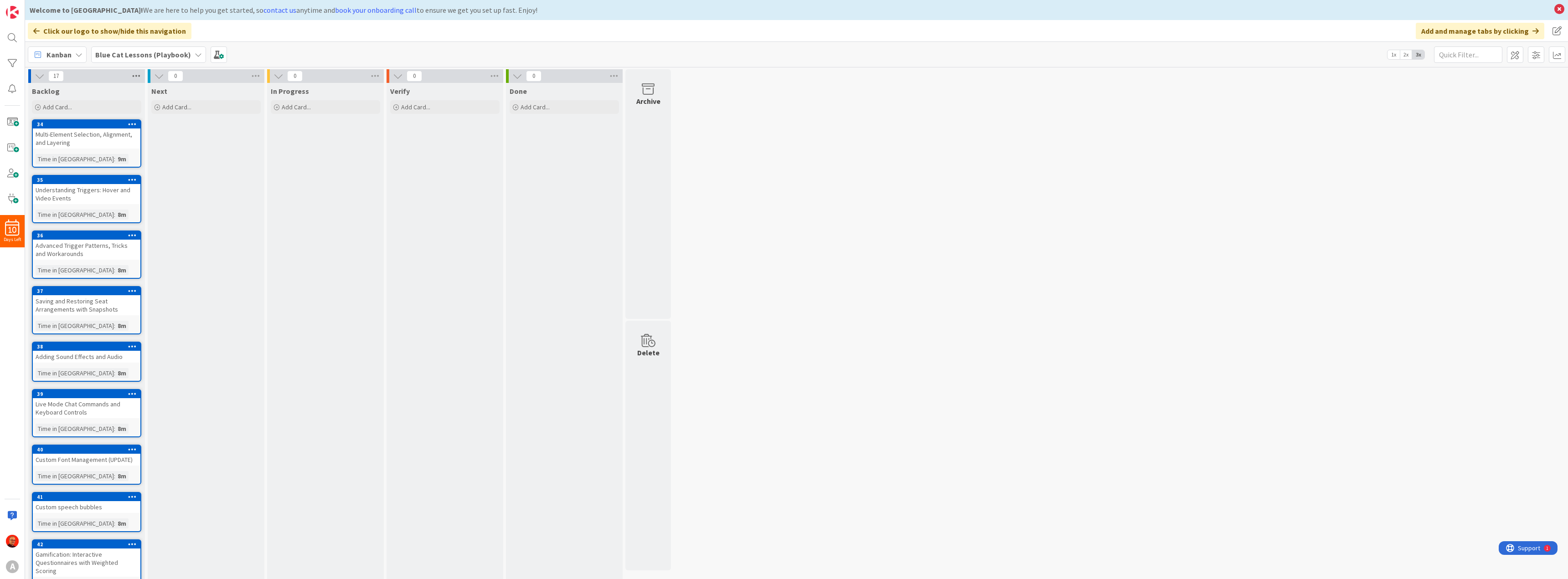
click at [140, 75] on icon at bounding box center [136, 76] width 12 height 14
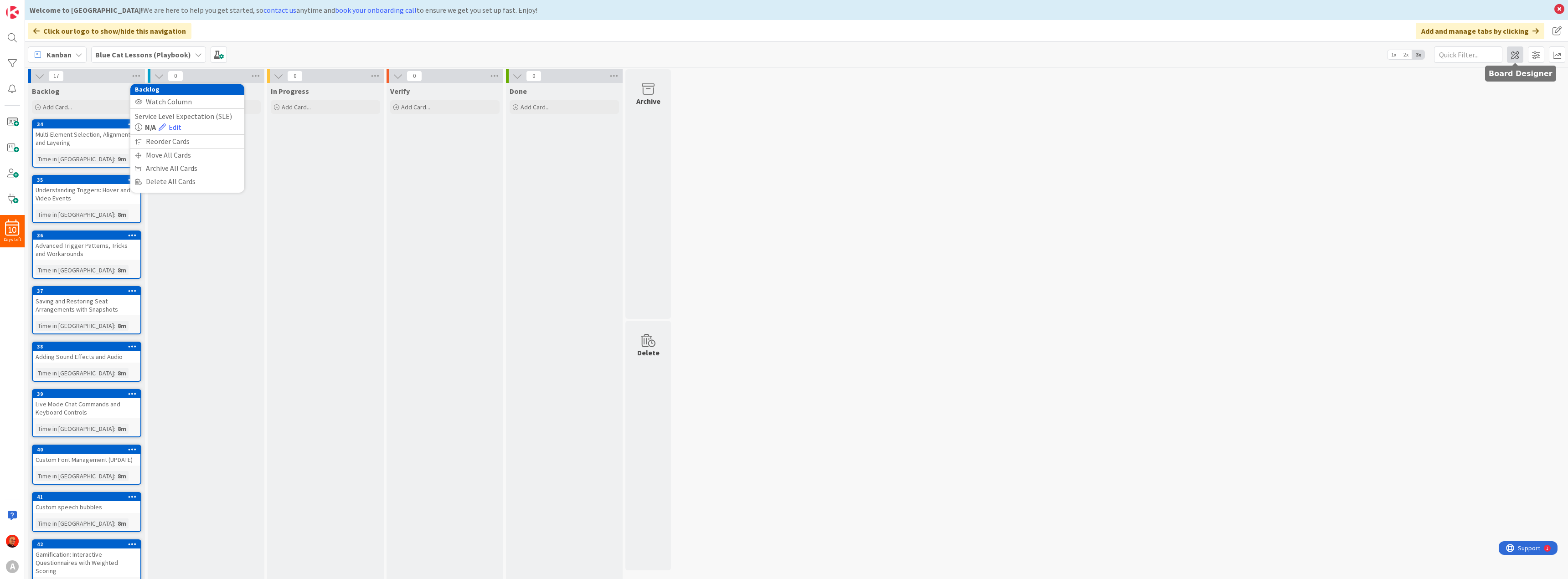
click at [1516, 57] on span at bounding box center [1515, 55] width 16 height 16
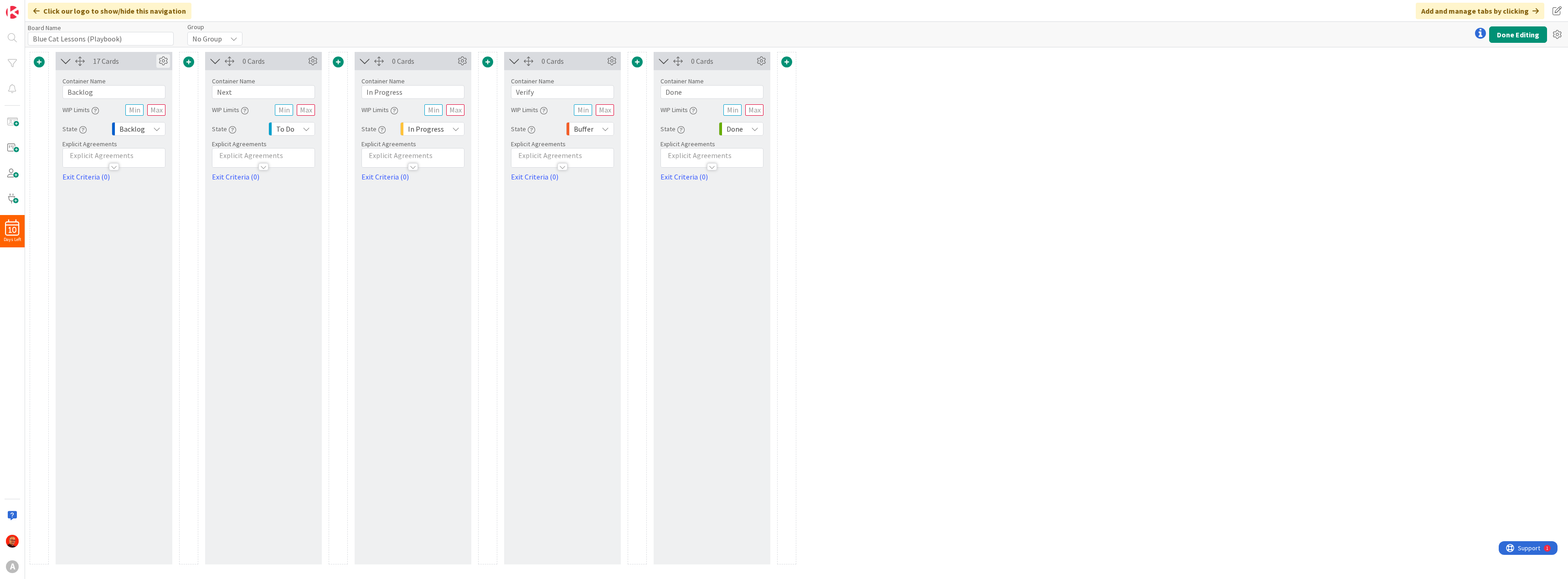
click at [163, 62] on icon at bounding box center [163, 61] width 14 height 14
click at [144, 160] on span "1" at bounding box center [143, 166] width 4 height 13
click at [151, 194] on link "2" at bounding box center [151, 202] width 28 height 16
click at [1511, 34] on button "Done Editing" at bounding box center [1518, 35] width 58 height 16
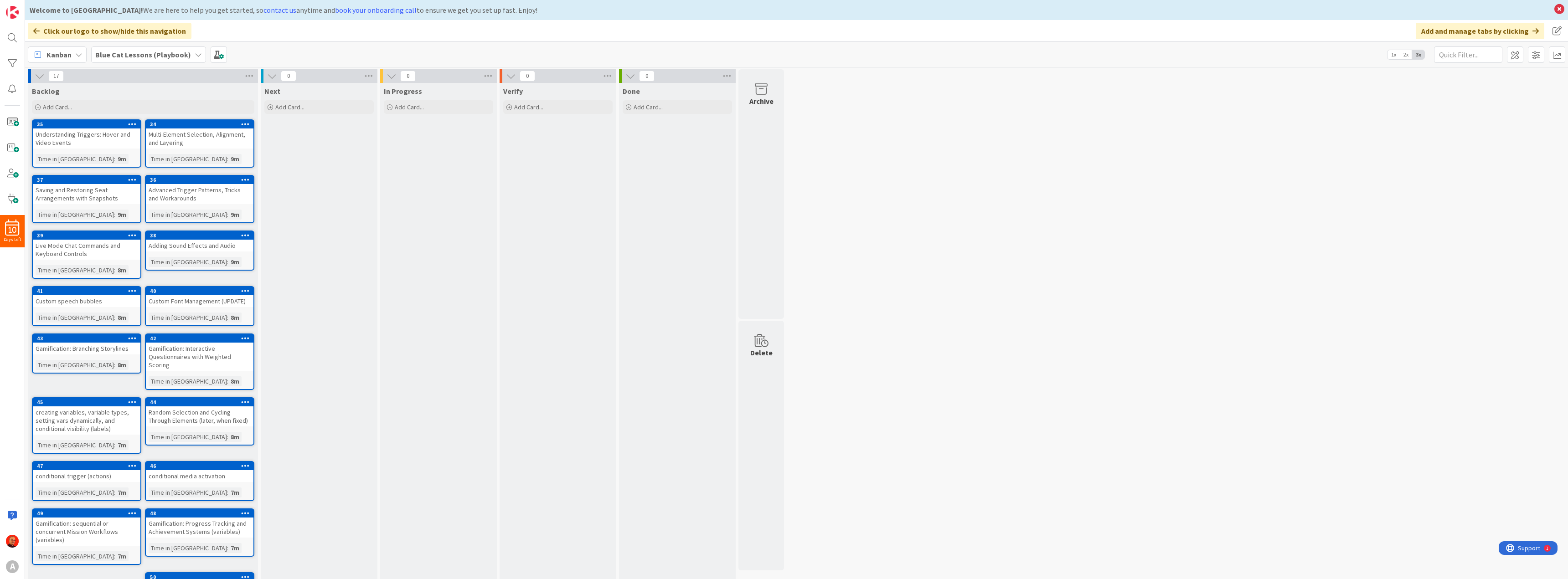
click at [290, 75] on span "0" at bounding box center [288, 75] width 16 height 11
drag, startPoint x: 290, startPoint y: 75, endPoint x: 281, endPoint y: 75, distance: 9.0
click at [288, 75] on span "0" at bounding box center [288, 75] width 16 height 11
click at [1518, 57] on span at bounding box center [1515, 55] width 16 height 16
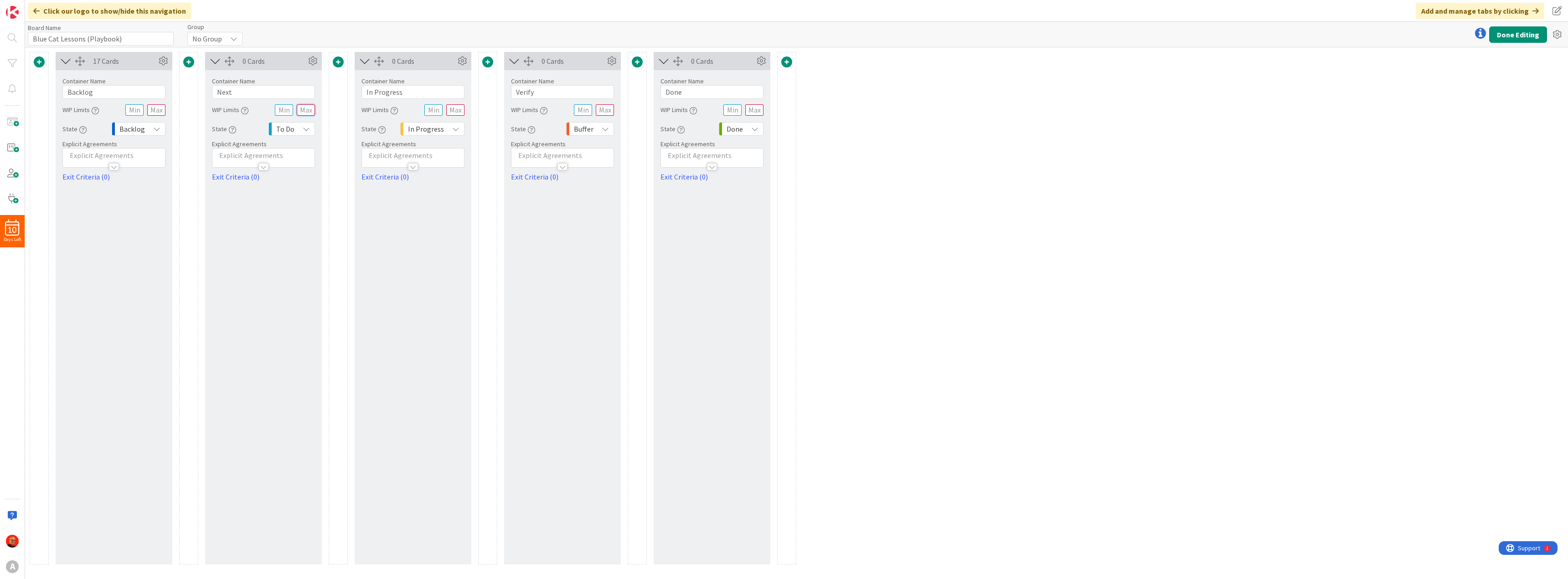
click at [307, 112] on input "text" at bounding box center [305, 110] width 18 height 11
click at [457, 109] on input "text" at bounding box center [455, 110] width 18 height 11
click at [1520, 34] on button "Done Editing" at bounding box center [1518, 35] width 58 height 16
